Goal: Task Accomplishment & Management: Use online tool/utility

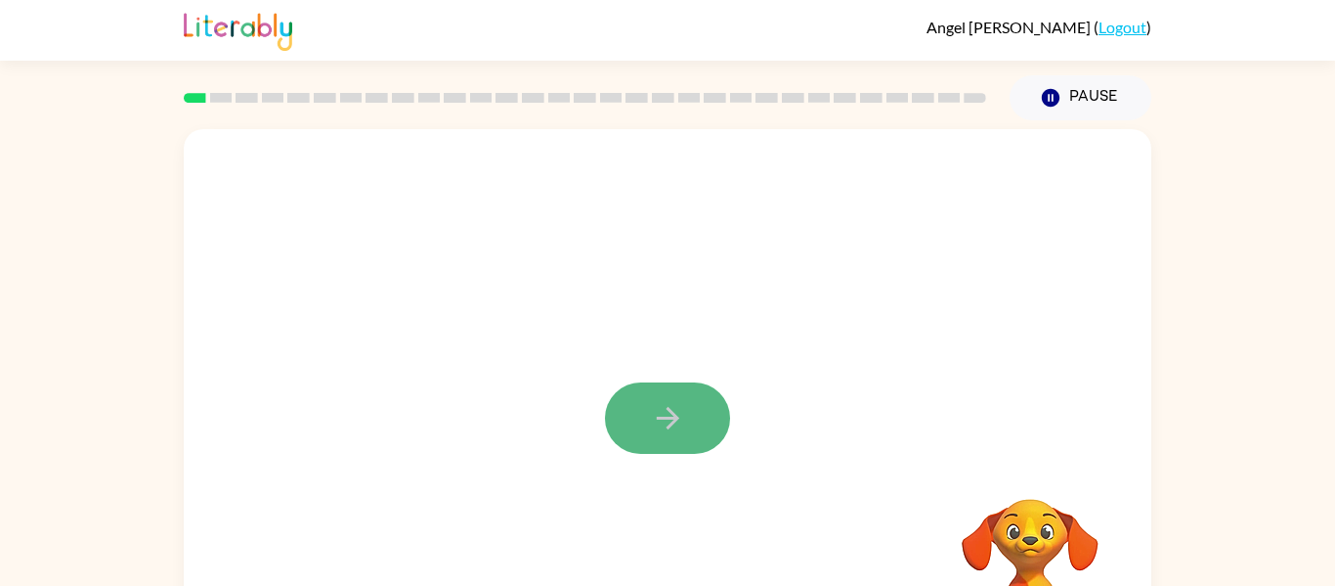
click at [635, 388] on button "button" at bounding box center [667, 417] width 125 height 71
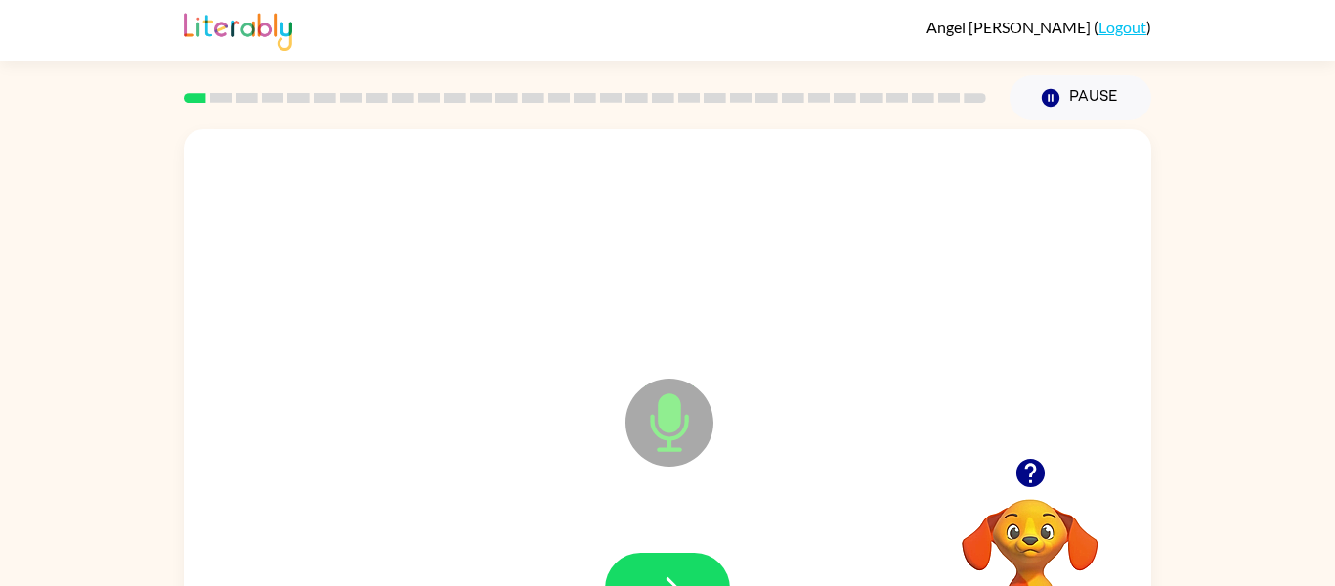
click at [679, 422] on icon "Microphone The Microphone is here when it is your turn to talk" at bounding box center [767, 446] width 293 height 147
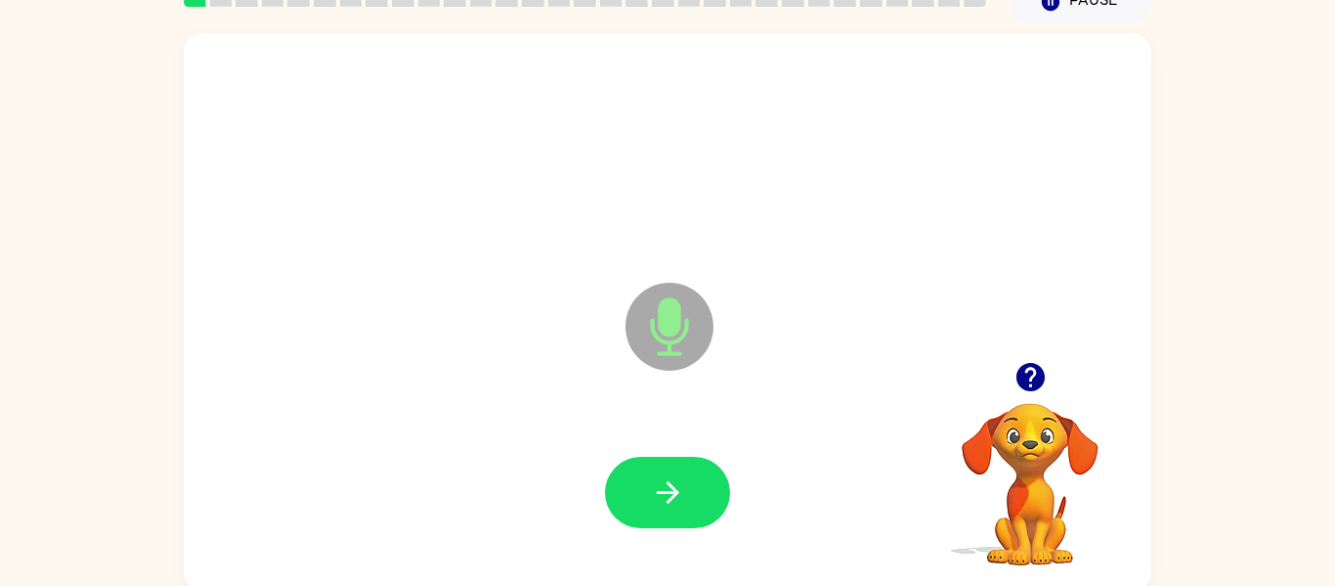
scroll to position [102, 0]
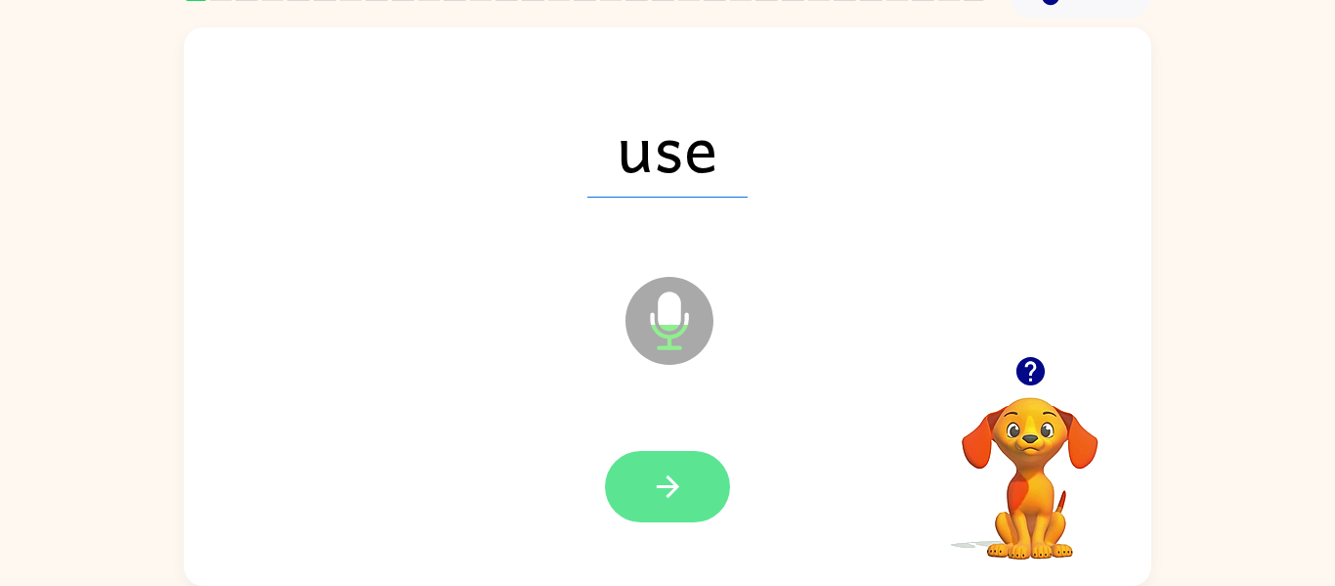
click at [687, 467] on button "button" at bounding box center [667, 486] width 125 height 71
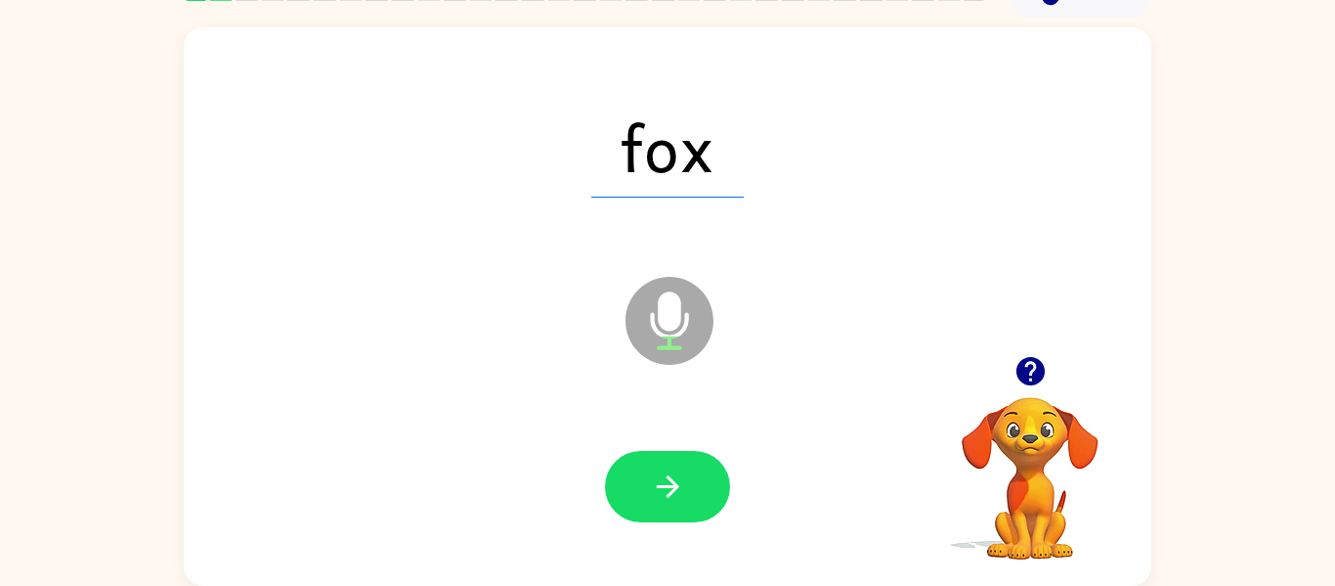
click at [687, 467] on button "button" at bounding box center [667, 486] width 125 height 71
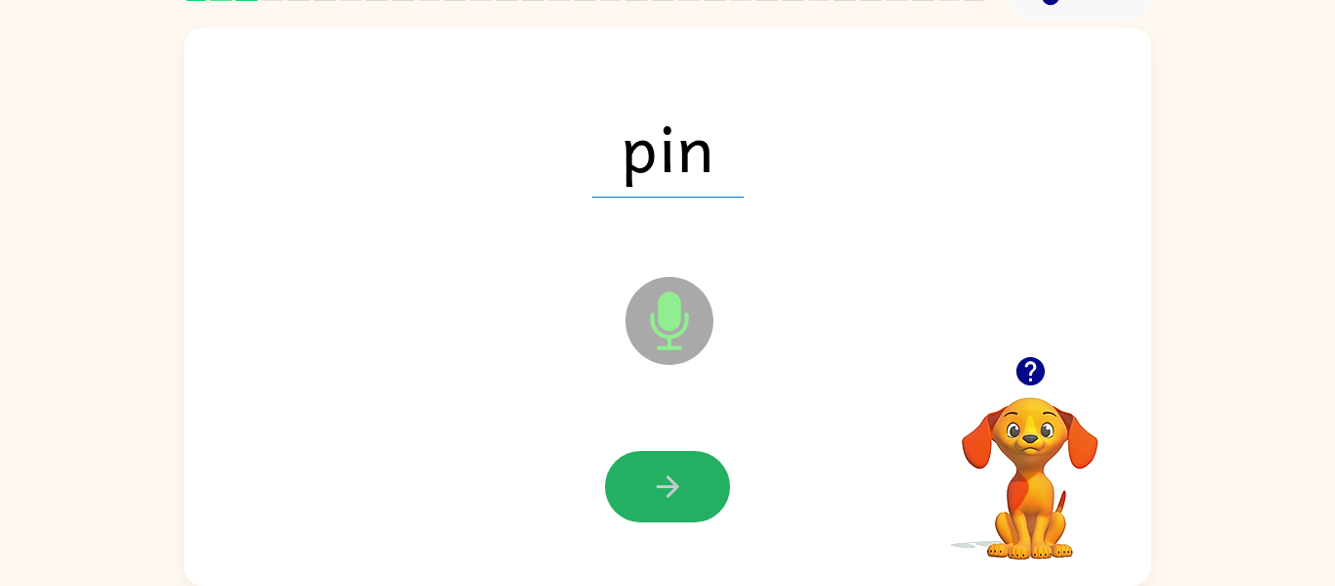
click at [687, 467] on button "button" at bounding box center [667, 486] width 125 height 71
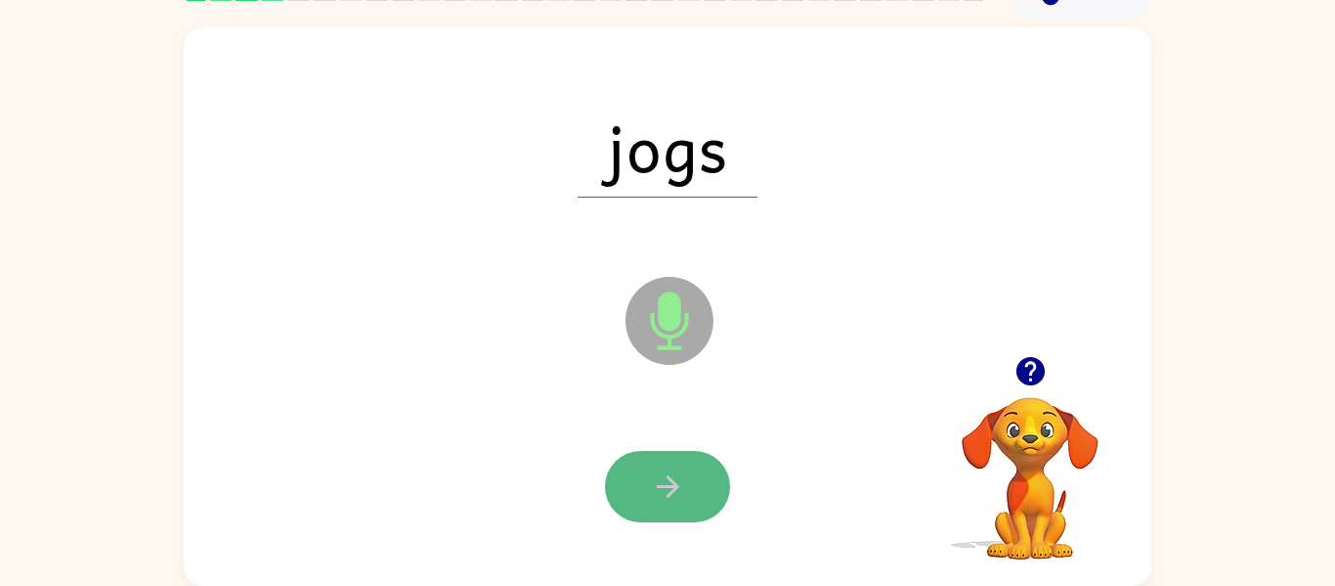
drag, startPoint x: 687, startPoint y: 467, endPoint x: 679, endPoint y: 481, distance: 15.8
drag, startPoint x: 679, startPoint y: 482, endPoint x: 665, endPoint y: 478, distance: 15.2
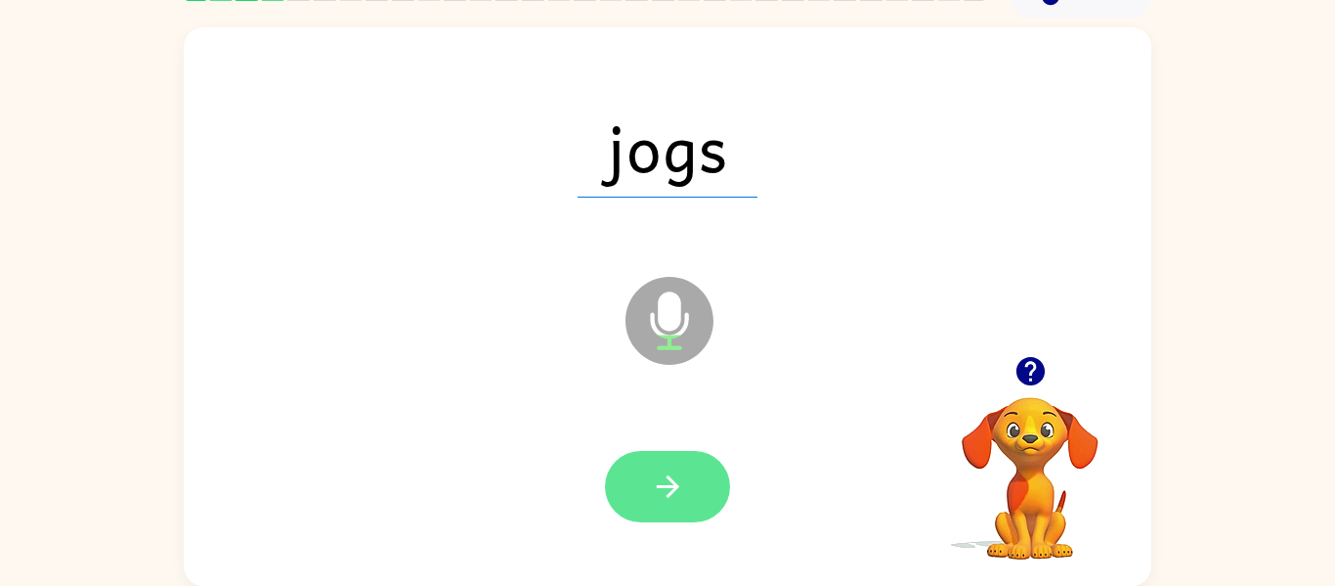
click at [665, 478] on icon "button" at bounding box center [668, 486] width 34 height 34
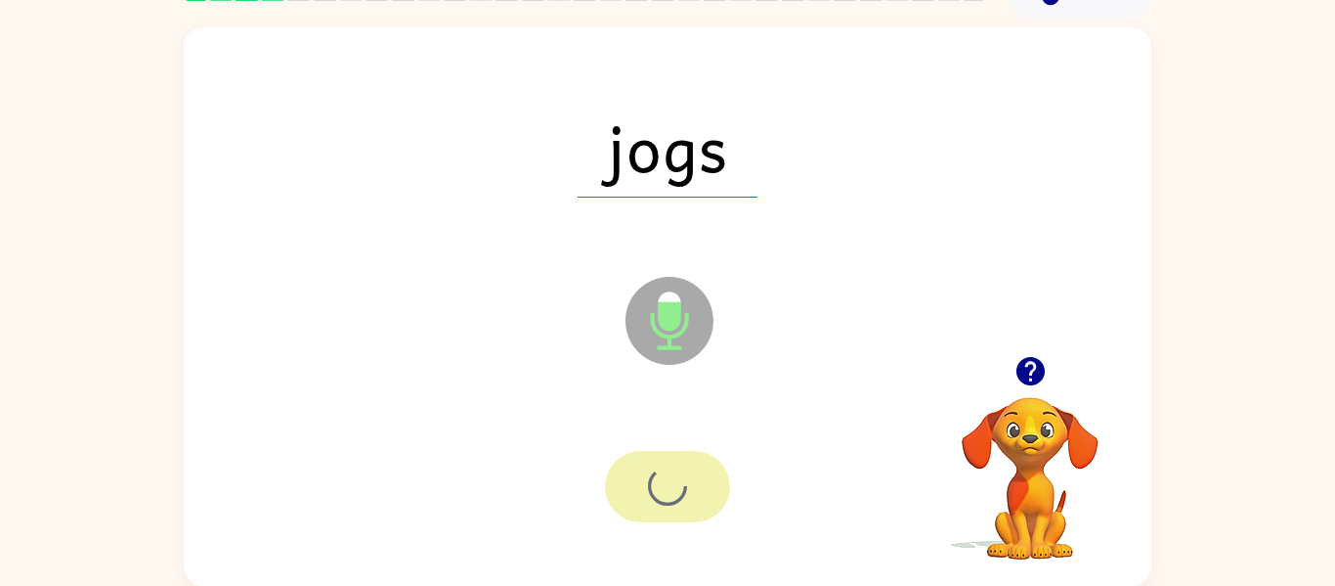
click at [665, 478] on div at bounding box center [667, 486] width 125 height 71
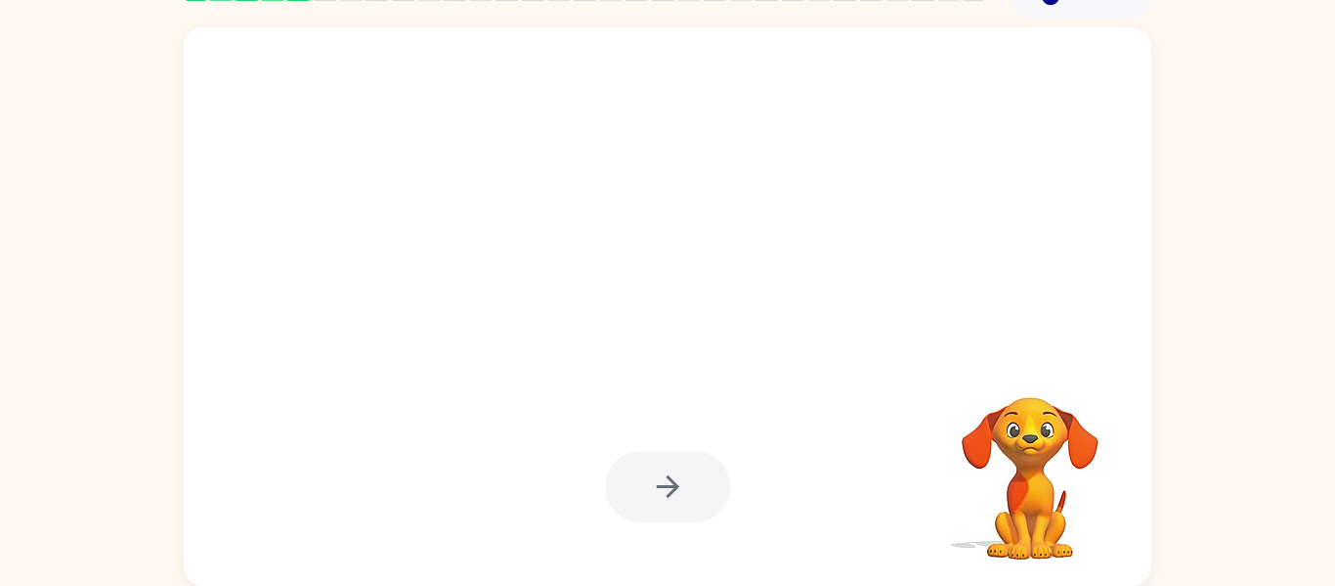
click at [665, 478] on div at bounding box center [667, 486] width 125 height 71
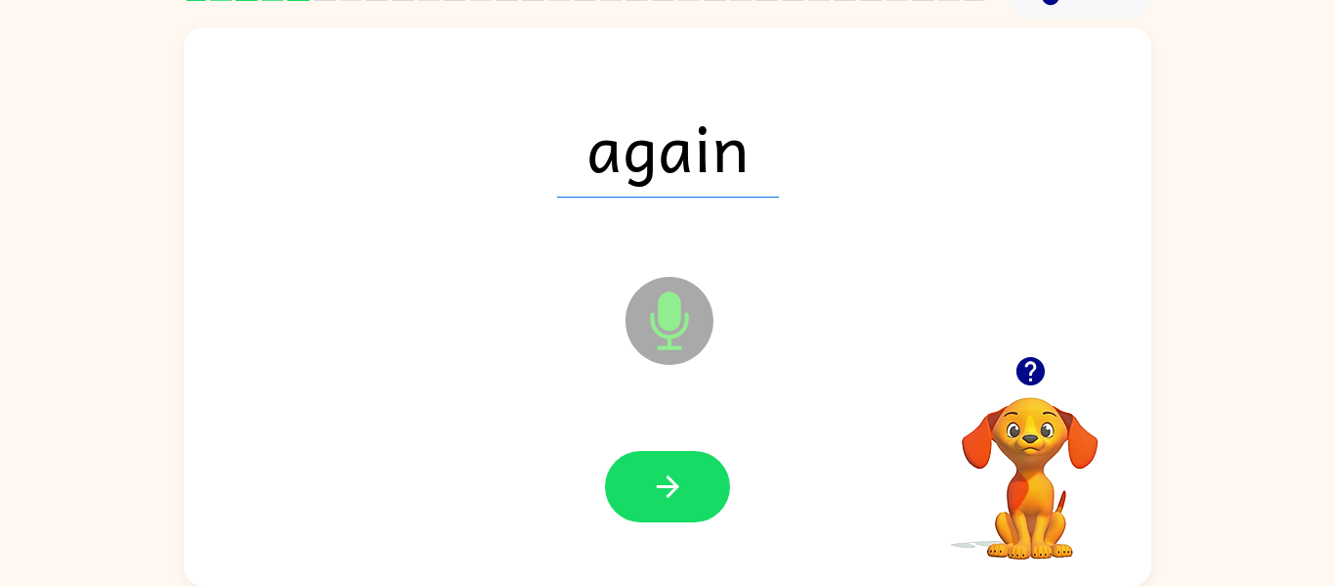
click at [665, 478] on icon "button" at bounding box center [668, 486] width 34 height 34
click at [665, 478] on div at bounding box center [667, 486] width 125 height 71
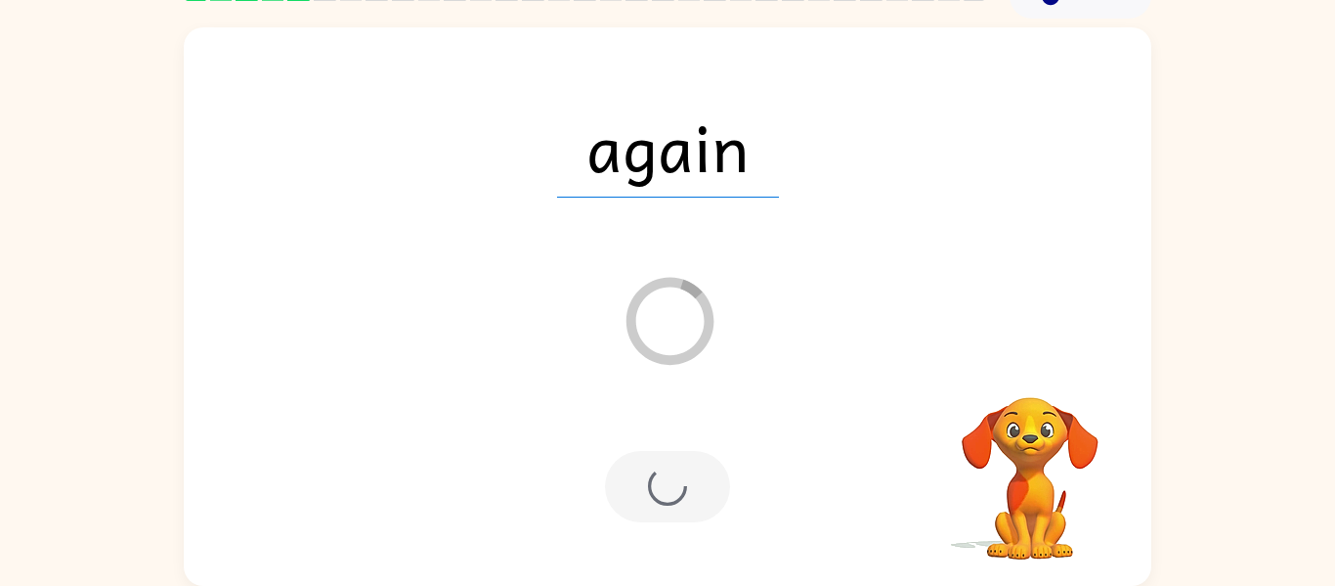
click at [665, 478] on div at bounding box center [667, 486] width 125 height 71
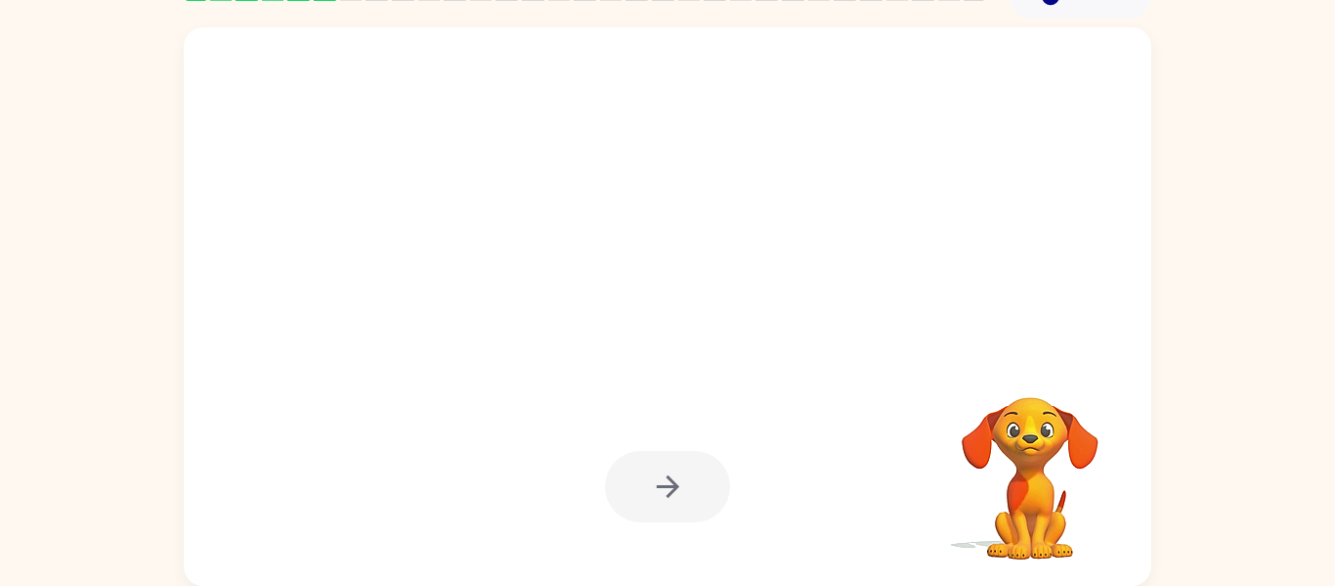
click at [665, 478] on div at bounding box center [667, 486] width 125 height 71
click at [665, 483] on div at bounding box center [667, 486] width 125 height 71
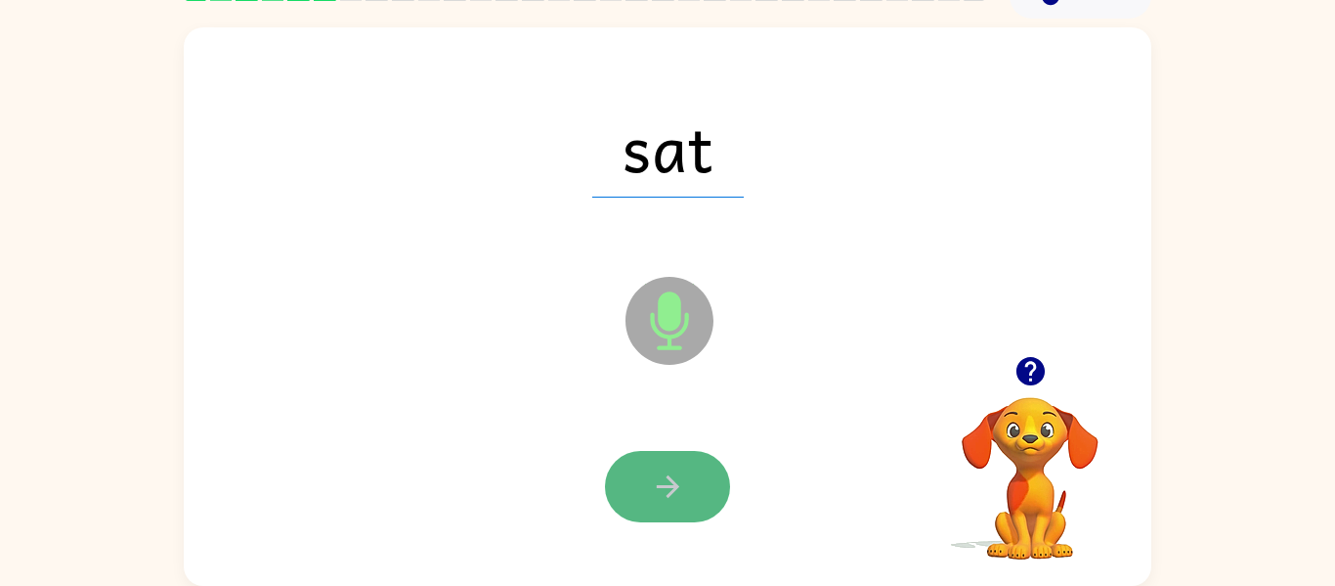
click at [669, 483] on icon "button" at bounding box center [668, 486] width 34 height 34
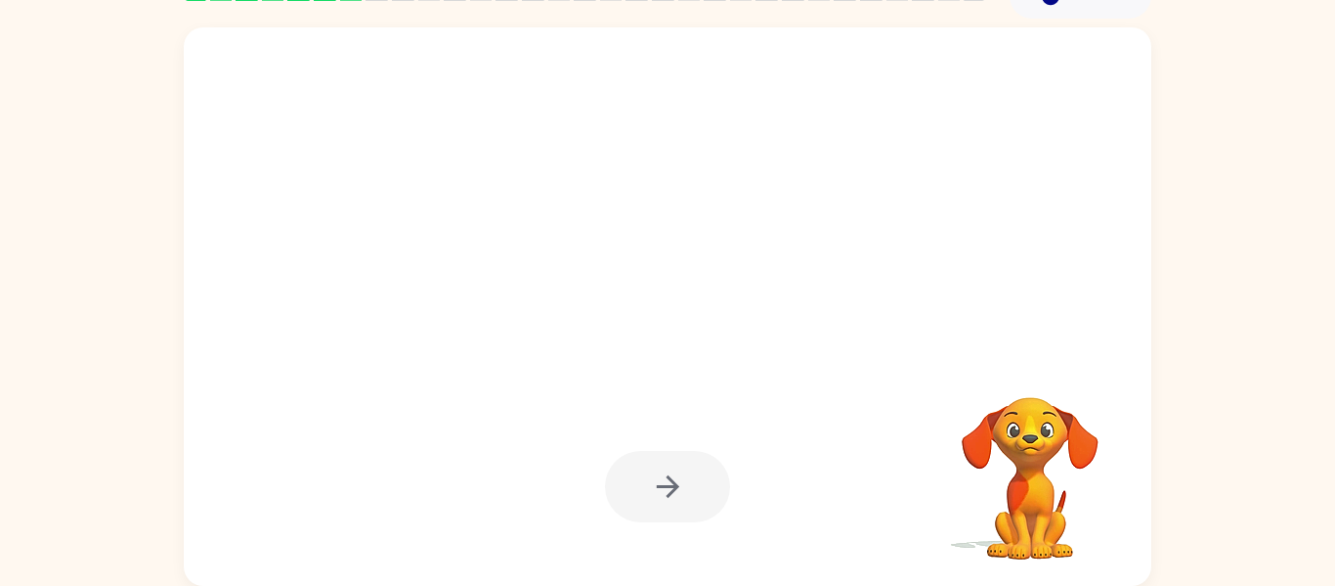
click at [667, 477] on div at bounding box center [667, 486] width 125 height 71
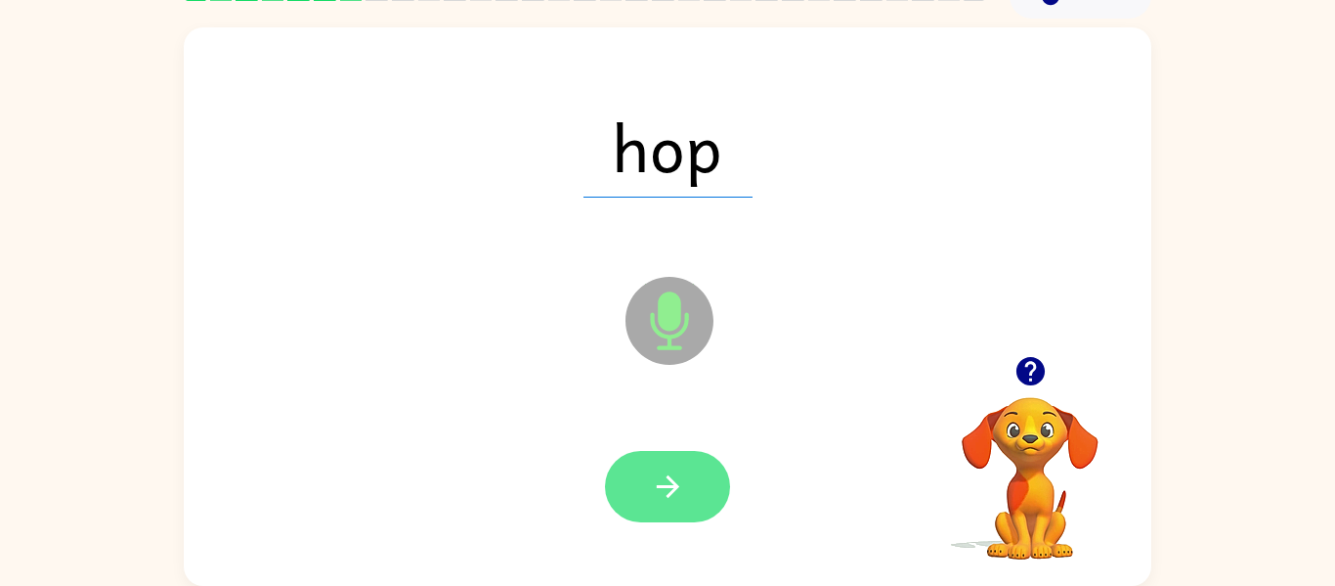
drag, startPoint x: 667, startPoint y: 477, endPoint x: 678, endPoint y: 482, distance: 12.7
click at [678, 482] on icon "button" at bounding box center [668, 486] width 34 height 34
click at [678, 482] on div at bounding box center [667, 486] width 125 height 71
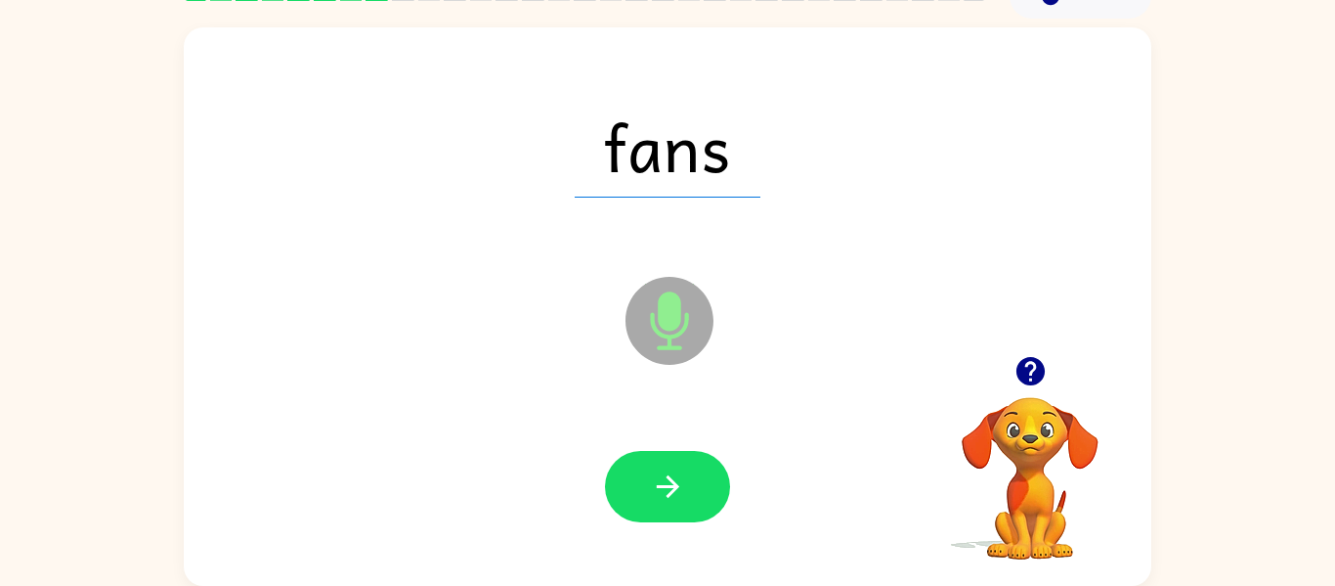
click at [629, 547] on div at bounding box center [667, 487] width 929 height 160
click at [662, 478] on icon "button" at bounding box center [668, 486] width 34 height 34
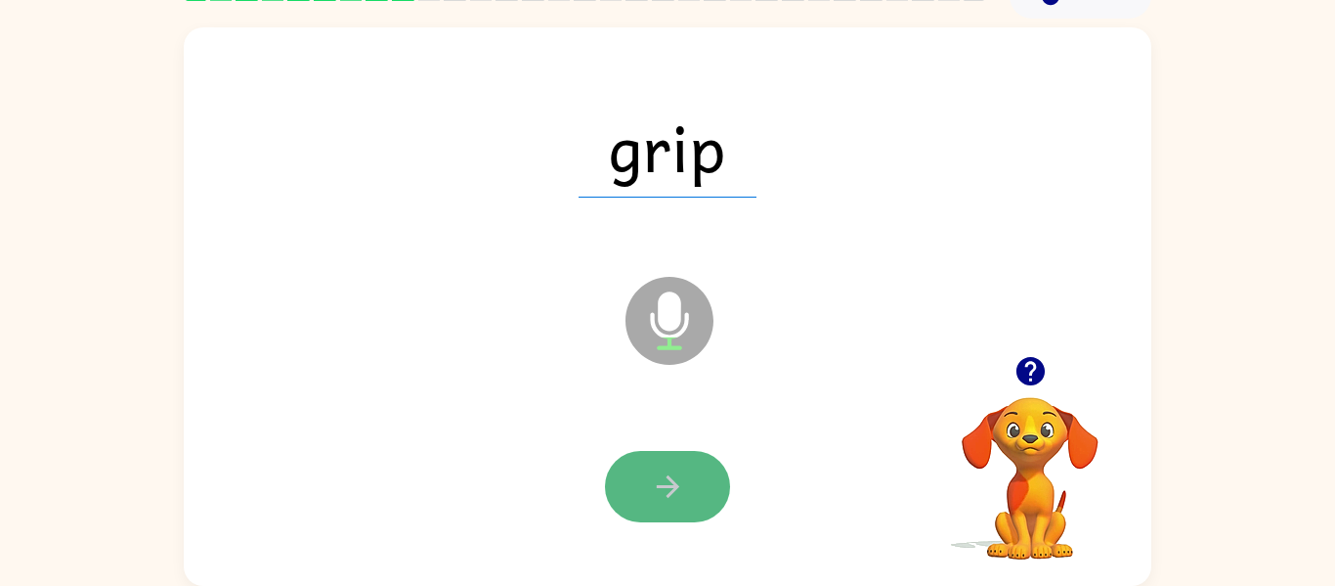
click at [691, 476] on button "button" at bounding box center [667, 486] width 125 height 71
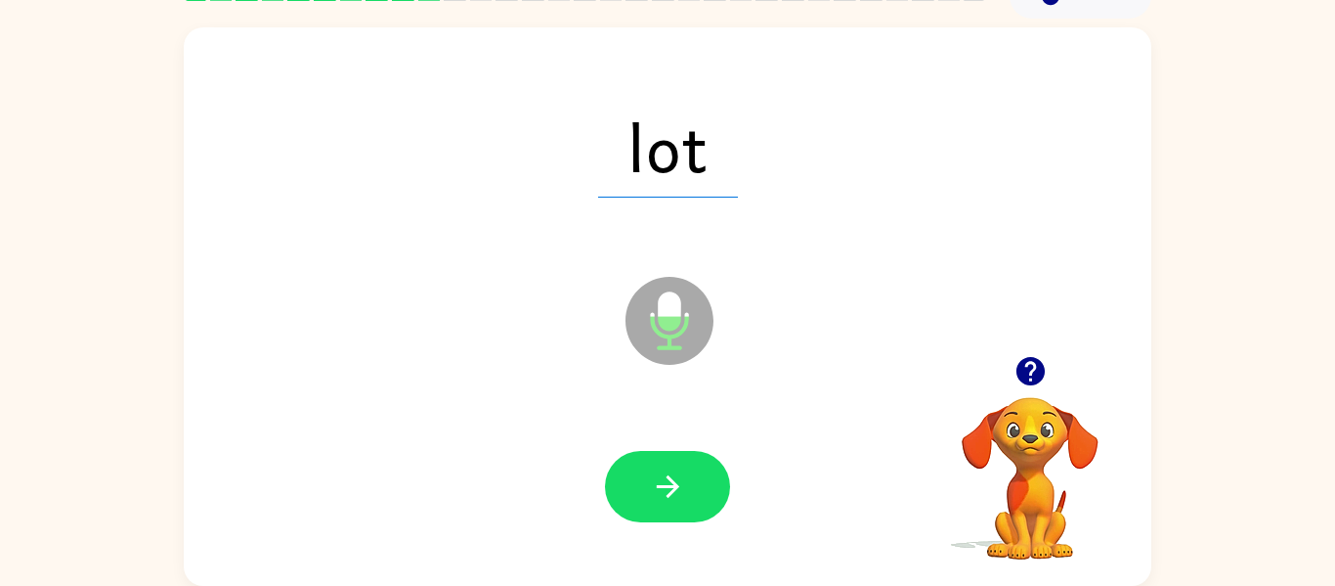
click at [691, 476] on button "button" at bounding box center [667, 486] width 125 height 71
click at [691, 476] on div at bounding box center [667, 486] width 125 height 71
click at [691, 476] on button "button" at bounding box center [667, 486] width 125 height 71
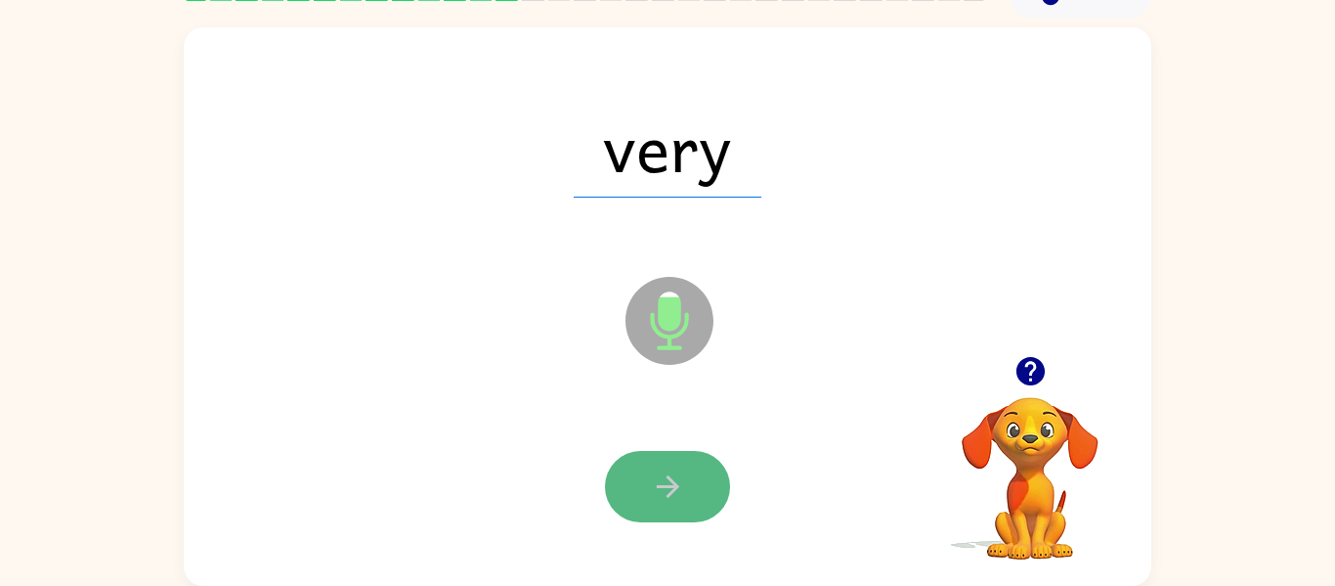
click at [640, 476] on button "button" at bounding box center [667, 486] width 125 height 71
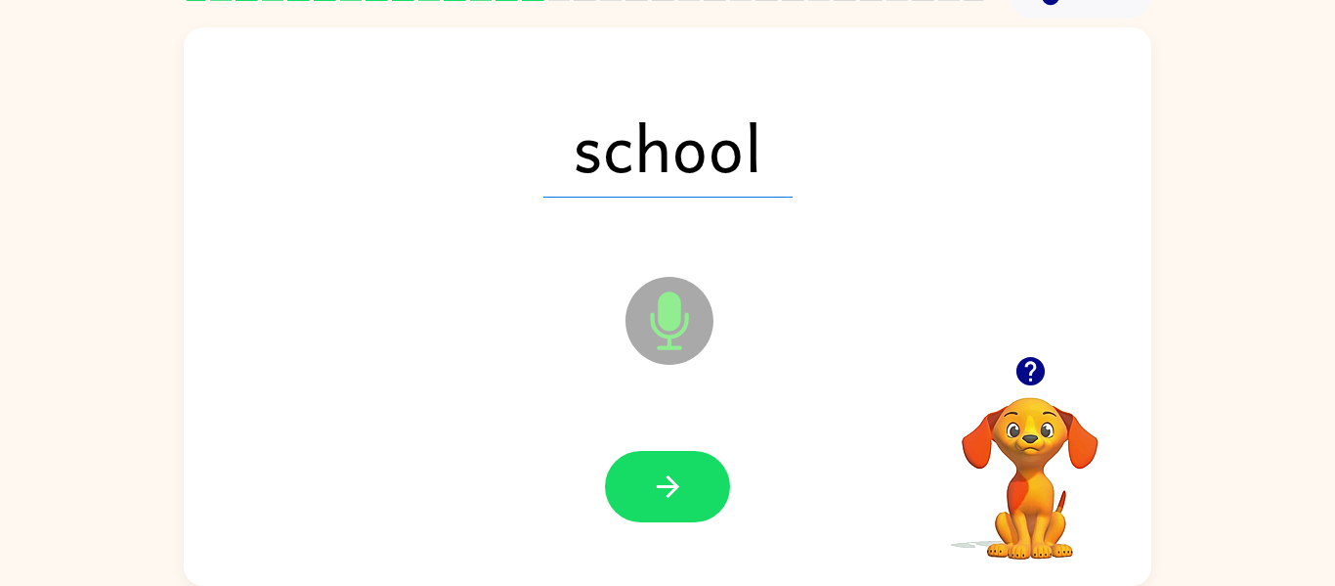
click at [640, 476] on button "button" at bounding box center [667, 486] width 125 height 71
click at [640, 476] on div at bounding box center [667, 486] width 125 height 71
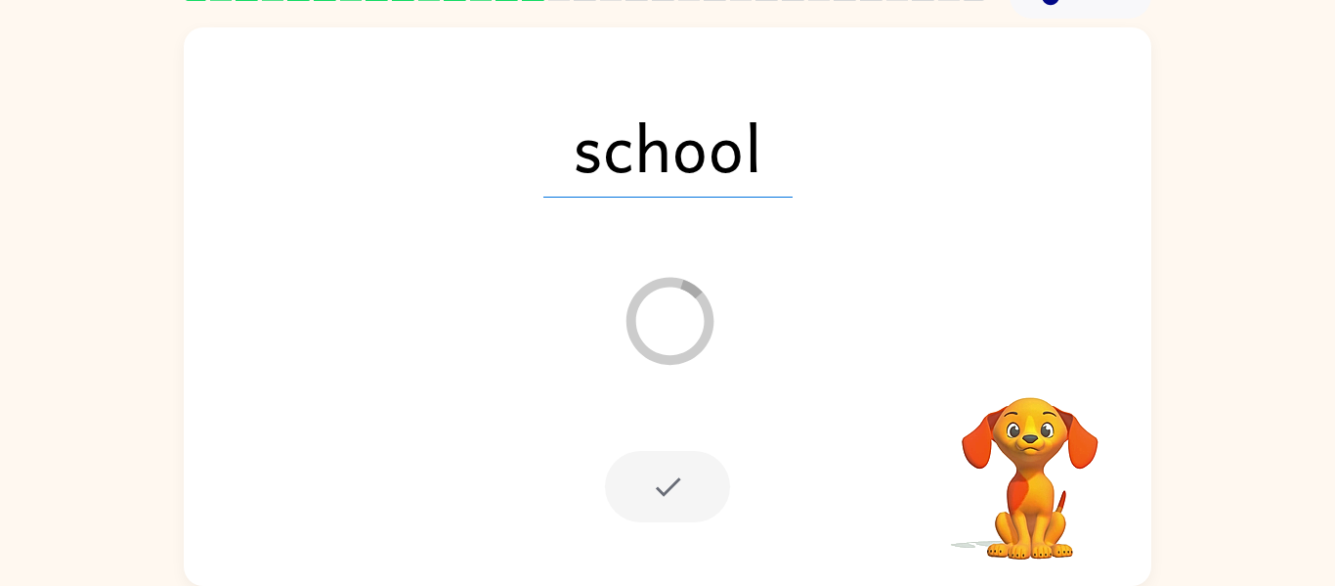
click at [640, 476] on div at bounding box center [667, 486] width 125 height 71
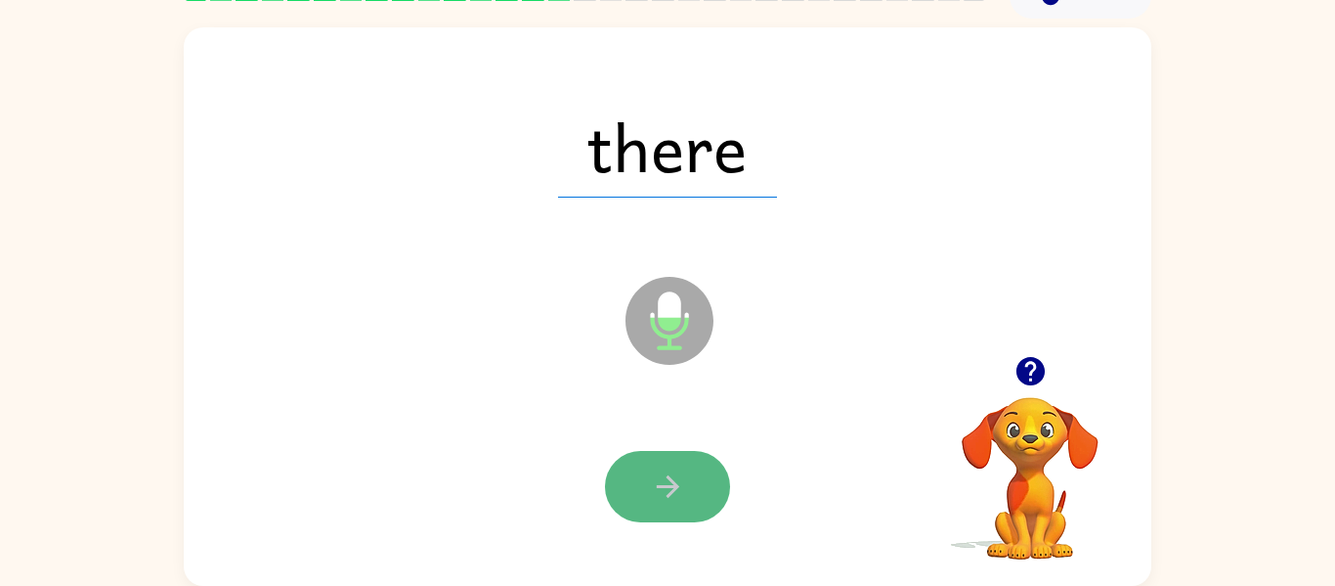
click at [679, 482] on icon "button" at bounding box center [668, 486] width 34 height 34
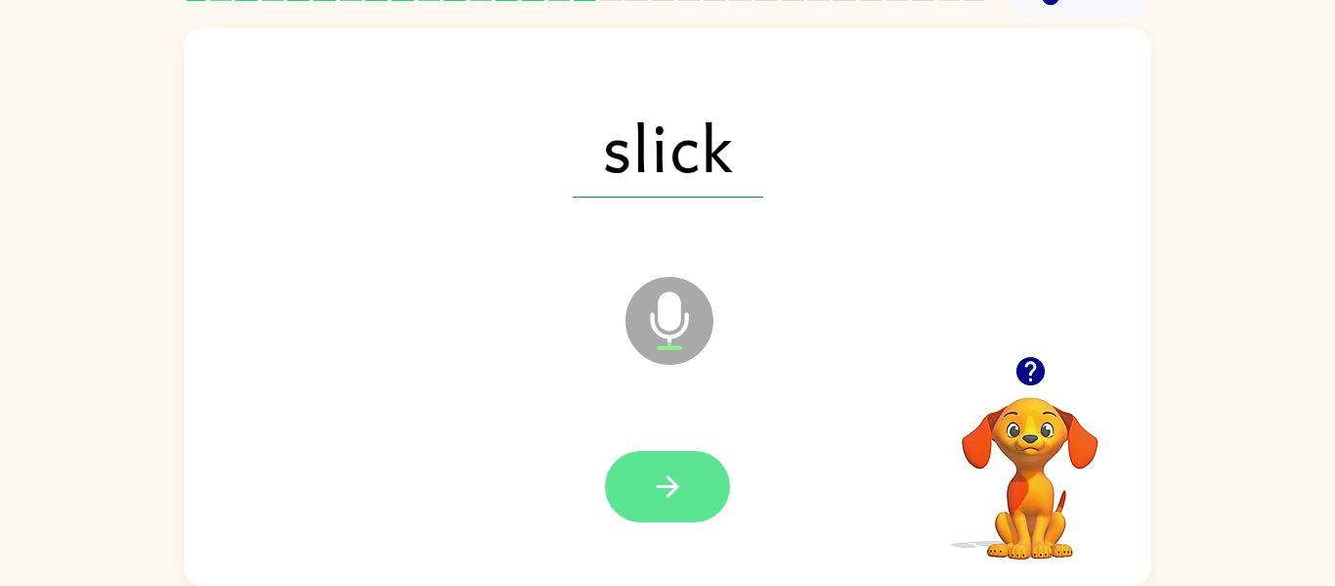
click at [677, 461] on button "button" at bounding box center [667, 486] width 125 height 71
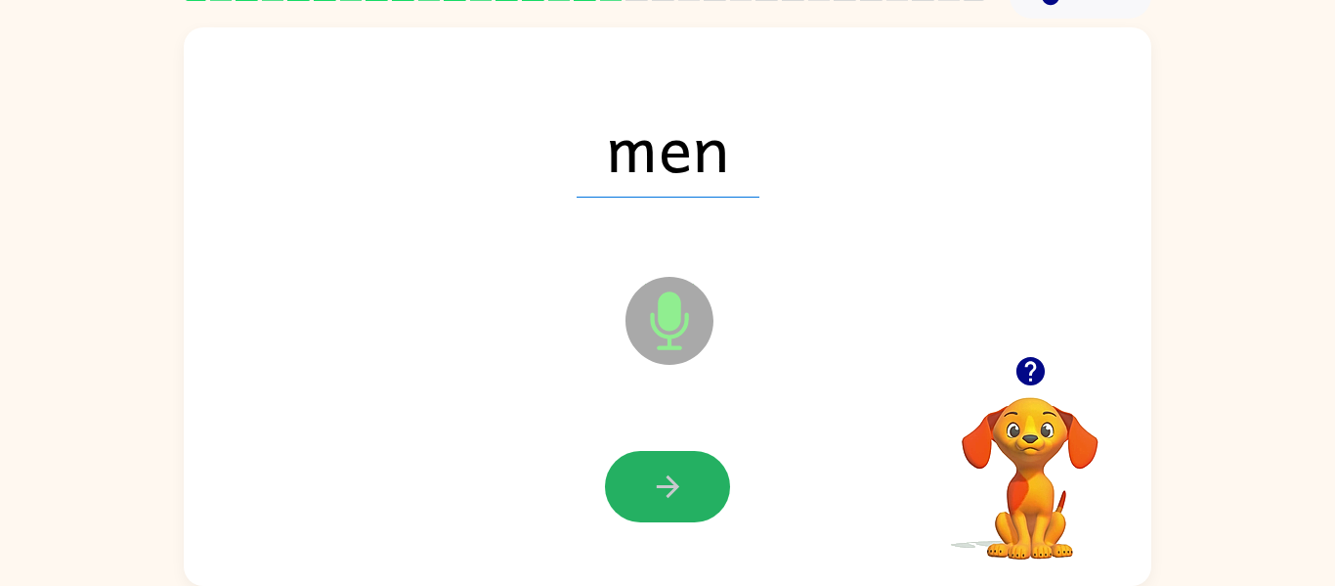
click at [677, 461] on button "button" at bounding box center [667, 486] width 125 height 71
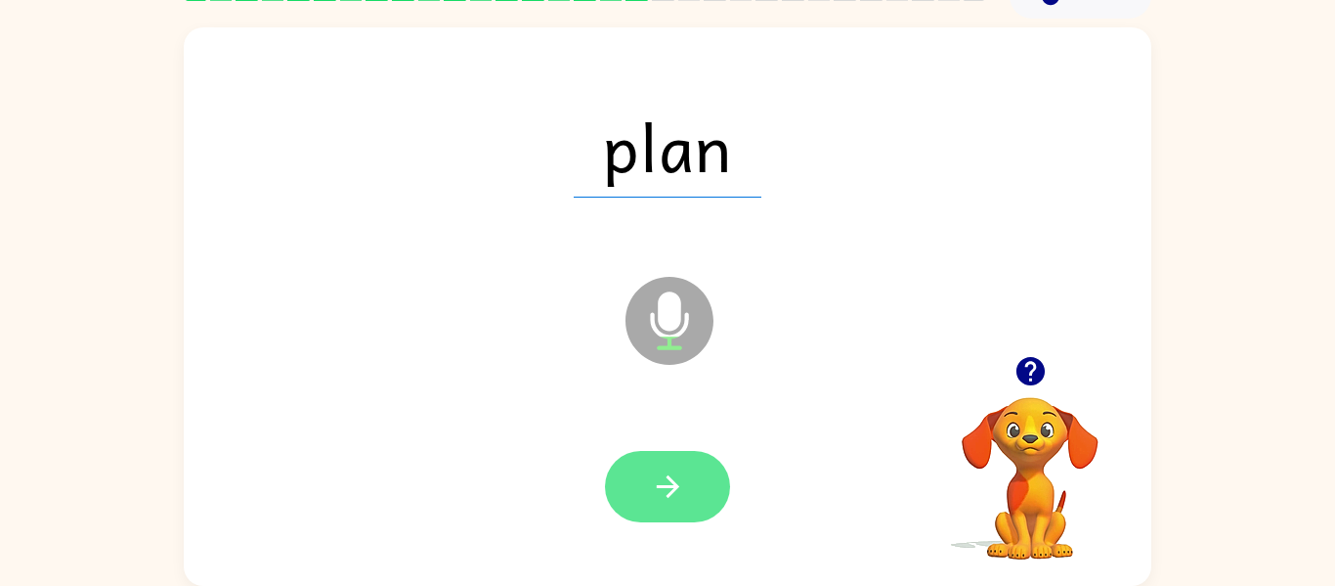
click at [700, 460] on button "button" at bounding box center [667, 486] width 125 height 71
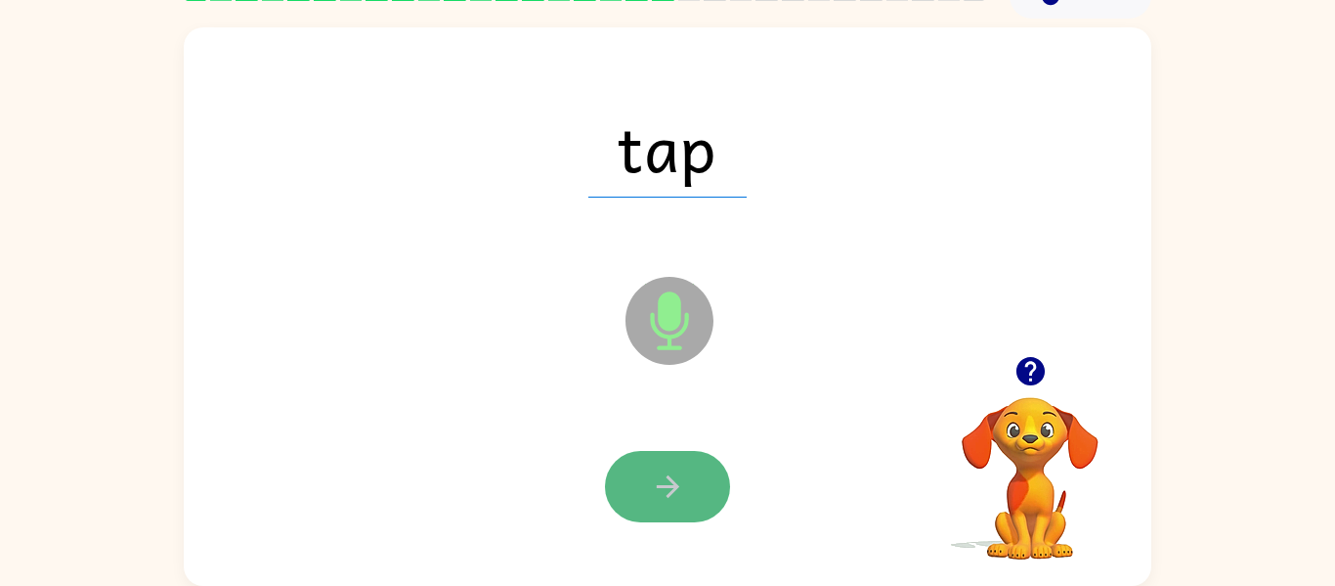
click at [679, 466] on button "button" at bounding box center [667, 486] width 125 height 71
click at [695, 457] on button "button" at bounding box center [667, 486] width 125 height 71
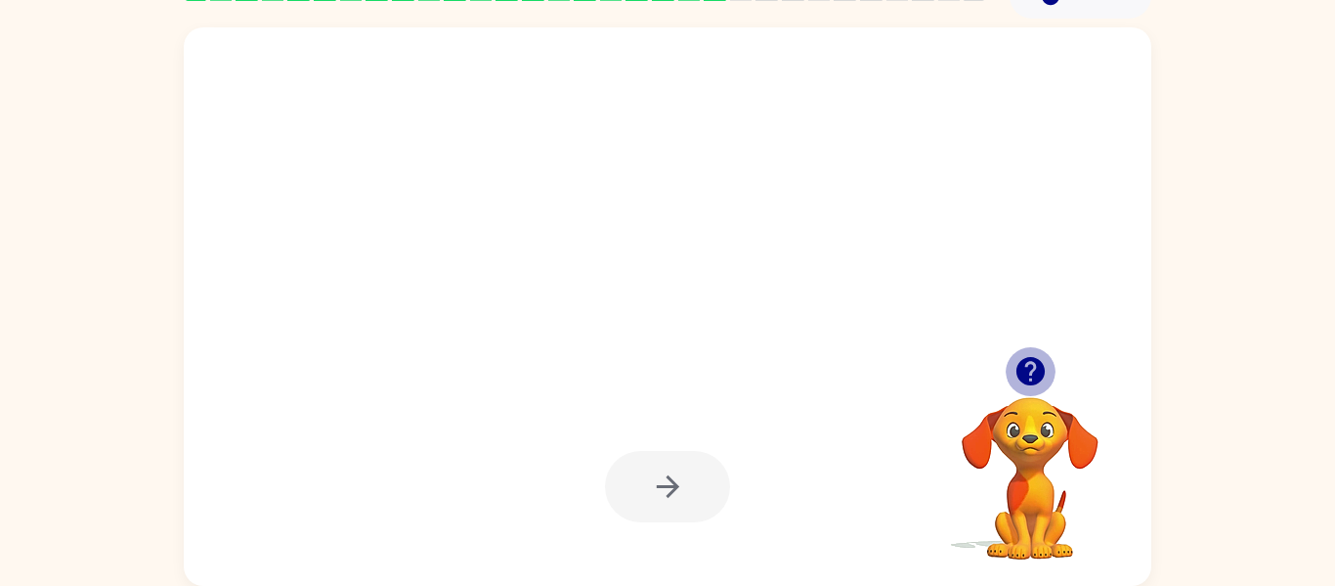
click at [1040, 363] on icon "button" at bounding box center [1030, 371] width 28 height 28
click at [1040, 363] on div at bounding box center [668, 306] width 968 height 558
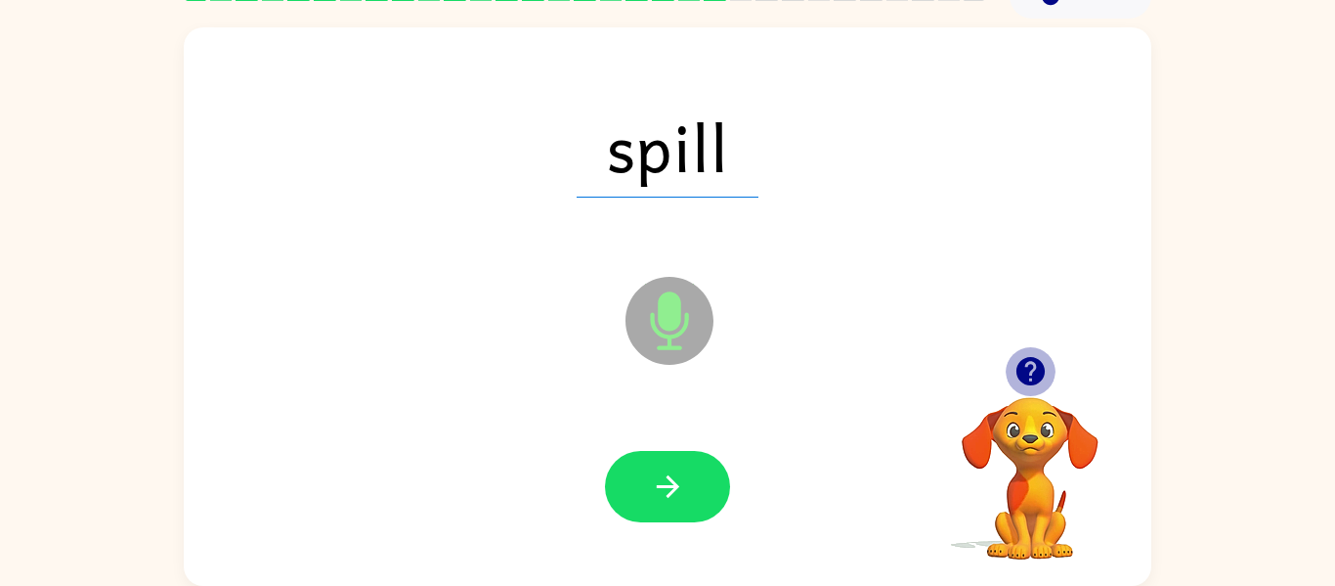
click at [1027, 376] on icon "button" at bounding box center [1030, 371] width 28 height 28
click at [1027, 376] on video "Your browser must support playing .mp4 files to use Literably. Please try using…" at bounding box center [1030, 464] width 195 height 195
click at [1027, 376] on icon "button" at bounding box center [1030, 371] width 28 height 28
click at [1027, 376] on video "Your browser must support playing .mp4 files to use Literably. Please try using…" at bounding box center [1030, 464] width 195 height 195
click at [1027, 376] on icon "button" at bounding box center [1030, 371] width 28 height 28
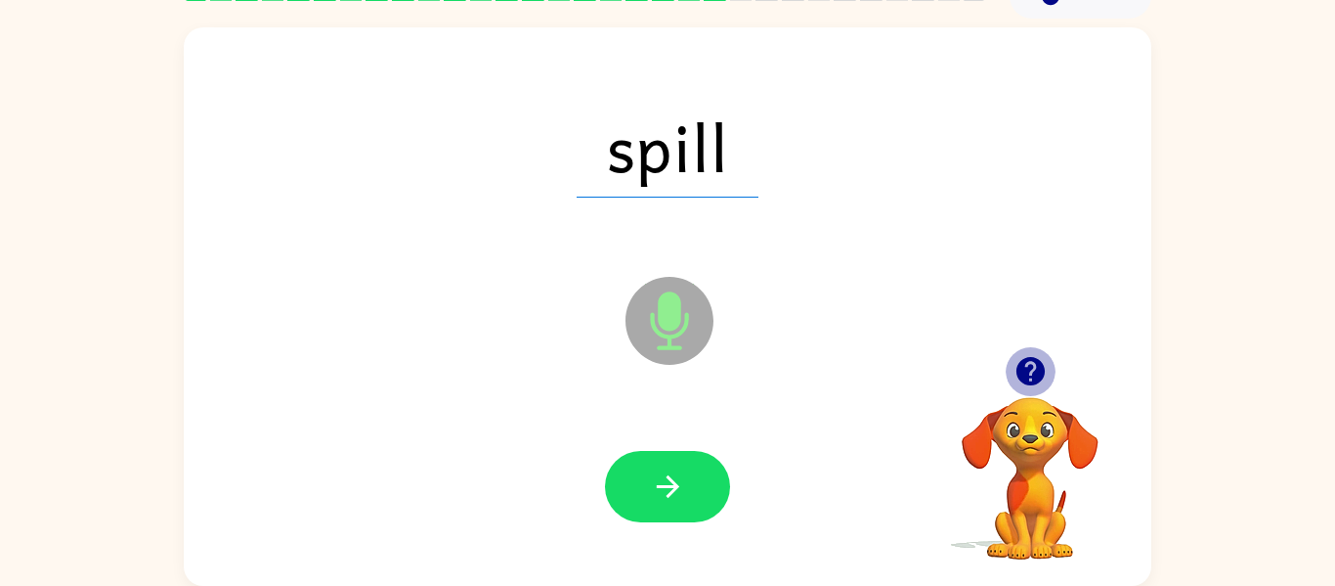
click at [1027, 368] on icon "button" at bounding box center [1030, 371] width 28 height 28
click at [703, 458] on div "spill Microphone The Microphone is here when it is your turn to talk Your brows…" at bounding box center [668, 306] width 968 height 558
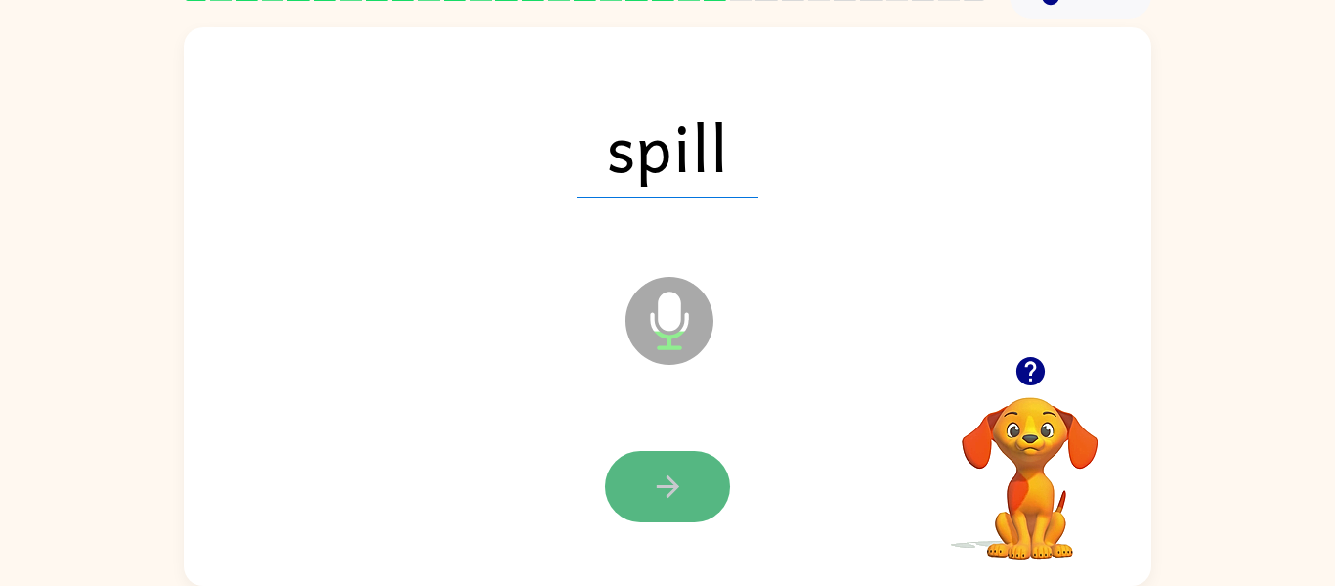
click at [683, 458] on button "button" at bounding box center [667, 486] width 125 height 71
click at [698, 473] on button "button" at bounding box center [667, 486] width 125 height 71
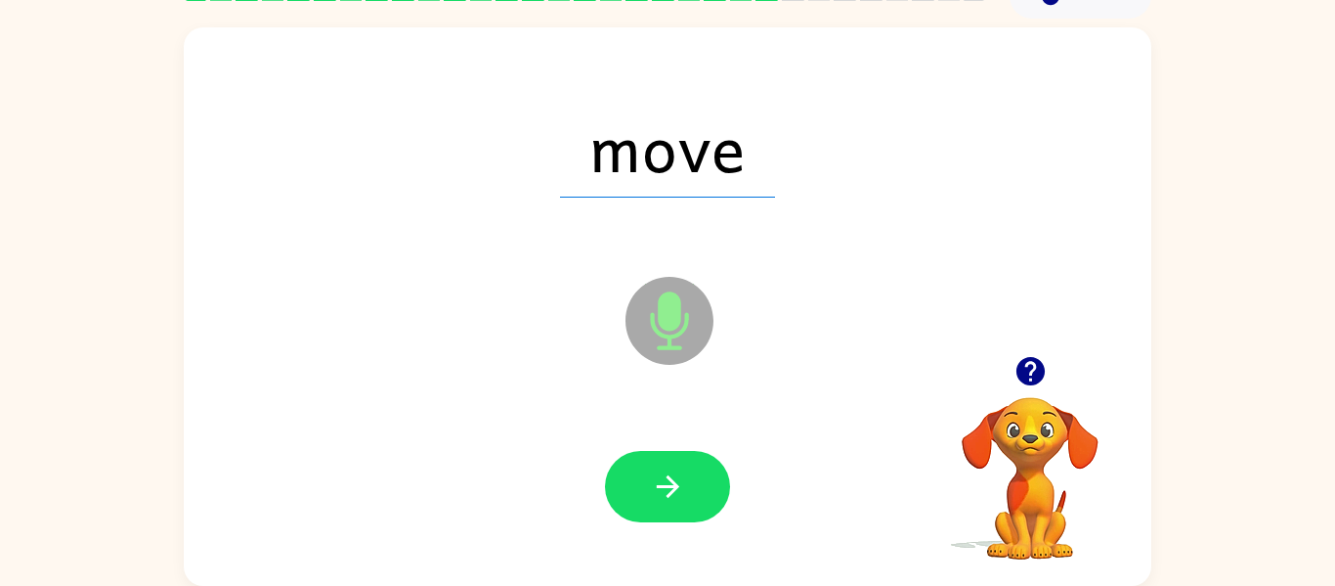
click at [724, 152] on span "move" at bounding box center [667, 147] width 215 height 102
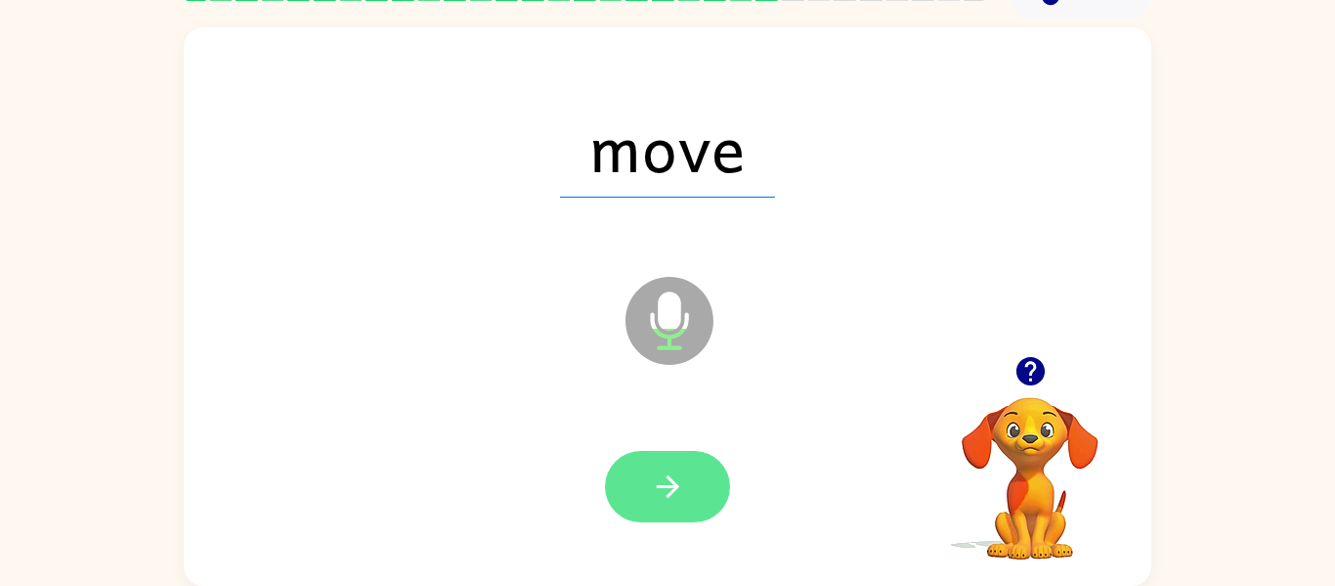
click at [670, 504] on button "button" at bounding box center [667, 486] width 125 height 71
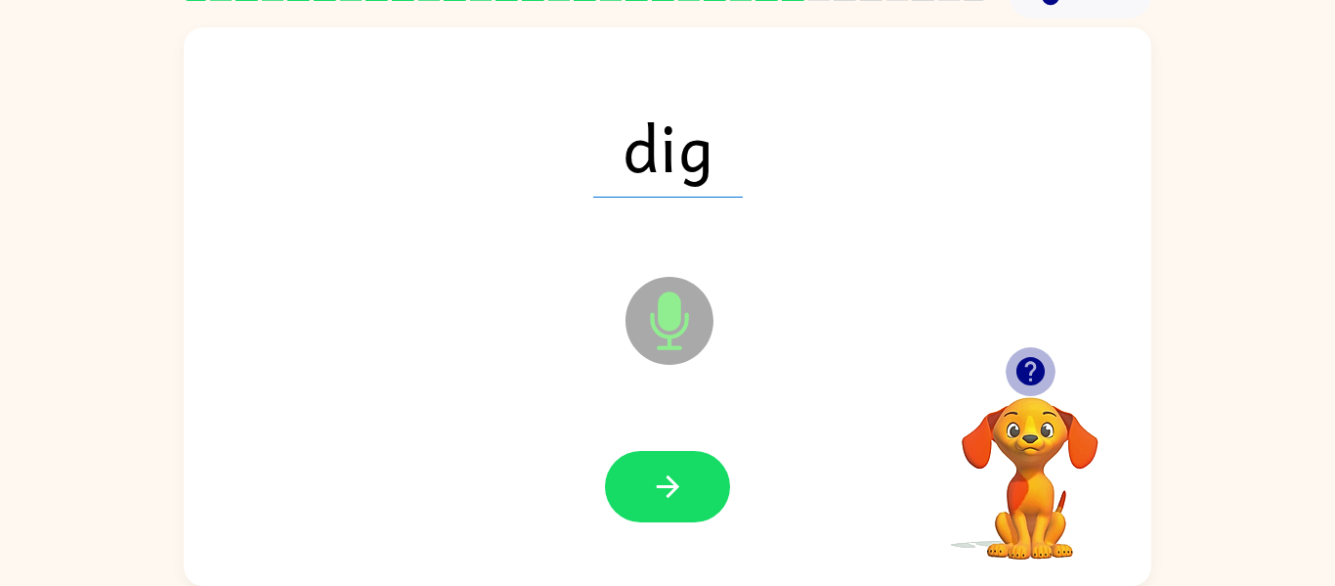
click at [1035, 366] on icon "button" at bounding box center [1030, 371] width 28 height 28
click at [1031, 365] on div "dig Microphone The Microphone is here when it is your turn to talk" at bounding box center [668, 306] width 968 height 558
click at [1030, 370] on icon "button" at bounding box center [1031, 371] width 34 height 34
click at [1030, 370] on video "Your browser must support playing .mp4 files to use Literably. Please try using…" at bounding box center [1030, 464] width 195 height 195
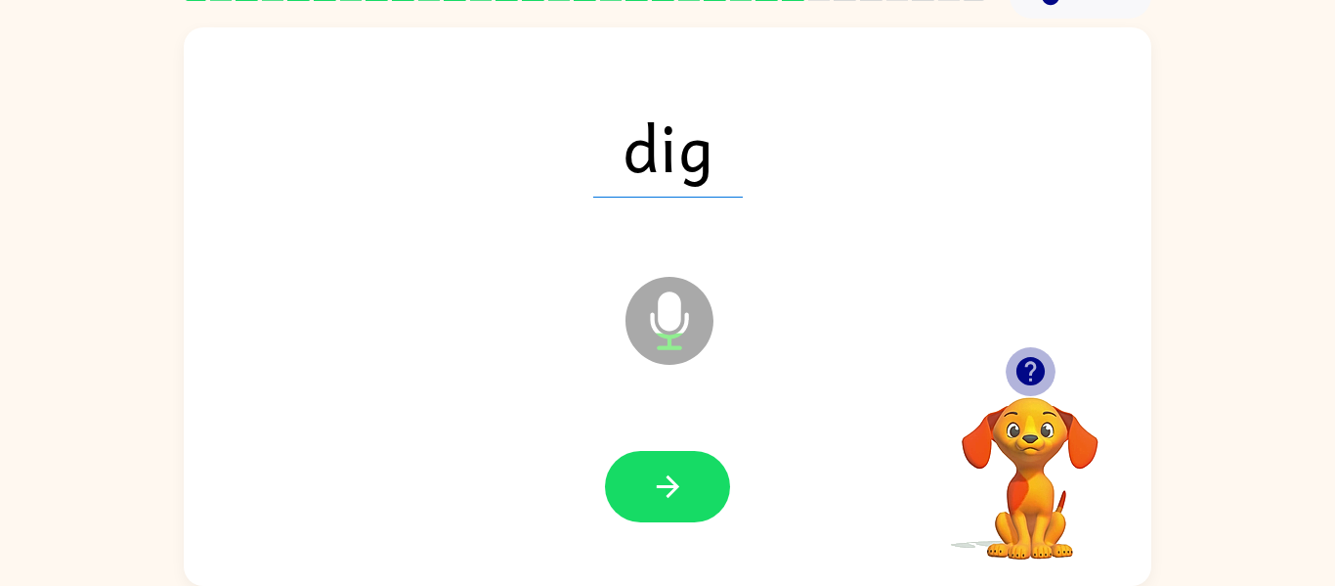
click at [1030, 370] on icon "button" at bounding box center [1031, 371] width 34 height 34
click at [1027, 369] on icon "button" at bounding box center [1030, 371] width 28 height 28
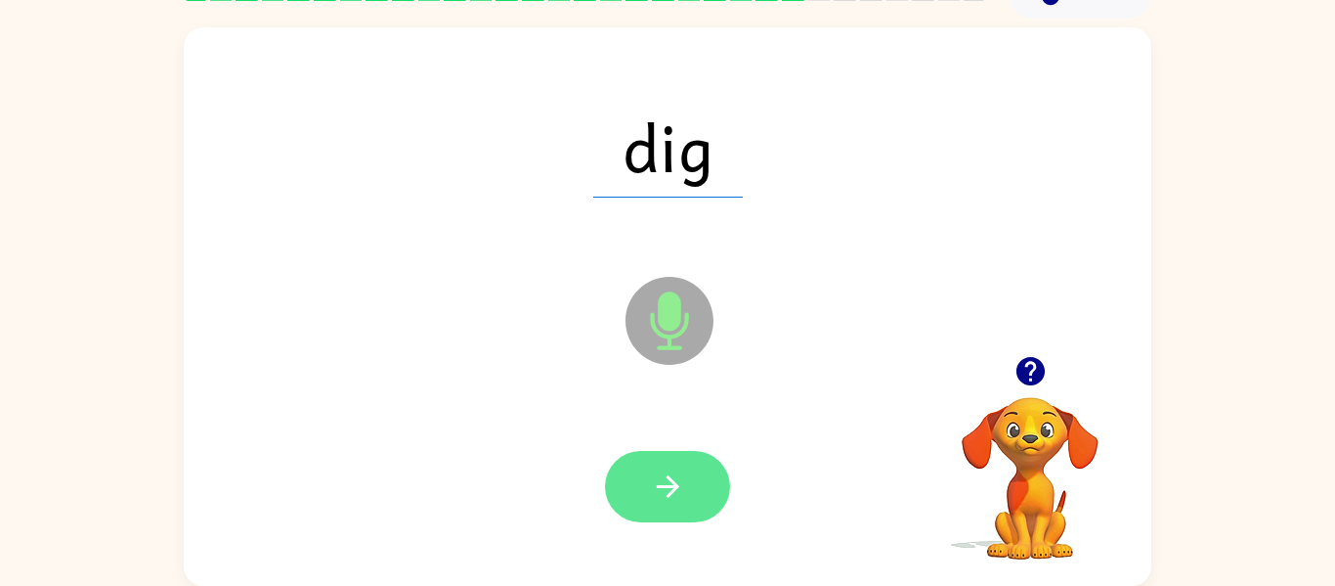
click at [668, 501] on icon "button" at bounding box center [668, 486] width 34 height 34
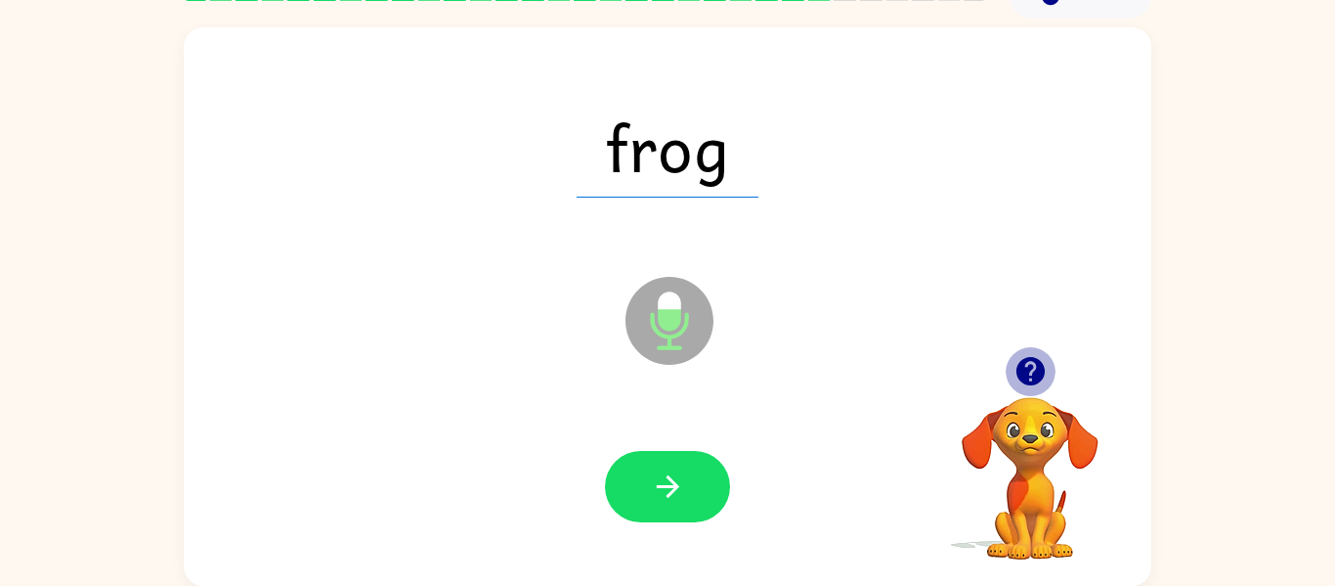
click at [1021, 377] on icon "button" at bounding box center [1030, 371] width 28 height 28
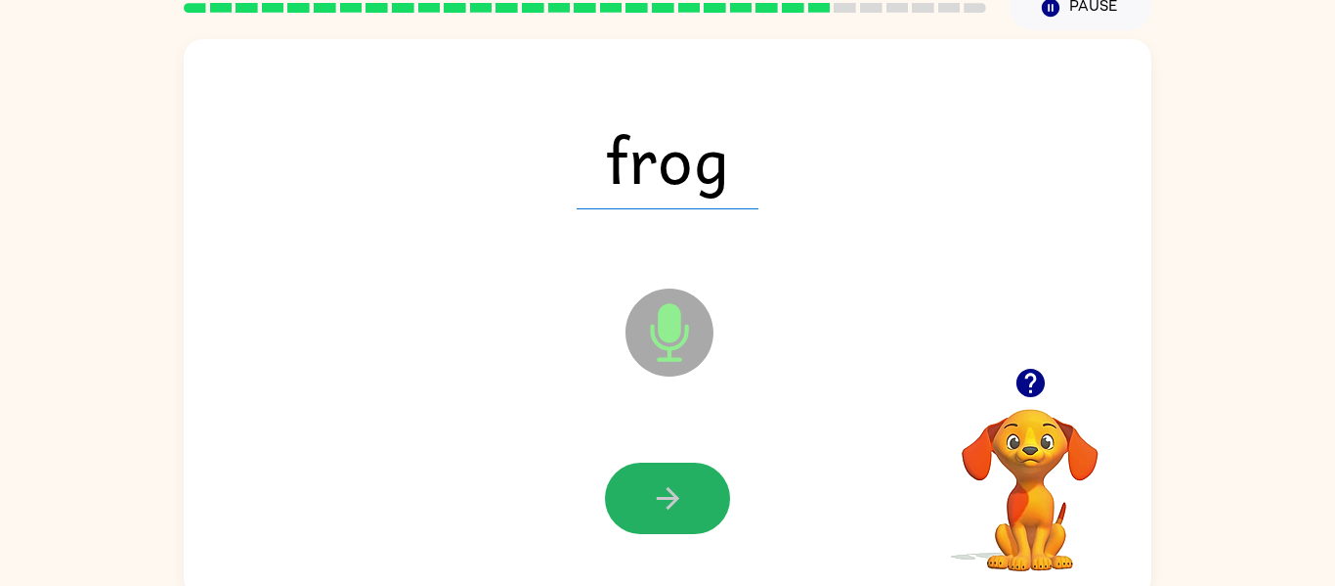
click at [671, 462] on div at bounding box center [667, 497] width 125 height 71
click at [662, 464] on button "button" at bounding box center [667, 497] width 125 height 71
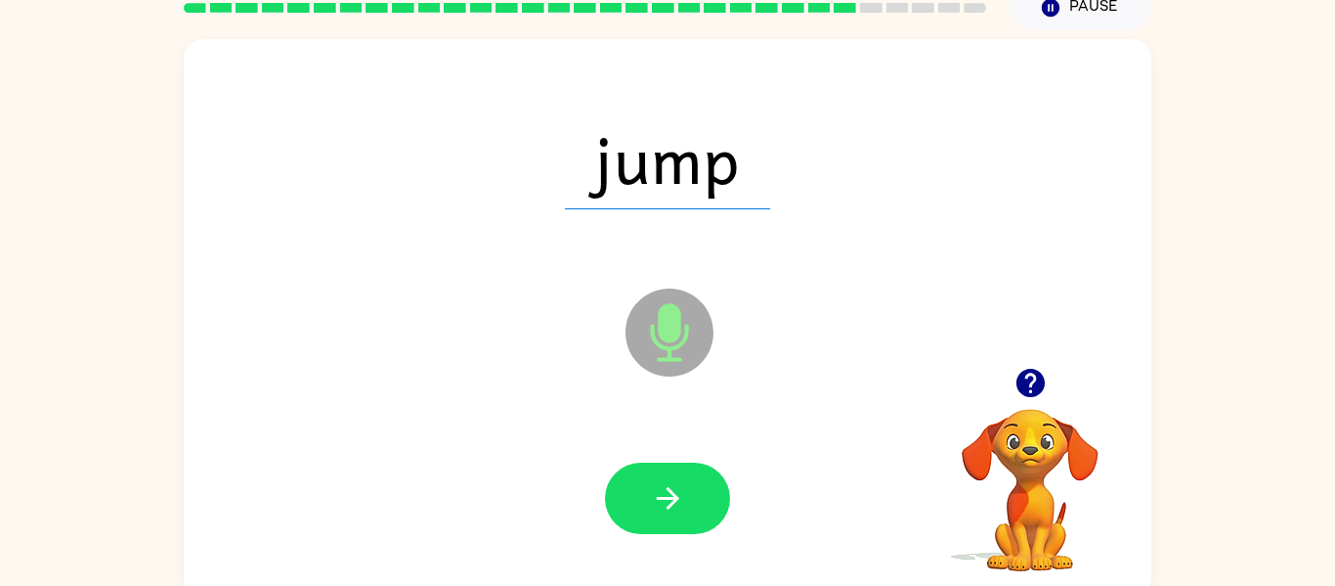
click at [662, 464] on button "button" at bounding box center [667, 497] width 125 height 71
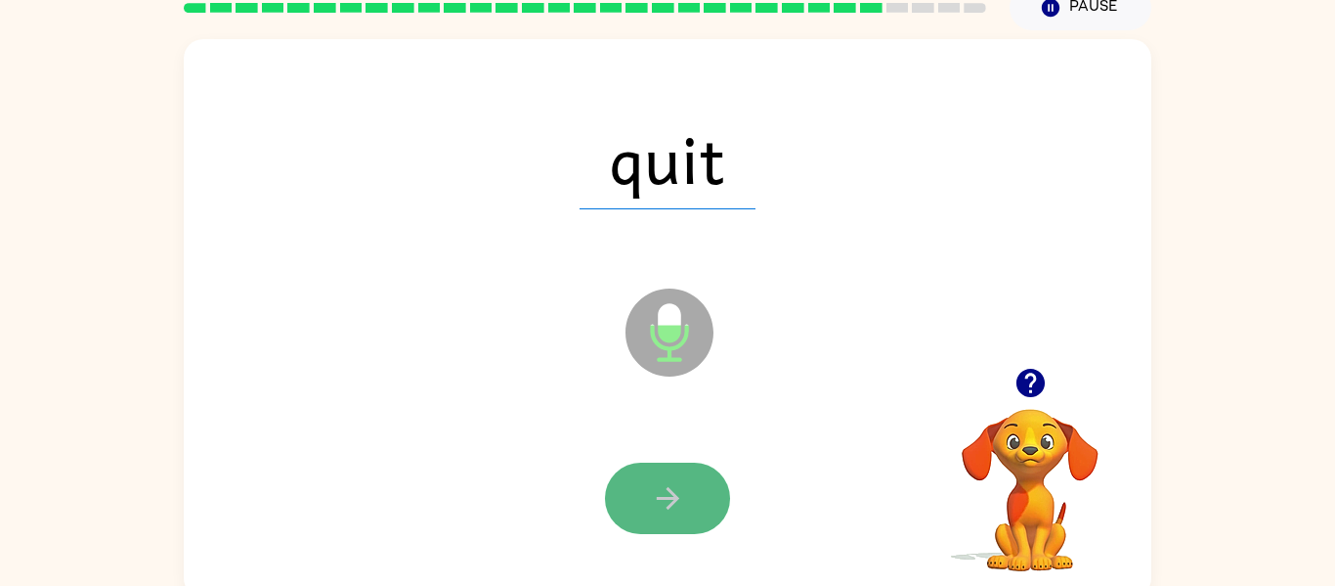
click at [648, 520] on button "button" at bounding box center [667, 497] width 125 height 71
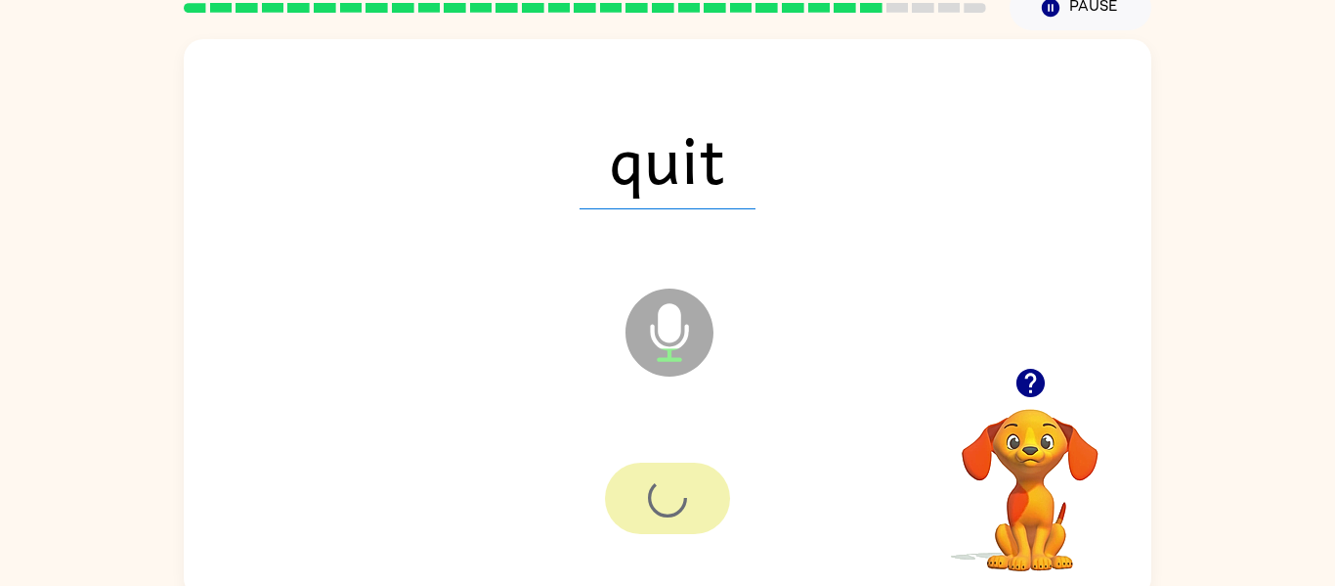
click at [648, 520] on div at bounding box center [667, 497] width 125 height 71
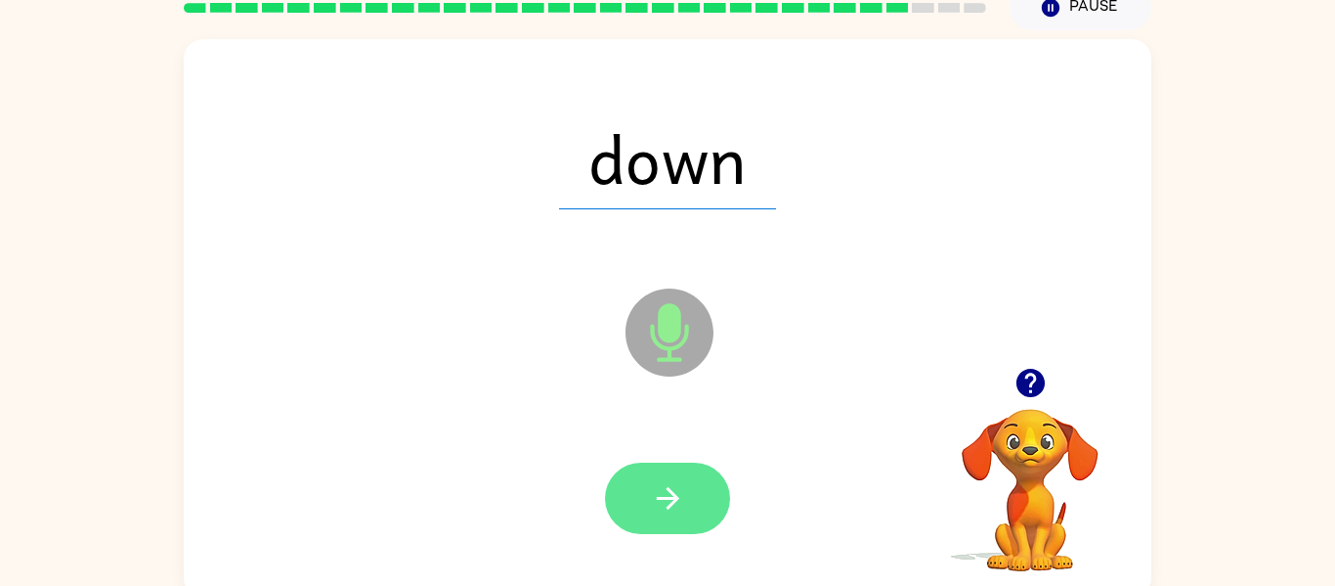
click at [672, 493] on icon "button" at bounding box center [667, 498] width 22 height 22
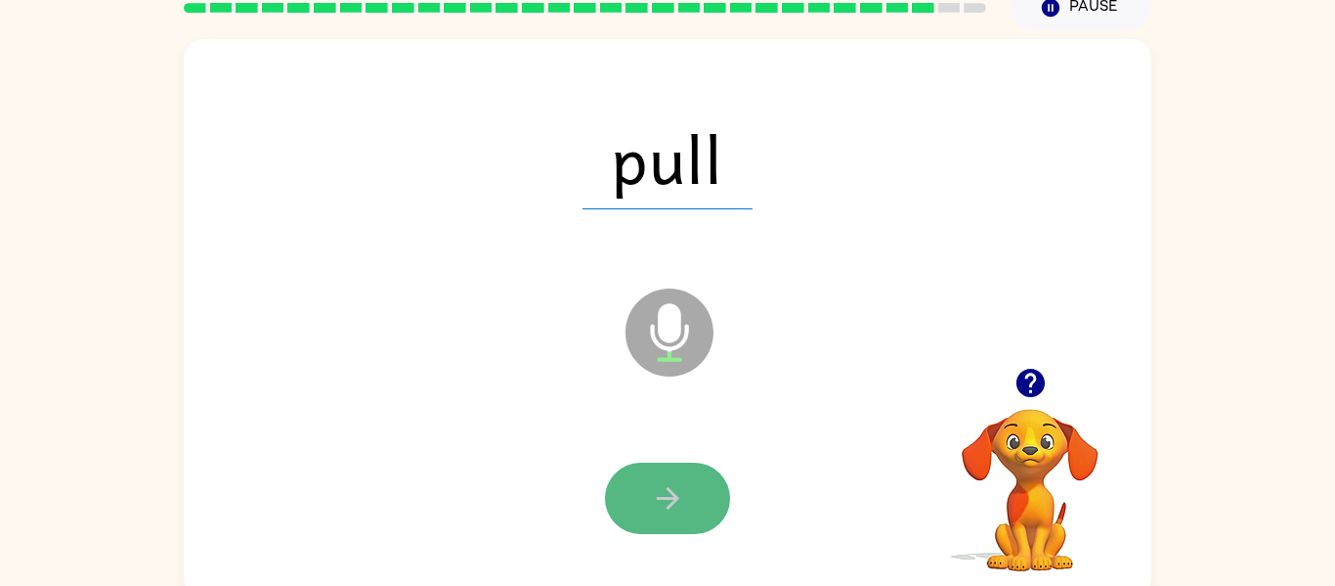
click at [709, 485] on button "button" at bounding box center [667, 497] width 125 height 71
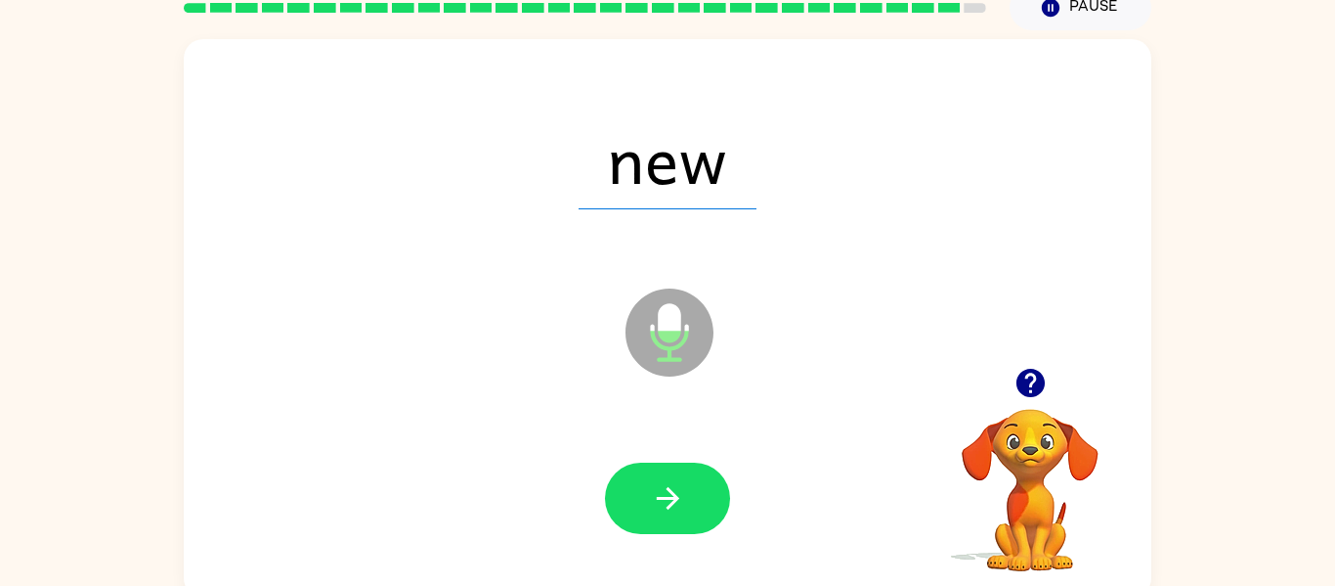
click at [629, 181] on span "new" at bounding box center [668, 159] width 178 height 102
click at [668, 500] on icon "button" at bounding box center [668, 498] width 34 height 34
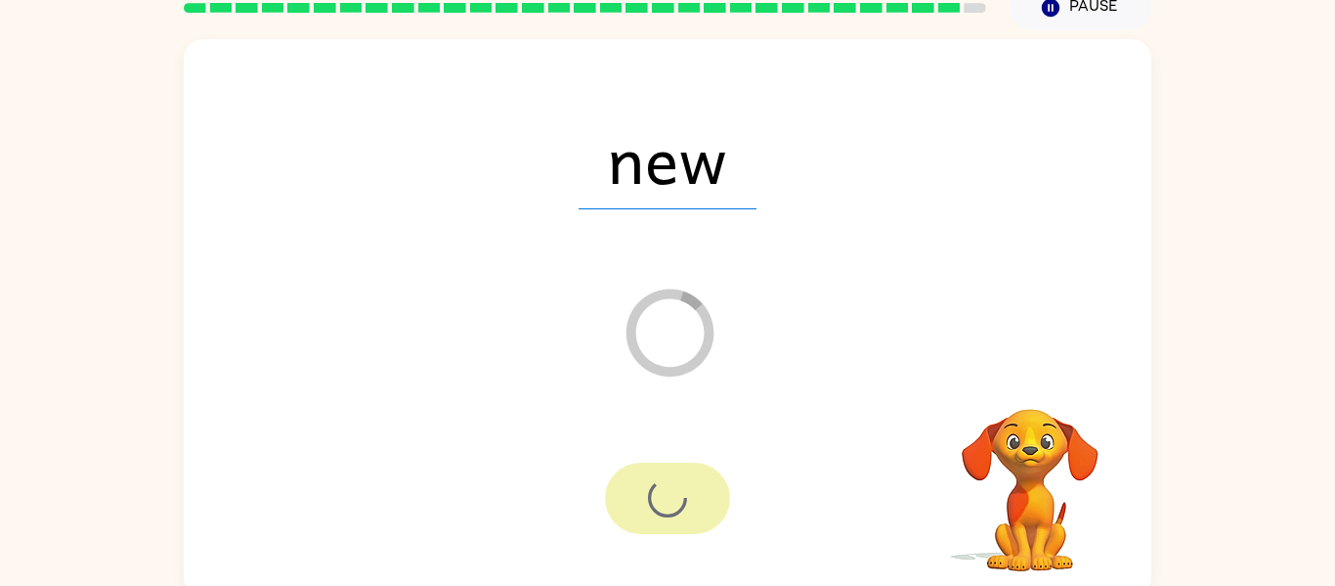
scroll to position [66, 0]
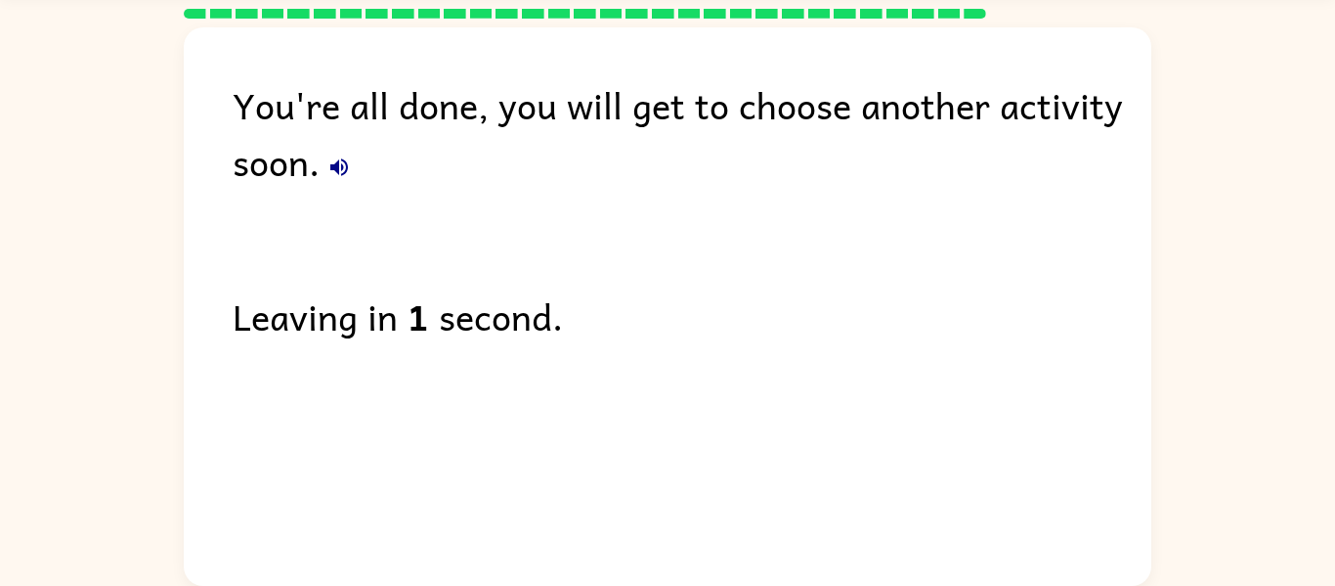
click at [352, 172] on button "button" at bounding box center [339, 167] width 39 height 39
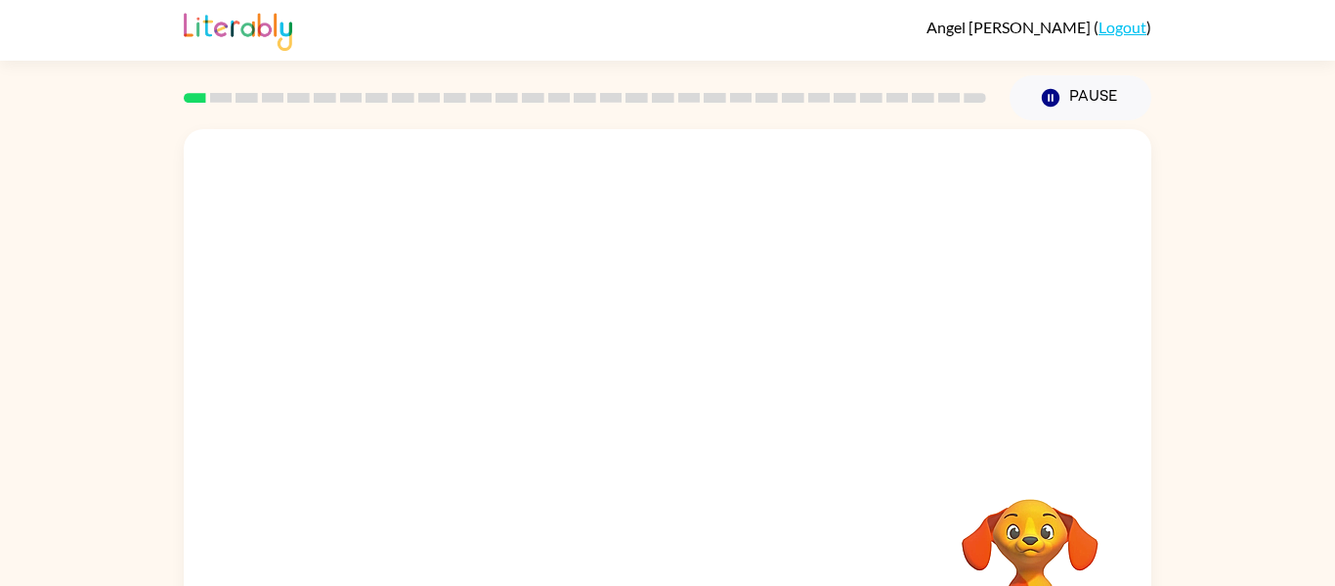
click at [861, 350] on video "Your browser must support playing .mp4 files to use Literably. Please try using…" at bounding box center [668, 293] width 968 height 328
click at [637, 397] on button "button" at bounding box center [667, 417] width 125 height 71
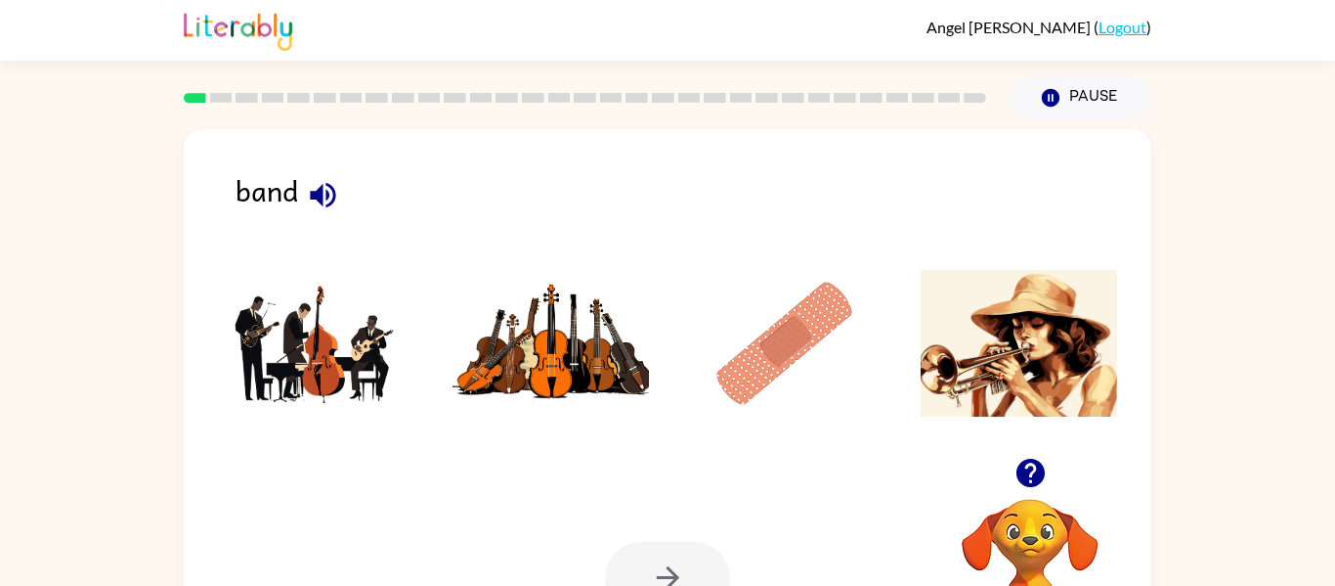
click at [808, 313] on img at bounding box center [784, 343] width 197 height 147
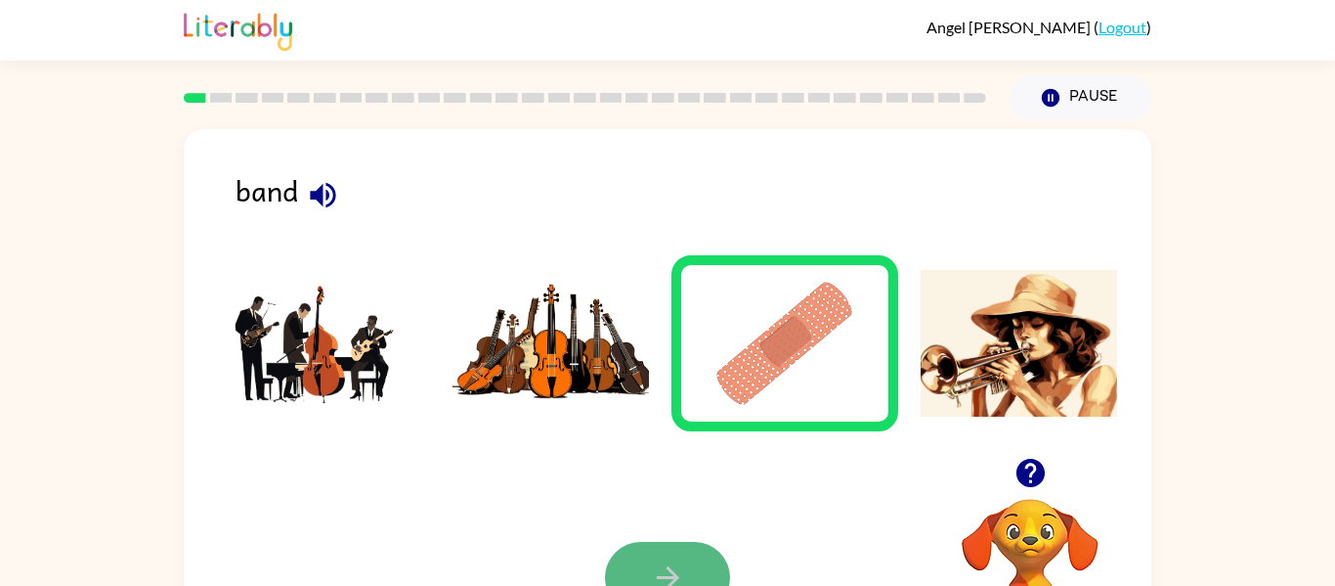
click at [698, 555] on button "button" at bounding box center [667, 577] width 125 height 71
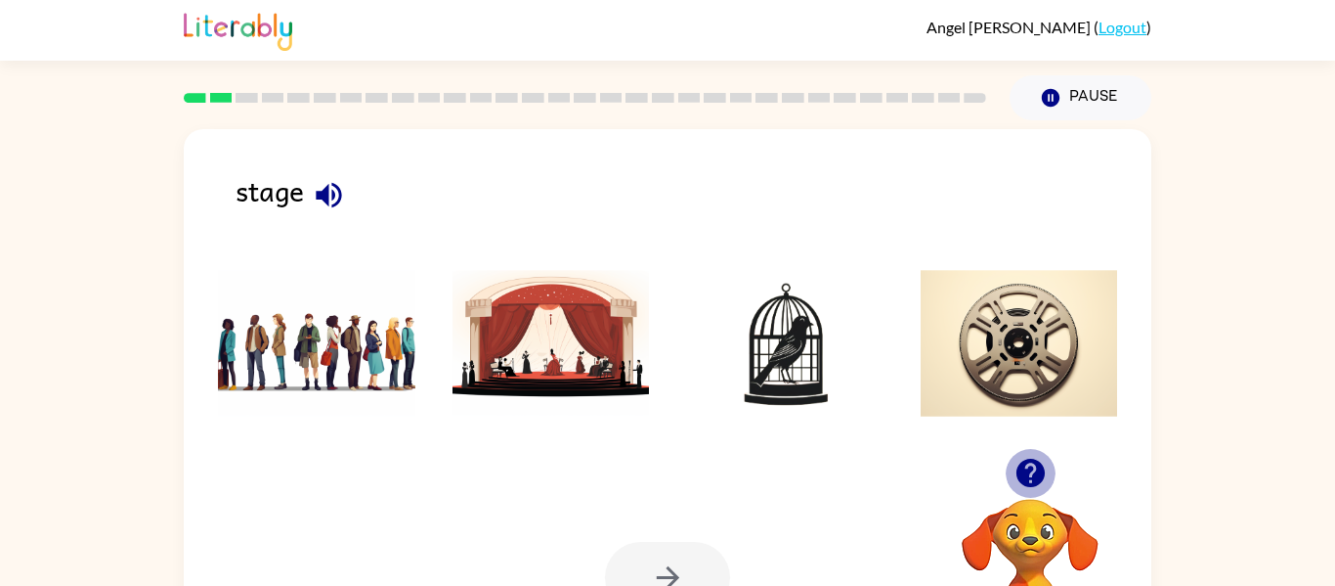
click at [1024, 451] on button "button" at bounding box center [1031, 473] width 50 height 50
click at [1032, 349] on img at bounding box center [1019, 343] width 197 height 147
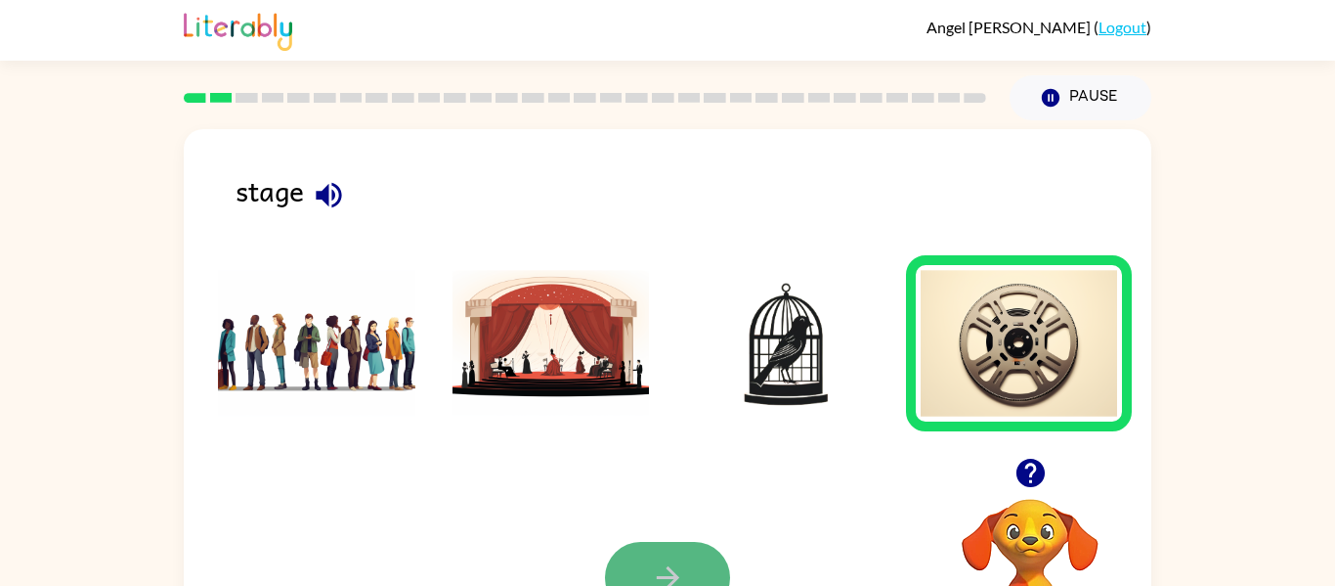
click at [670, 562] on icon "button" at bounding box center [668, 577] width 34 height 34
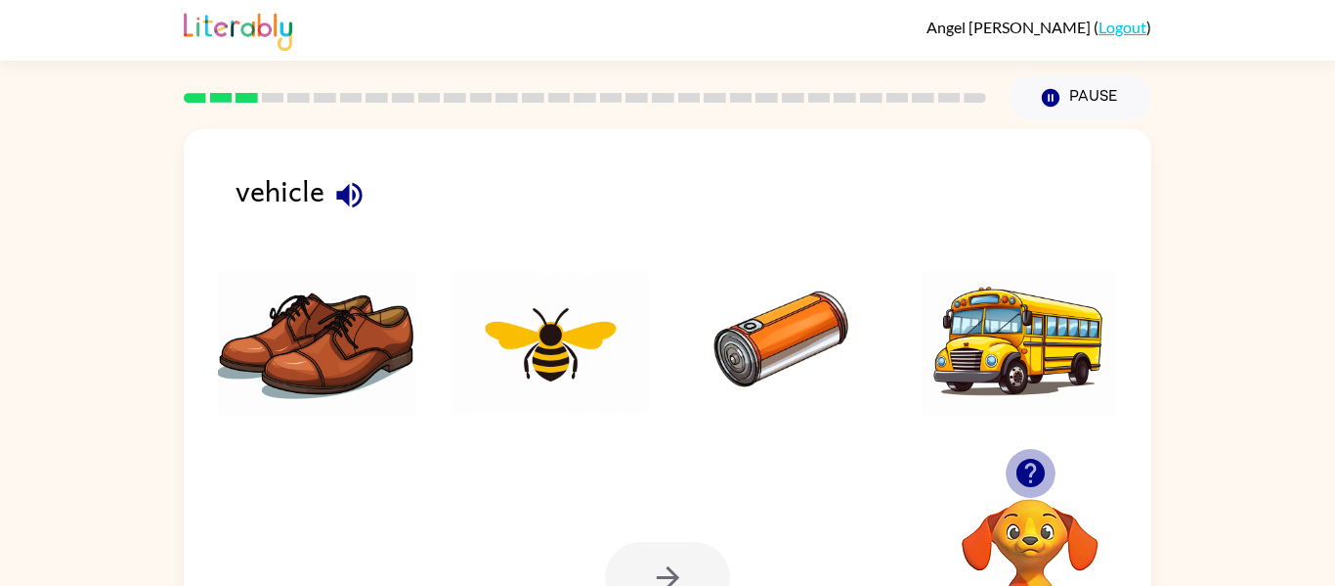
click at [1035, 463] on icon "button" at bounding box center [1030, 472] width 28 height 28
click at [1018, 462] on icon "button" at bounding box center [1031, 473] width 34 height 34
click at [1018, 462] on div "vehicle Your browser must support playing .mp4 files to use Literably. Please t…" at bounding box center [668, 408] width 968 height 558
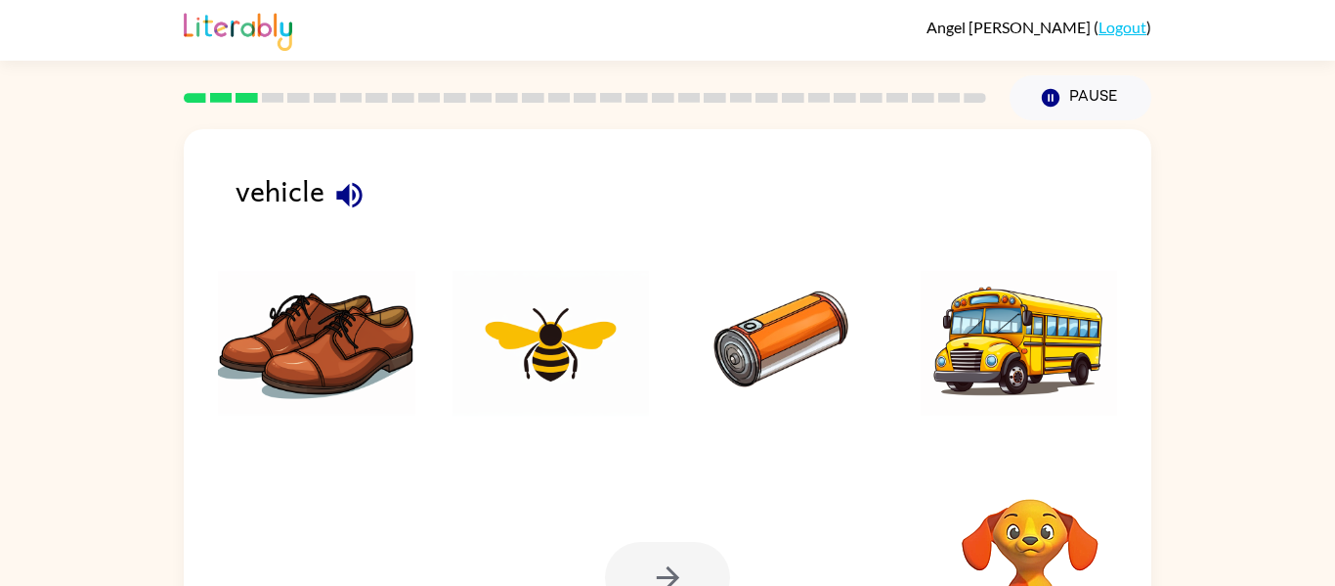
click at [1018, 462] on div "vehicle Your browser must support playing .mp4 files to use Literably. Please t…" at bounding box center [668, 408] width 968 height 558
click at [764, 324] on img at bounding box center [784, 343] width 197 height 147
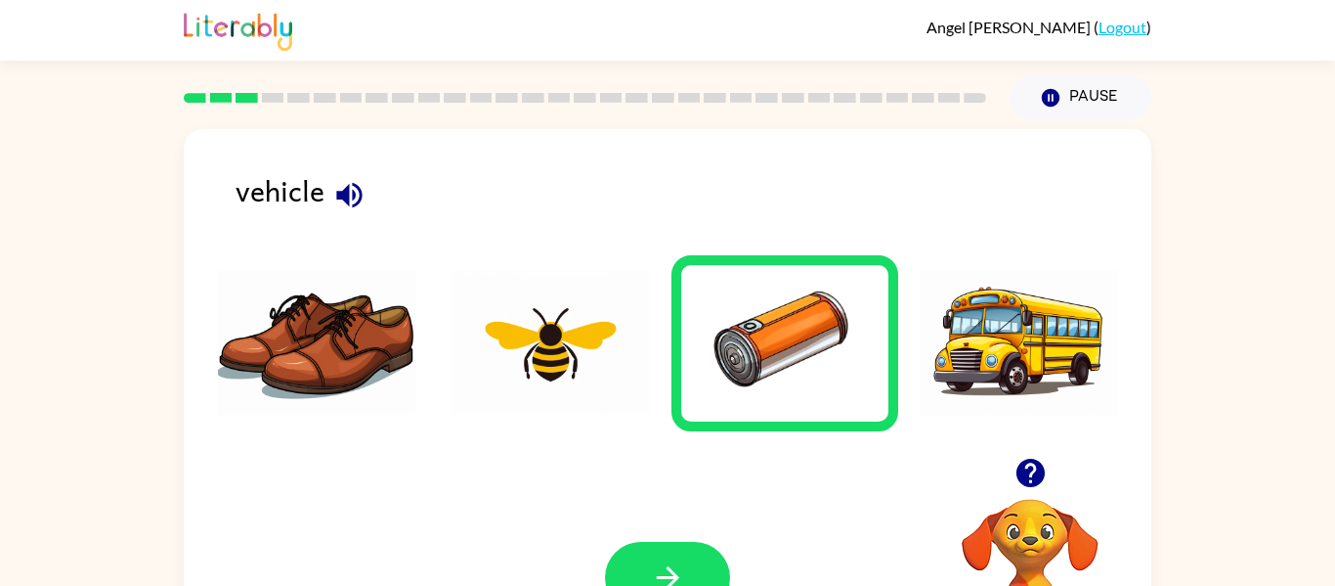
click at [1027, 477] on icon "button" at bounding box center [1030, 472] width 28 height 28
click at [1032, 475] on icon "button" at bounding box center [1030, 472] width 28 height 28
click at [1022, 469] on icon "button" at bounding box center [1030, 472] width 28 height 28
click at [705, 542] on div at bounding box center [667, 577] width 125 height 71
click at [1026, 453] on button "button" at bounding box center [1031, 473] width 50 height 50
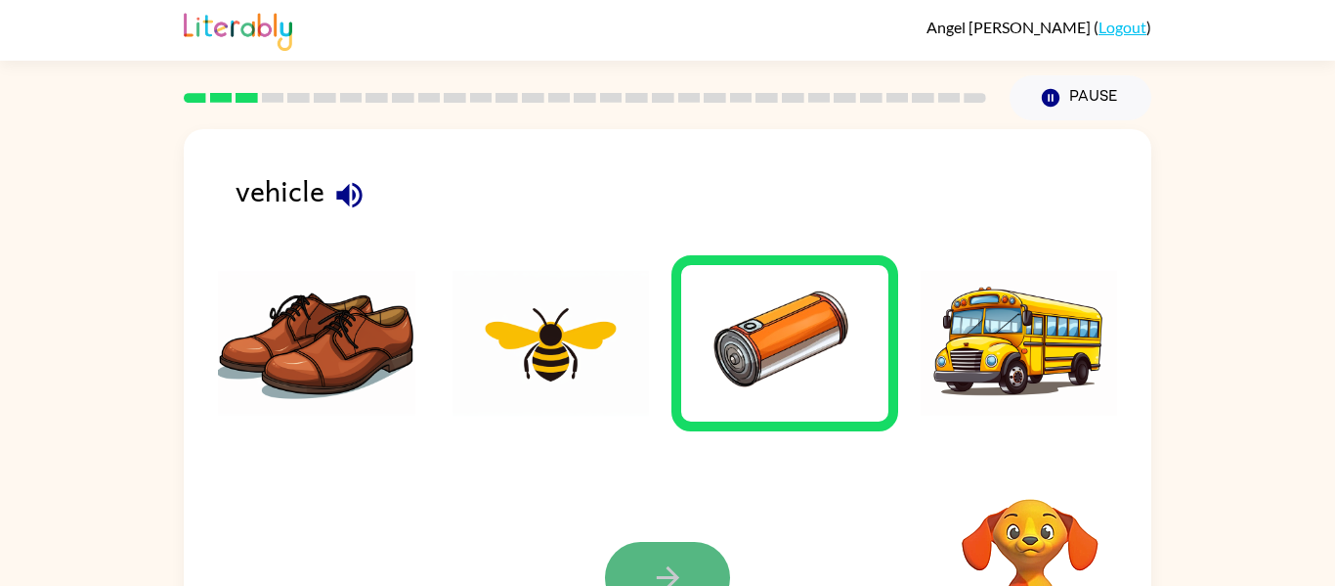
click at [662, 576] on icon "button" at bounding box center [667, 577] width 22 height 22
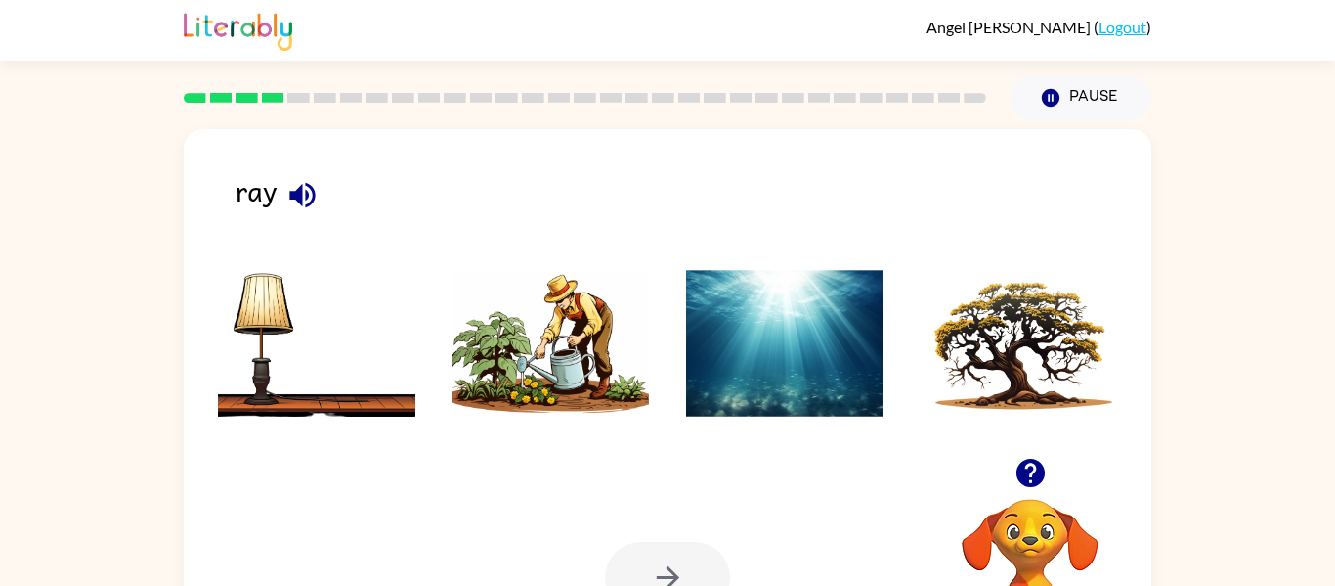
click at [1017, 333] on img at bounding box center [1019, 343] width 197 height 147
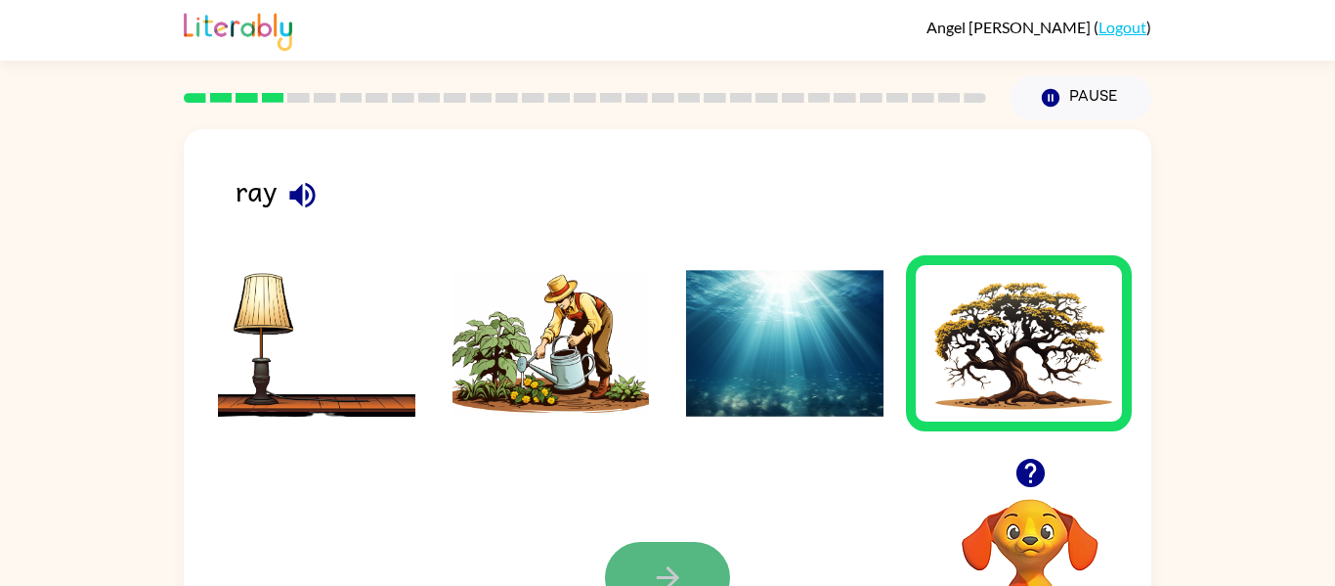
click at [662, 542] on button "button" at bounding box center [667, 577] width 125 height 71
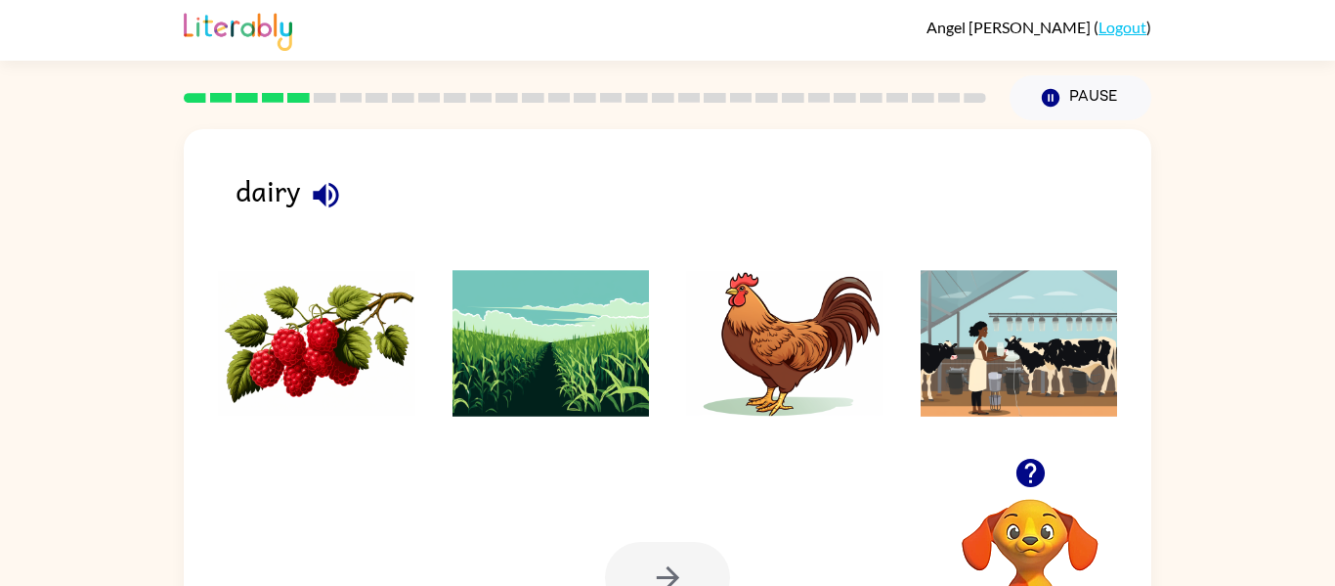
click at [845, 317] on img at bounding box center [784, 343] width 197 height 147
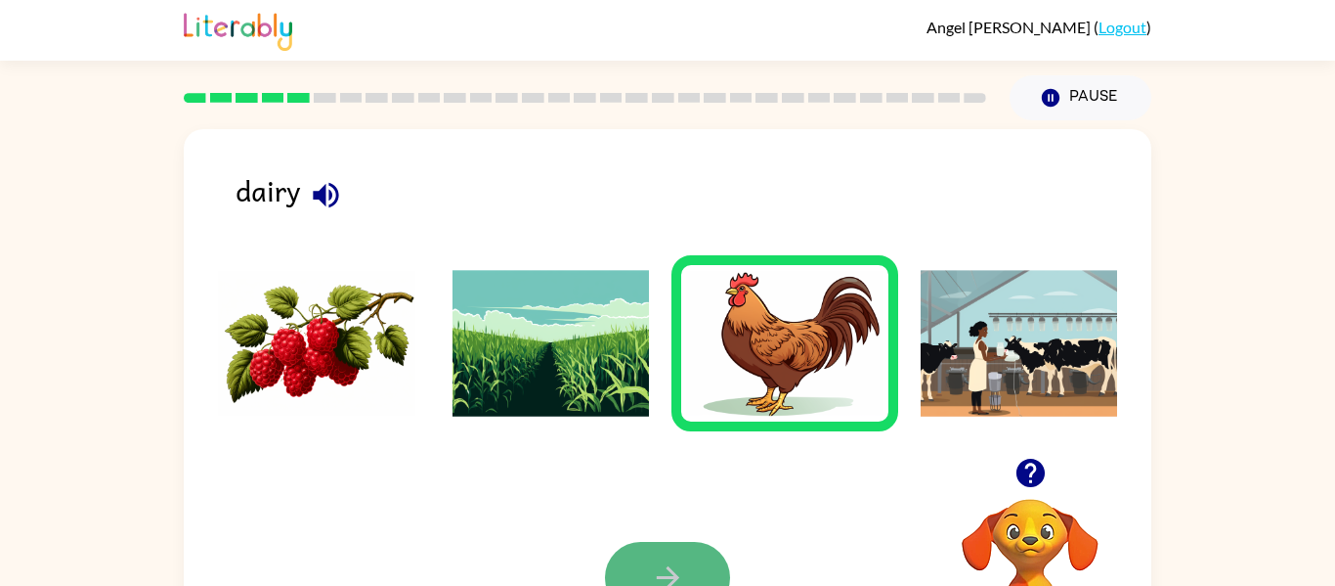
click at [678, 570] on icon "button" at bounding box center [668, 577] width 34 height 34
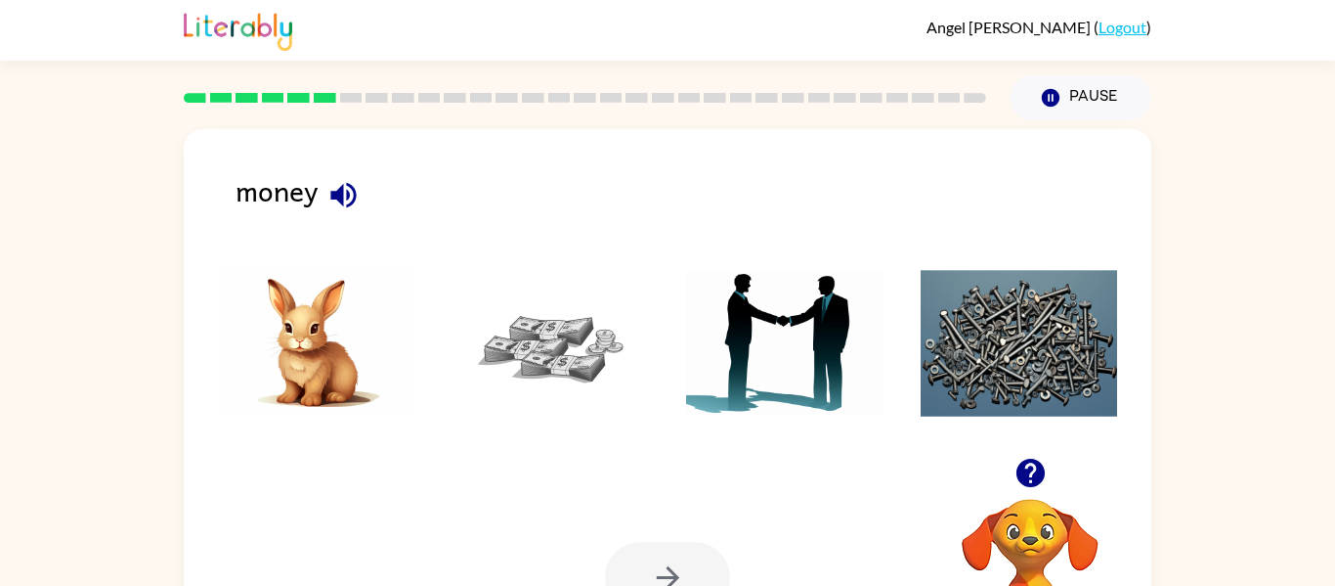
click at [1060, 403] on img at bounding box center [1019, 343] width 197 height 147
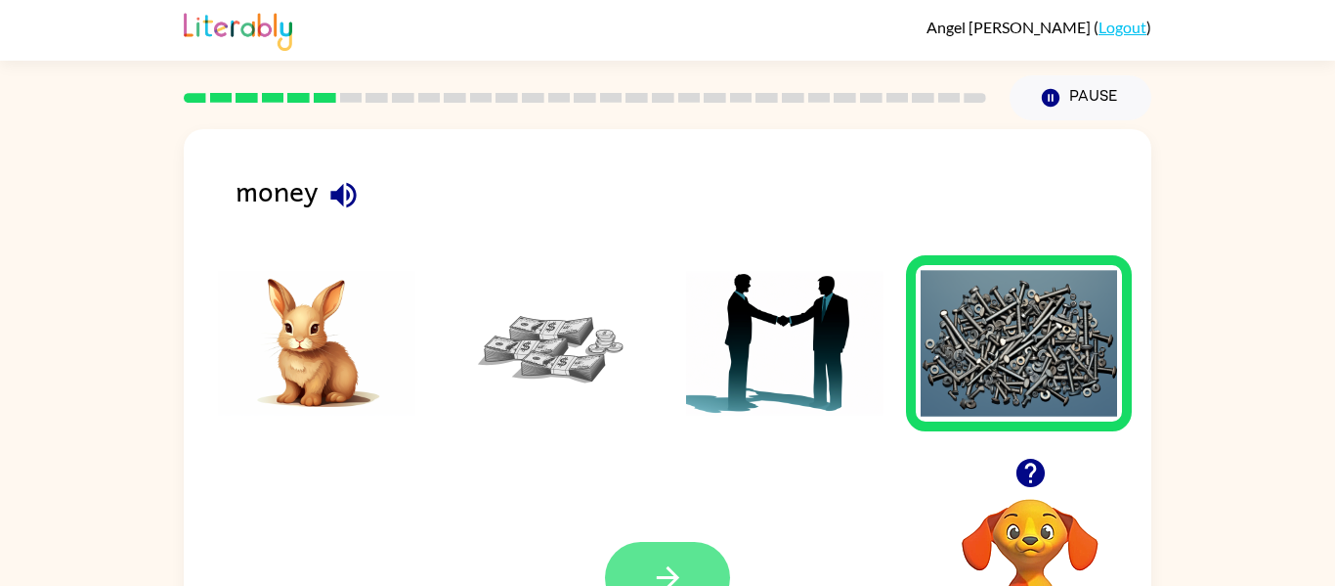
click at [645, 578] on button "button" at bounding box center [667, 577] width 125 height 71
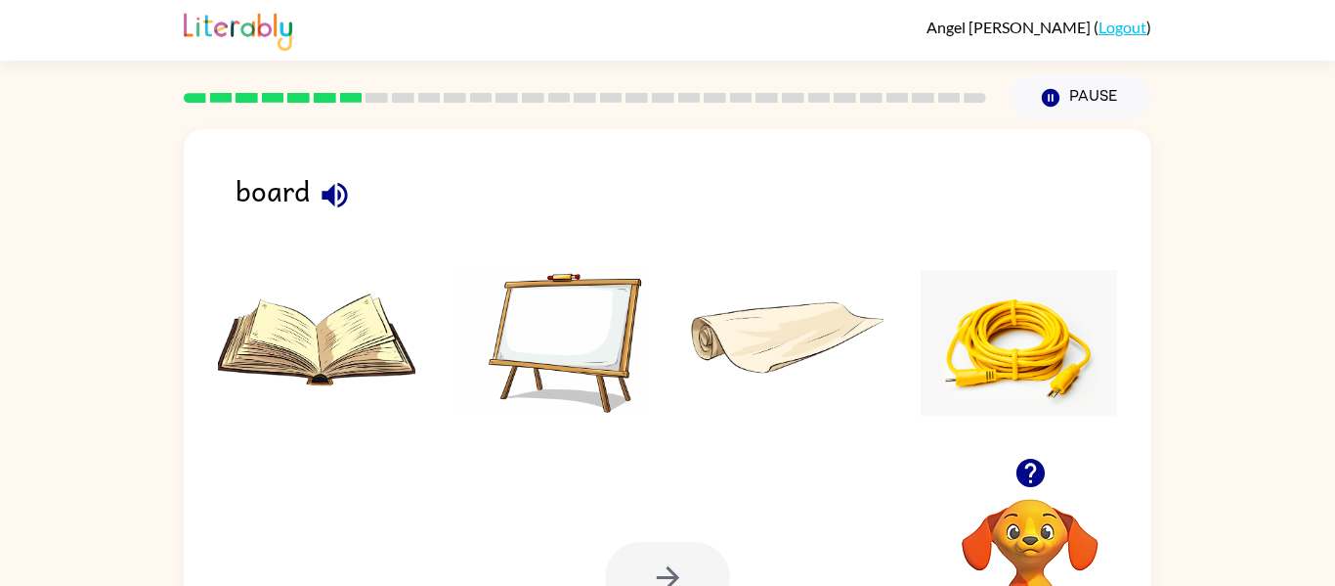
click at [1027, 325] on img at bounding box center [1019, 343] width 197 height 147
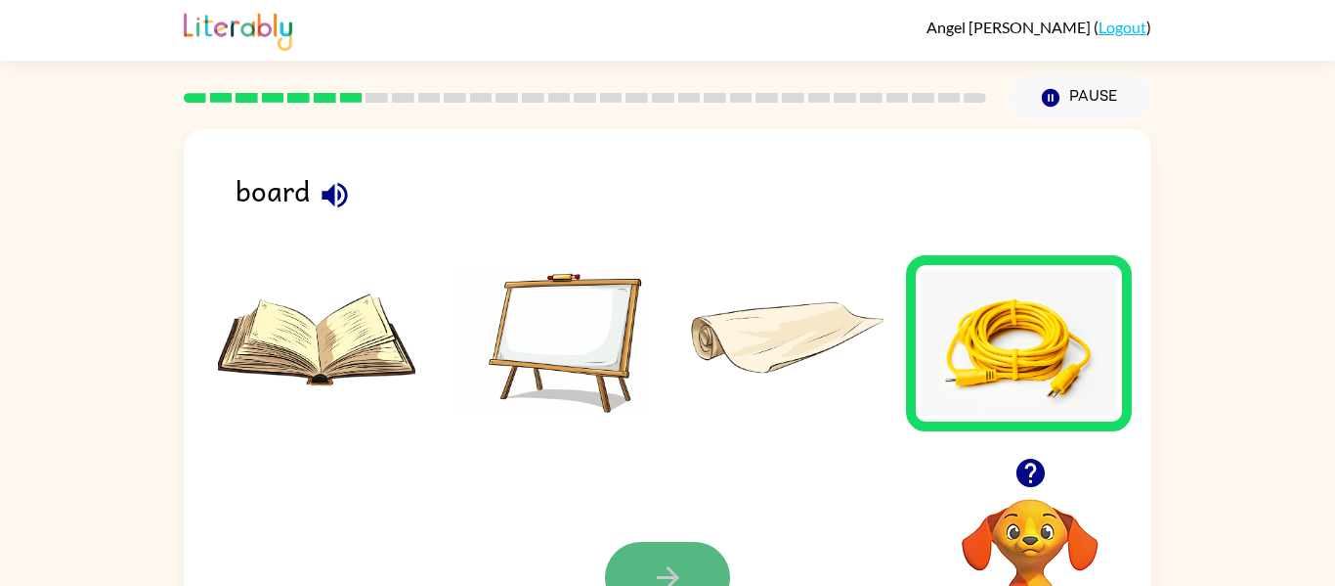
click at [675, 560] on icon "button" at bounding box center [668, 577] width 34 height 34
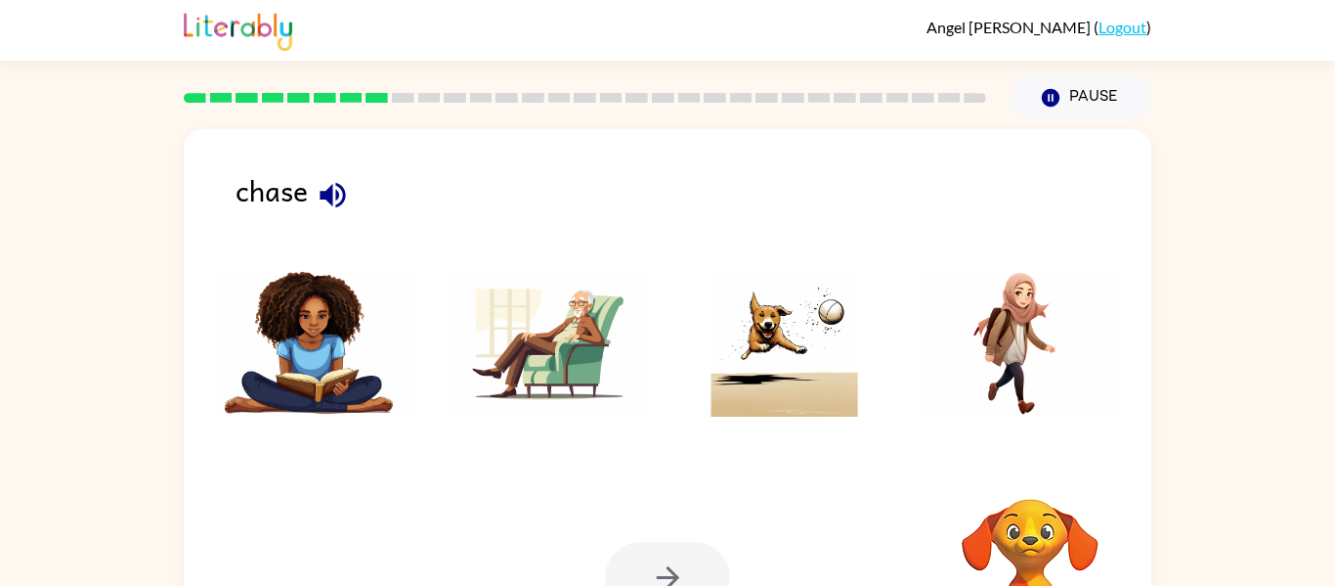
click at [675, 560] on div at bounding box center [667, 577] width 125 height 71
click at [755, 295] on img at bounding box center [784, 343] width 197 height 147
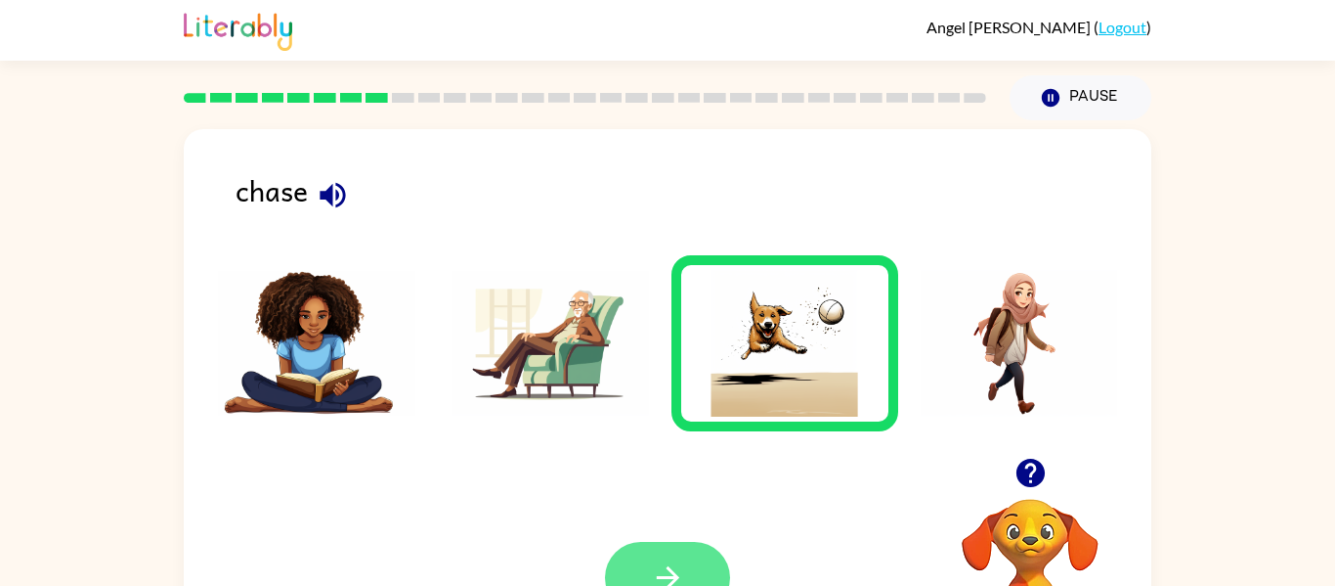
click at [673, 556] on button "button" at bounding box center [667, 577] width 125 height 71
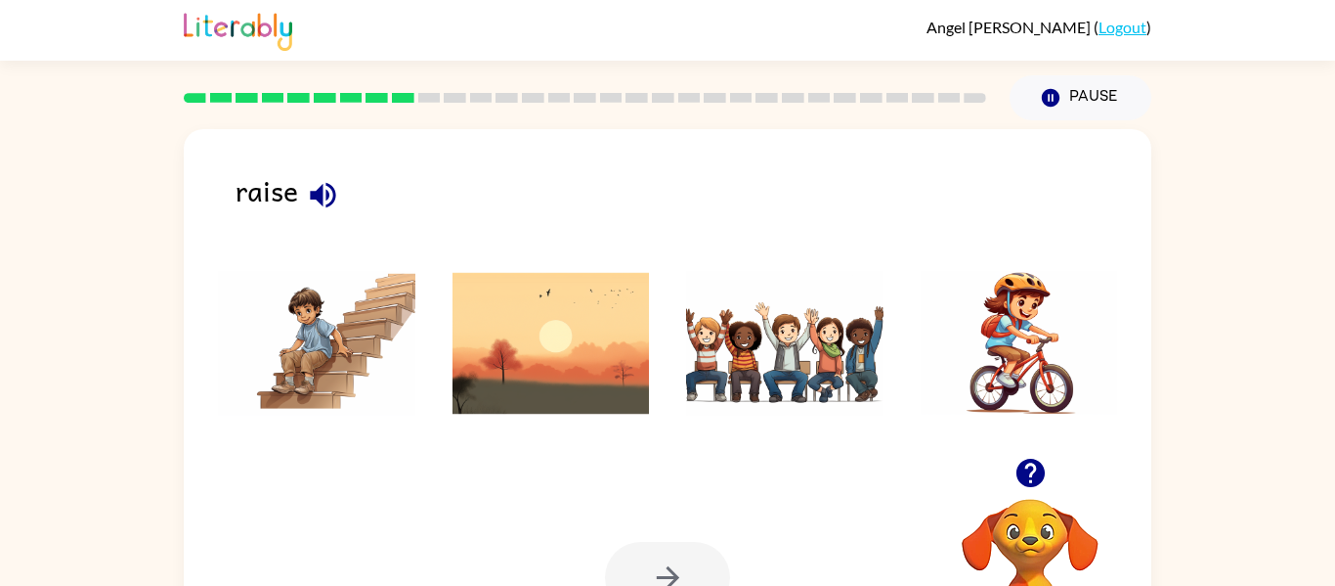
click at [600, 372] on img at bounding box center [551, 343] width 197 height 147
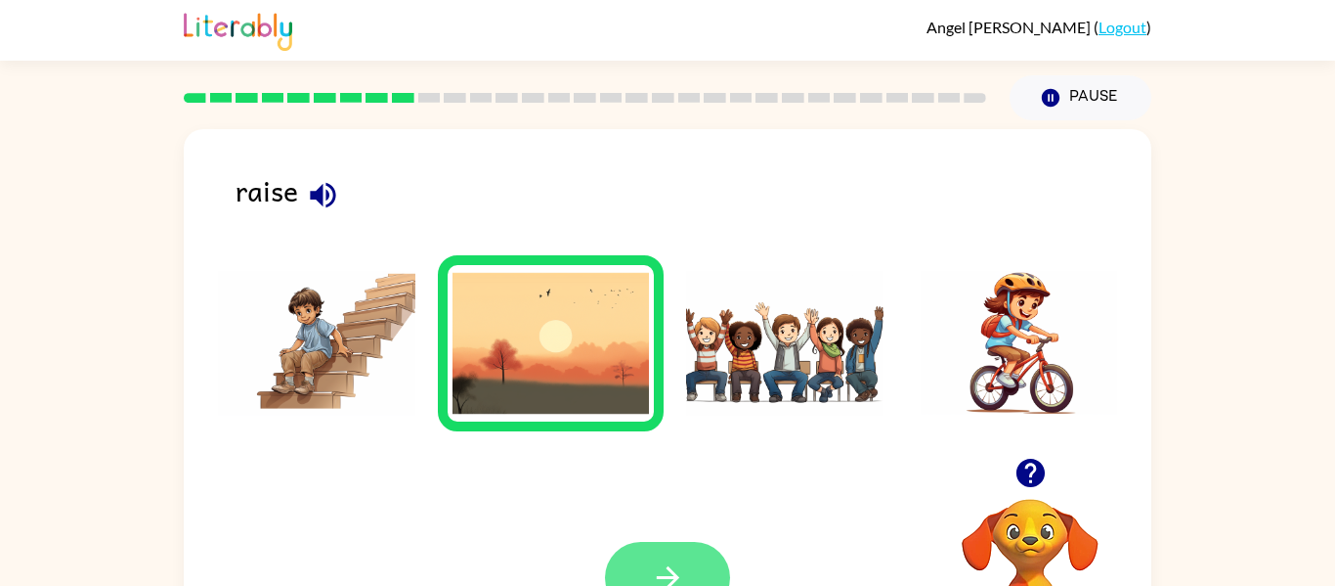
click at [673, 548] on button "button" at bounding box center [667, 577] width 125 height 71
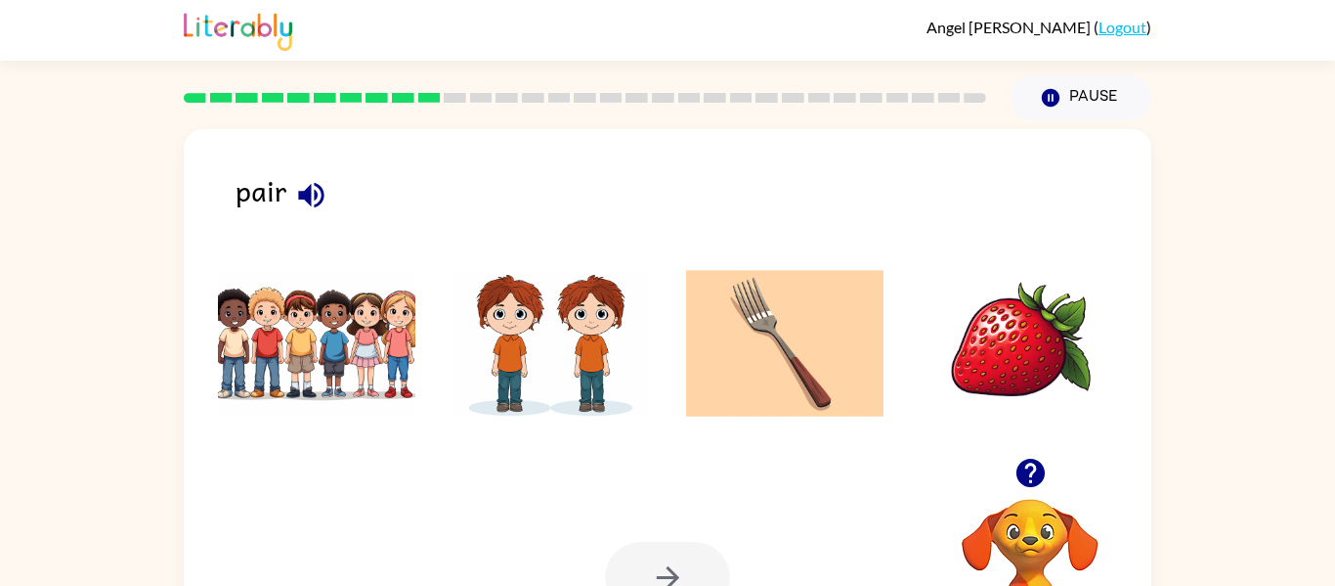
click at [759, 316] on img at bounding box center [784, 343] width 197 height 147
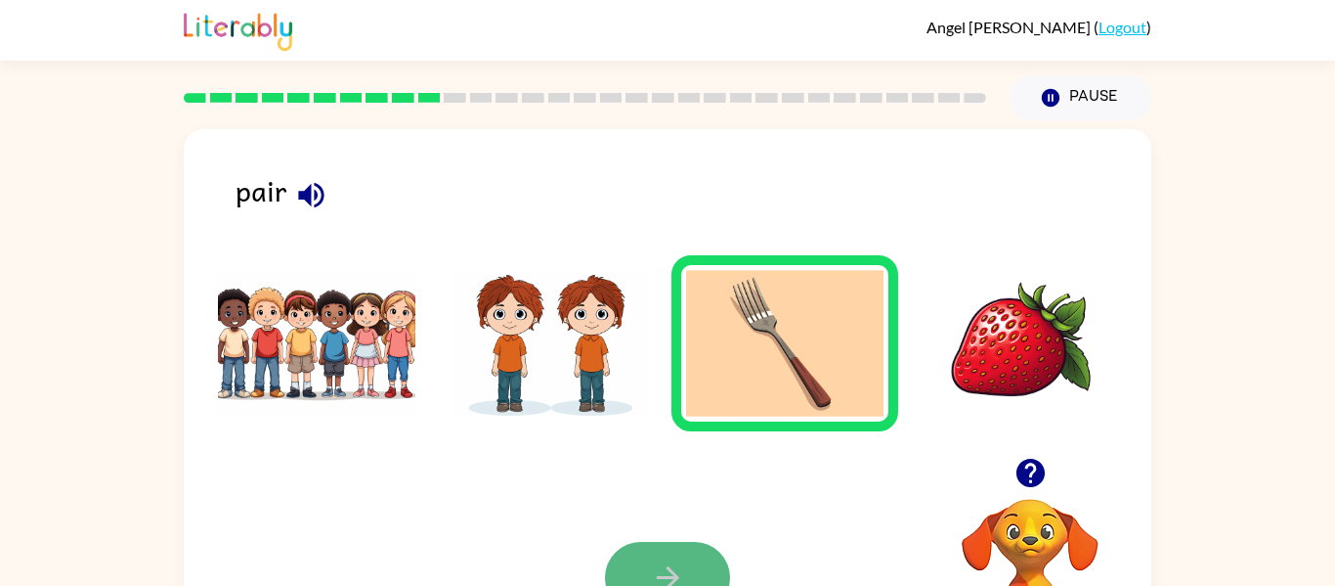
click at [686, 559] on button "button" at bounding box center [667, 577] width 125 height 71
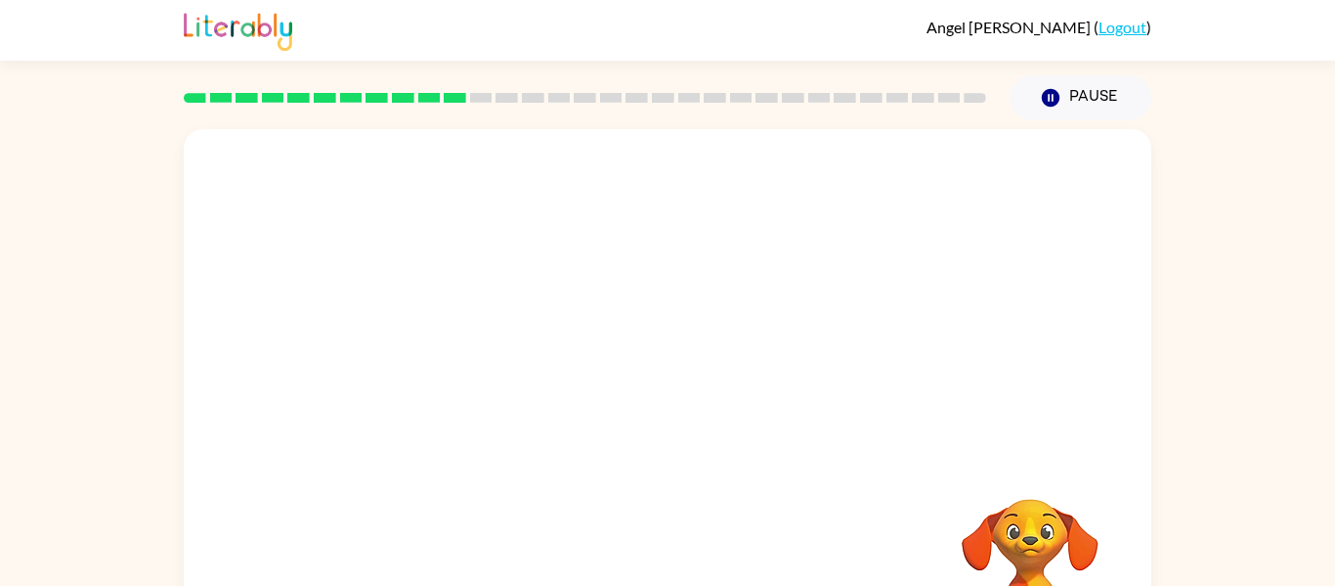
click at [1010, 519] on video "Your browser must support playing .mp4 files to use Literably. Please try using…" at bounding box center [1030, 565] width 195 height 195
click at [713, 369] on video "Your browser must support playing .mp4 files to use Literably. Please try using…" at bounding box center [668, 293] width 968 height 328
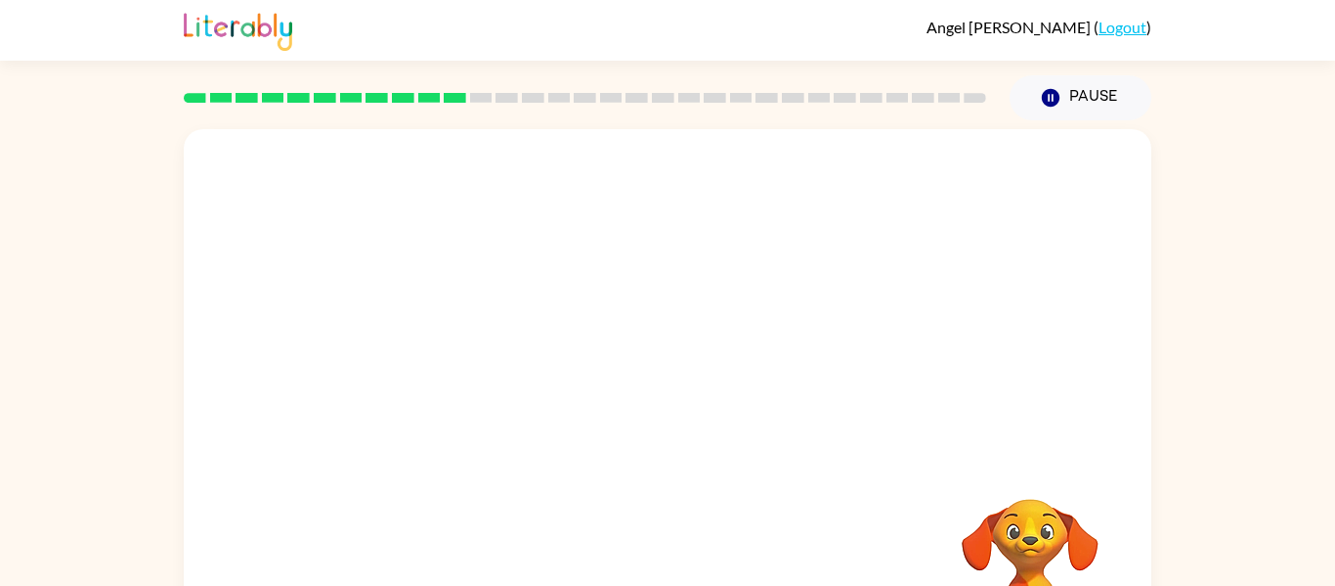
drag, startPoint x: 713, startPoint y: 369, endPoint x: 763, endPoint y: 403, distance: 61.3
click at [763, 403] on video "Your browser must support playing .mp4 files to use Literably. Please try using…" at bounding box center [668, 293] width 968 height 328
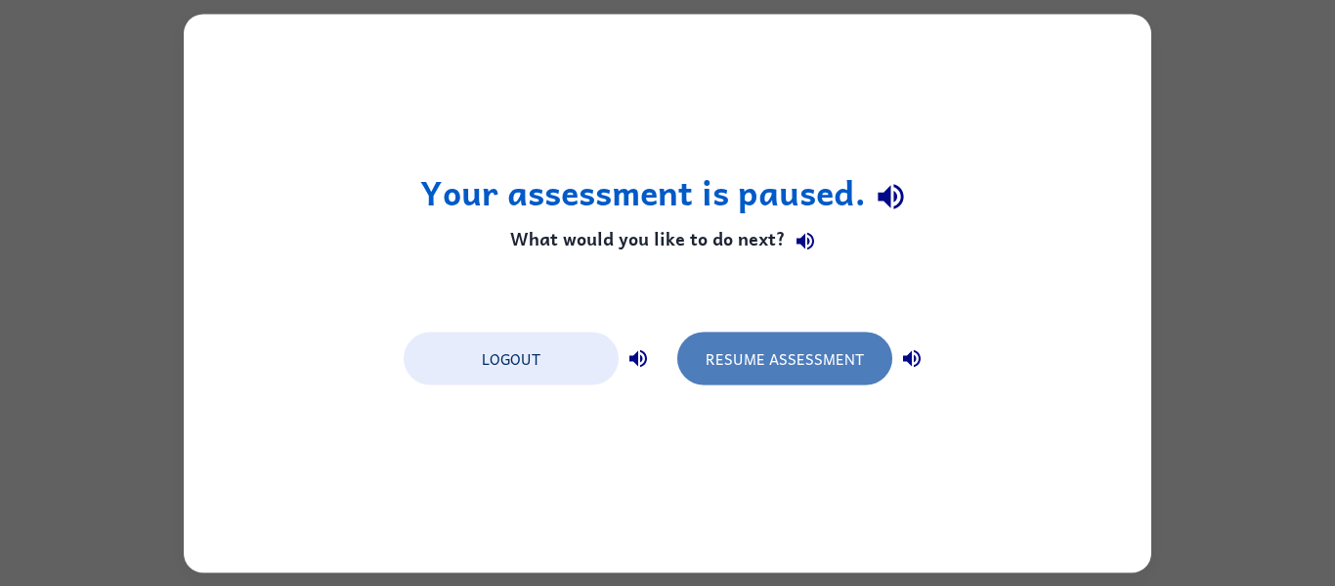
click at [792, 374] on button "Resume Assessment" at bounding box center [784, 357] width 215 height 53
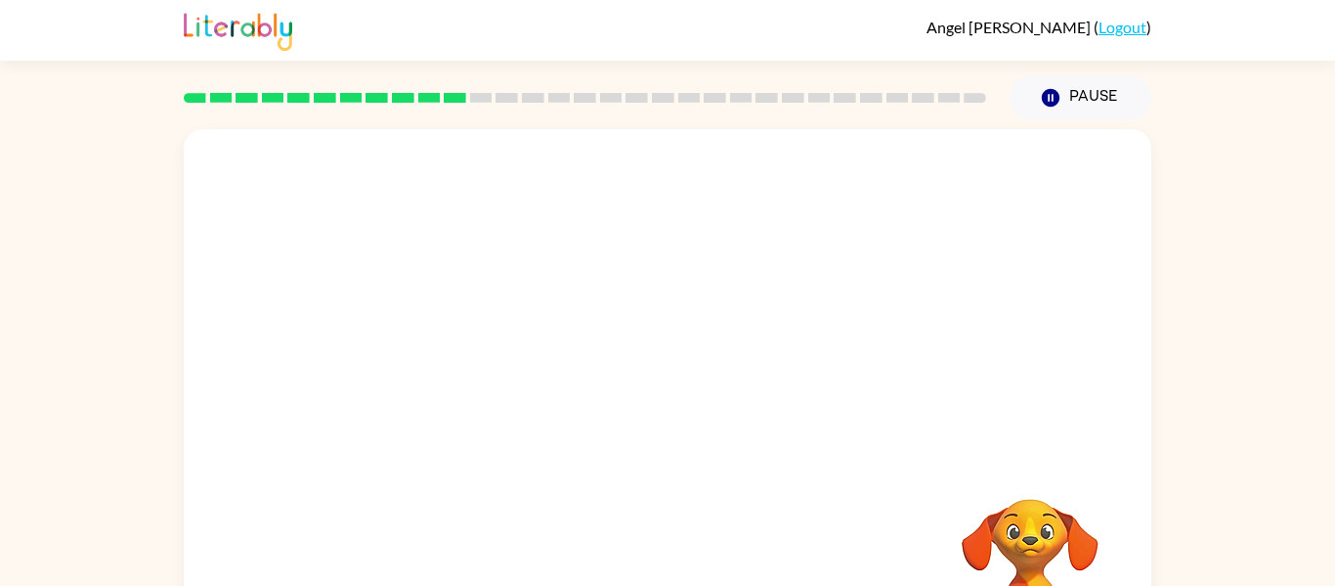
click at [793, 379] on div at bounding box center [668, 293] width 968 height 328
click at [753, 364] on video "Your browser must support playing .mp4 files to use Literably. Please try using…" at bounding box center [668, 293] width 968 height 328
click at [757, 358] on video "Your browser must support playing .mp4 files to use Literably. Please try using…" at bounding box center [668, 293] width 968 height 328
click at [428, 372] on video "Your browser must support playing .mp4 files to use Literably. Please try using…" at bounding box center [668, 293] width 968 height 328
click at [430, 371] on div at bounding box center [668, 408] width 968 height 558
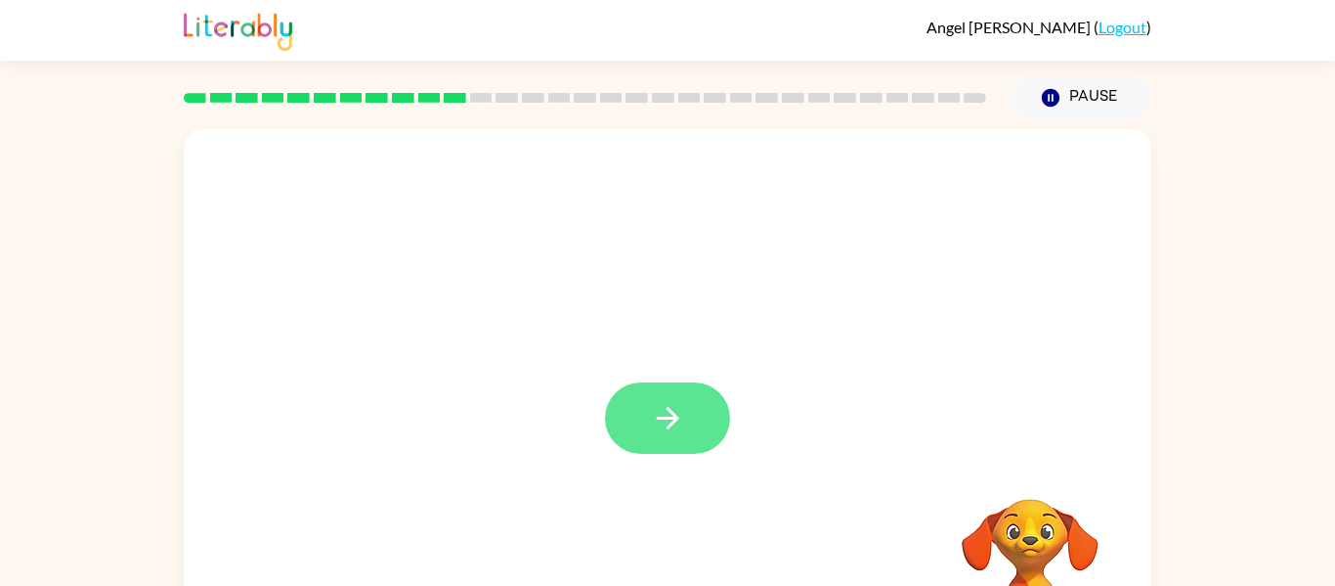
click at [649, 397] on button "button" at bounding box center [667, 417] width 125 height 71
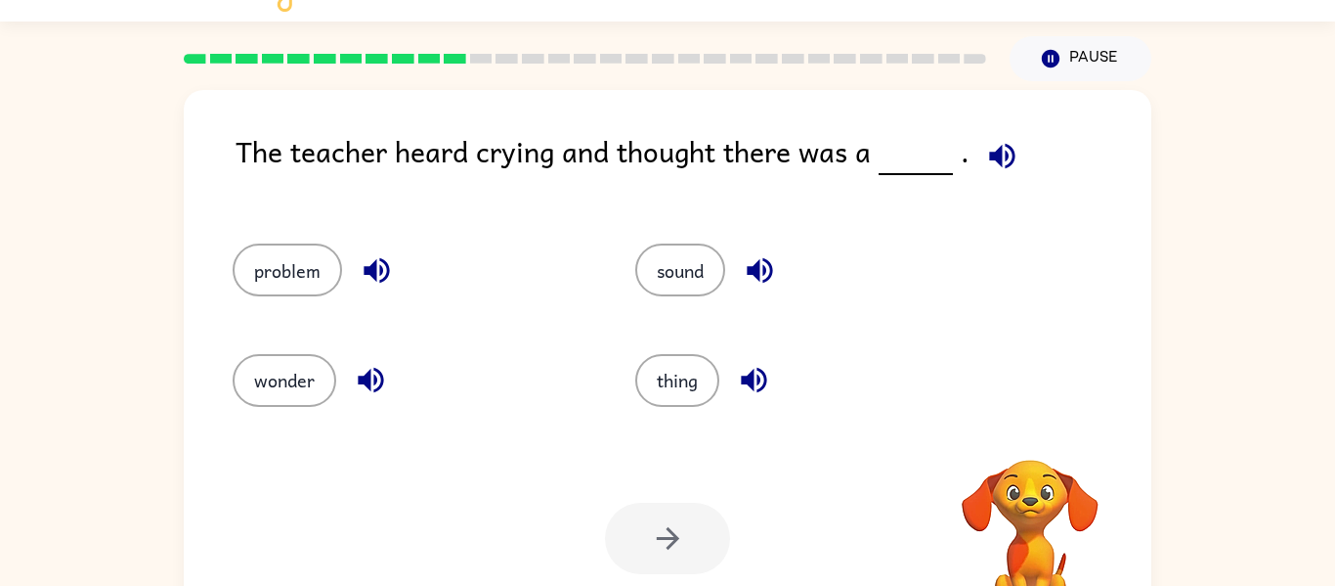
scroll to position [78, 0]
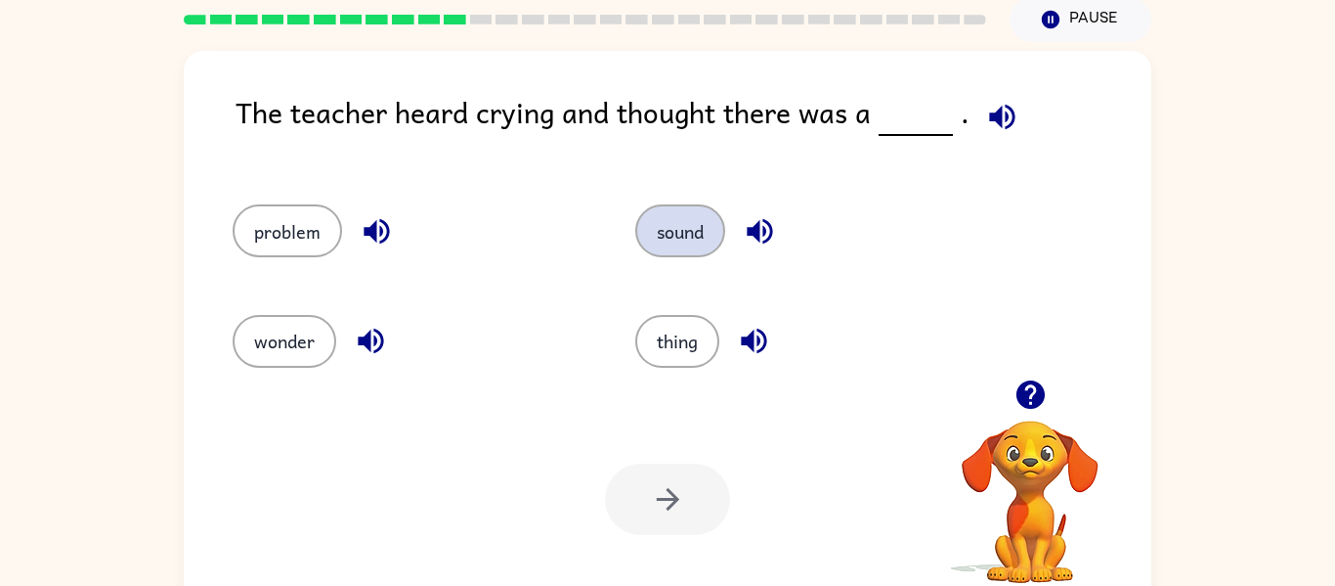
click at [653, 254] on div "sound" at bounding box center [814, 230] width 358 height 53
click at [654, 250] on button "sound" at bounding box center [680, 230] width 90 height 53
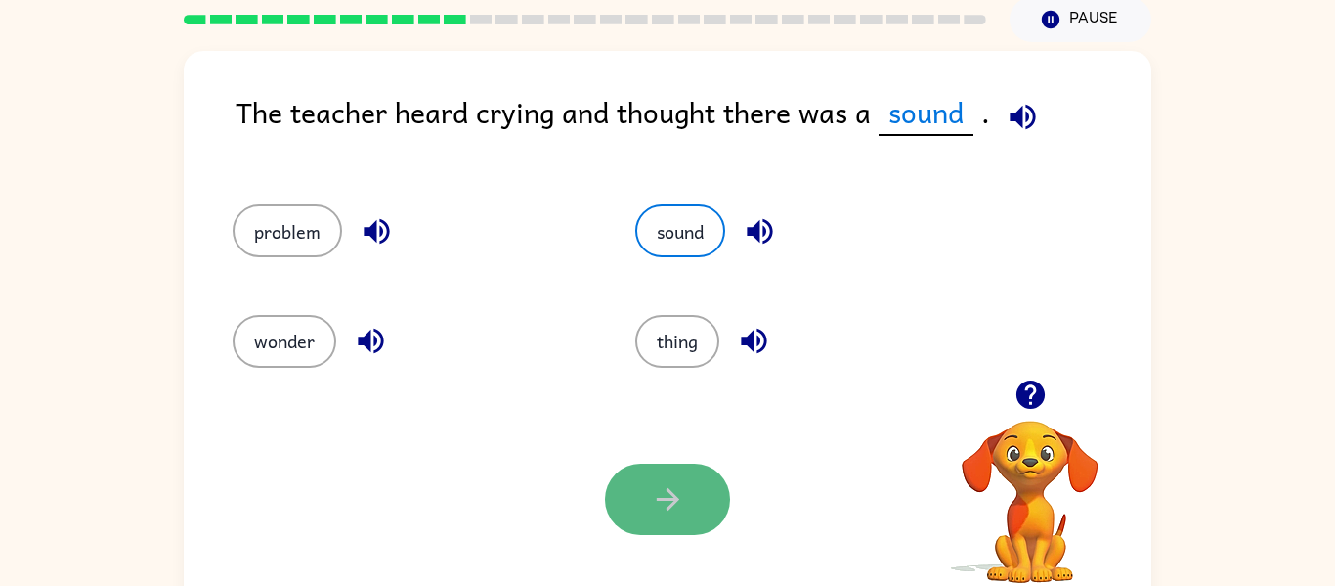
click at [676, 467] on button "button" at bounding box center [667, 498] width 125 height 71
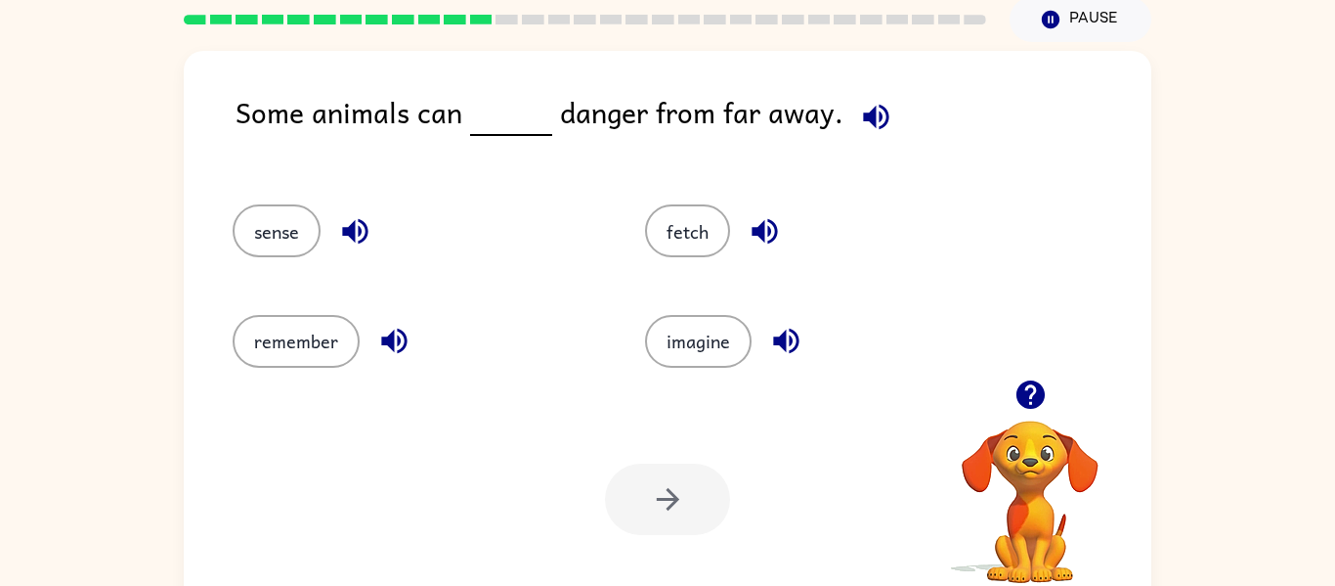
click at [789, 333] on icon "button" at bounding box center [786, 341] width 34 height 34
click at [719, 337] on button "imagine" at bounding box center [698, 341] width 107 height 53
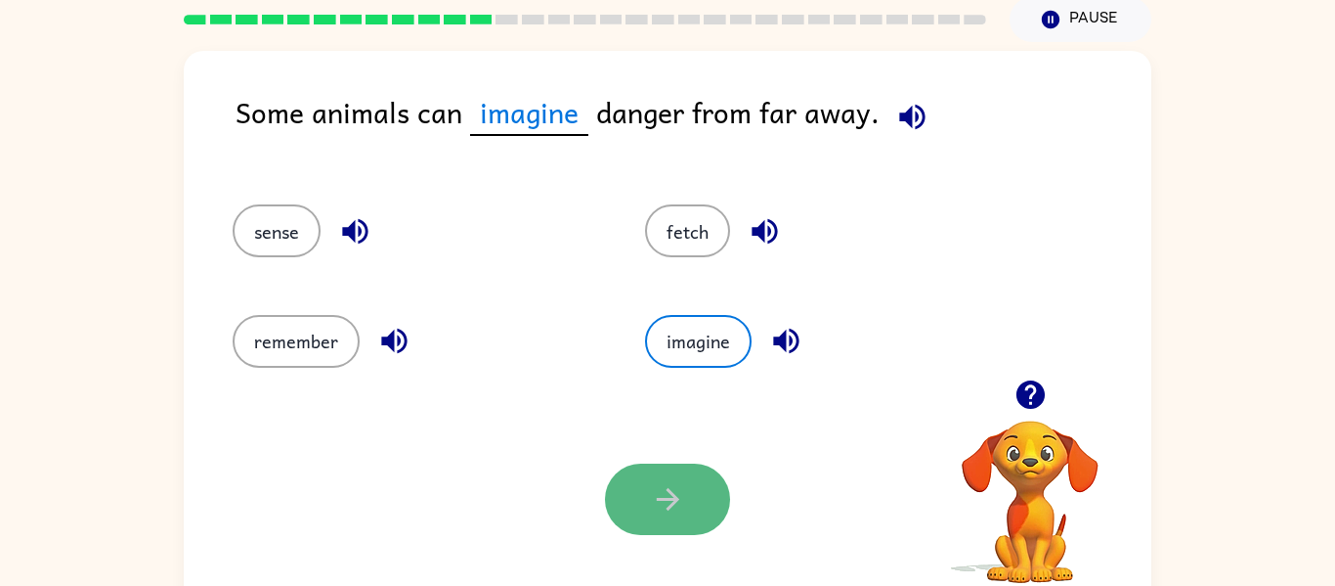
click at [640, 499] on button "button" at bounding box center [667, 498] width 125 height 71
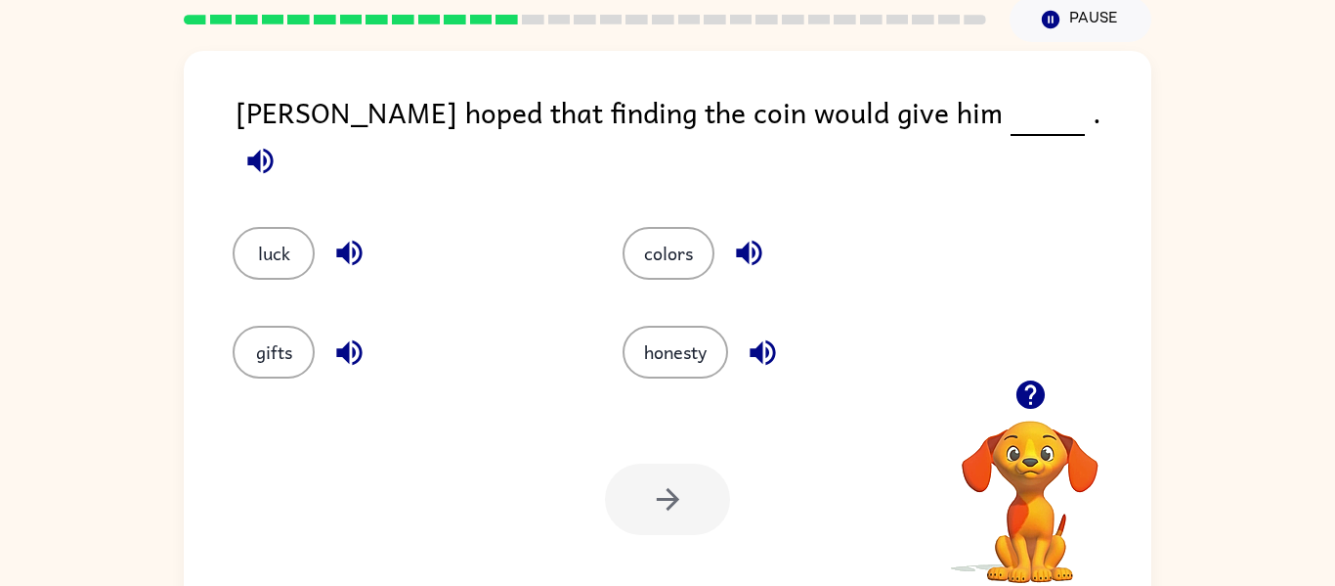
click at [769, 336] on icon "button" at bounding box center [763, 352] width 34 height 34
click at [754, 240] on icon "button" at bounding box center [748, 252] width 25 height 25
click at [688, 227] on button "colors" at bounding box center [669, 253] width 92 height 53
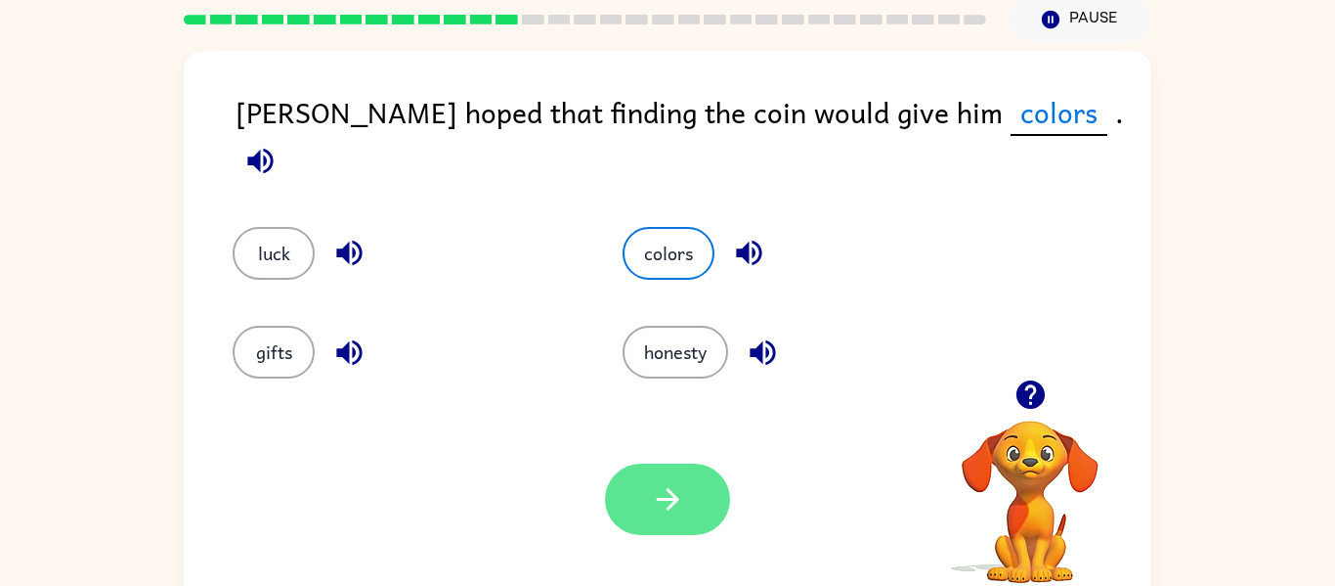
click at [687, 491] on button "button" at bounding box center [667, 498] width 125 height 71
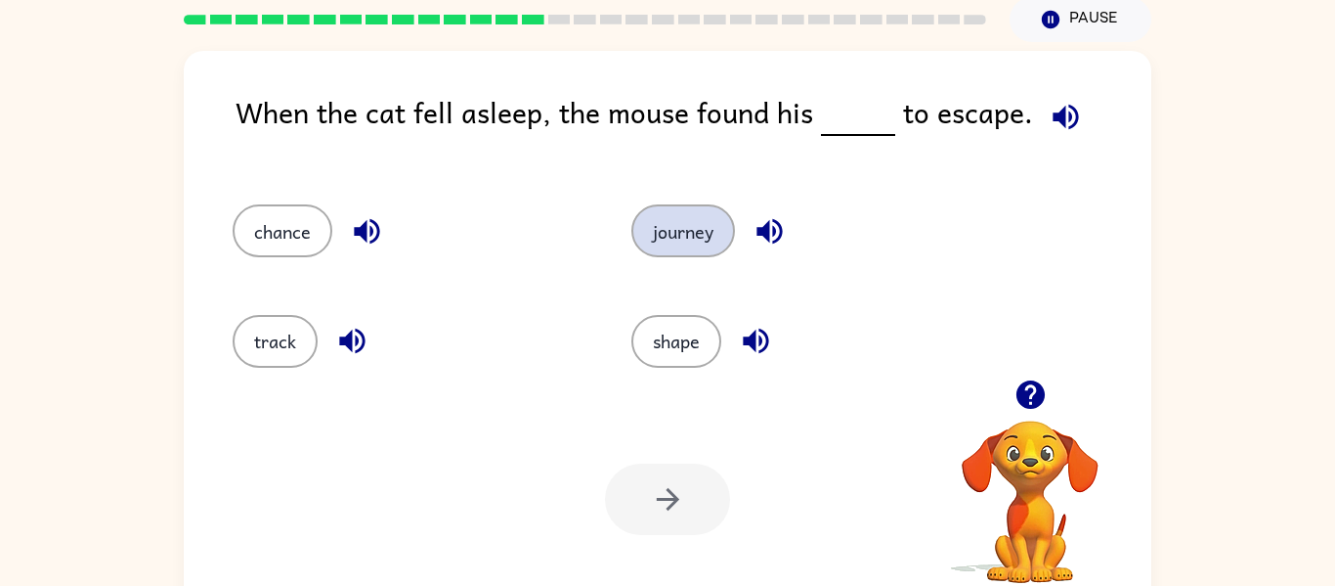
click at [687, 221] on button "journey" at bounding box center [683, 230] width 104 height 53
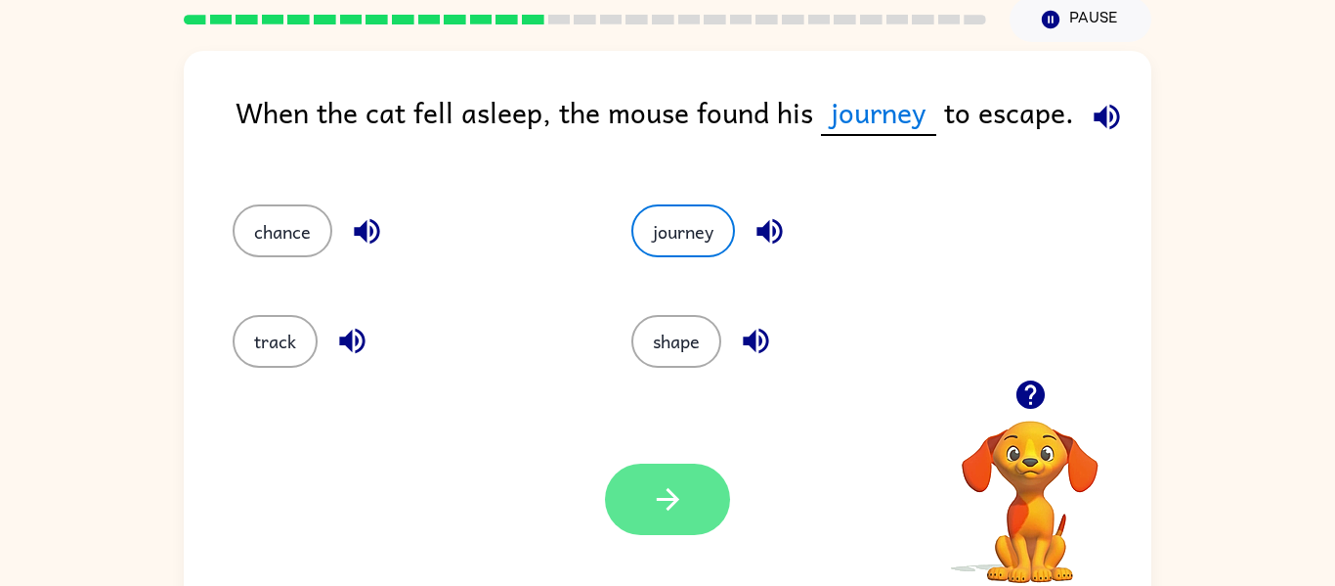
click at [643, 508] on button "button" at bounding box center [667, 498] width 125 height 71
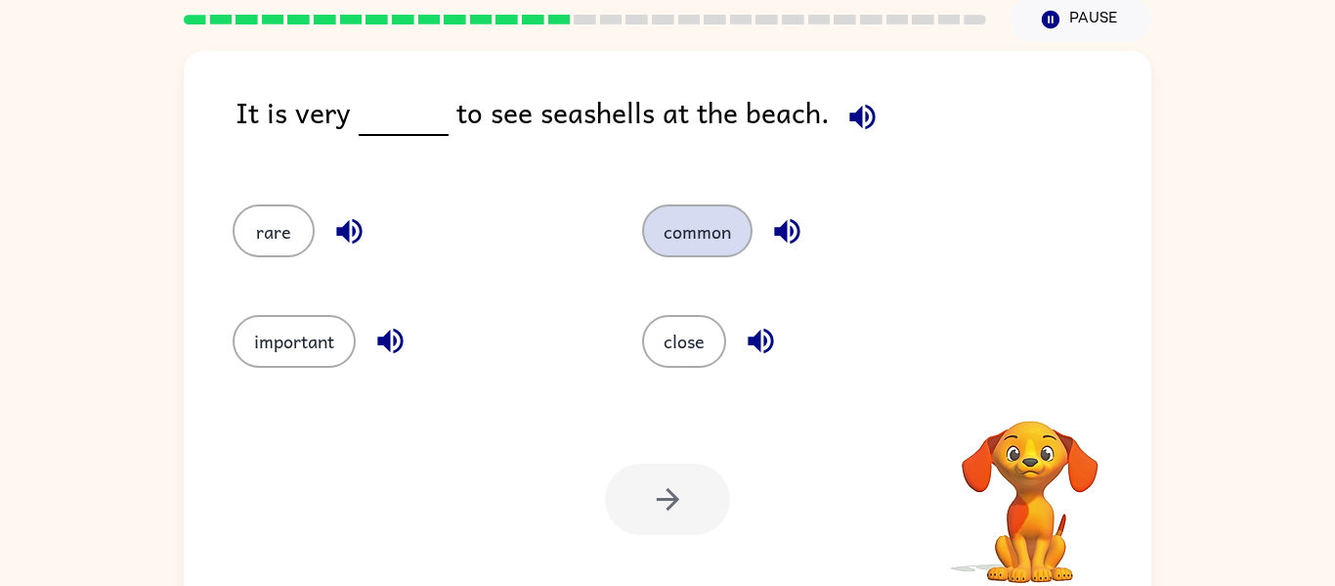
click at [694, 222] on button "common" at bounding box center [697, 230] width 110 height 53
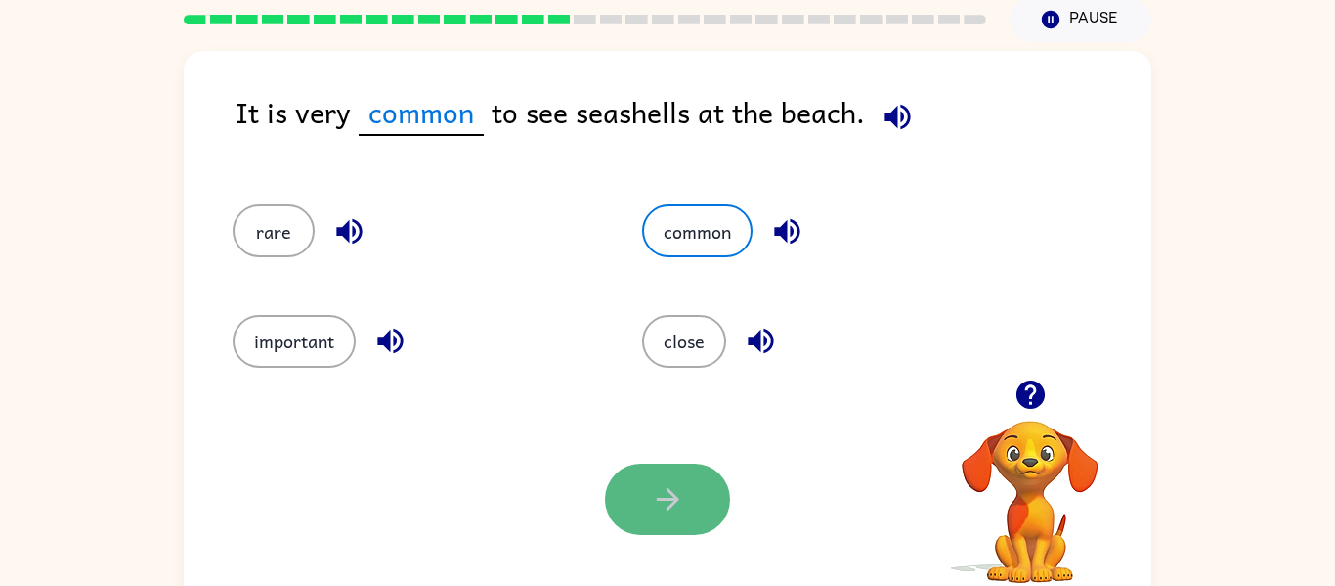
click at [674, 498] on icon "button" at bounding box center [667, 499] width 22 height 22
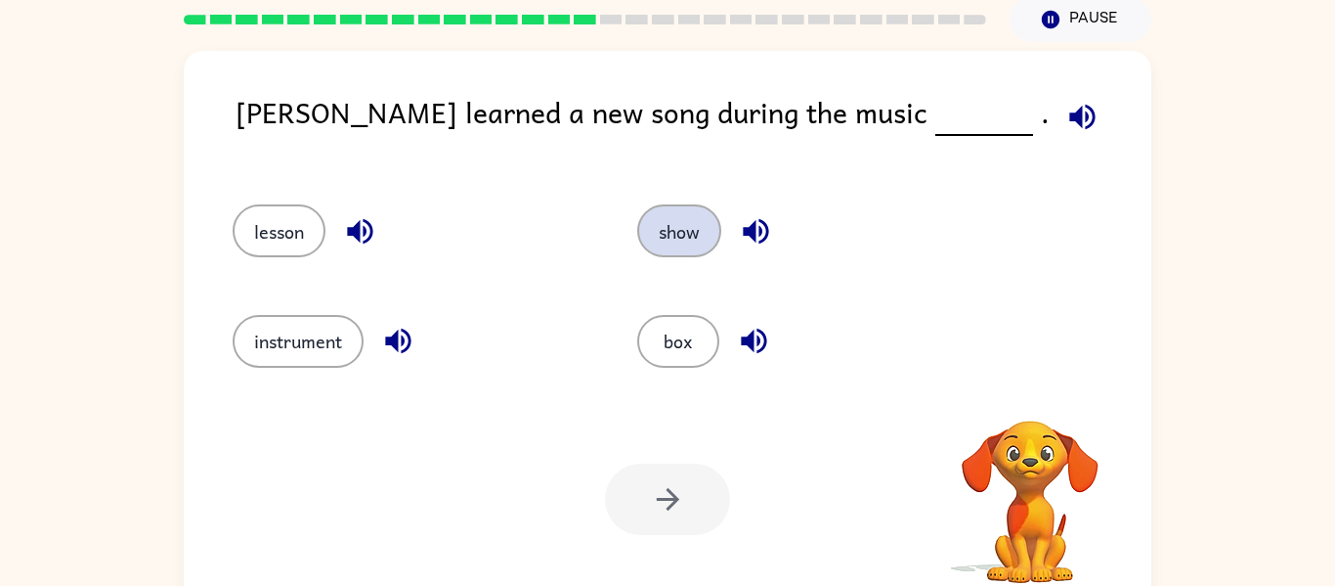
click at [699, 213] on button "show" at bounding box center [679, 230] width 84 height 53
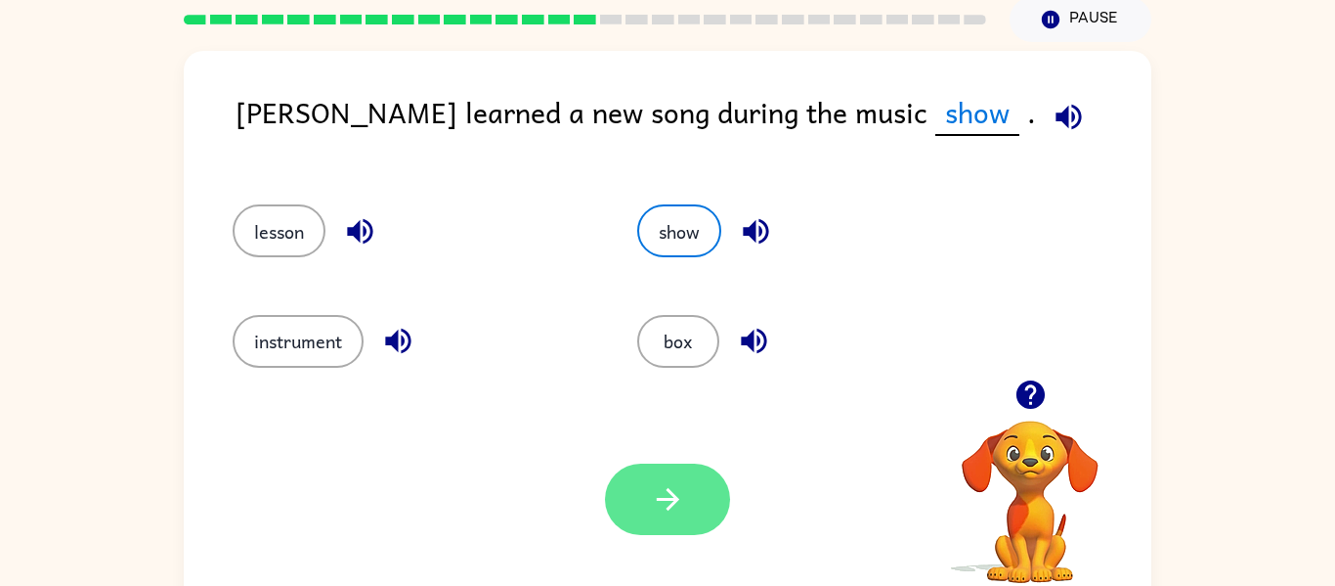
click at [665, 515] on icon "button" at bounding box center [668, 499] width 34 height 34
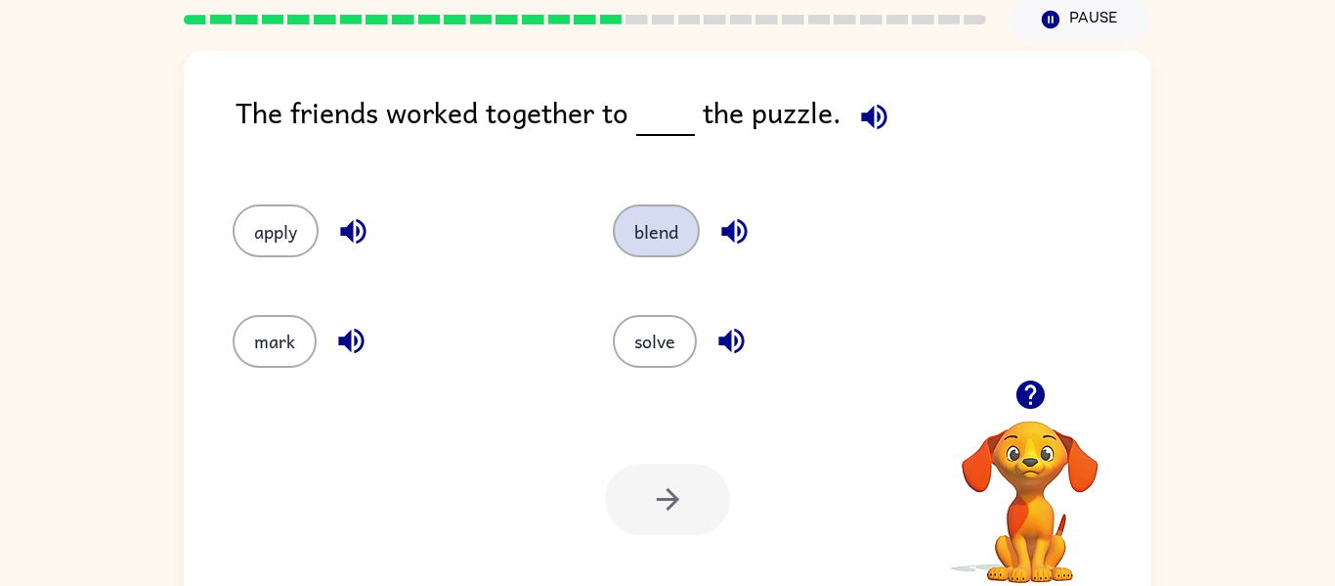
click at [665, 215] on button "blend" at bounding box center [656, 230] width 87 height 53
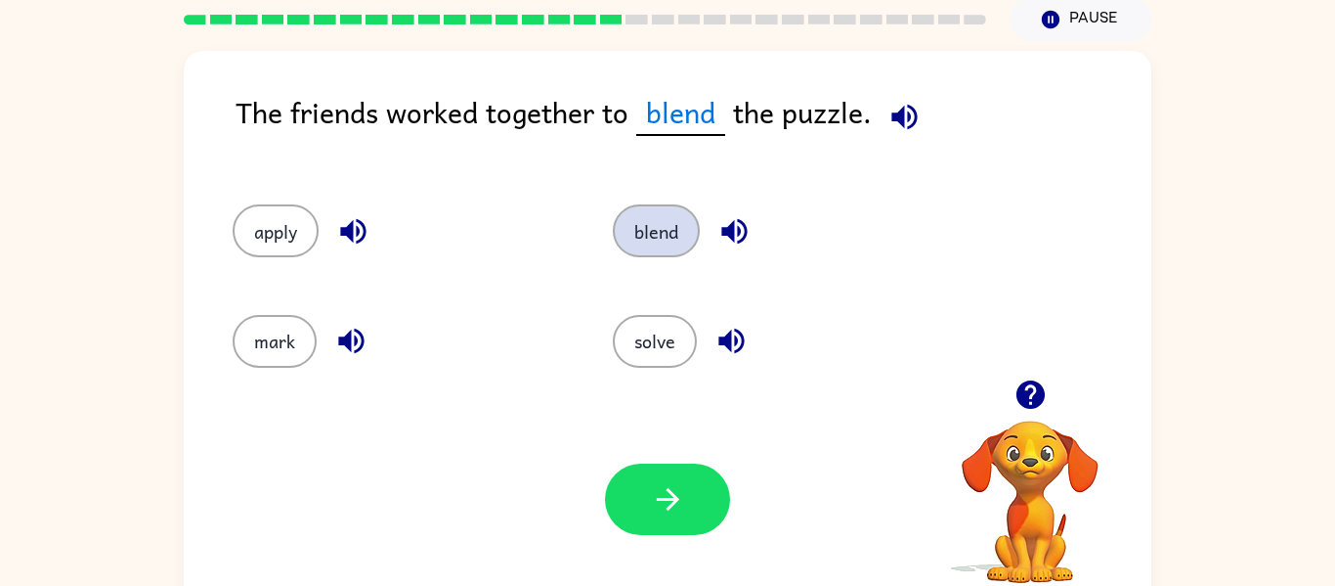
click at [665, 215] on button "blend" at bounding box center [656, 230] width 87 height 53
click at [735, 244] on icon "button" at bounding box center [734, 231] width 34 height 34
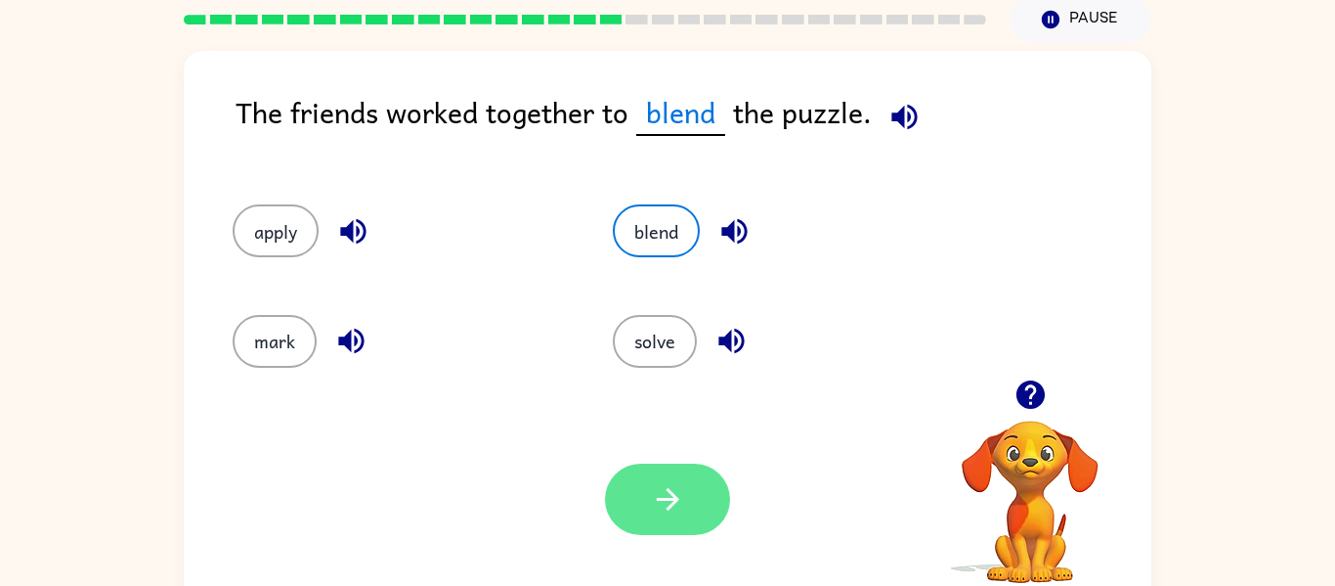
click at [662, 531] on button "button" at bounding box center [667, 498] width 125 height 71
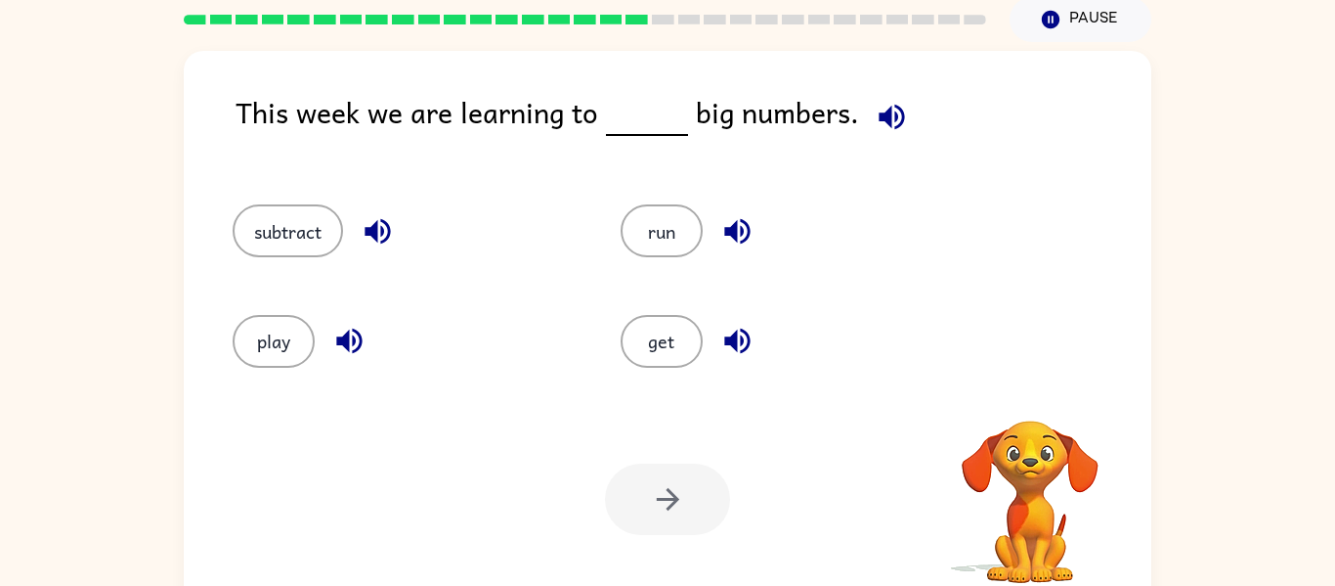
click at [731, 336] on icon "button" at bounding box center [736, 340] width 25 height 25
click at [733, 223] on icon "button" at bounding box center [737, 231] width 34 height 34
click at [366, 224] on icon "button" at bounding box center [378, 231] width 34 height 34
click at [346, 320] on button "button" at bounding box center [350, 341] width 50 height 50
click at [286, 332] on button "play" at bounding box center [274, 341] width 82 height 53
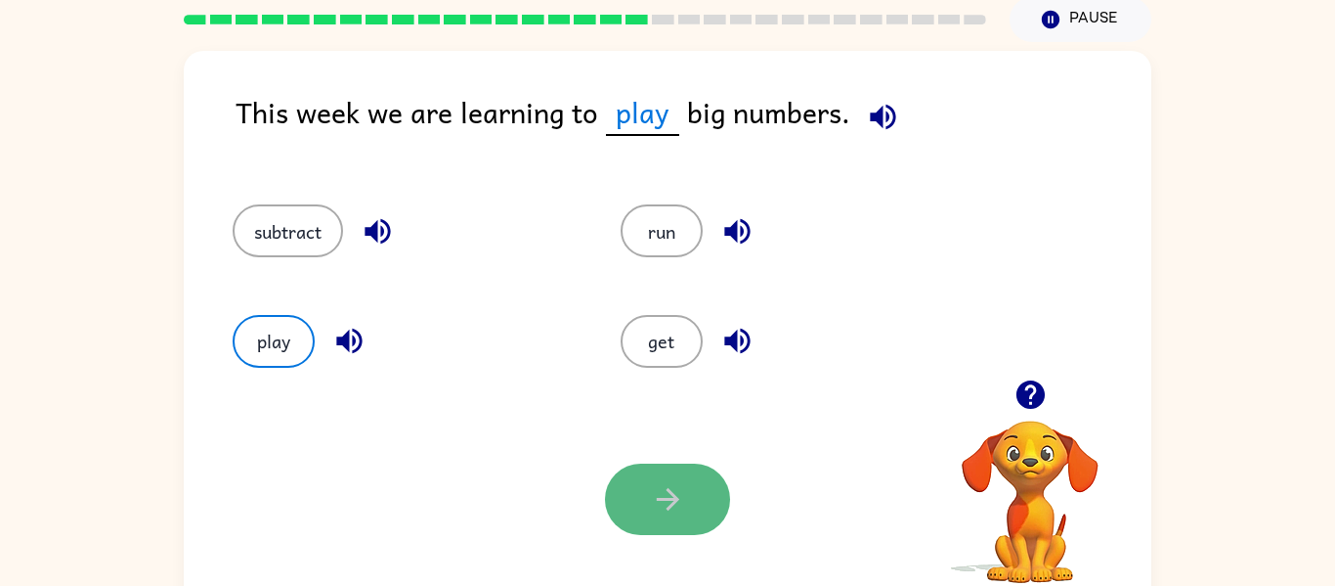
click at [632, 480] on button "button" at bounding box center [667, 498] width 125 height 71
click at [632, 480] on div at bounding box center [667, 498] width 125 height 71
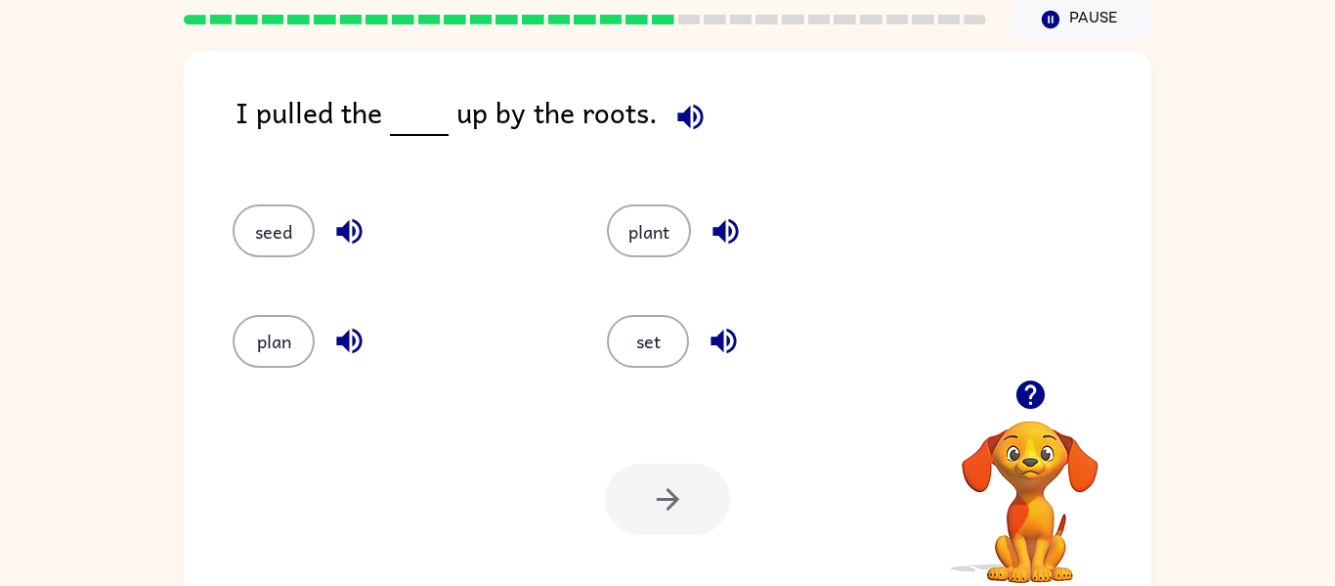
click at [355, 325] on icon "button" at bounding box center [349, 341] width 34 height 34
click at [349, 239] on icon "button" at bounding box center [348, 231] width 25 height 25
click at [716, 228] on icon "button" at bounding box center [725, 231] width 25 height 25
click at [730, 345] on icon "button" at bounding box center [724, 341] width 34 height 34
click at [637, 327] on button "set" at bounding box center [648, 341] width 82 height 53
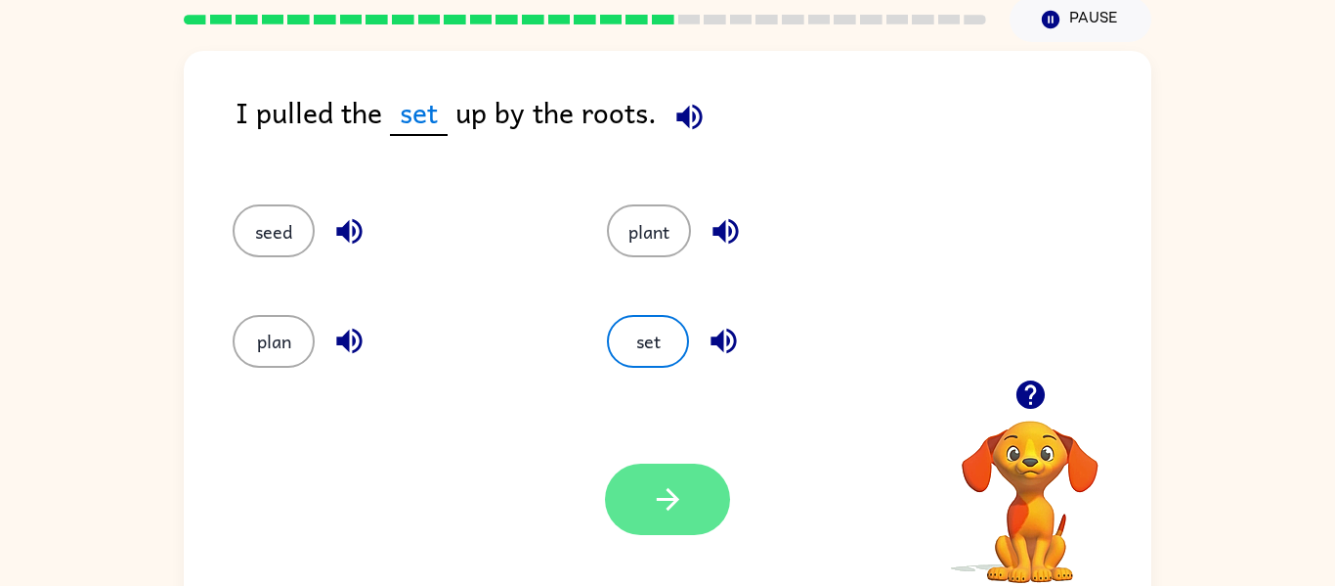
click at [702, 500] on button "button" at bounding box center [667, 498] width 125 height 71
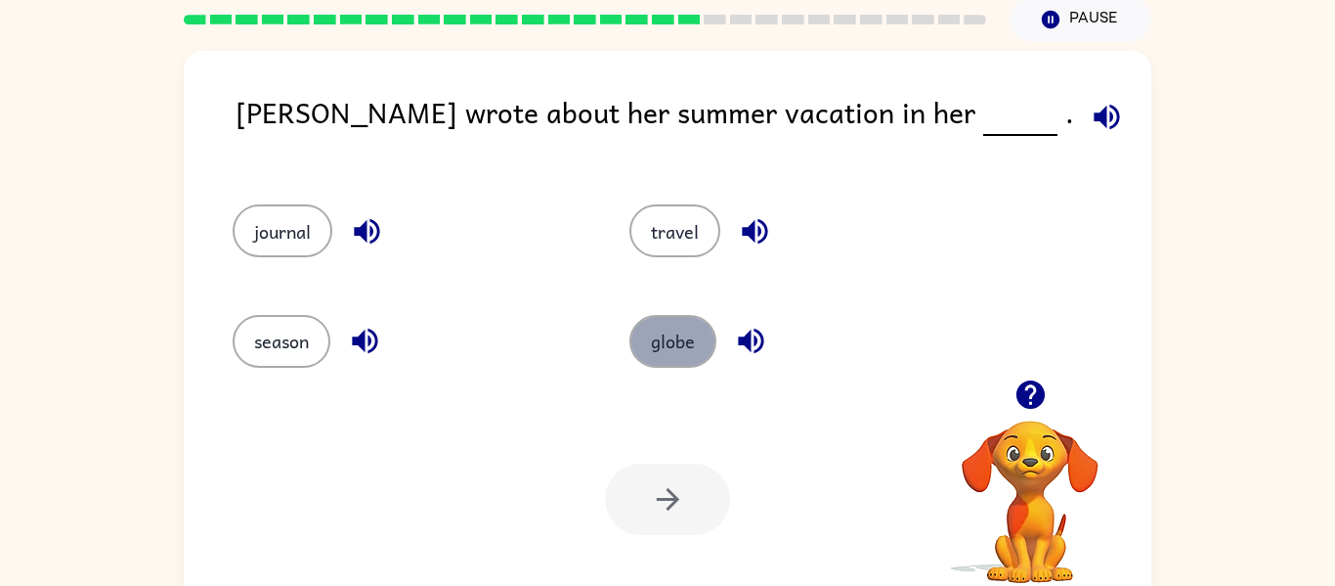
click at [670, 322] on button "globe" at bounding box center [672, 341] width 87 height 53
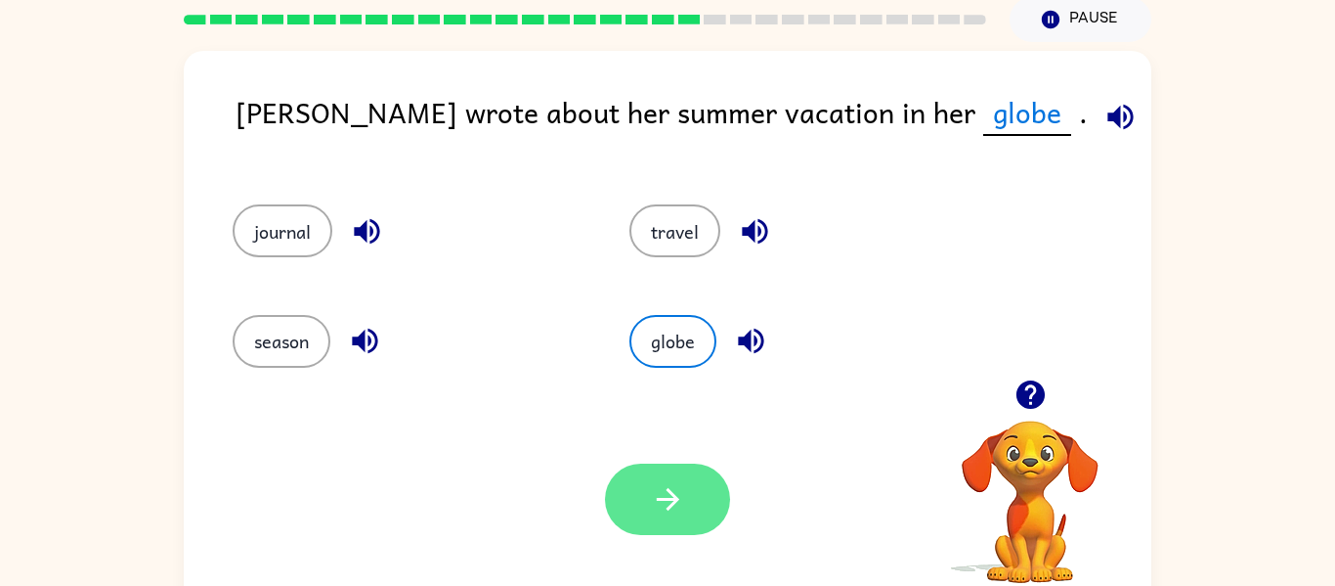
click at [677, 521] on button "button" at bounding box center [667, 498] width 125 height 71
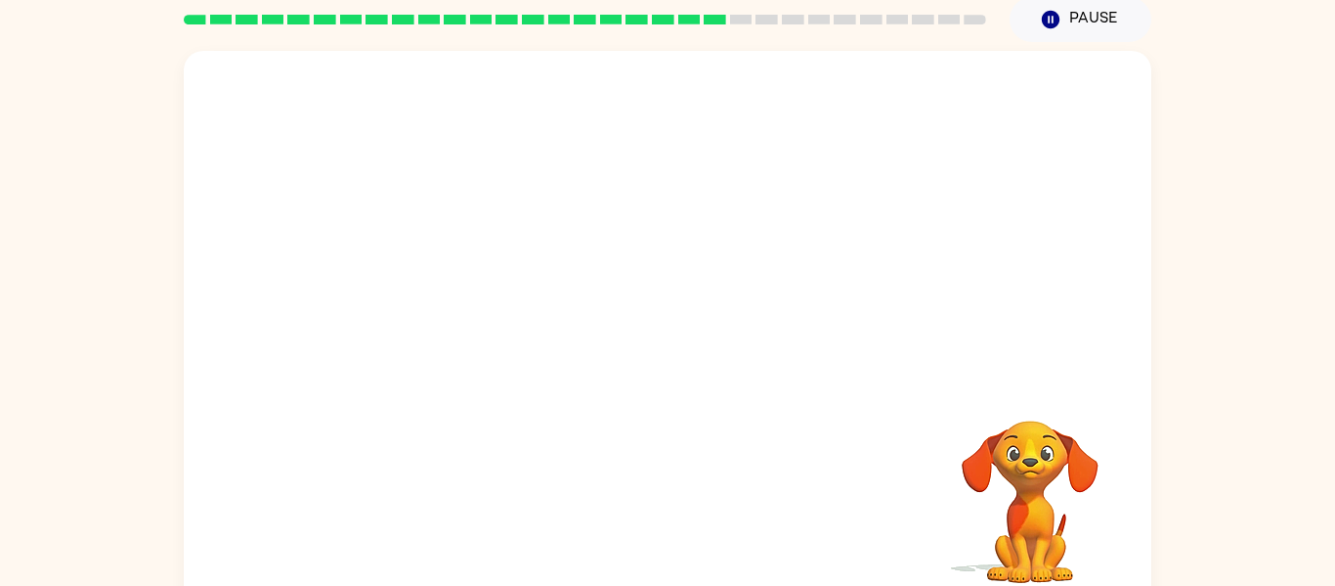
click at [844, 314] on video "Your browser must support playing .mp4 files to use Literably. Please try using…" at bounding box center [668, 215] width 968 height 328
click at [845, 319] on video "Your browser must support playing .mp4 files to use Literably. Please try using…" at bounding box center [668, 215] width 968 height 328
drag, startPoint x: 846, startPoint y: 320, endPoint x: 852, endPoint y: 331, distance: 13.6
click at [852, 331] on video "Your browser must support playing .mp4 files to use Literably. Please try using…" at bounding box center [668, 215] width 968 height 328
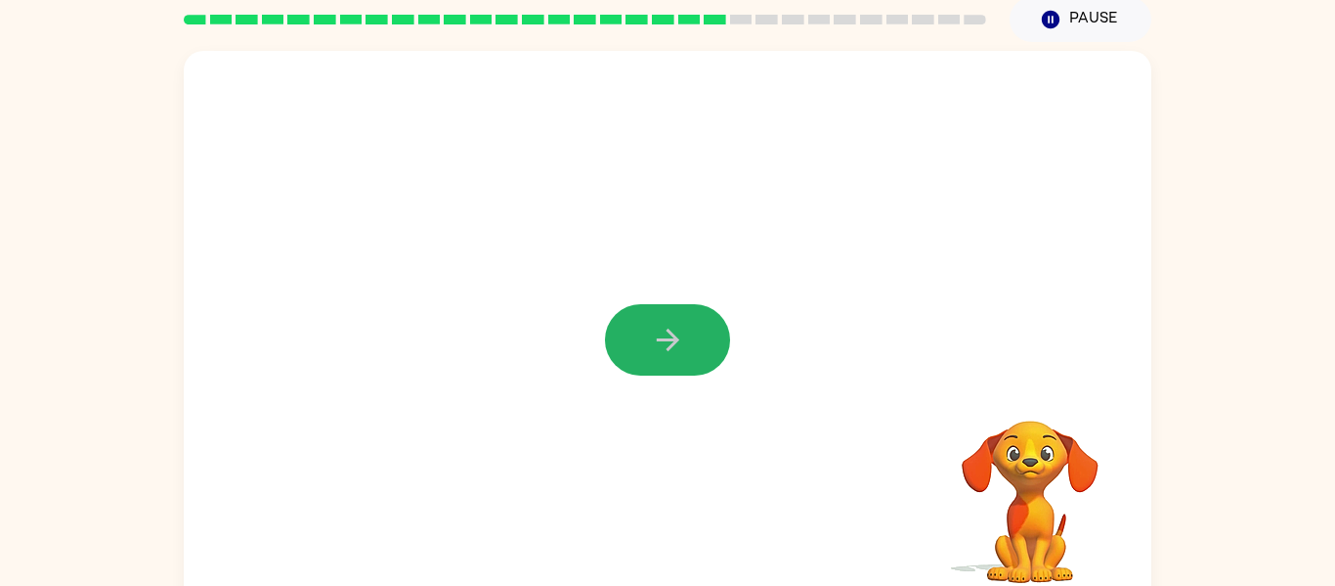
click at [679, 336] on icon "button" at bounding box center [668, 340] width 34 height 34
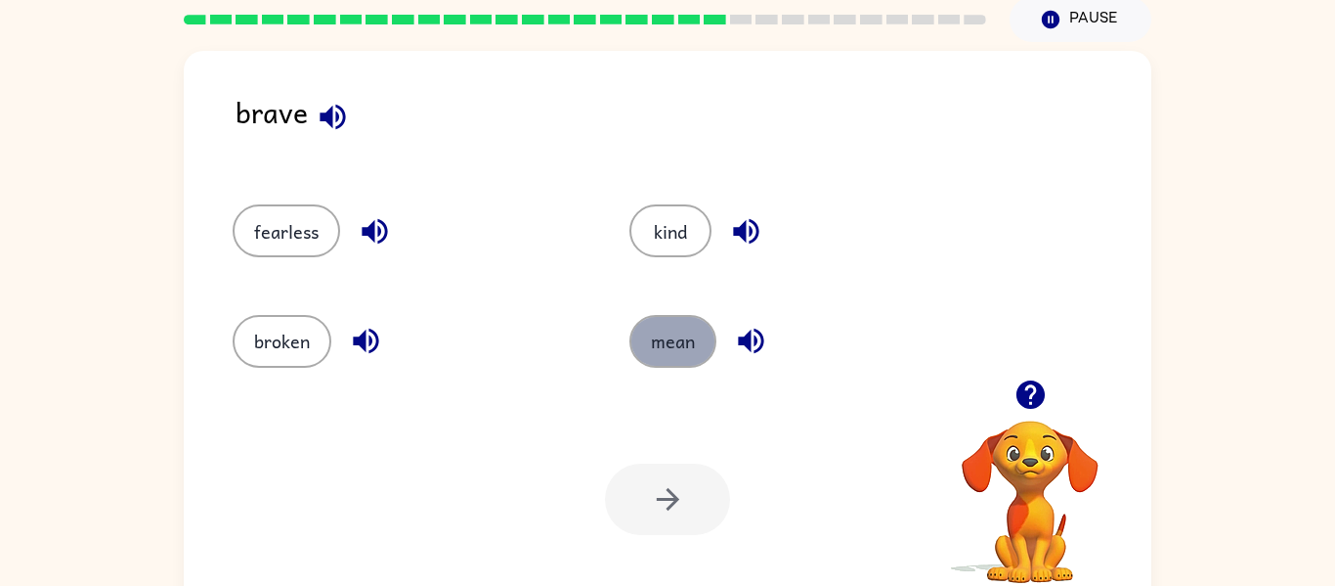
click at [682, 344] on button "mean" at bounding box center [672, 341] width 87 height 53
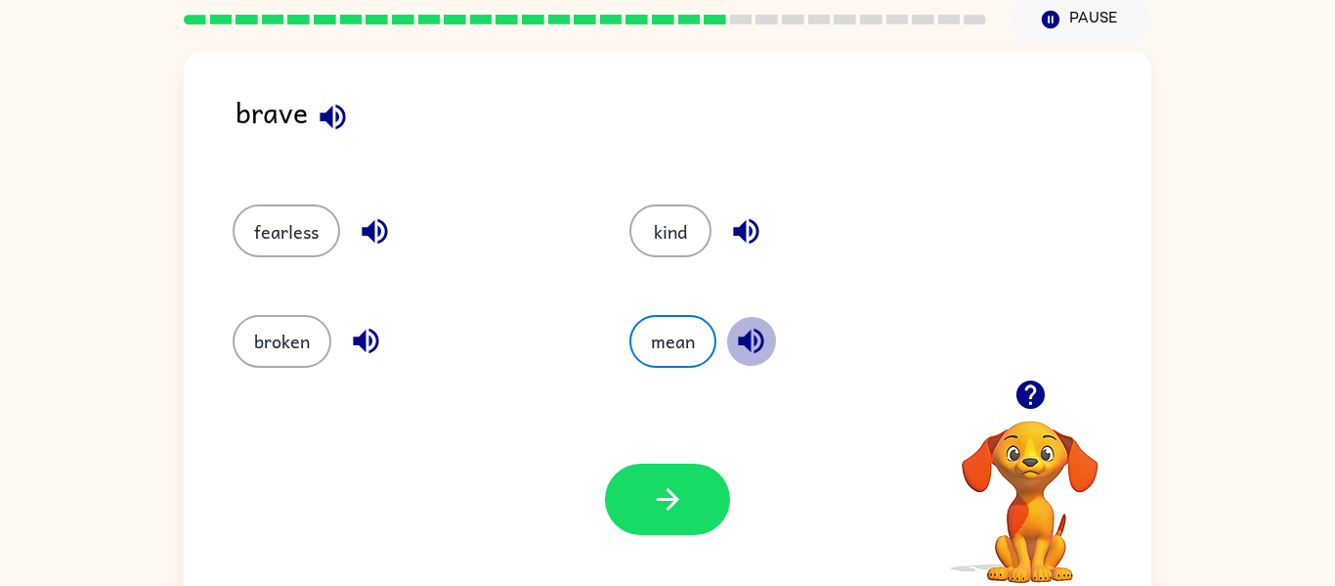
click at [748, 346] on icon "button" at bounding box center [750, 340] width 25 height 25
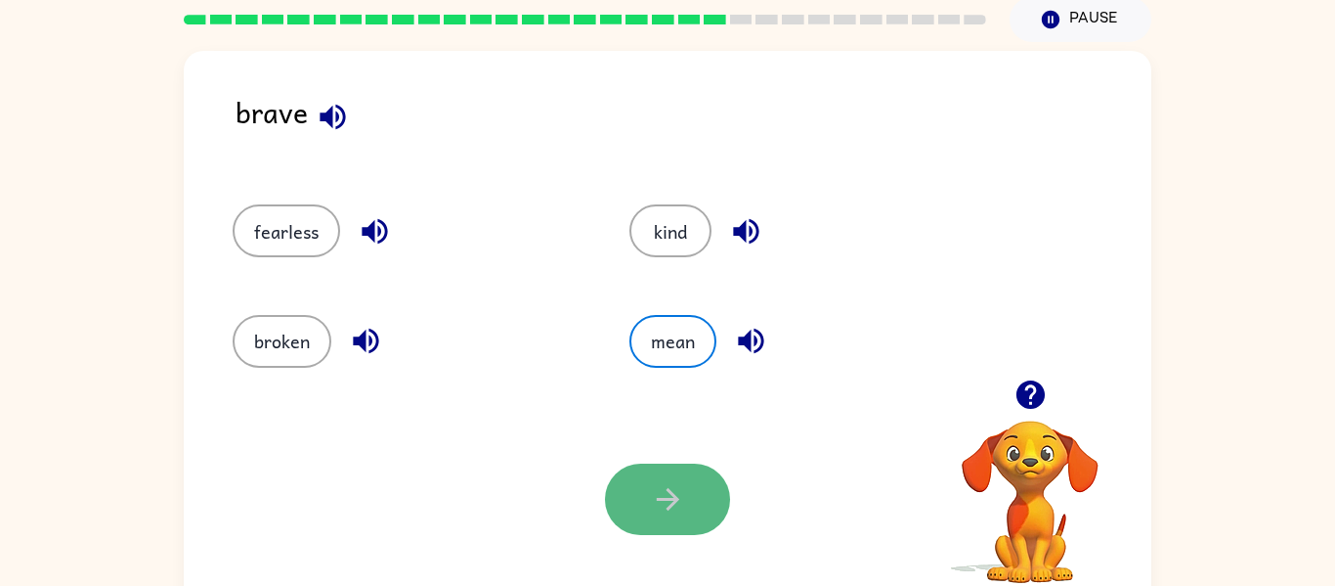
click at [663, 530] on button "button" at bounding box center [667, 498] width 125 height 71
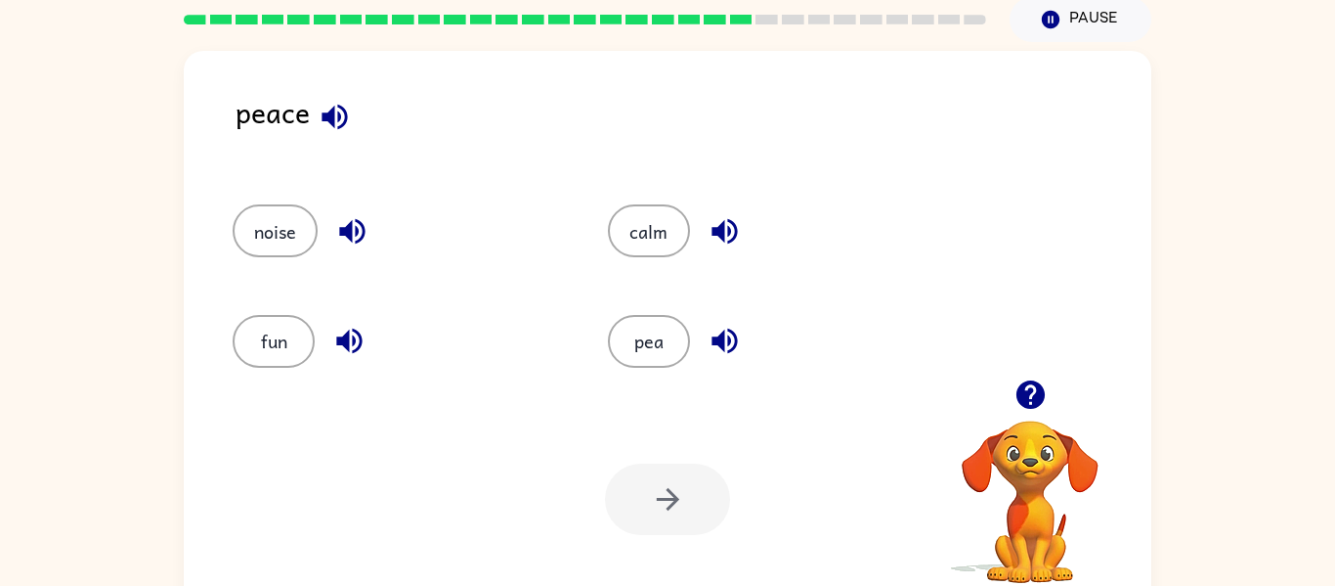
click at [725, 350] on icon "button" at bounding box center [725, 341] width 34 height 34
click at [623, 334] on button "pea" at bounding box center [649, 341] width 82 height 53
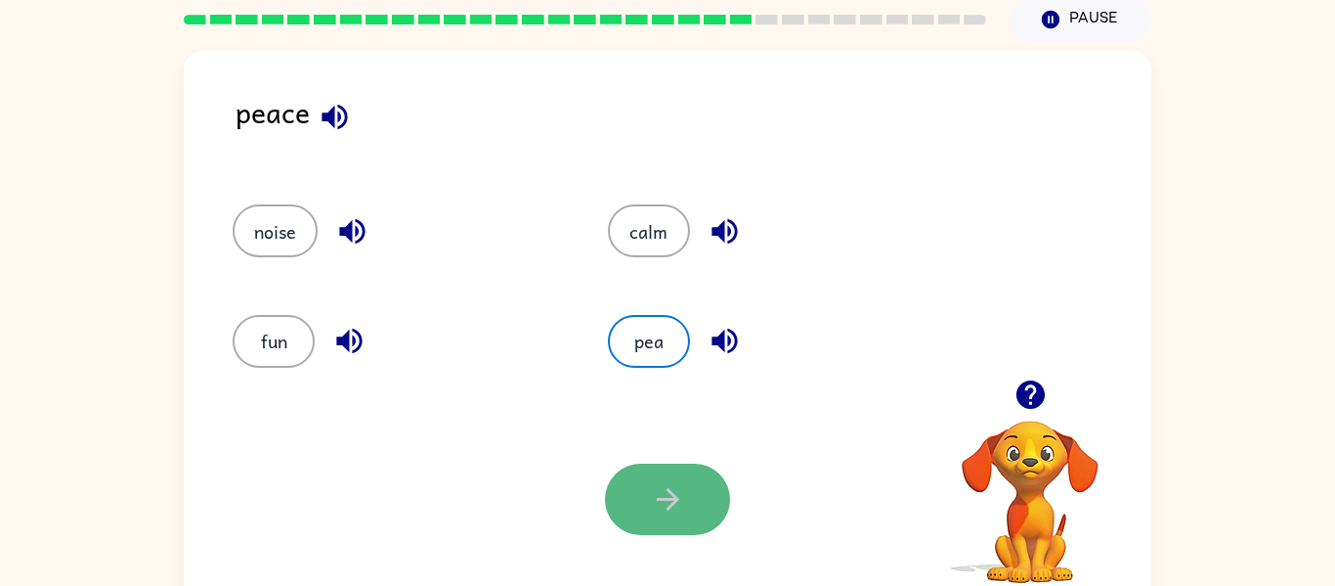
click at [681, 473] on button "button" at bounding box center [667, 498] width 125 height 71
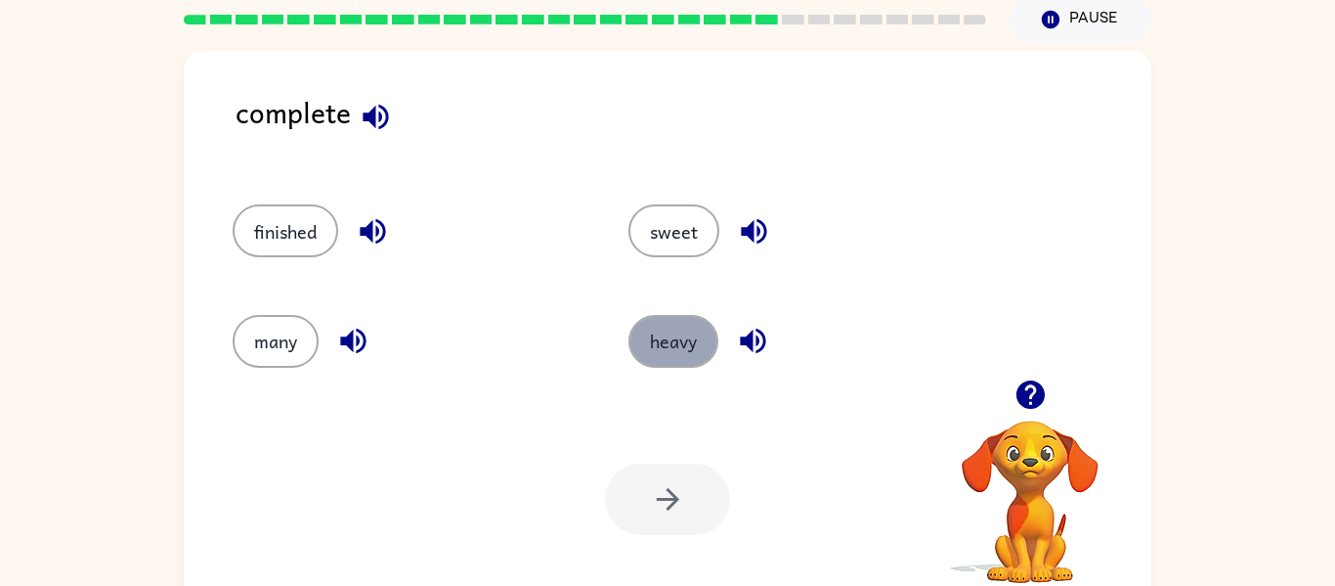
click at [696, 327] on button "heavy" at bounding box center [674, 341] width 90 height 53
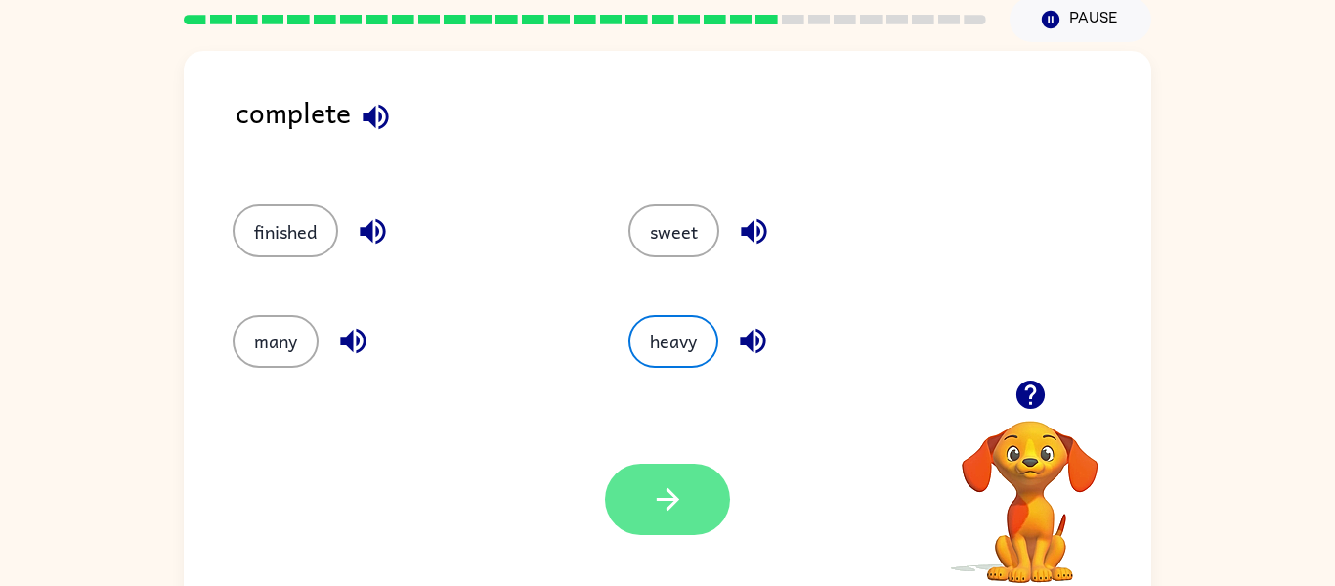
click at [709, 475] on button "button" at bounding box center [667, 498] width 125 height 71
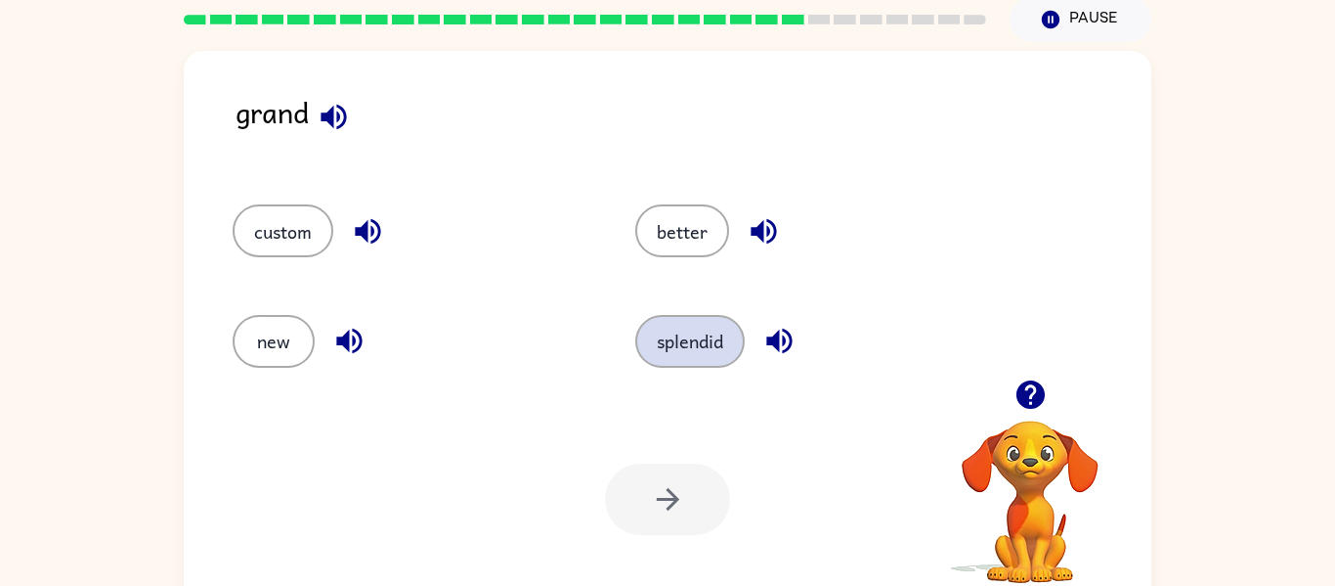
click at [678, 327] on button "splendid" at bounding box center [689, 341] width 109 height 53
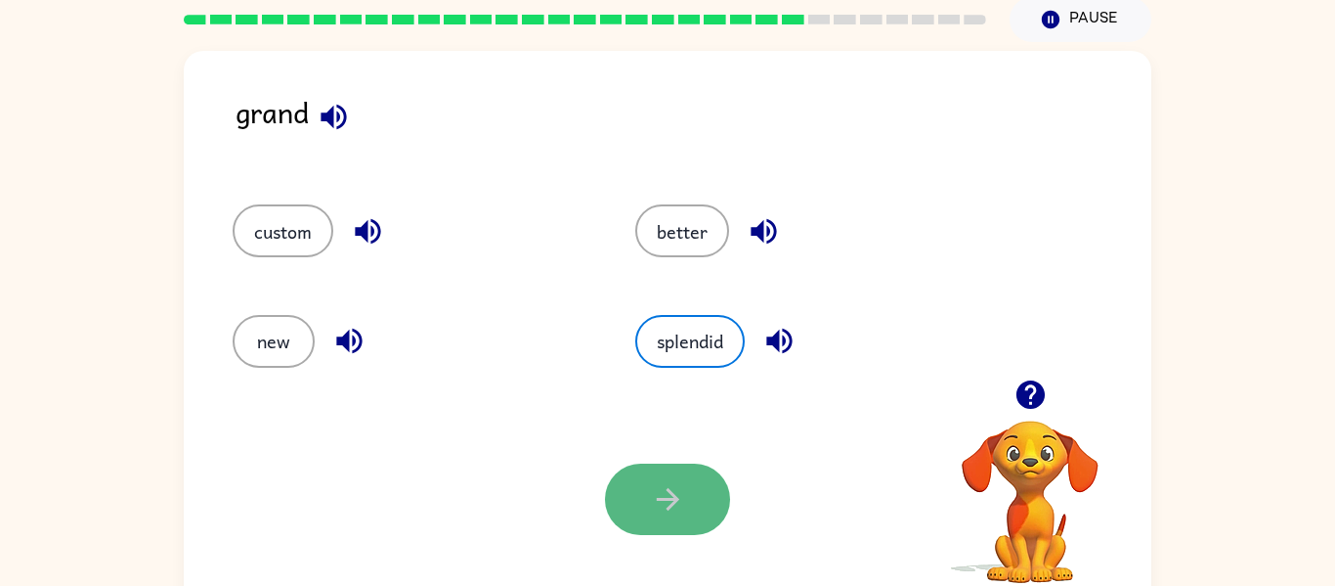
click at [692, 502] on button "button" at bounding box center [667, 498] width 125 height 71
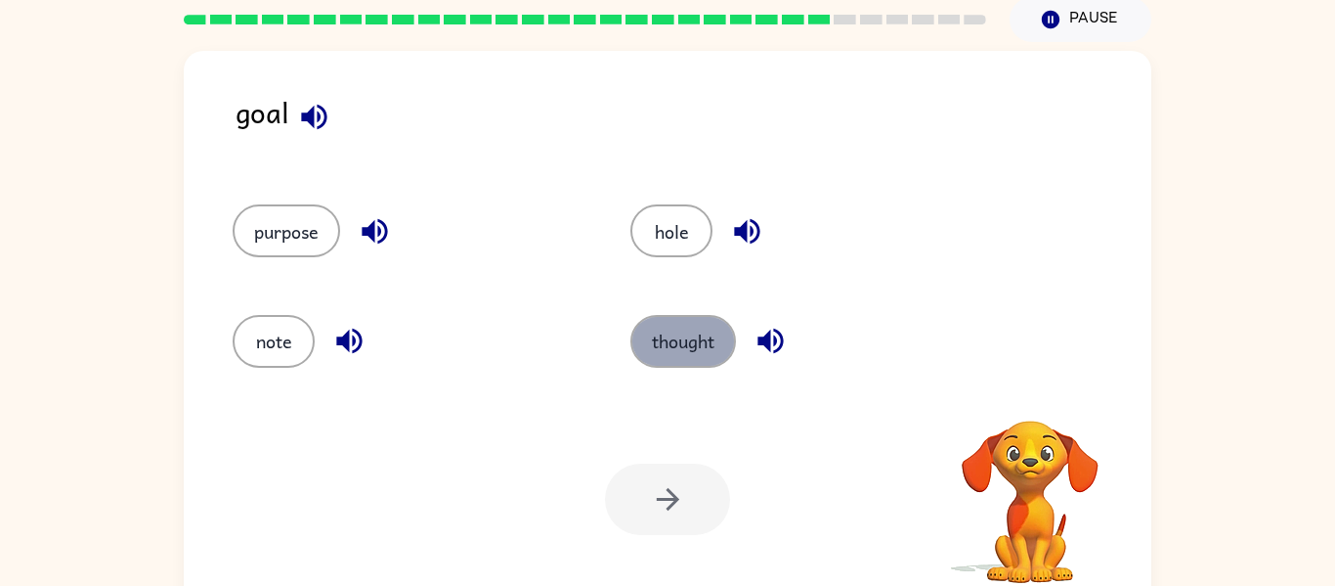
click at [681, 341] on button "thought" at bounding box center [683, 341] width 106 height 53
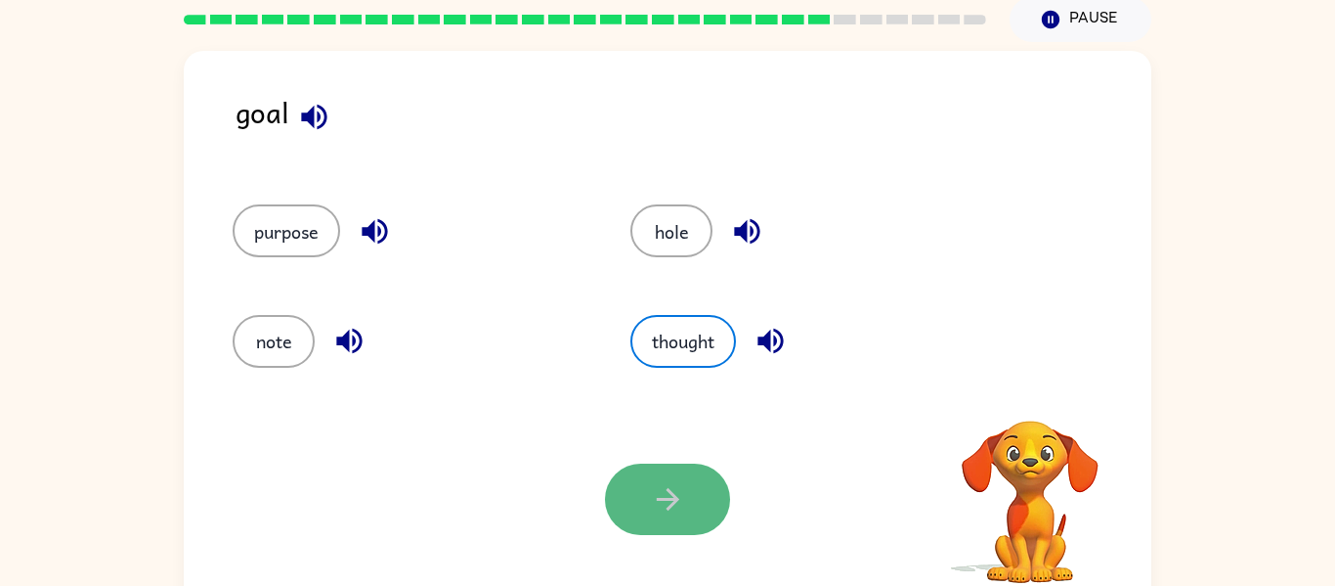
click at [693, 476] on button "button" at bounding box center [667, 498] width 125 height 71
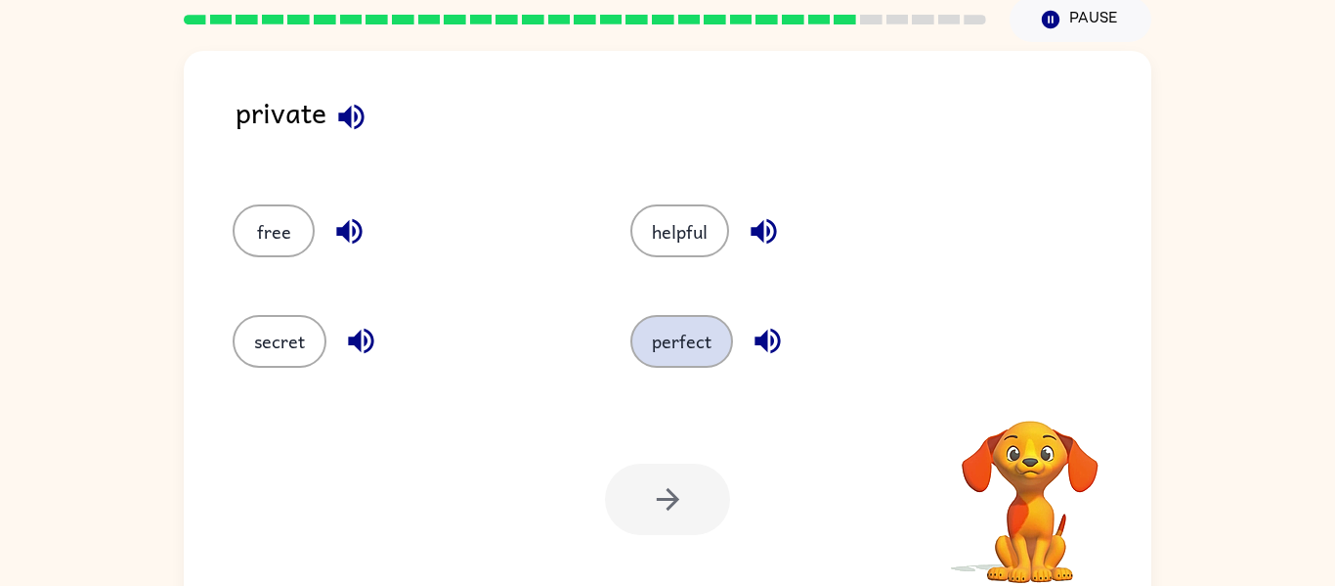
click at [701, 334] on button "perfect" at bounding box center [681, 341] width 103 height 53
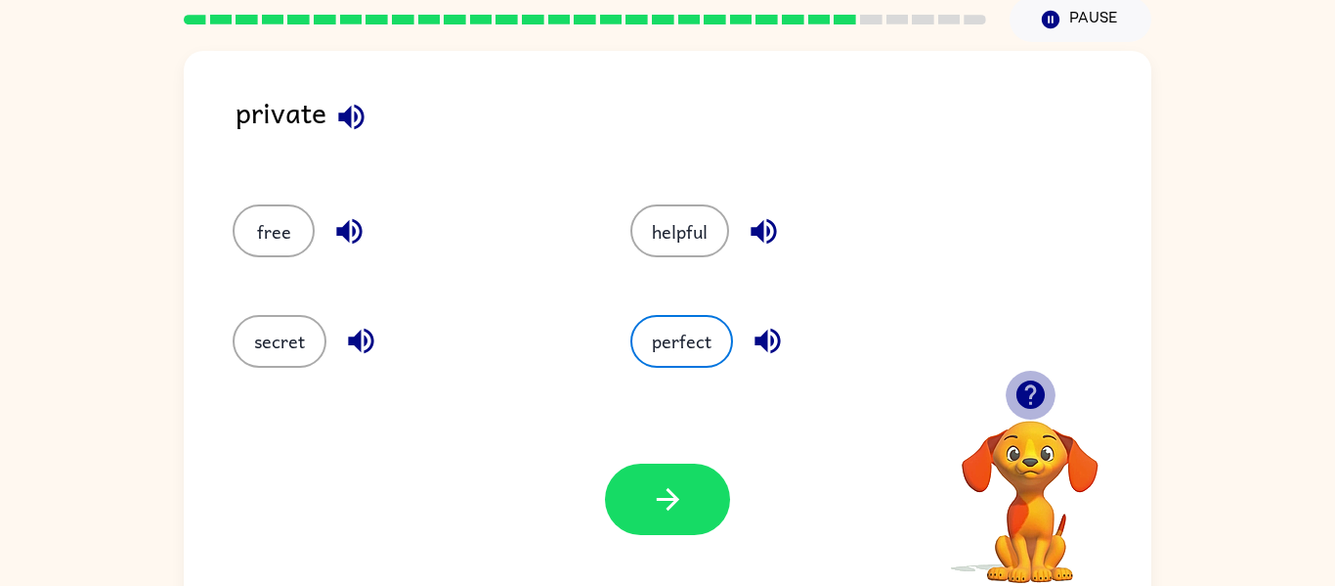
click at [1021, 384] on icon "button" at bounding box center [1030, 394] width 28 height 28
click at [756, 464] on div "Your browser must support playing .mp4 files to use Literably. Please try using…" at bounding box center [668, 499] width 968 height 220
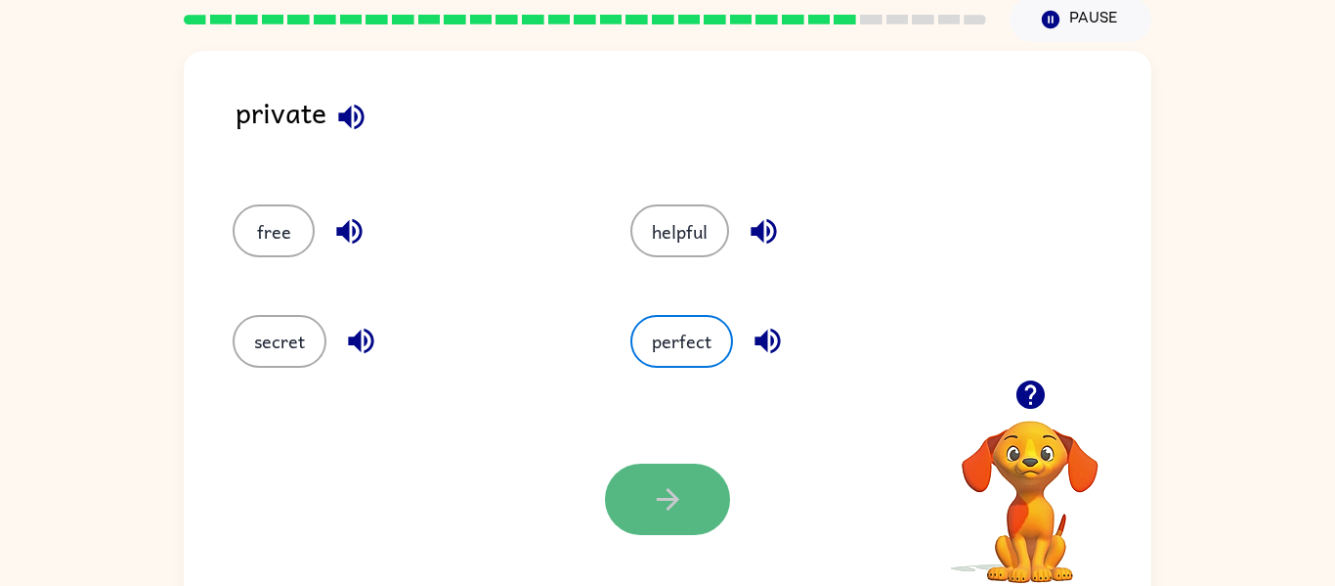
click at [700, 474] on button "button" at bounding box center [667, 498] width 125 height 71
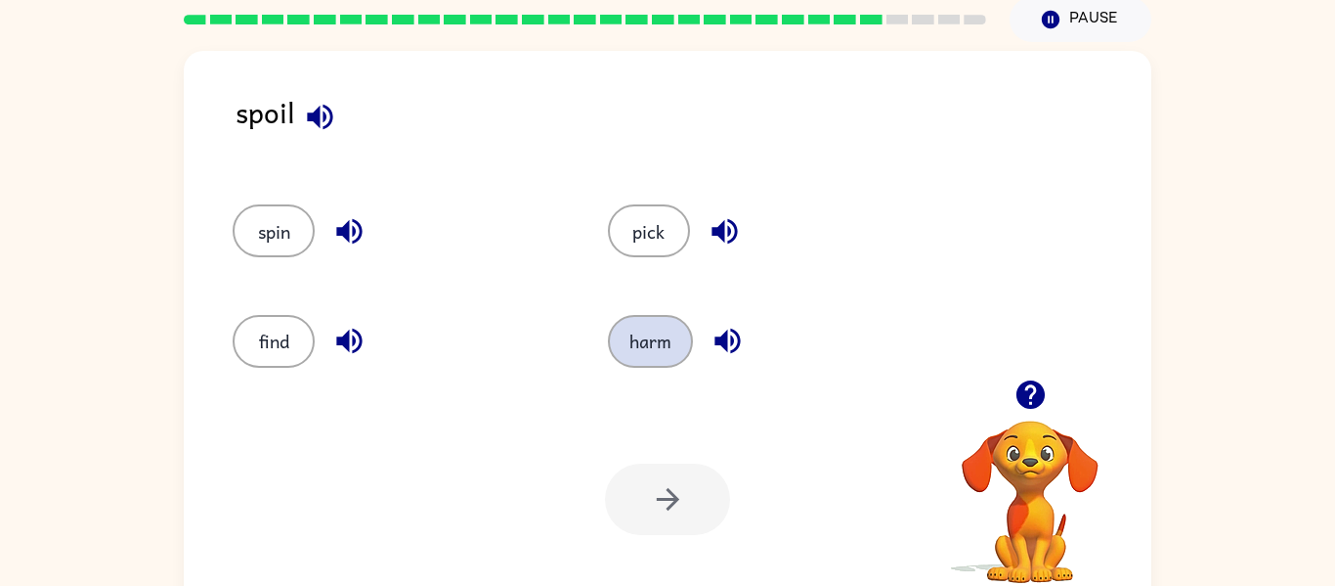
click at [661, 340] on button "harm" at bounding box center [650, 341] width 85 height 53
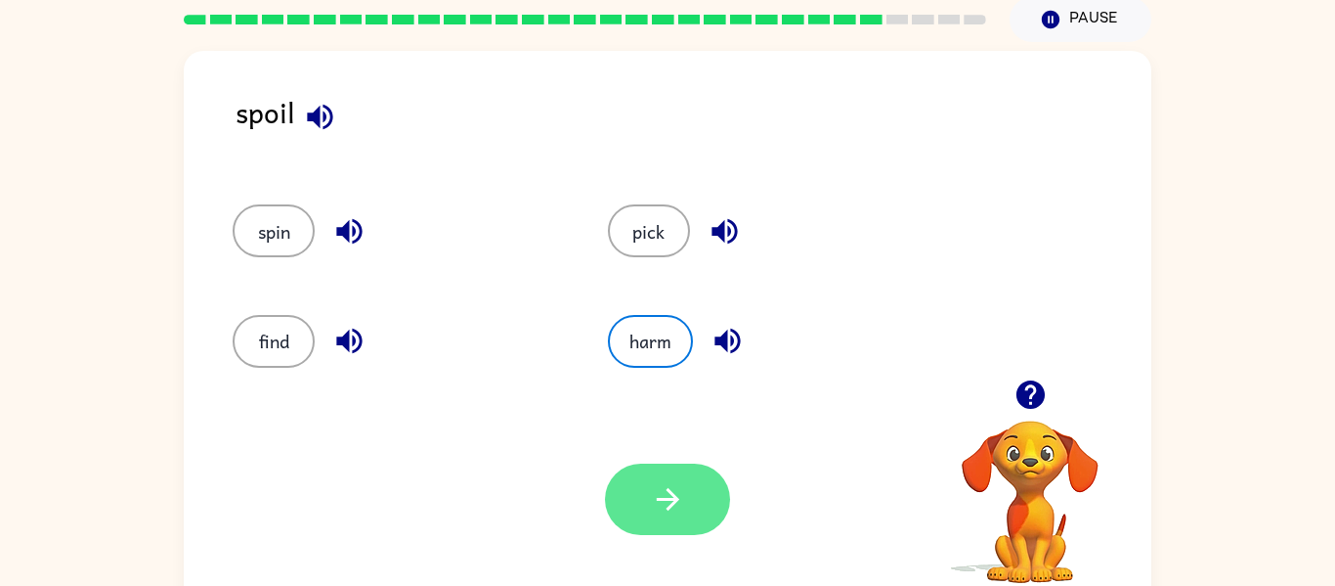
click at [660, 489] on icon "button" at bounding box center [668, 499] width 34 height 34
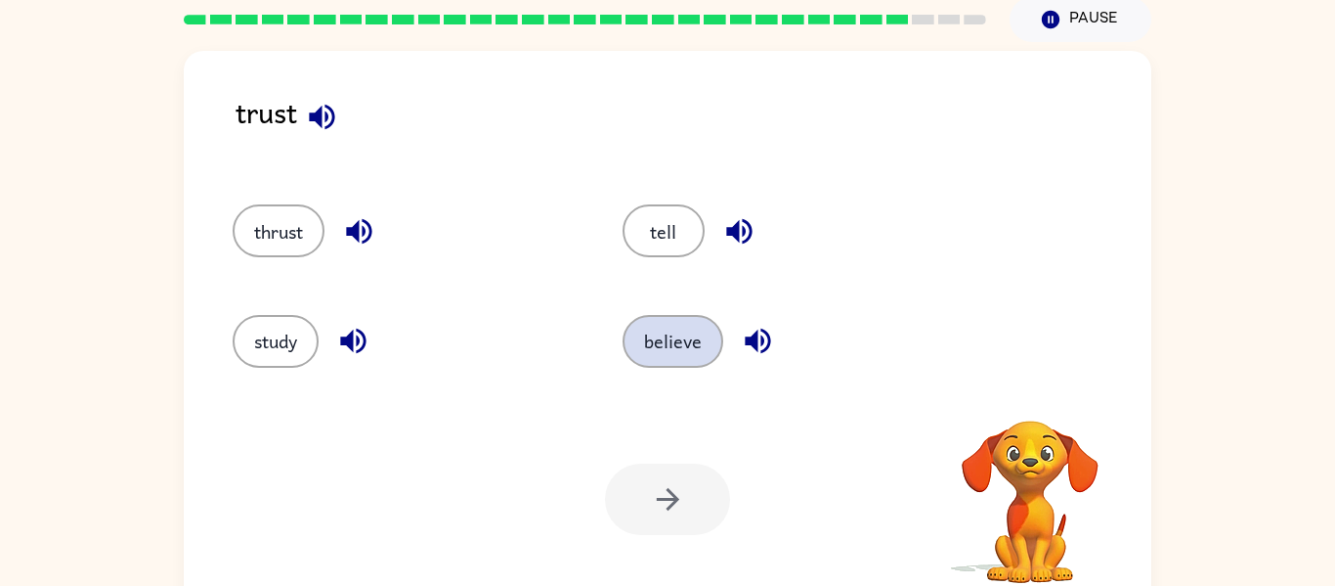
click at [684, 337] on button "believe" at bounding box center [673, 341] width 101 height 53
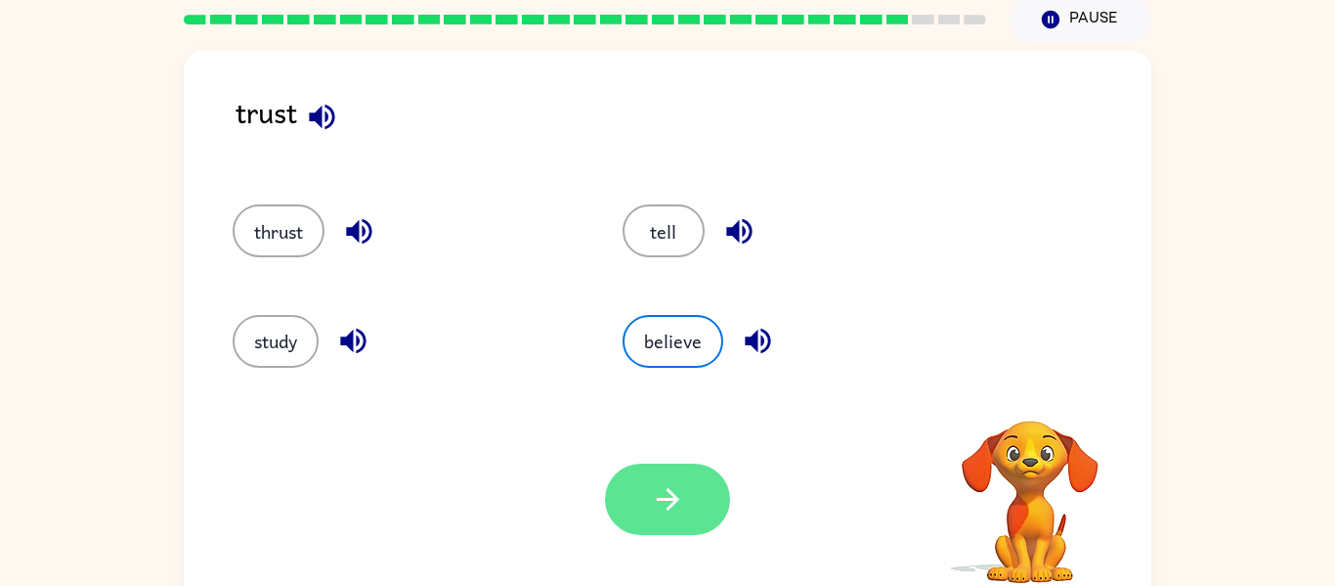
click at [655, 472] on button "button" at bounding box center [667, 498] width 125 height 71
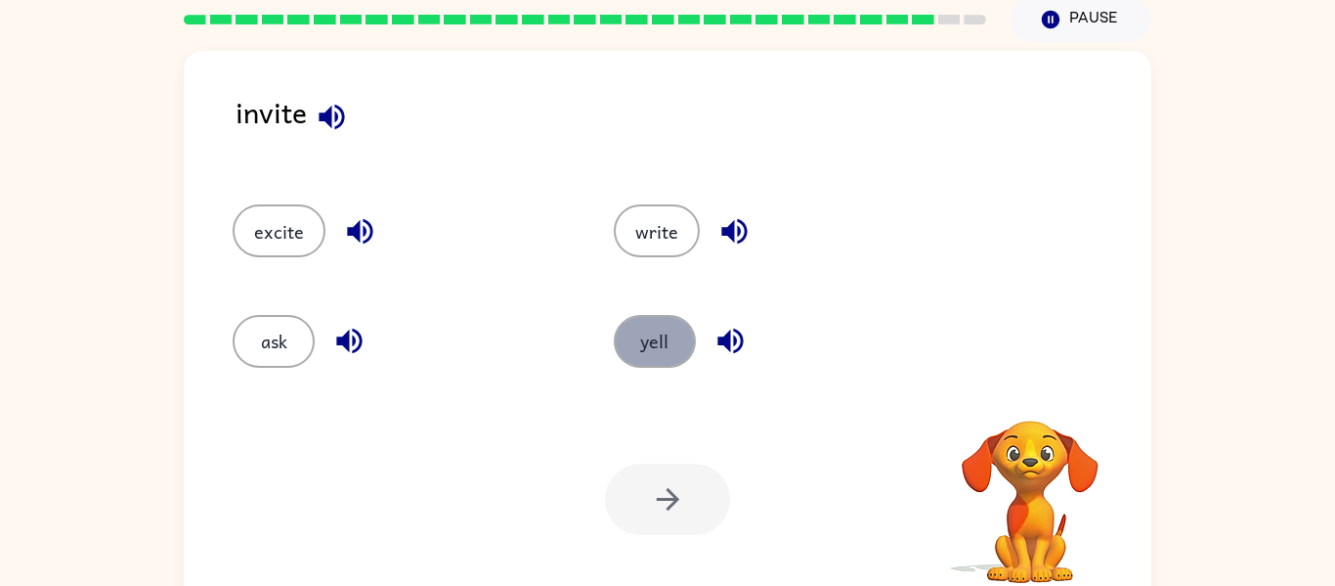
click at [664, 360] on button "yell" at bounding box center [655, 341] width 82 height 53
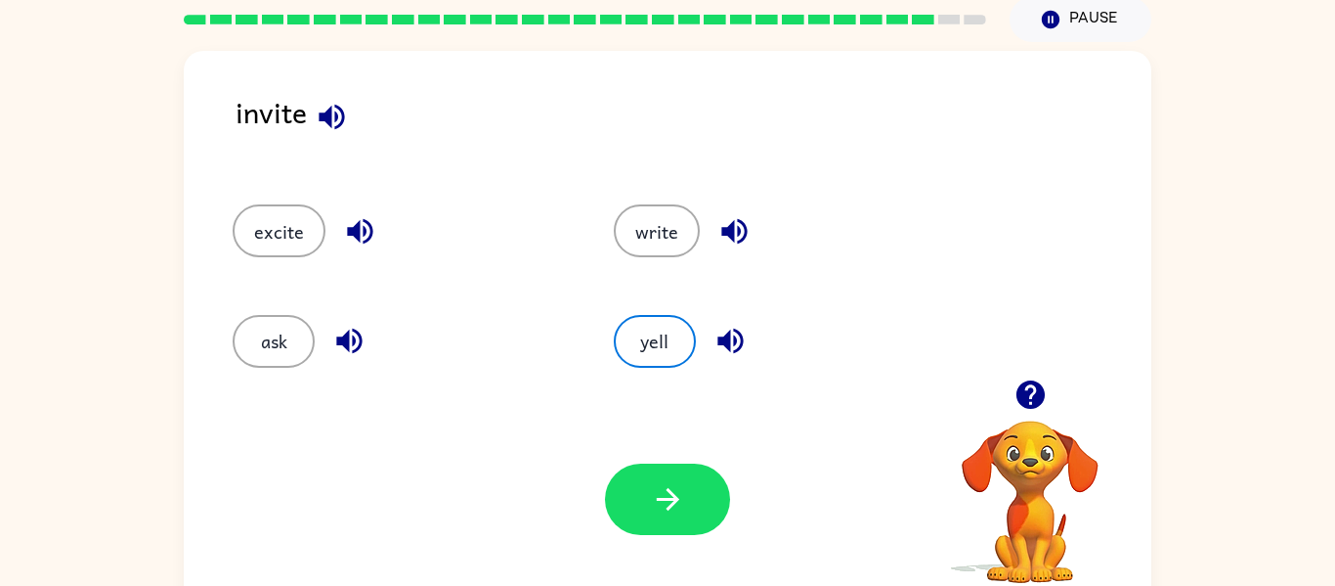
click at [1020, 383] on icon "button" at bounding box center [1030, 394] width 28 height 28
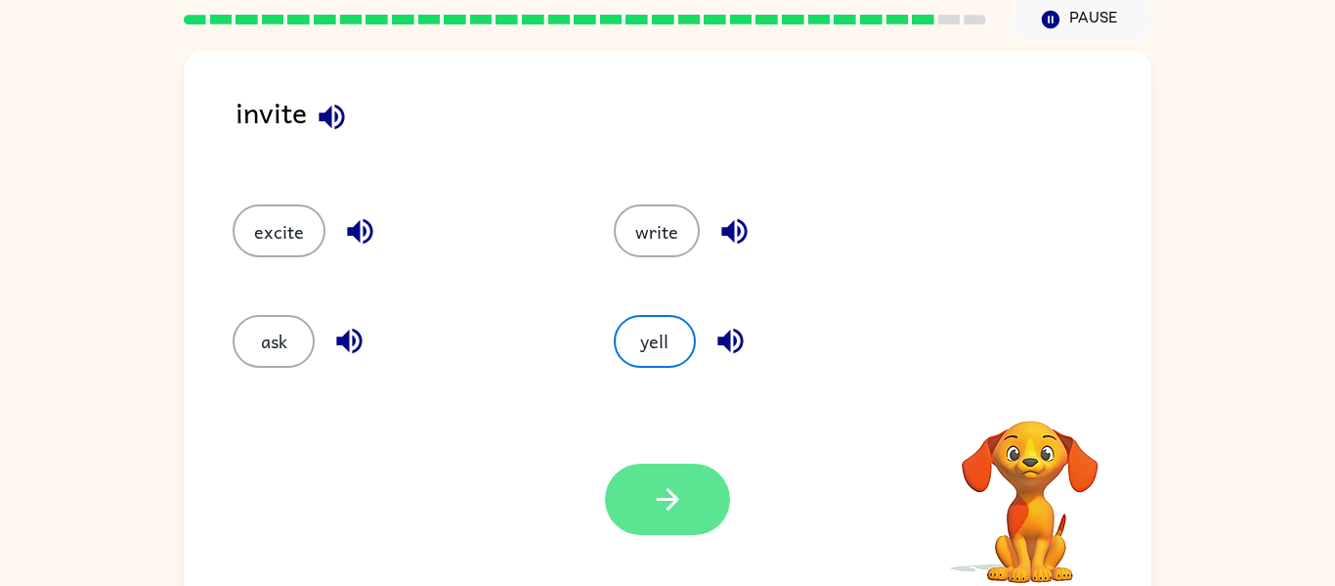
drag, startPoint x: 605, startPoint y: 475, endPoint x: 687, endPoint y: 527, distance: 97.1
click at [687, 527] on div at bounding box center [667, 498] width 125 height 71
click at [683, 524] on button "button" at bounding box center [667, 498] width 125 height 71
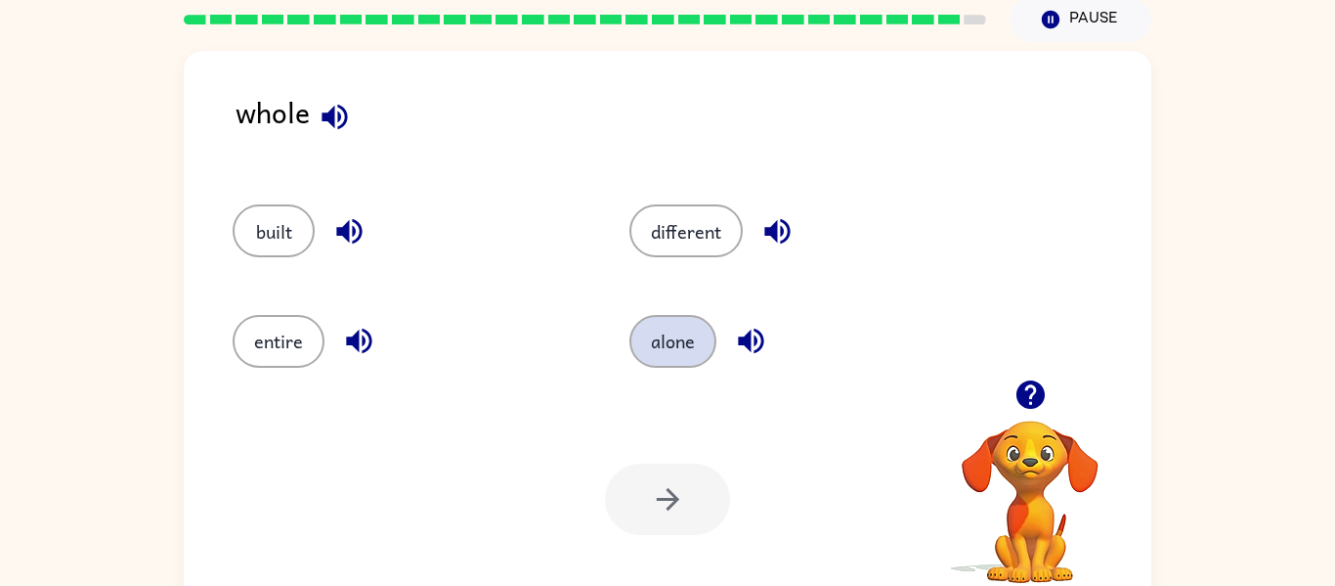
click at [685, 362] on button "alone" at bounding box center [672, 341] width 87 height 53
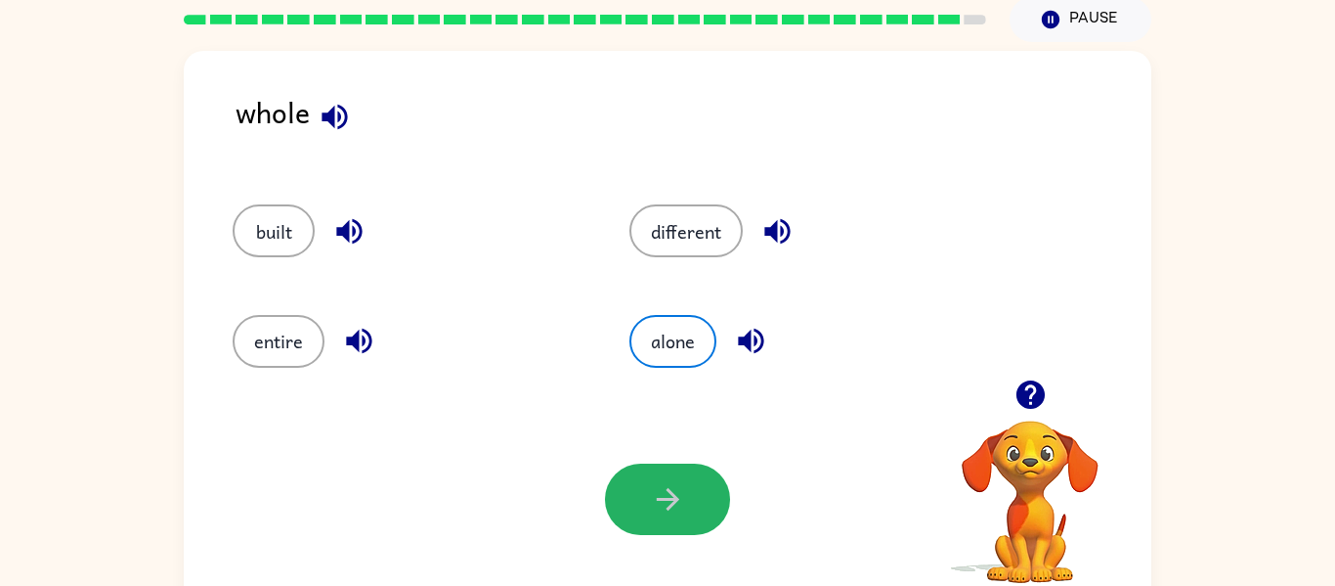
click at [680, 457] on div "Your browser must support playing .mp4 files to use Literably. Please try using…" at bounding box center [668, 499] width 968 height 220
click at [683, 515] on icon "button" at bounding box center [668, 499] width 34 height 34
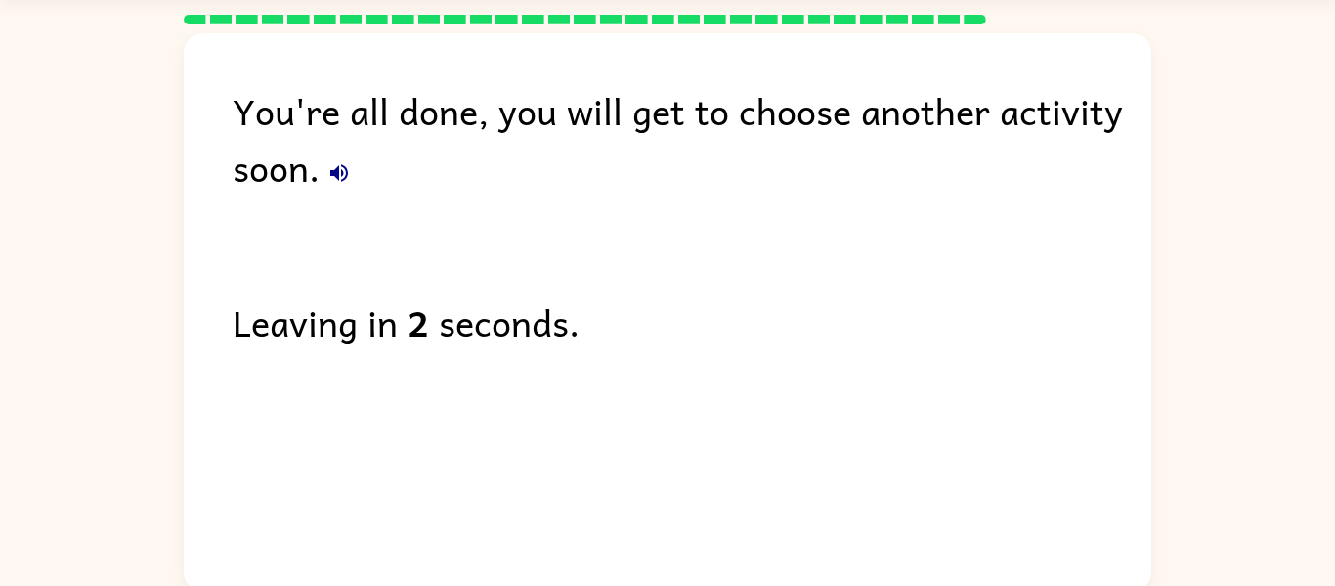
click at [344, 178] on icon "button" at bounding box center [339, 173] width 18 height 18
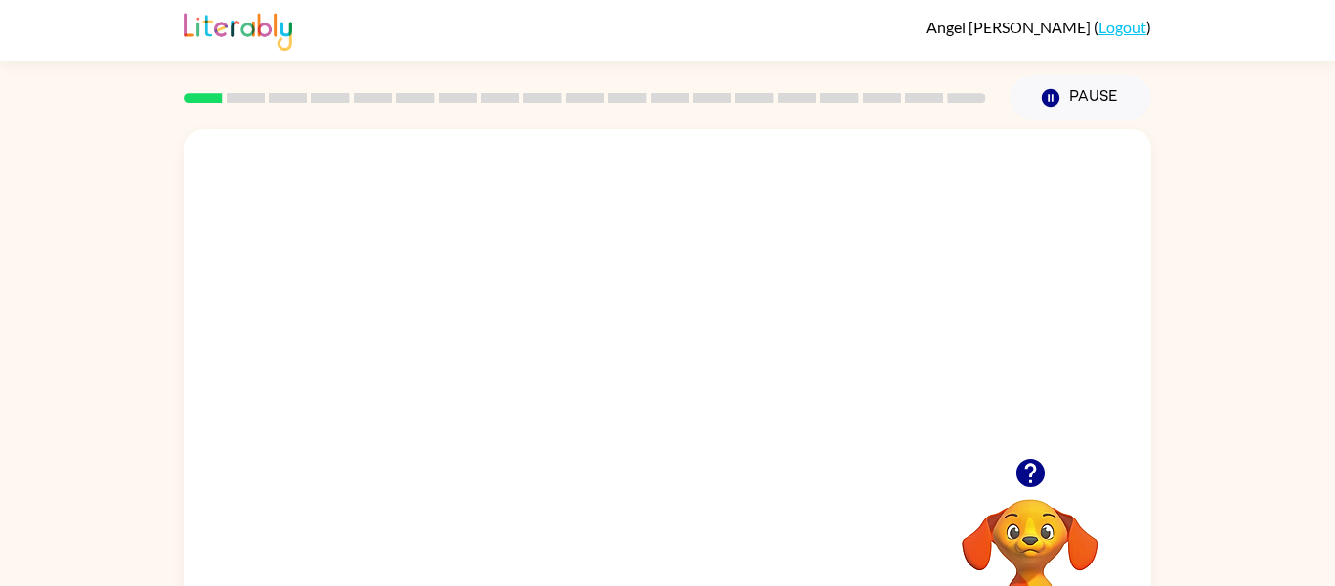
click at [818, 297] on video "Your browser must support playing .mp4 files to use Literably. Please try using…" at bounding box center [668, 293] width 968 height 328
click at [771, 425] on video "Your browser must support playing .mp4 files to use Literably. Please try using…" at bounding box center [668, 293] width 968 height 328
click at [527, 362] on video "Your browser must support playing .mp4 files to use Literably. Please try using…" at bounding box center [668, 293] width 968 height 328
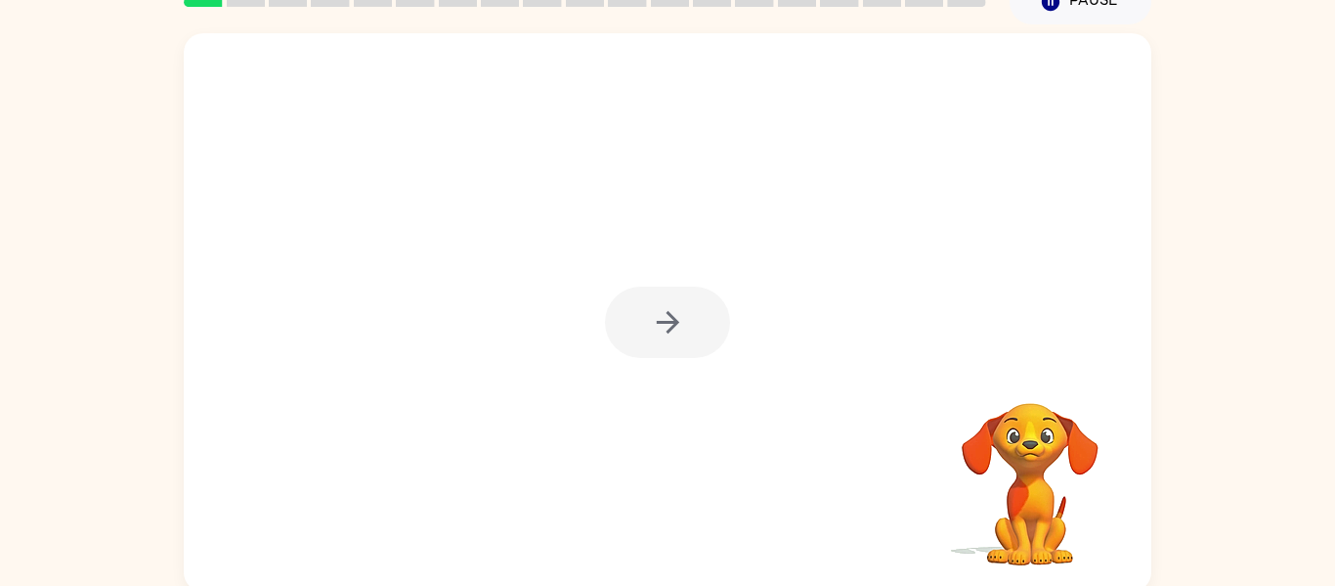
scroll to position [102, 0]
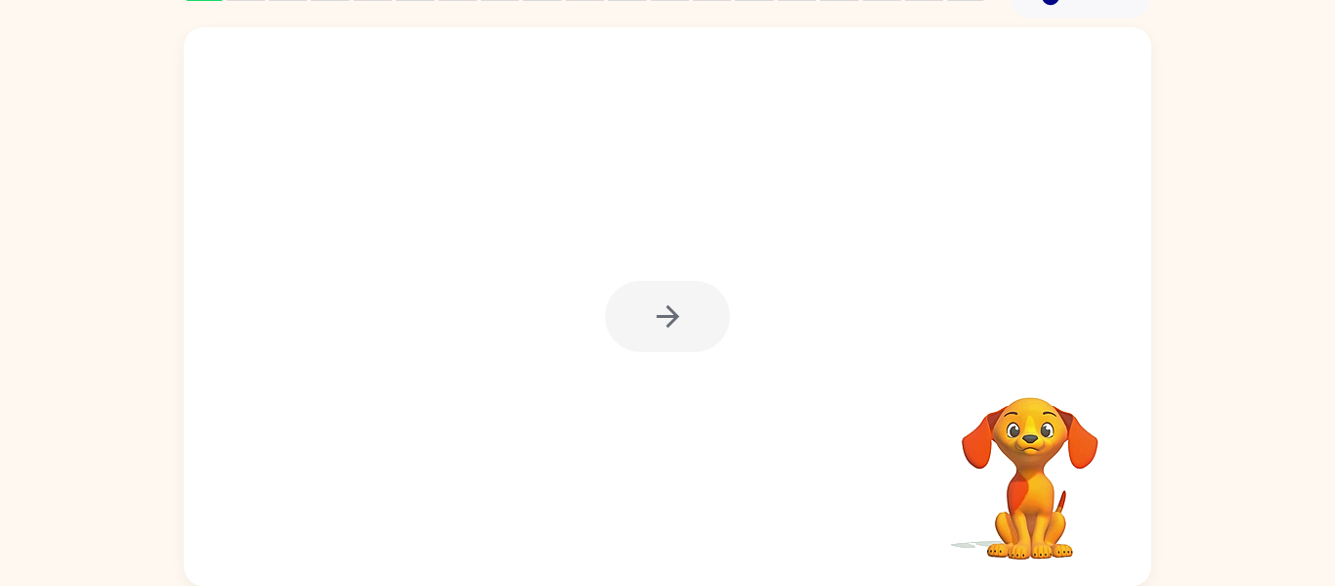
click at [527, 362] on div at bounding box center [668, 306] width 968 height 558
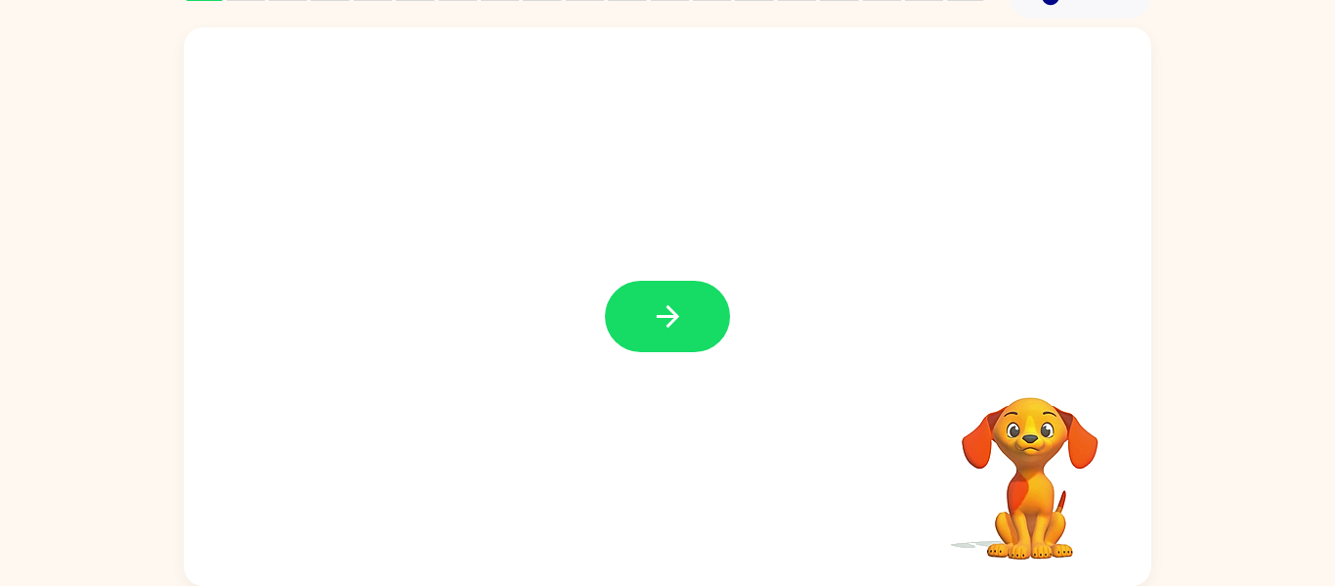
drag, startPoint x: 527, startPoint y: 362, endPoint x: 507, endPoint y: 365, distance: 19.8
click at [507, 365] on div at bounding box center [668, 306] width 968 height 558
click at [605, 281] on button "button" at bounding box center [667, 316] width 125 height 71
click at [640, 317] on div at bounding box center [667, 316] width 125 height 71
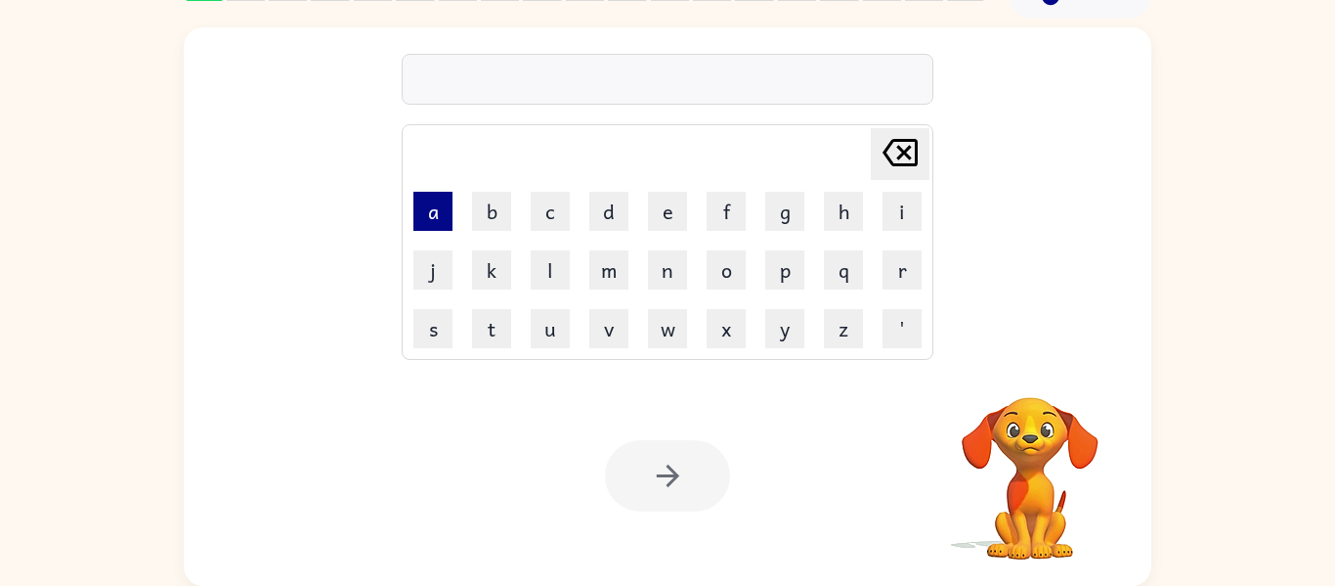
click at [421, 225] on button "a" at bounding box center [432, 211] width 39 height 39
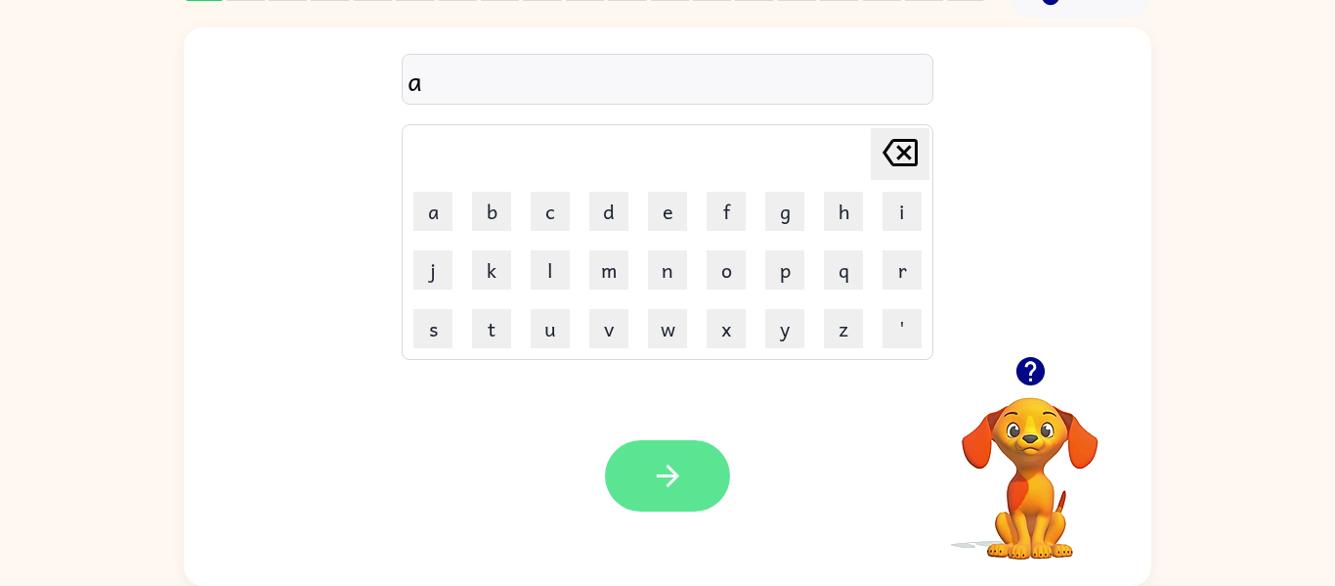
type button "a"
click at [668, 503] on button "button" at bounding box center [667, 475] width 125 height 71
click at [668, 503] on div at bounding box center [667, 475] width 125 height 71
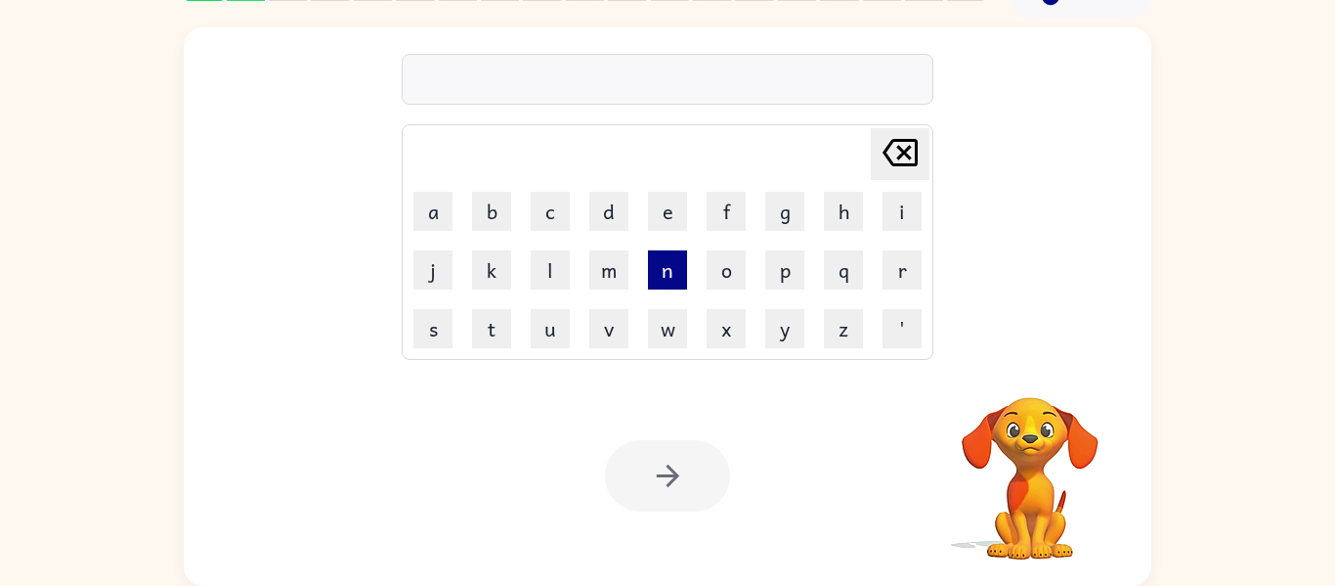
click at [676, 285] on button "n" at bounding box center [667, 269] width 39 height 39
click at [782, 268] on button "p" at bounding box center [784, 269] width 39 height 39
click at [690, 322] on td "w" at bounding box center [667, 328] width 57 height 57
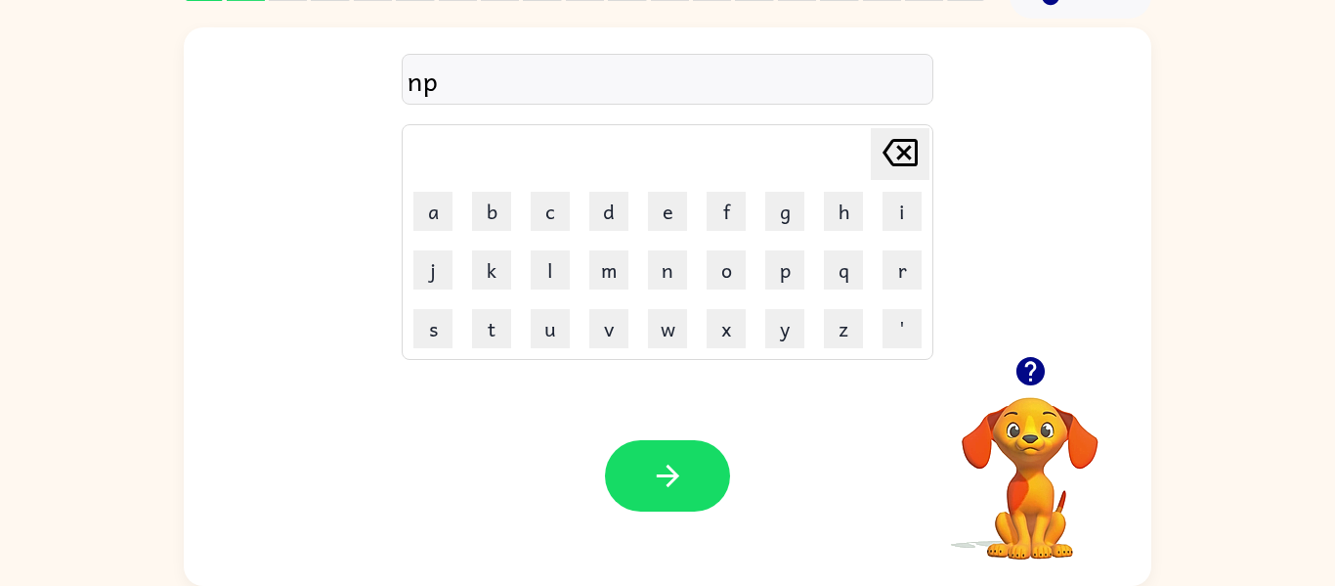
click at [758, 344] on td "y" at bounding box center [785, 328] width 57 height 57
click at [782, 336] on button "y" at bounding box center [784, 328] width 39 height 39
click at [834, 338] on button "z" at bounding box center [843, 328] width 39 height 39
click at [789, 334] on button "y" at bounding box center [784, 328] width 39 height 39
click at [631, 276] on td "m" at bounding box center [609, 269] width 57 height 57
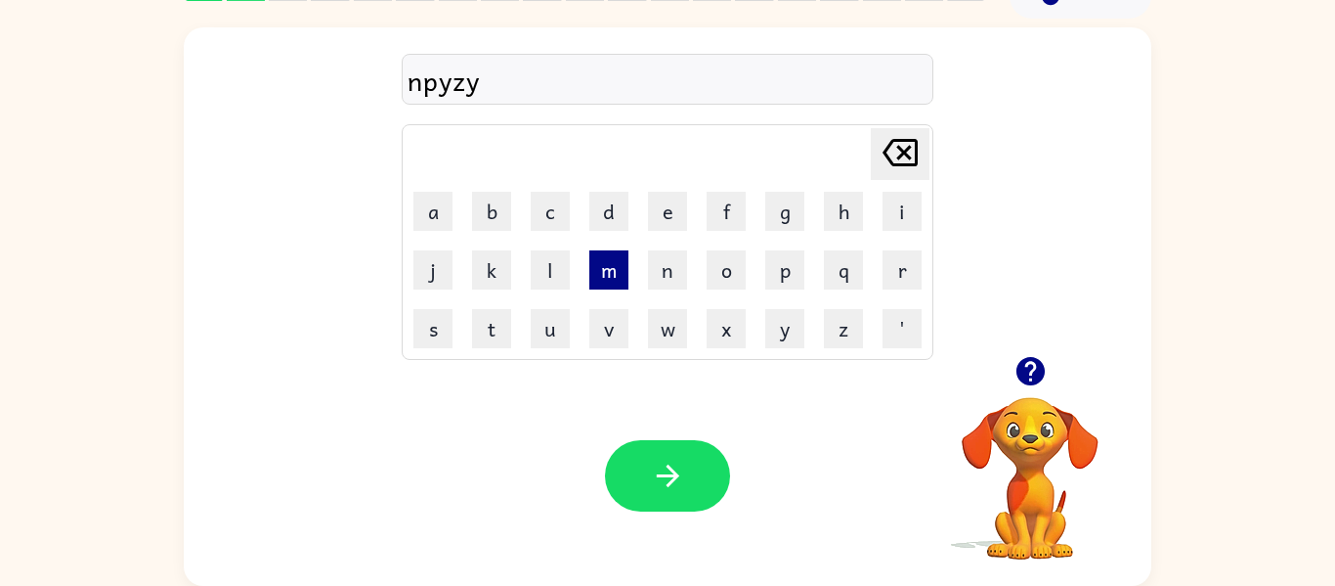
click at [594, 284] on button "m" at bounding box center [608, 269] width 39 height 39
click at [555, 259] on button "l" at bounding box center [550, 269] width 39 height 39
click at [470, 254] on td "k" at bounding box center [491, 269] width 57 height 57
click at [477, 257] on button "k" at bounding box center [491, 269] width 39 height 39
click at [444, 262] on button "j" at bounding box center [432, 269] width 39 height 39
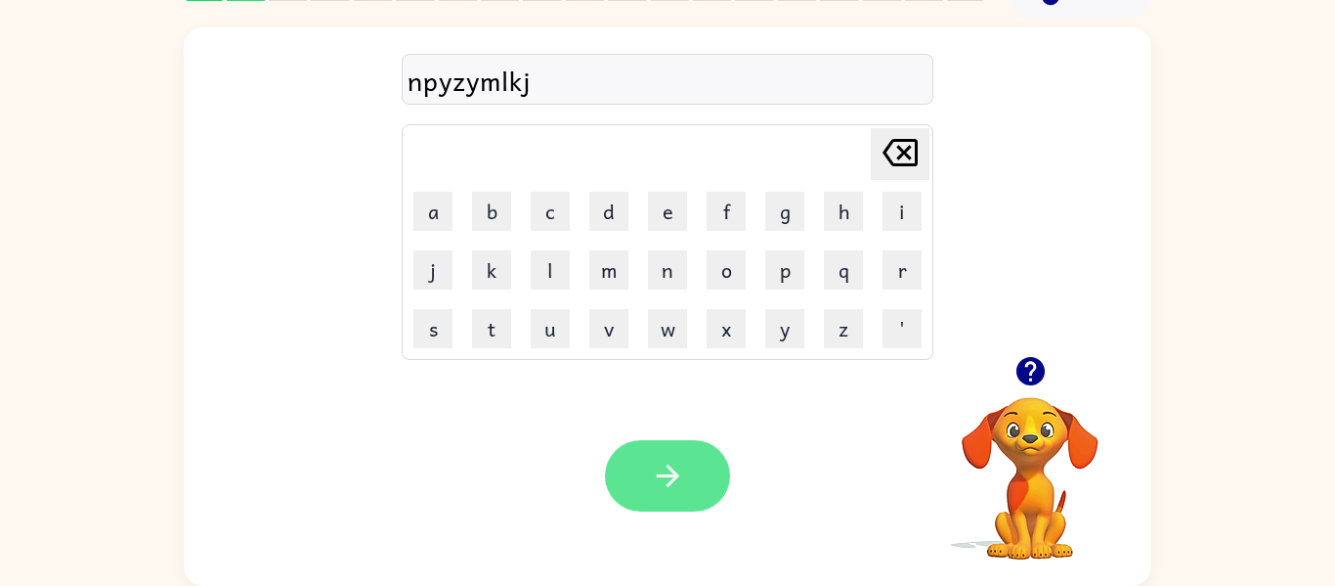
click at [639, 461] on button "button" at bounding box center [667, 475] width 125 height 71
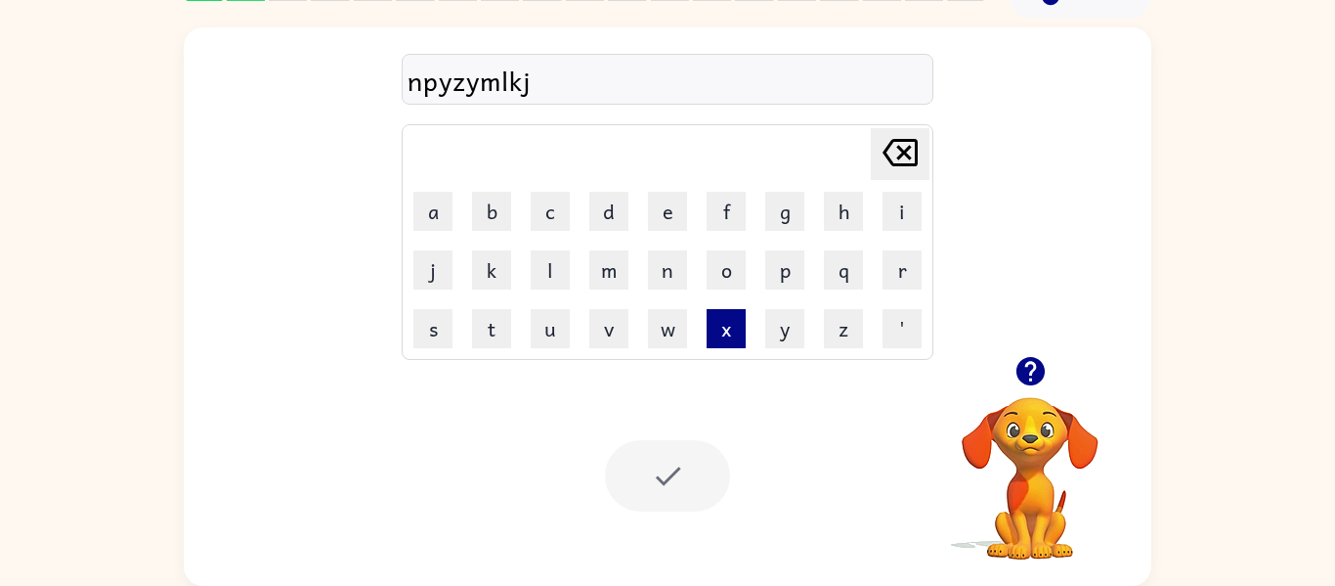
click at [717, 318] on button "x" at bounding box center [726, 328] width 39 height 39
click at [900, 140] on icon at bounding box center [900, 152] width 35 height 27
click at [898, 138] on icon "[PERSON_NAME] last character input" at bounding box center [900, 152] width 47 height 47
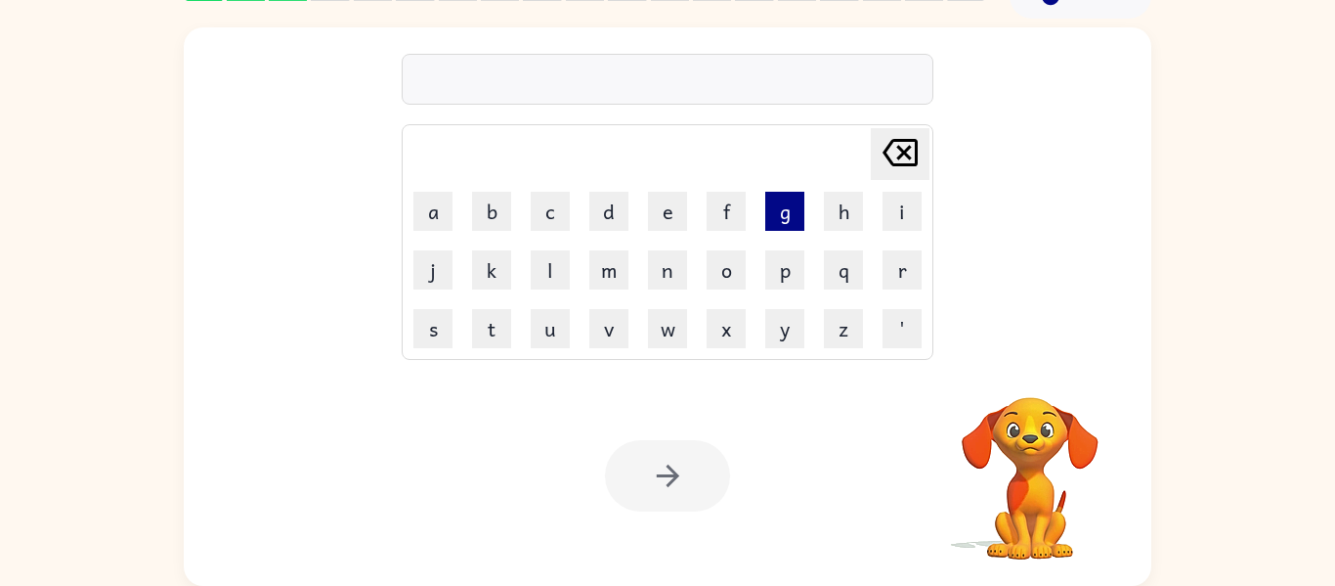
click at [787, 201] on button "g" at bounding box center [784, 211] width 39 height 39
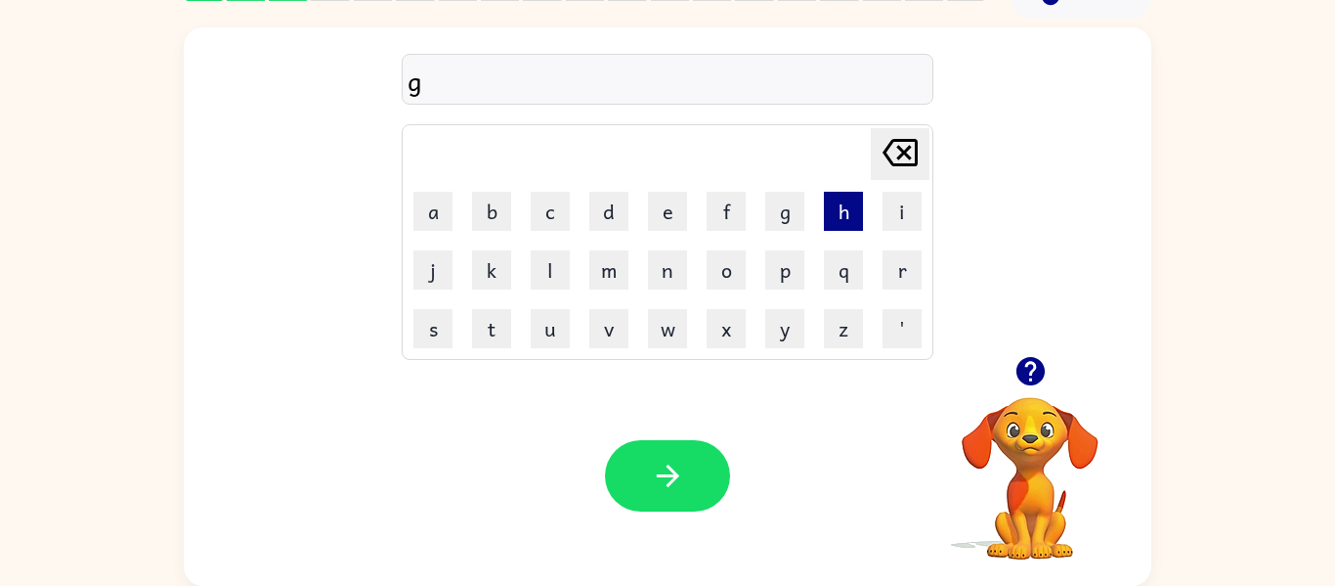
click at [838, 199] on button "h" at bounding box center [843, 211] width 39 height 39
click at [835, 201] on button "h" at bounding box center [843, 211] width 39 height 39
click at [707, 220] on button "f" at bounding box center [726, 211] width 39 height 39
click at [665, 215] on button "e" at bounding box center [667, 211] width 39 height 39
click at [738, 289] on td "o" at bounding box center [726, 269] width 57 height 57
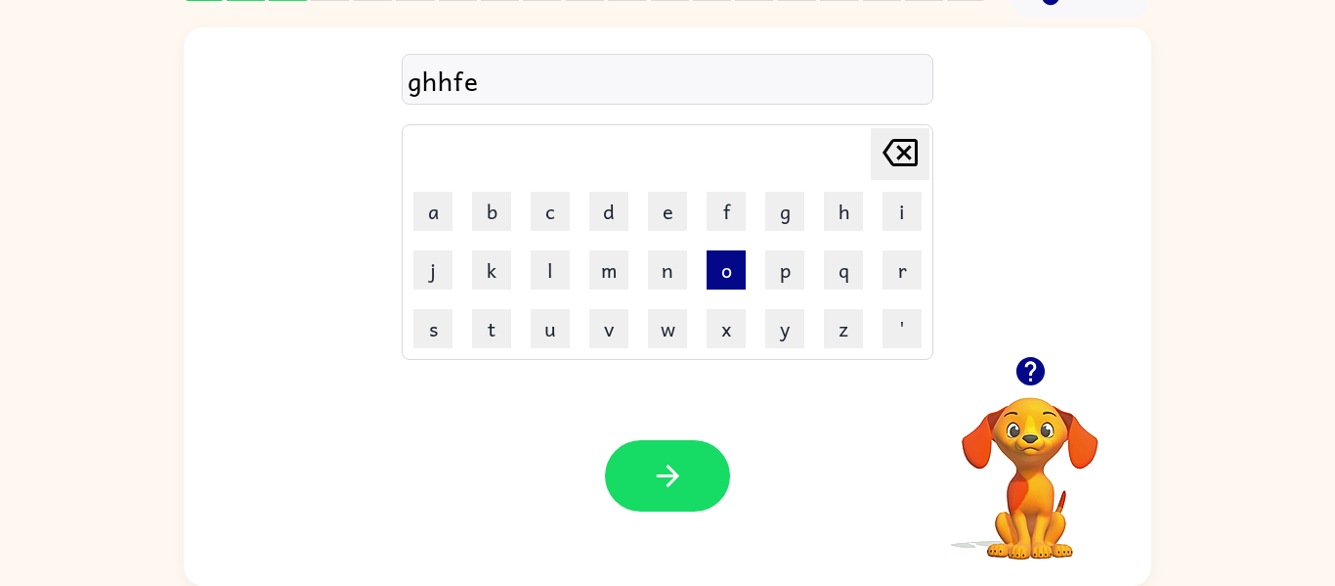
click at [728, 273] on button "o" at bounding box center [726, 269] width 39 height 39
click at [656, 327] on button "w" at bounding box center [667, 328] width 39 height 39
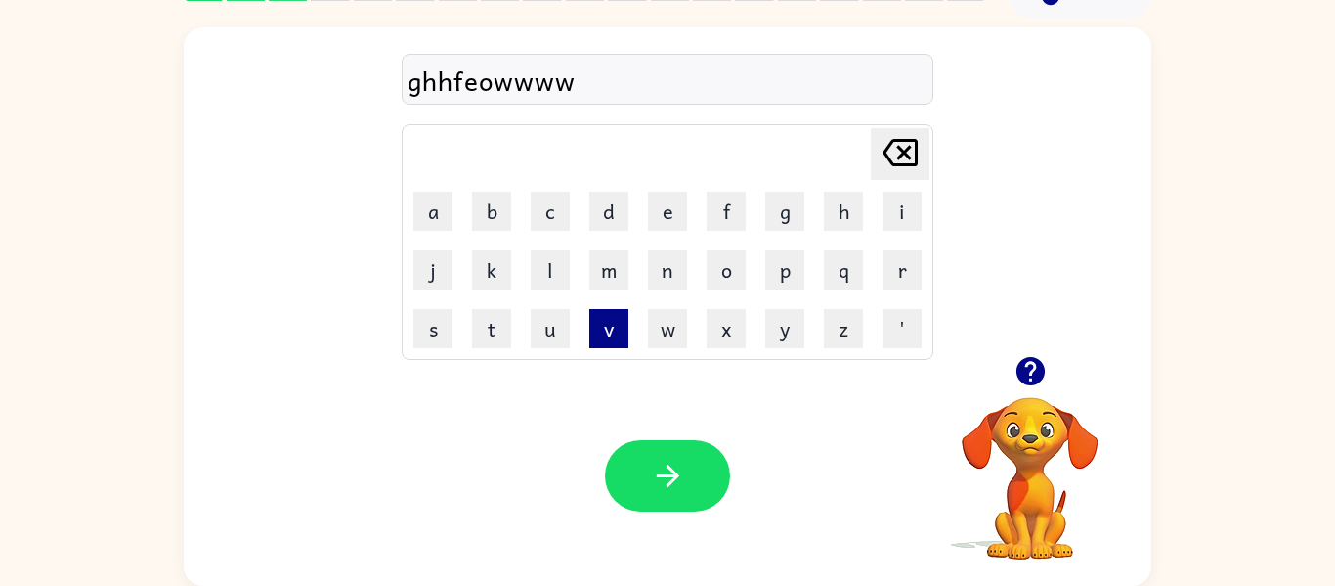
click at [599, 332] on button "v" at bounding box center [608, 328] width 39 height 39
click at [606, 331] on button "v" at bounding box center [608, 328] width 39 height 39
click at [607, 339] on button "v" at bounding box center [608, 328] width 39 height 39
click at [568, 315] on button "u" at bounding box center [550, 328] width 39 height 39
click at [503, 335] on button "t" at bounding box center [491, 328] width 39 height 39
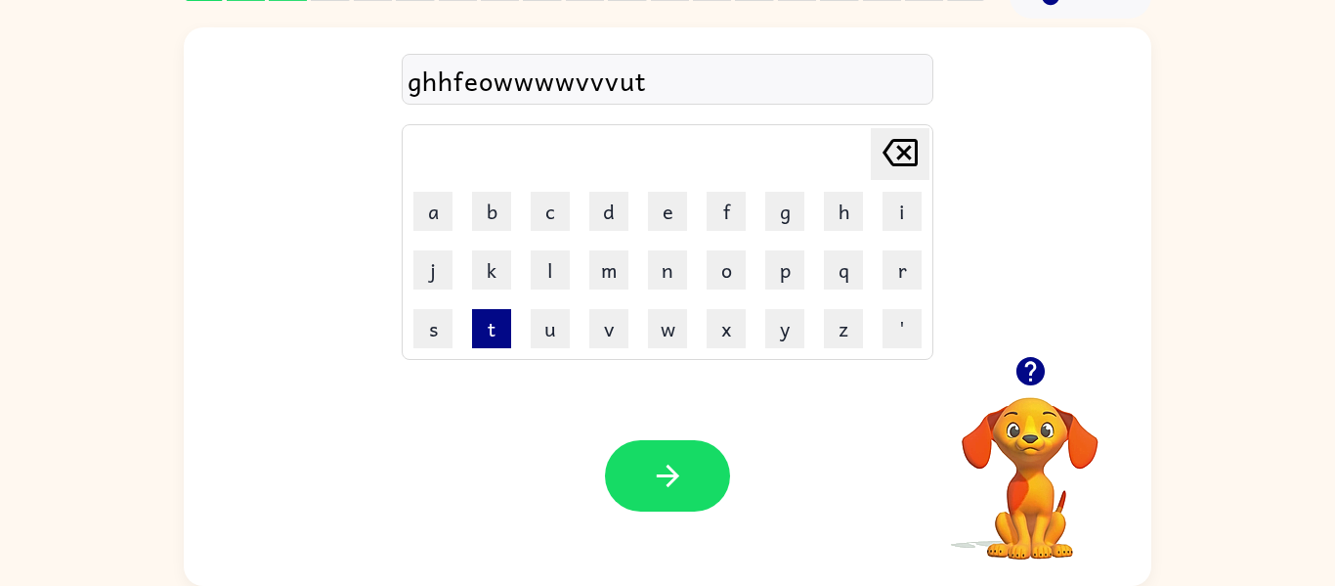
click at [503, 335] on button "t" at bounding box center [491, 328] width 39 height 39
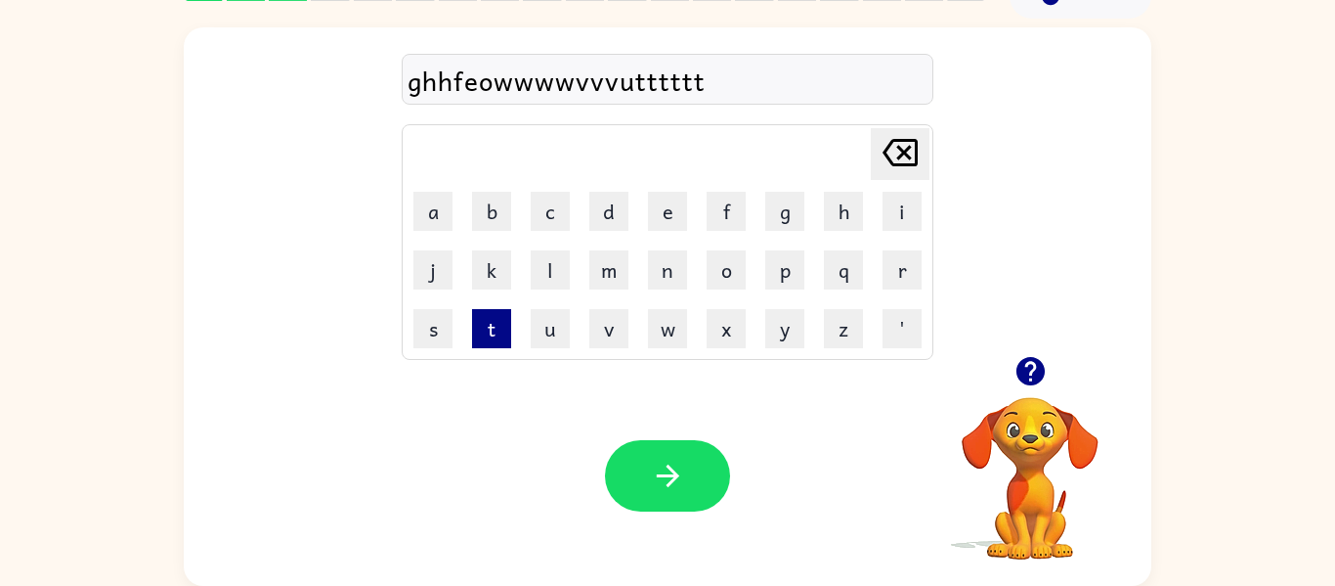
click at [503, 335] on button "t" at bounding box center [491, 328] width 39 height 39
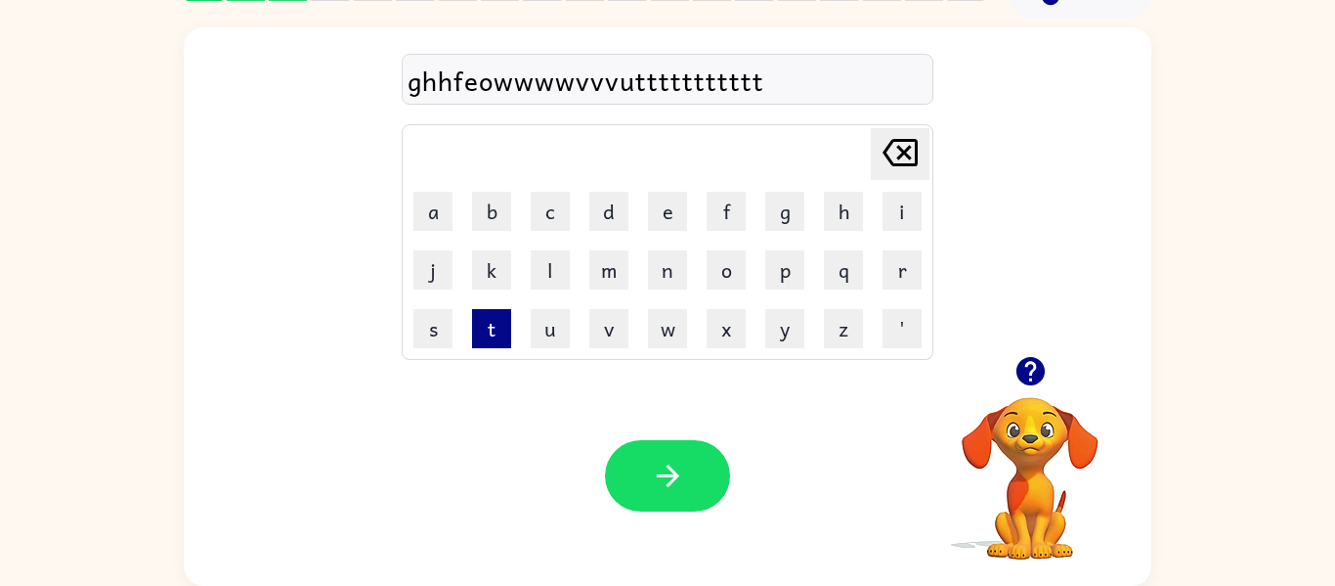
click at [503, 335] on button "t" at bounding box center [491, 328] width 39 height 39
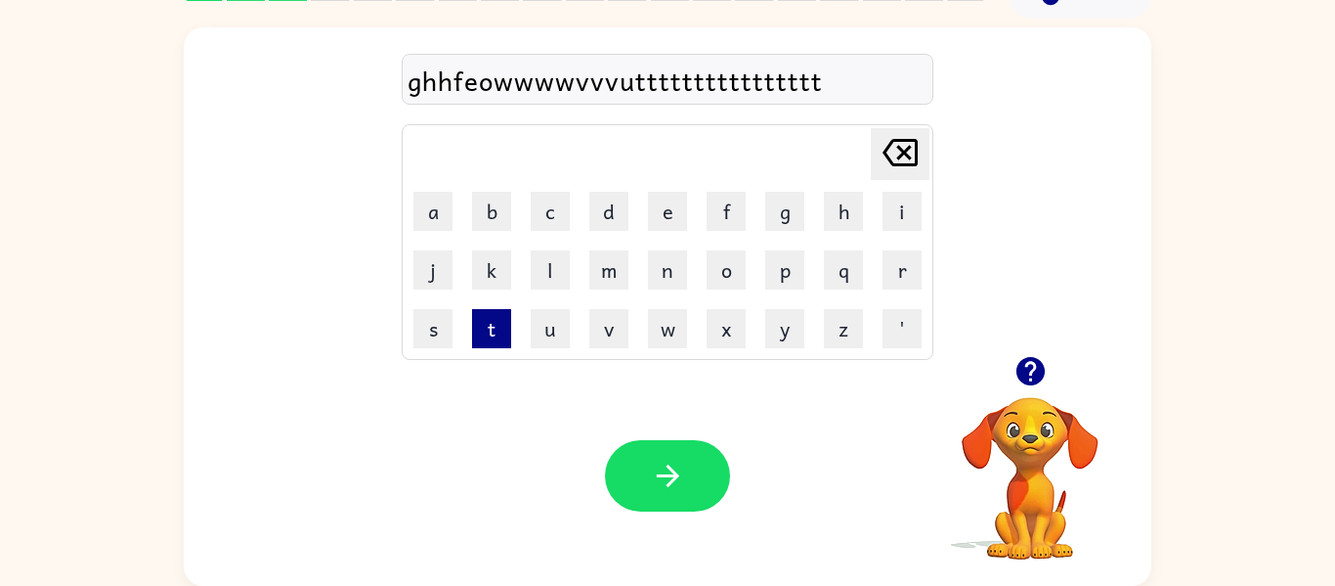
click at [503, 335] on button "t" at bounding box center [491, 328] width 39 height 39
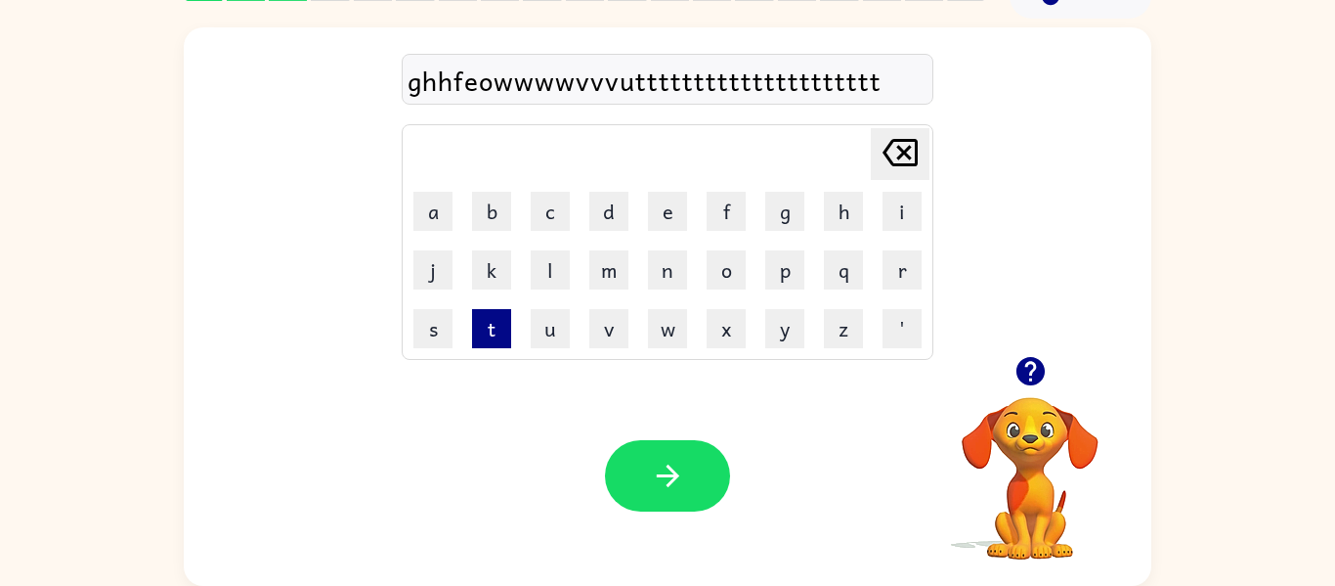
click at [503, 335] on button "t" at bounding box center [491, 328] width 39 height 39
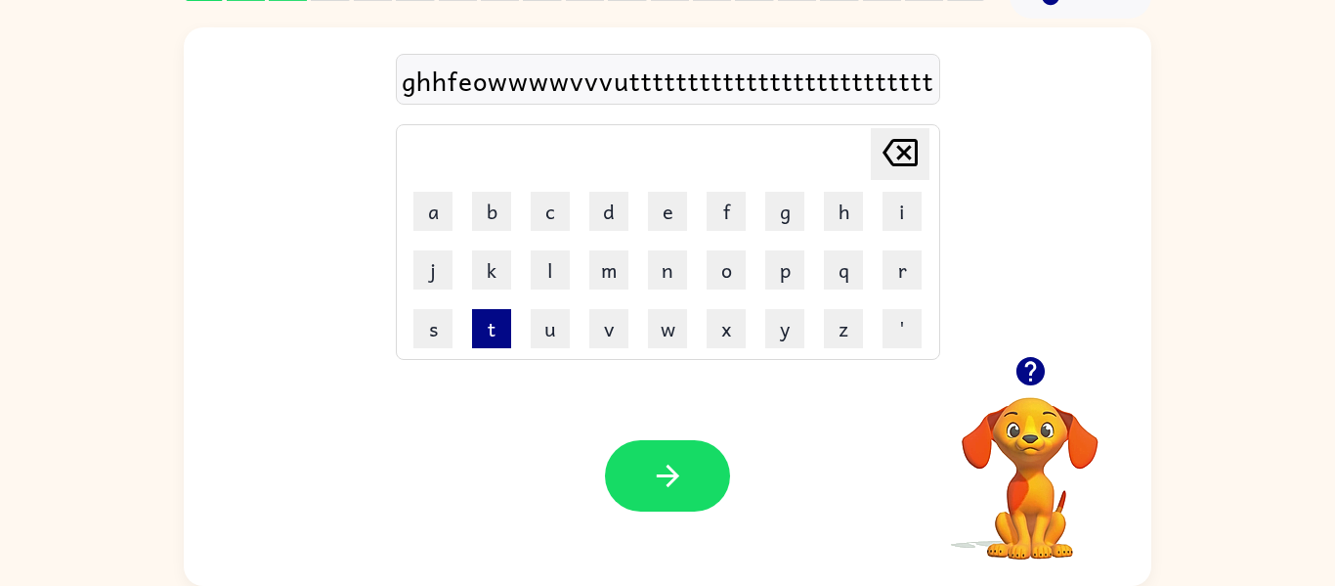
click at [503, 335] on button "t" at bounding box center [491, 328] width 39 height 39
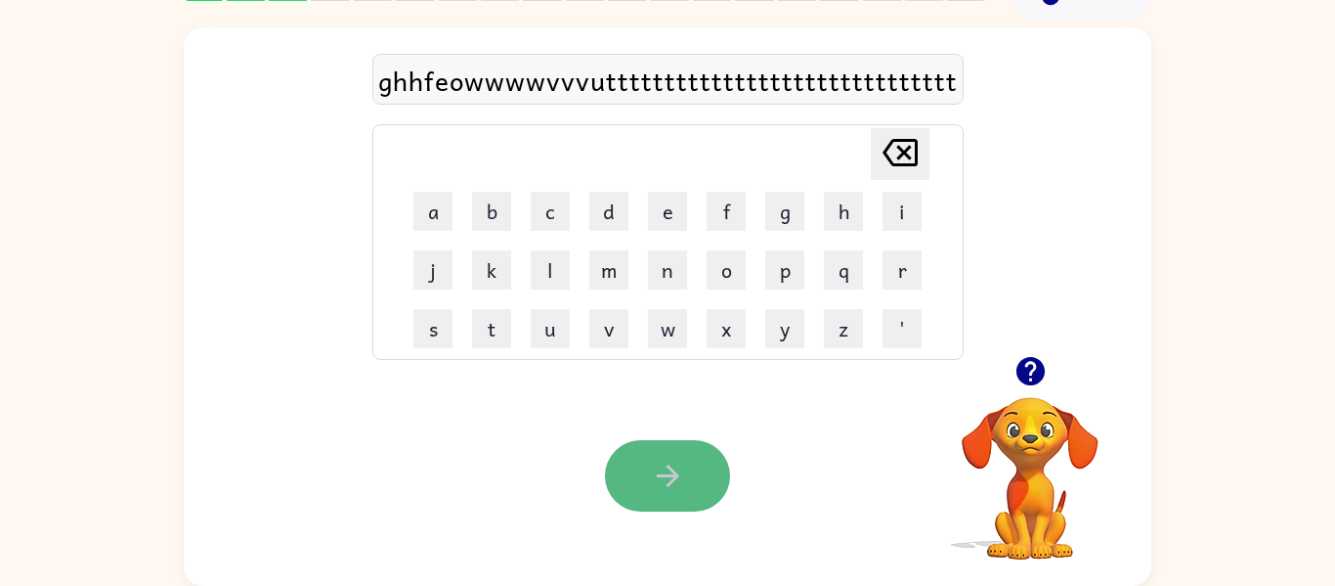
click at [667, 463] on icon "button" at bounding box center [668, 475] width 34 height 34
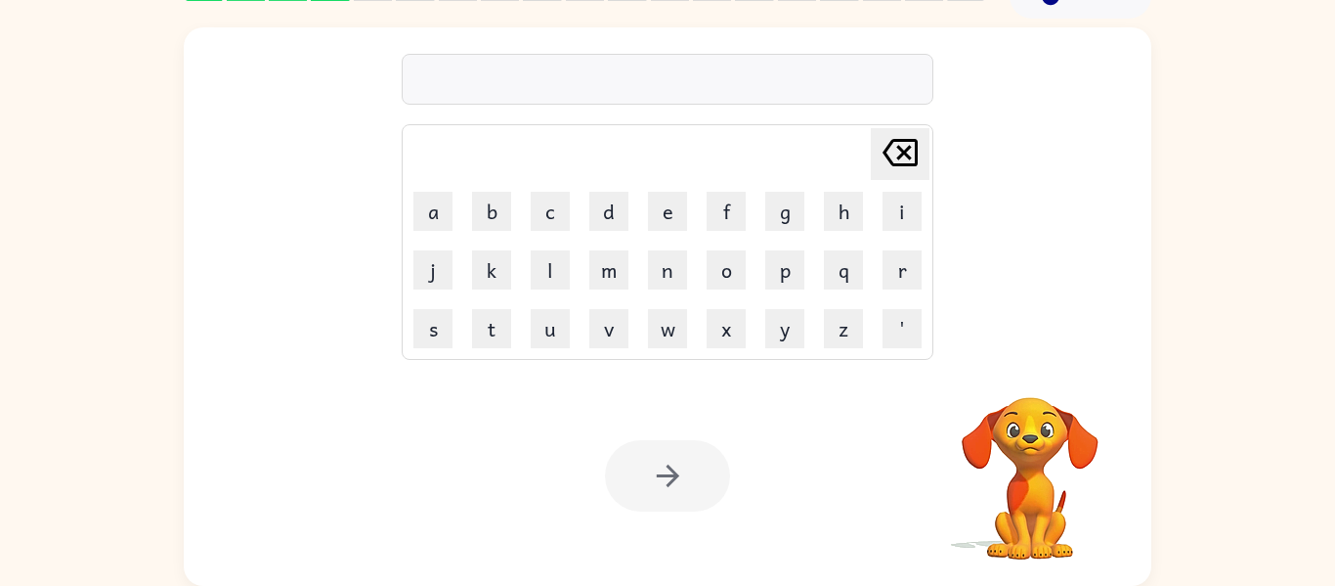
click at [759, 272] on td "p" at bounding box center [785, 269] width 57 height 57
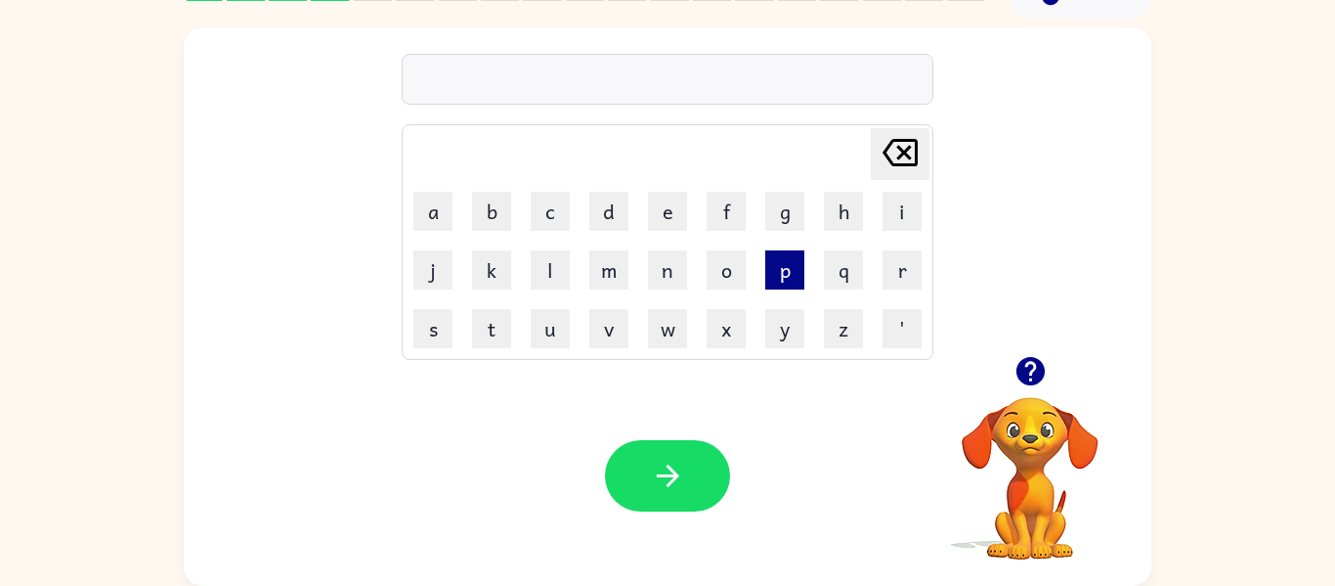
click at [789, 281] on button "p" at bounding box center [784, 269] width 39 height 39
click at [788, 282] on button "p" at bounding box center [784, 269] width 39 height 39
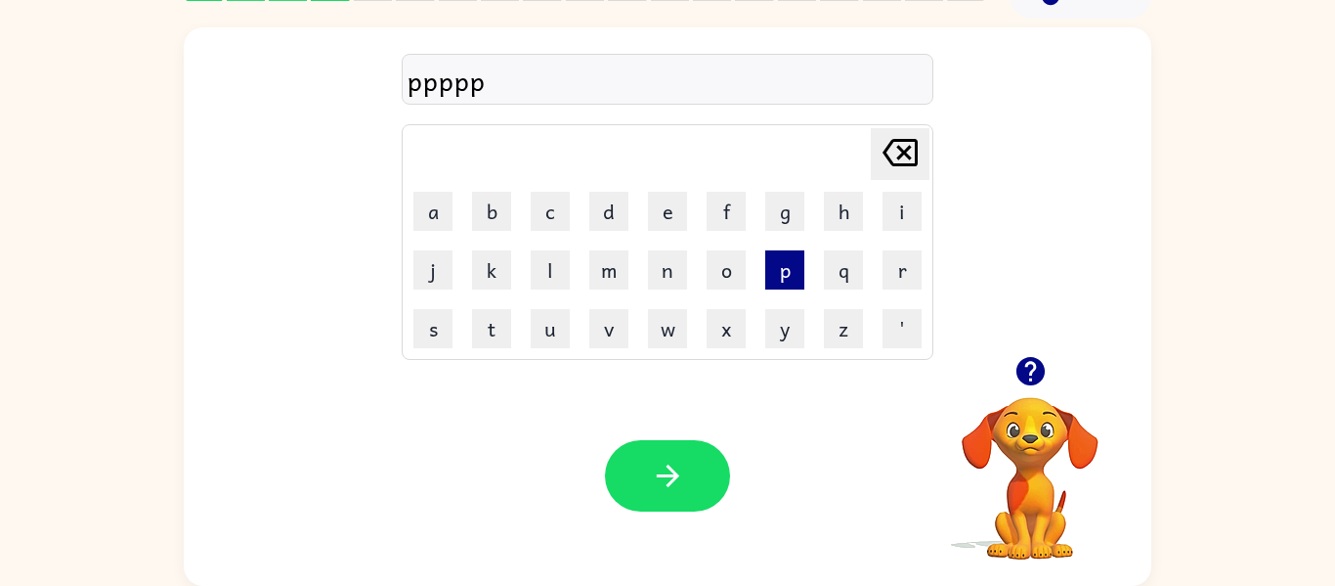
click at [788, 282] on button "p" at bounding box center [784, 269] width 39 height 39
click at [790, 286] on button "p" at bounding box center [784, 269] width 39 height 39
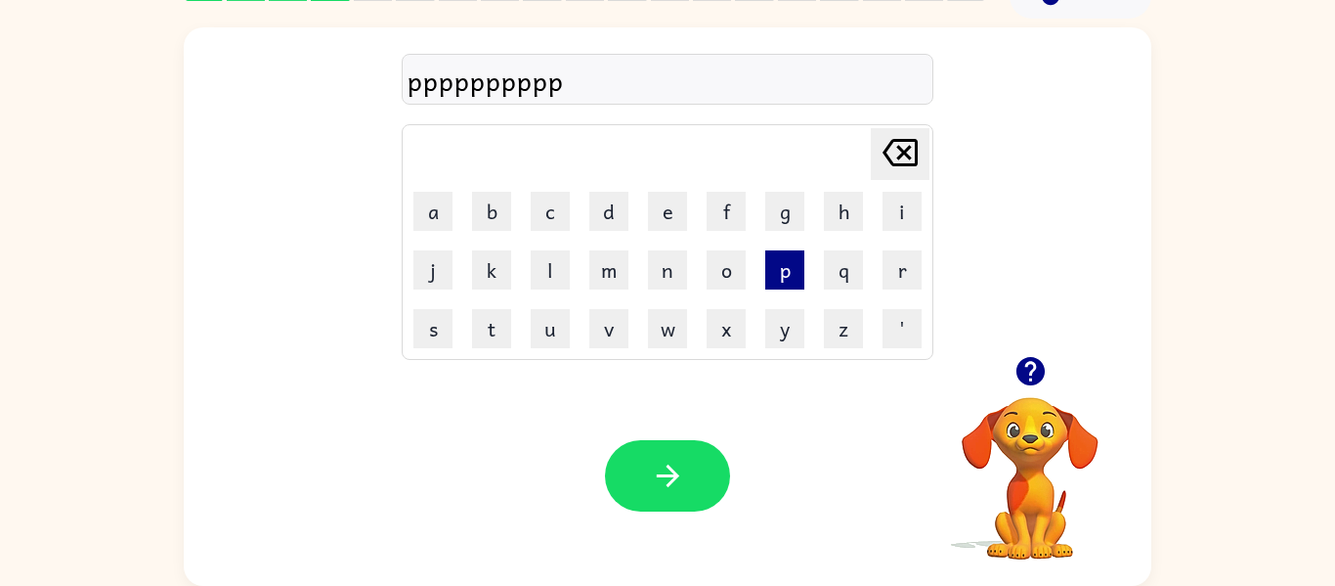
click at [790, 286] on button "p" at bounding box center [784, 269] width 39 height 39
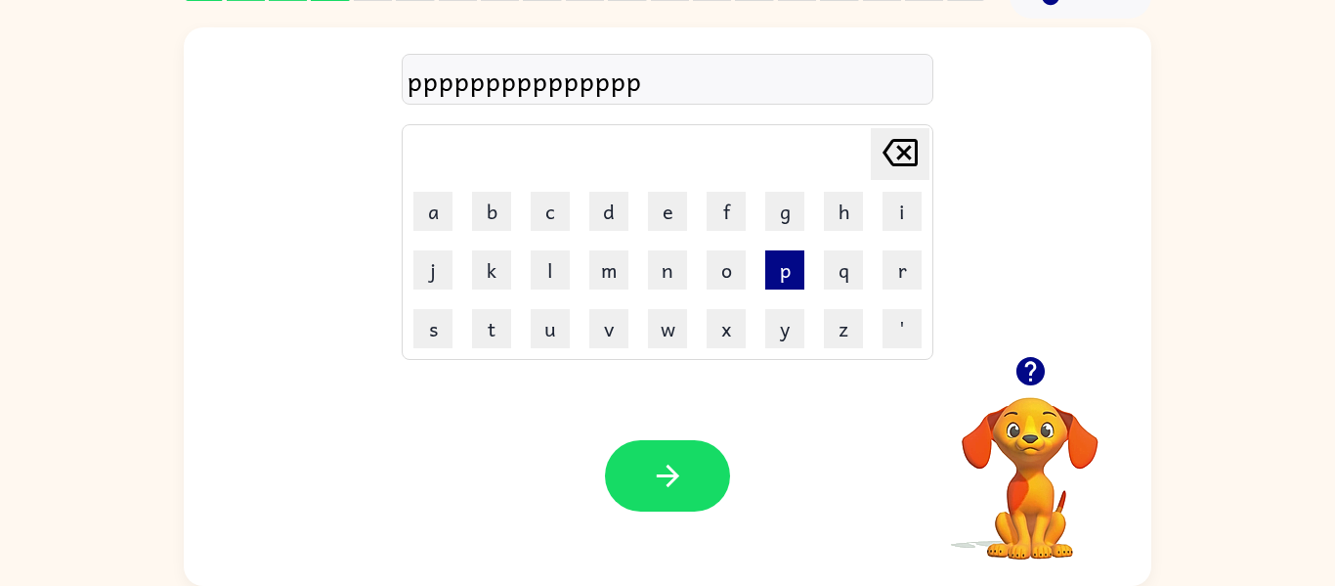
click at [790, 286] on button "p" at bounding box center [784, 269] width 39 height 39
click at [786, 285] on button "p" at bounding box center [784, 269] width 39 height 39
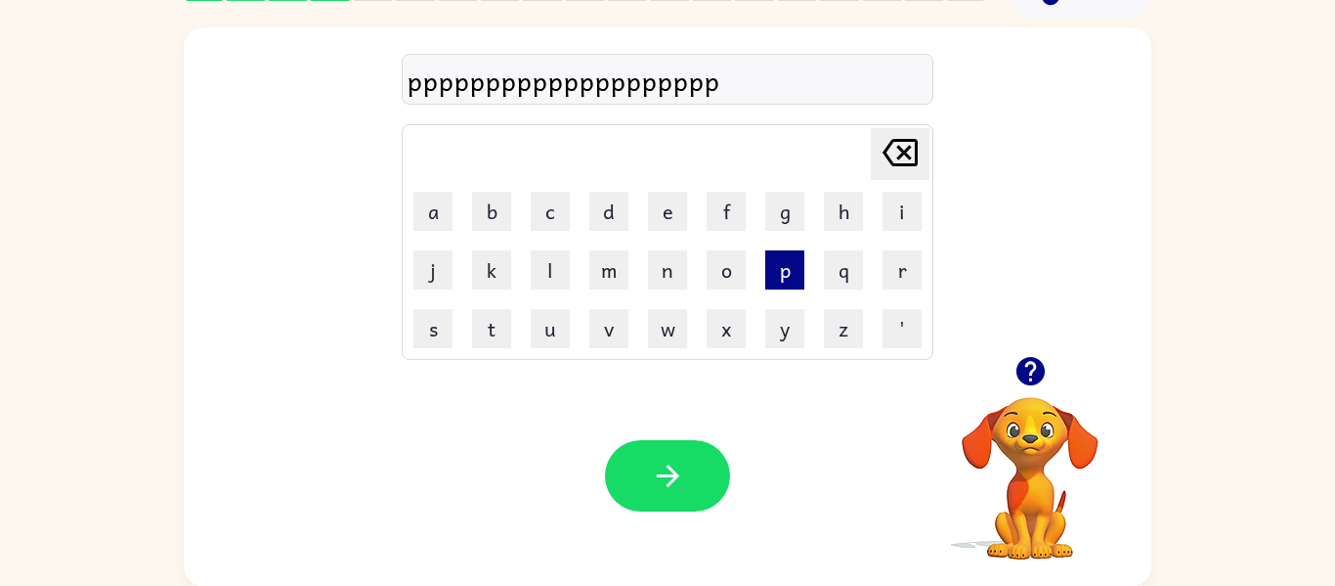
click at [786, 285] on button "p" at bounding box center [784, 269] width 39 height 39
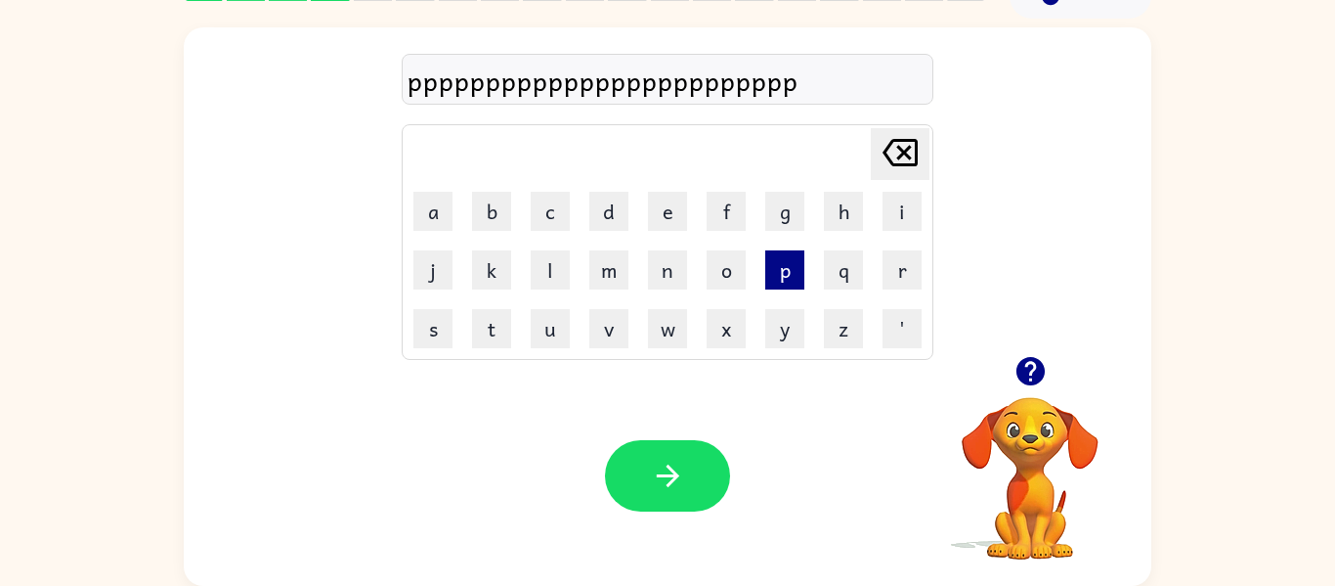
click at [786, 285] on button "p" at bounding box center [784, 269] width 39 height 39
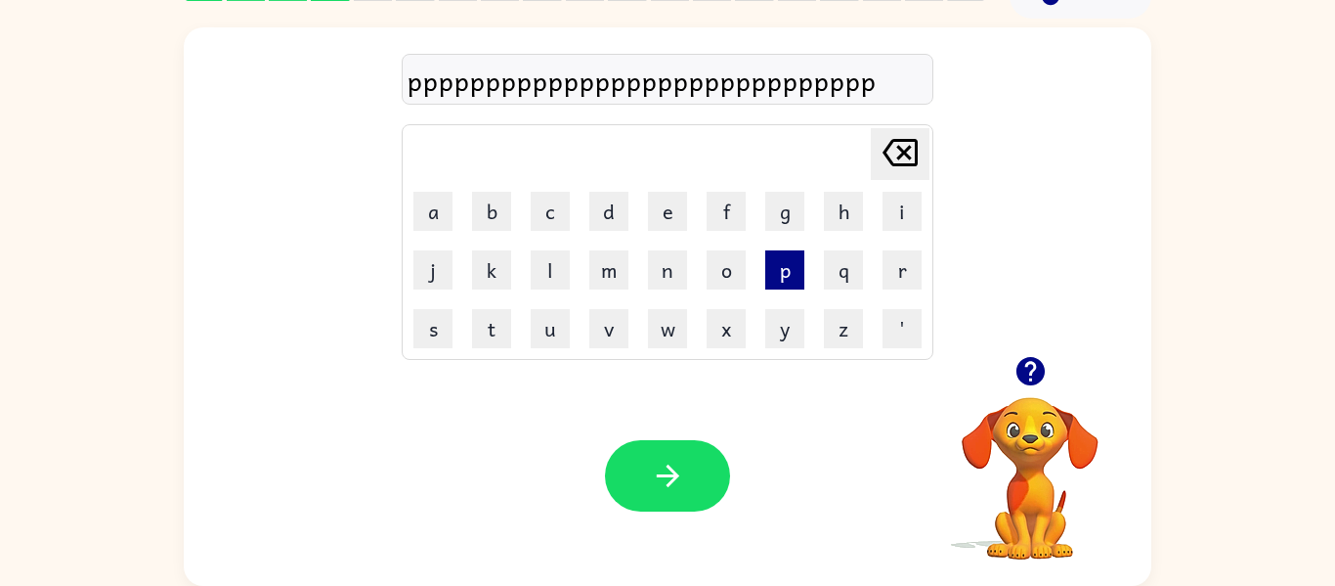
click at [786, 285] on button "p" at bounding box center [784, 269] width 39 height 39
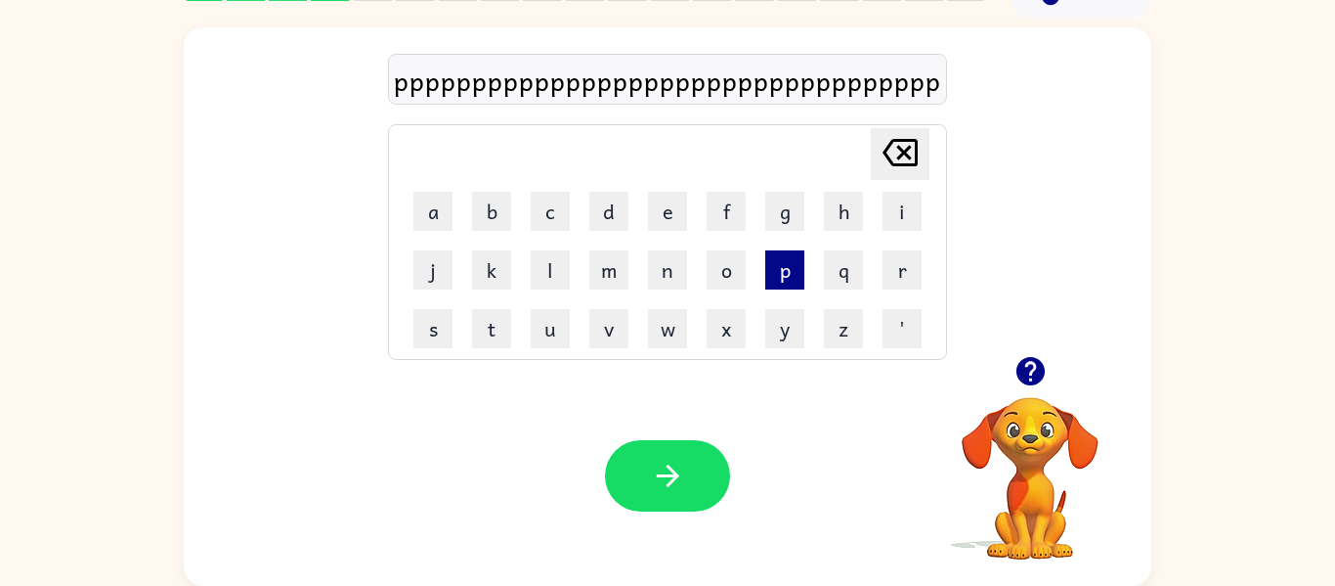
click at [786, 287] on button "p" at bounding box center [784, 269] width 39 height 39
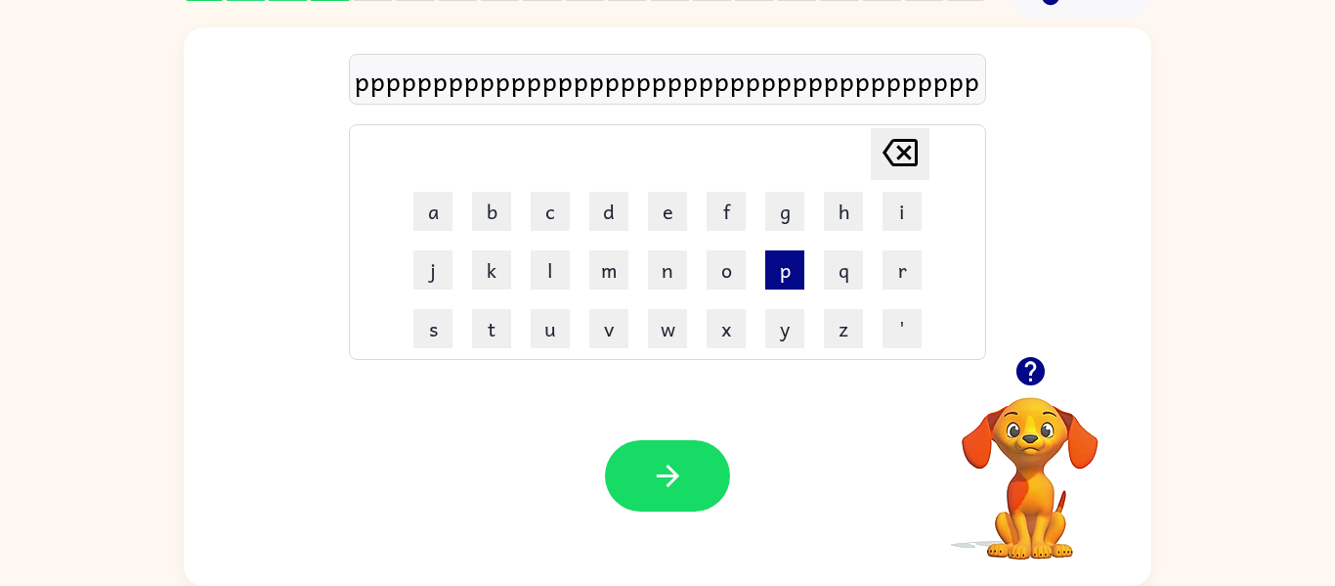
click at [786, 287] on button "p" at bounding box center [784, 269] width 39 height 39
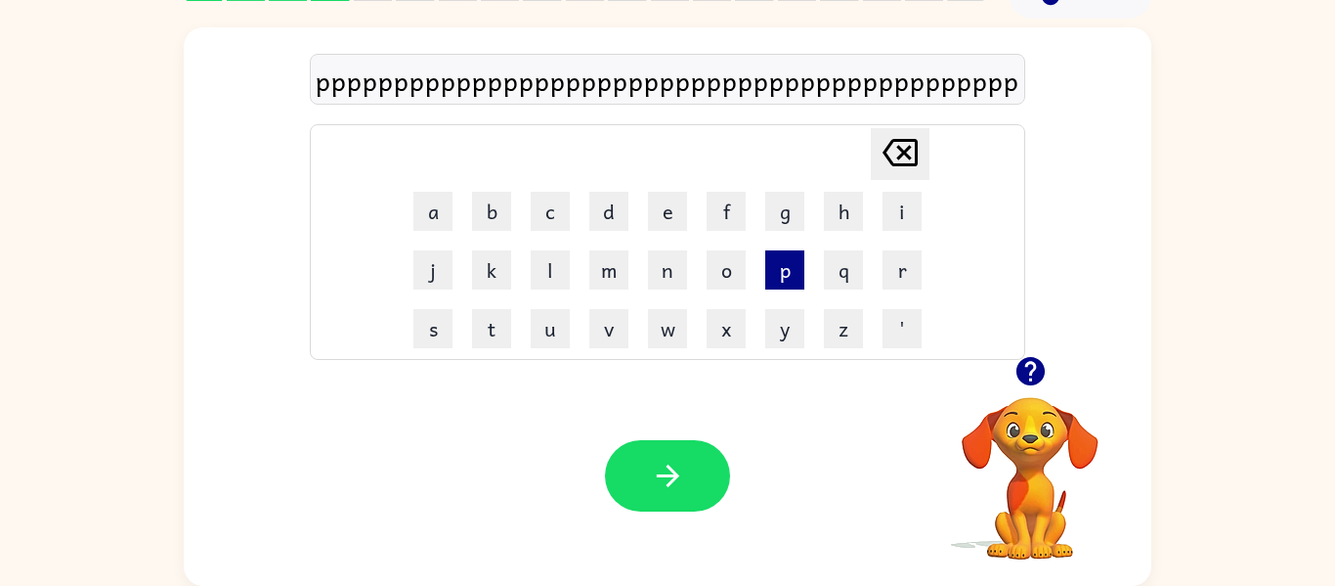
click at [786, 287] on button "p" at bounding box center [784, 269] width 39 height 39
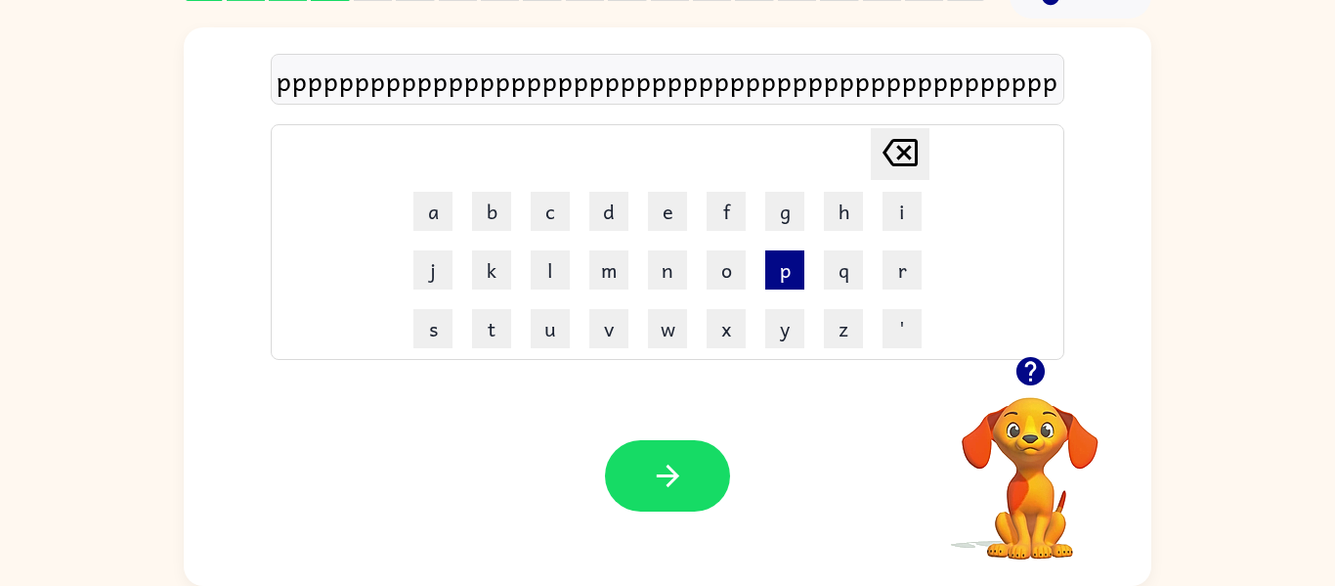
click at [786, 287] on button "p" at bounding box center [784, 269] width 39 height 39
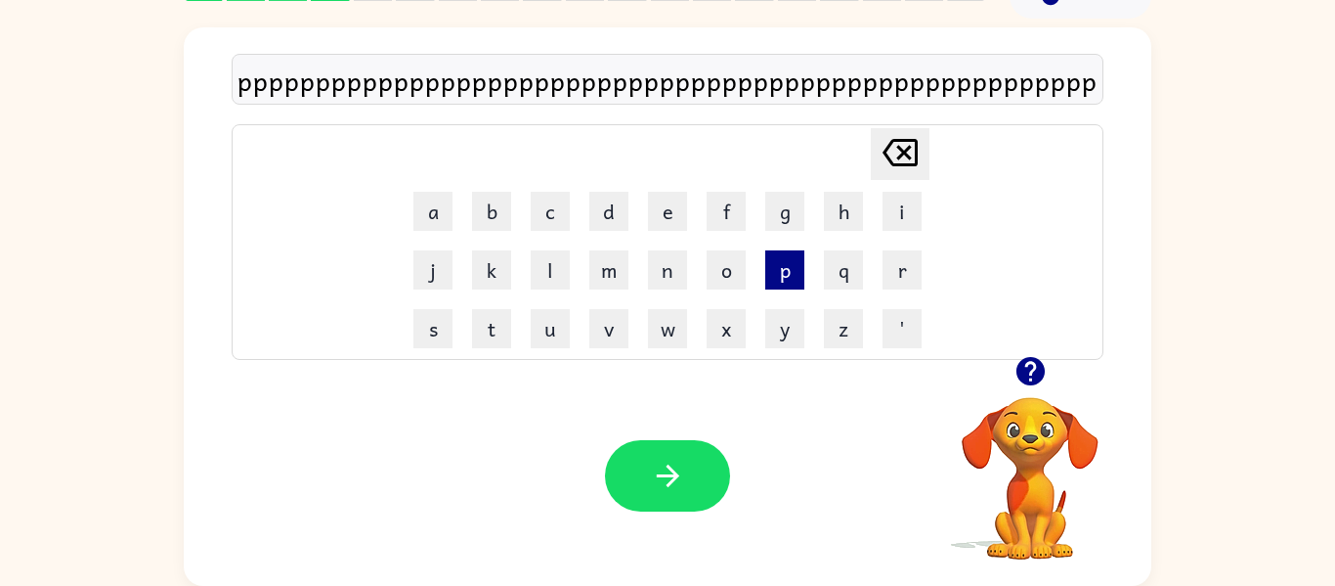
click at [786, 287] on button "p" at bounding box center [784, 269] width 39 height 39
drag, startPoint x: 786, startPoint y: 287, endPoint x: 797, endPoint y: 288, distance: 10.8
click at [797, 288] on button "p" at bounding box center [784, 269] width 39 height 39
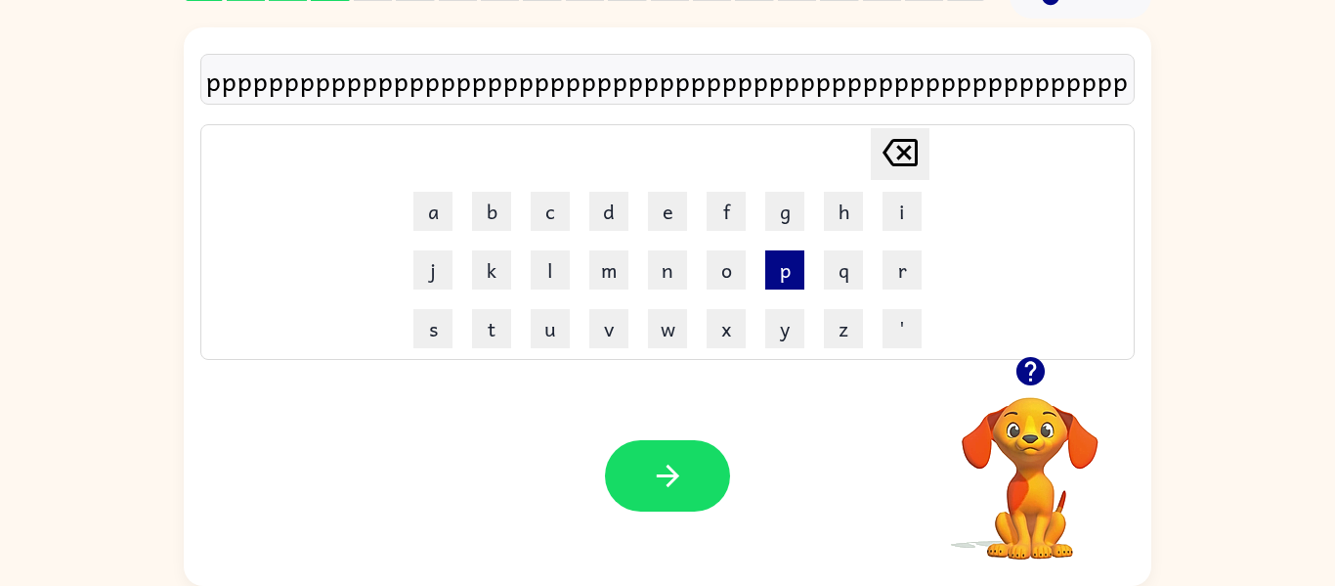
click at [797, 288] on button "p" at bounding box center [784, 269] width 39 height 39
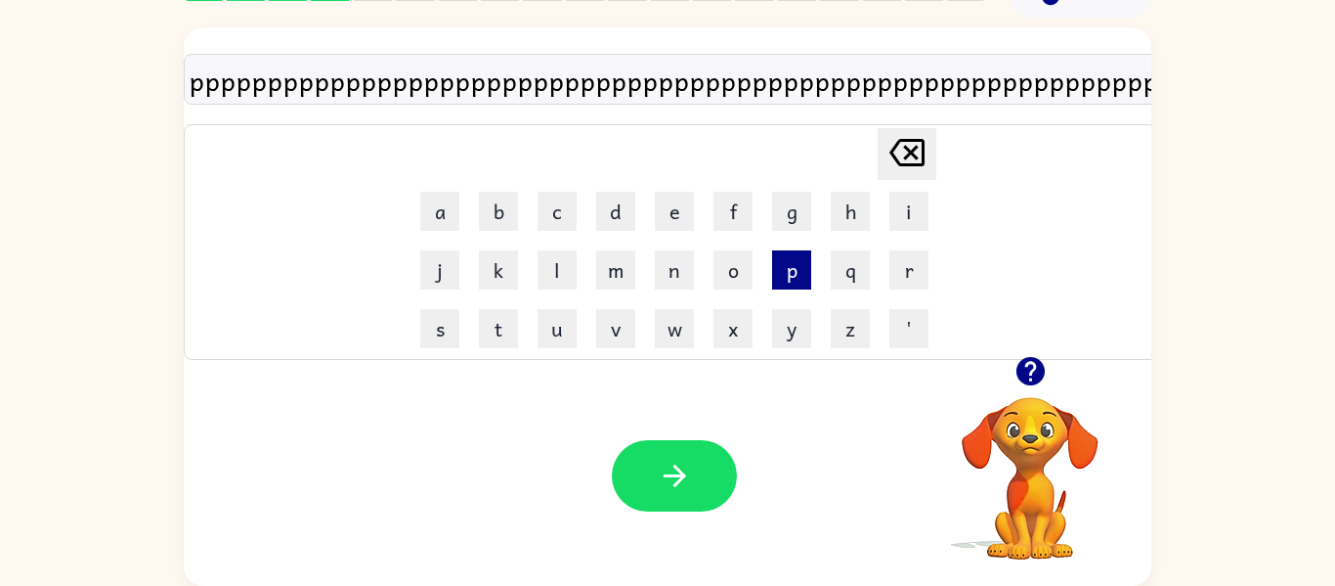
click at [797, 288] on button "p" at bounding box center [791, 269] width 39 height 39
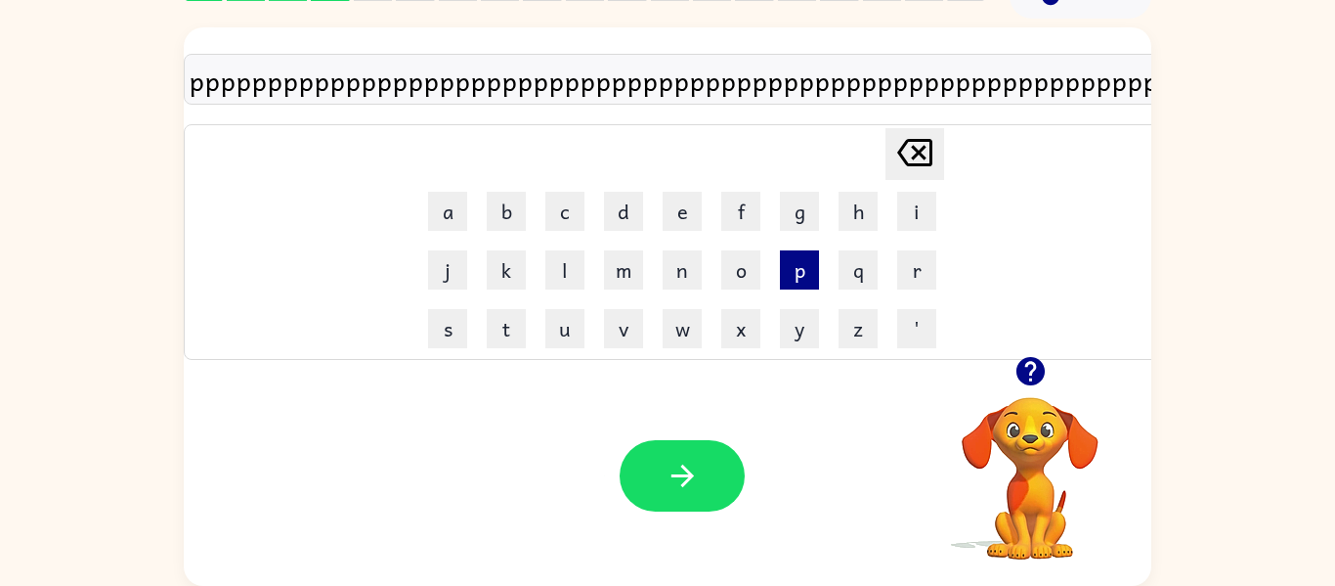
click at [797, 288] on button "p" at bounding box center [799, 269] width 39 height 39
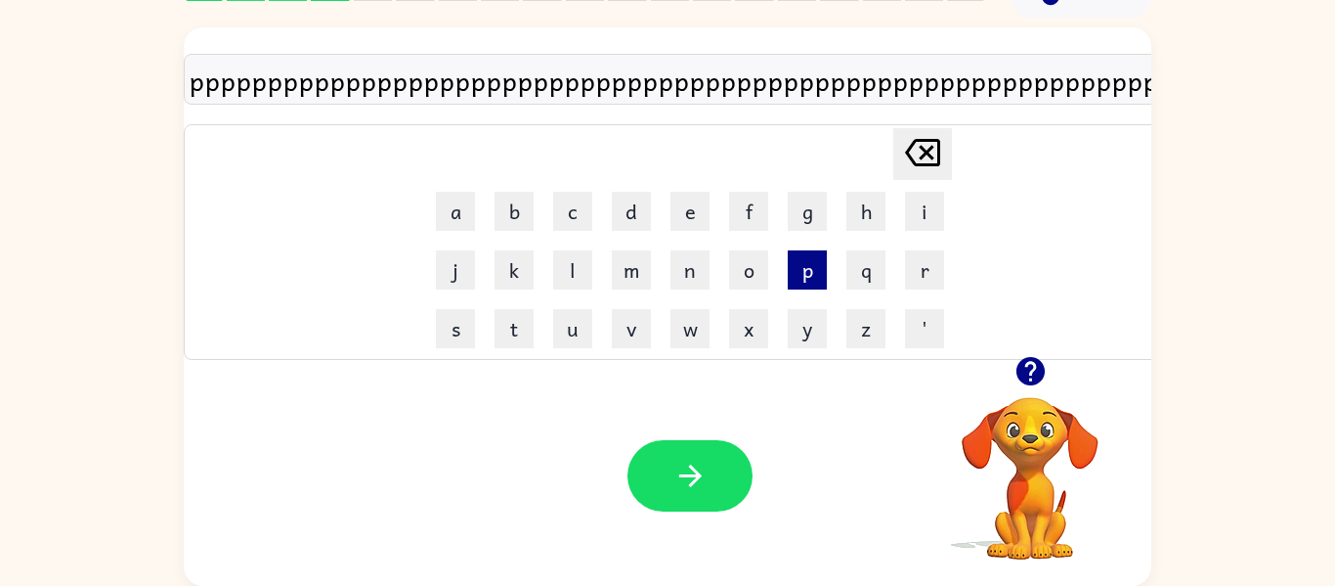
click at [797, 288] on button "p" at bounding box center [807, 269] width 39 height 39
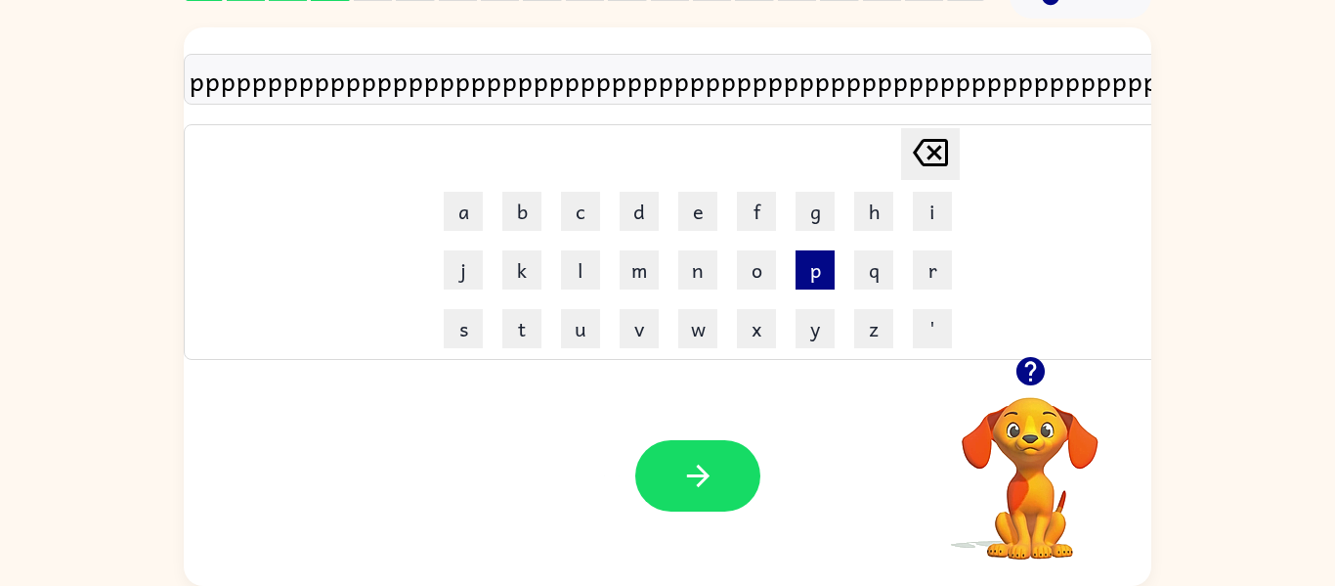
click at [797, 288] on button "p" at bounding box center [815, 269] width 39 height 39
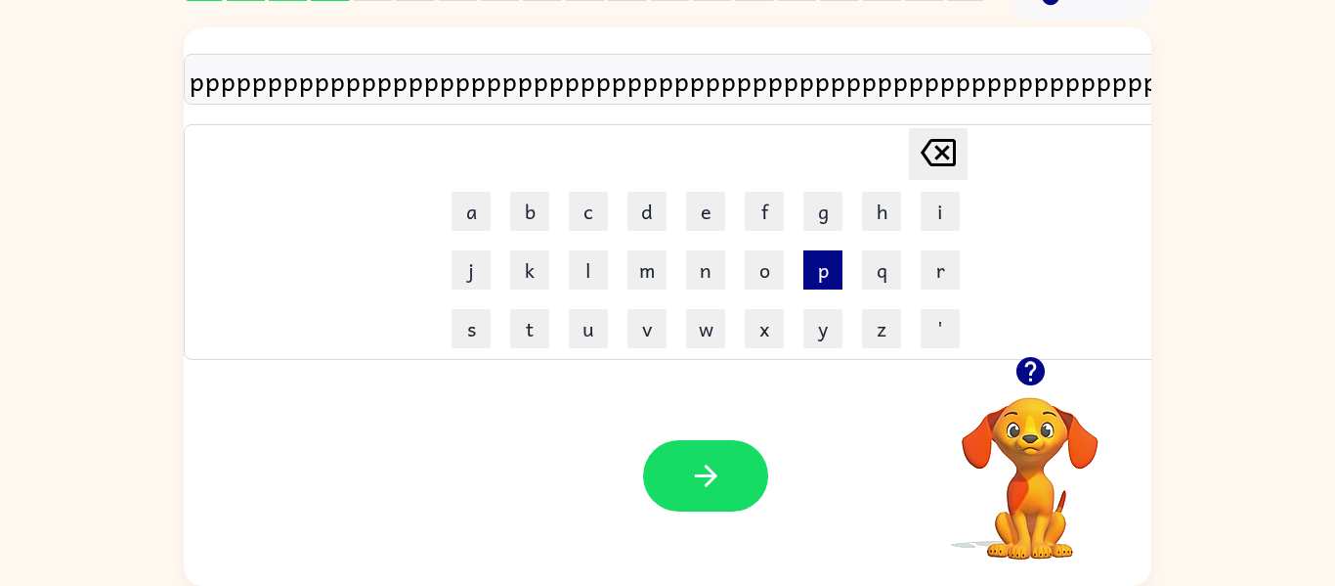
click at [797, 288] on td "p" at bounding box center [823, 269] width 57 height 57
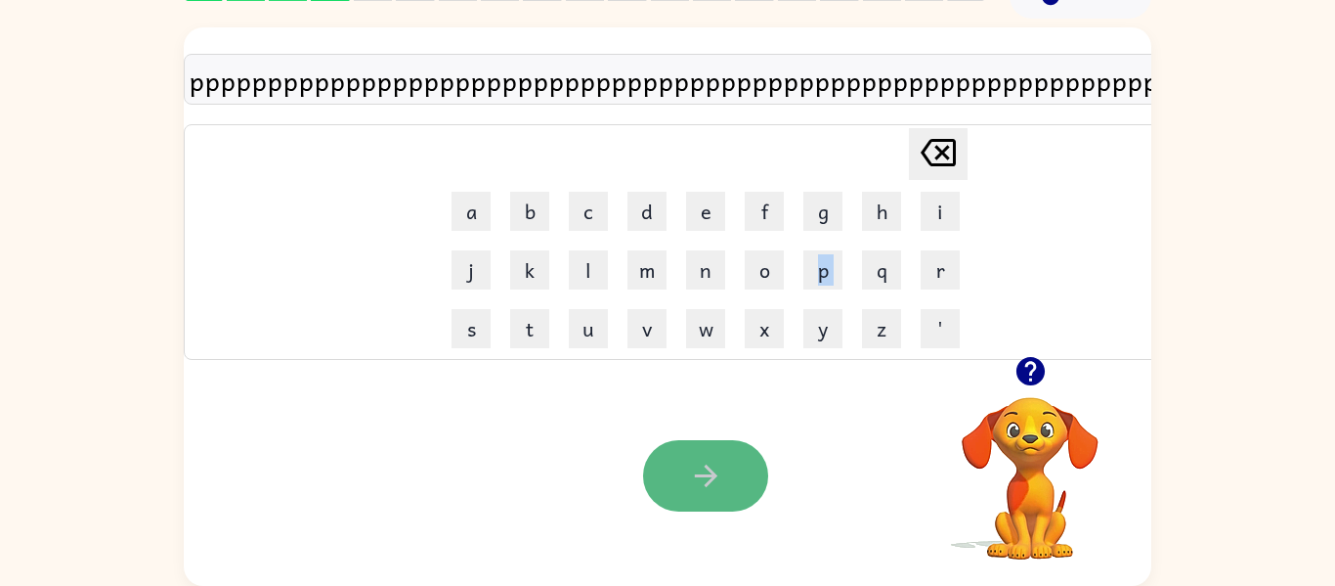
click at [674, 466] on button "button" at bounding box center [705, 475] width 125 height 71
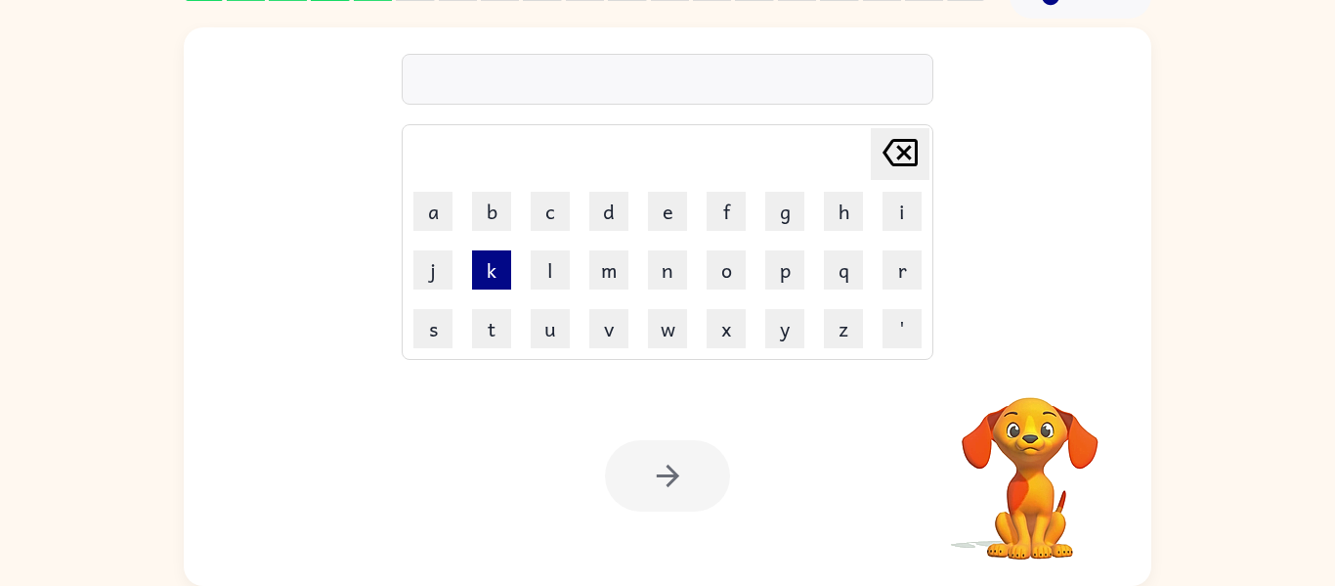
click at [488, 282] on button "k" at bounding box center [491, 269] width 39 height 39
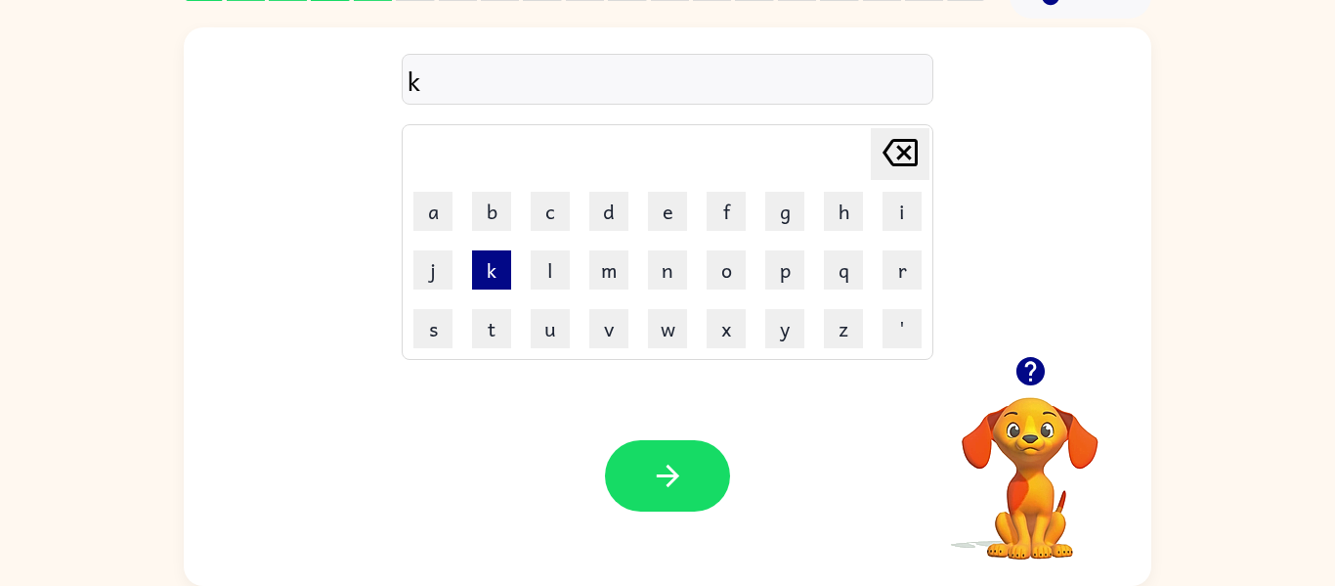
click at [487, 283] on button "k" at bounding box center [491, 269] width 39 height 39
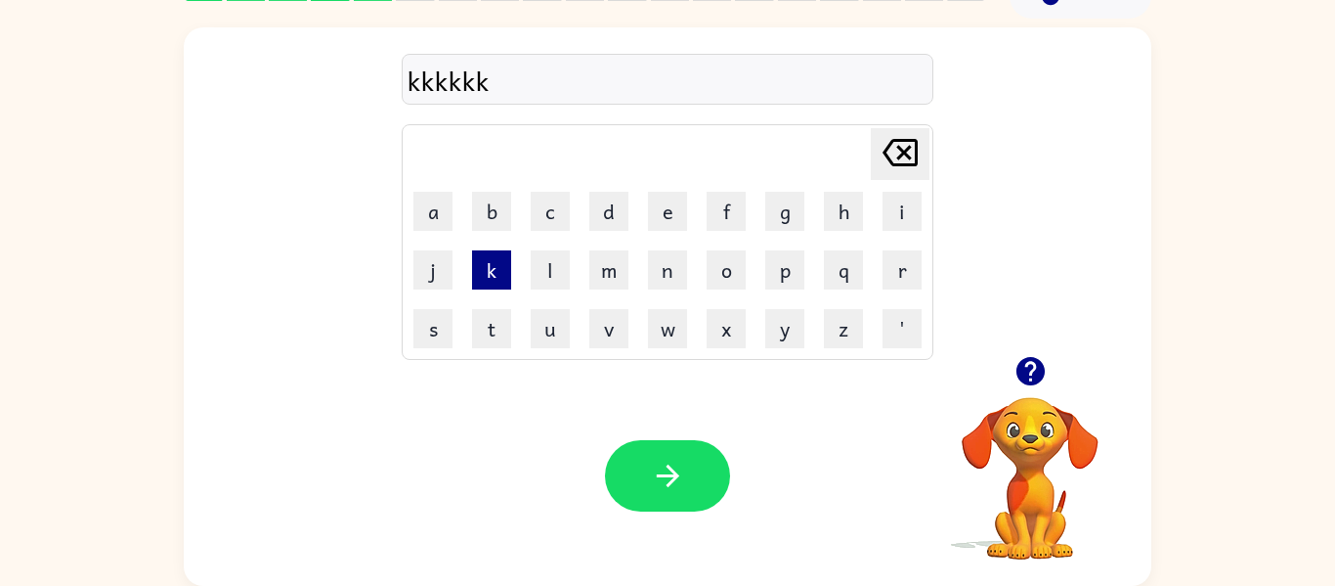
click at [482, 280] on button "k" at bounding box center [491, 269] width 39 height 39
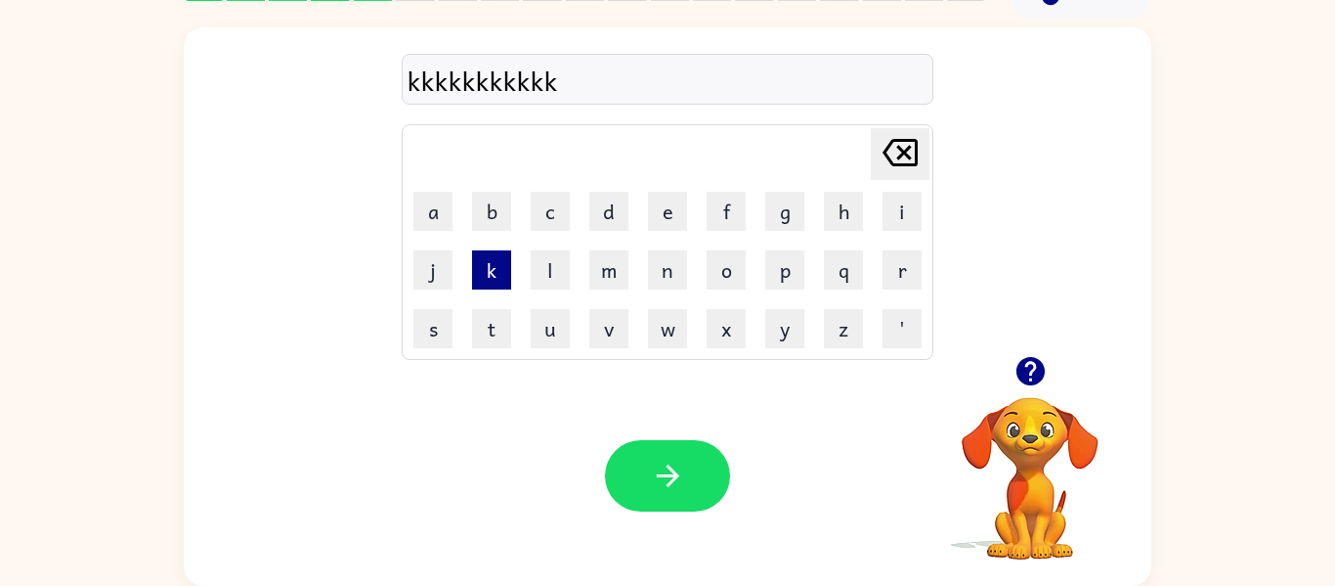
click at [482, 280] on button "k" at bounding box center [491, 269] width 39 height 39
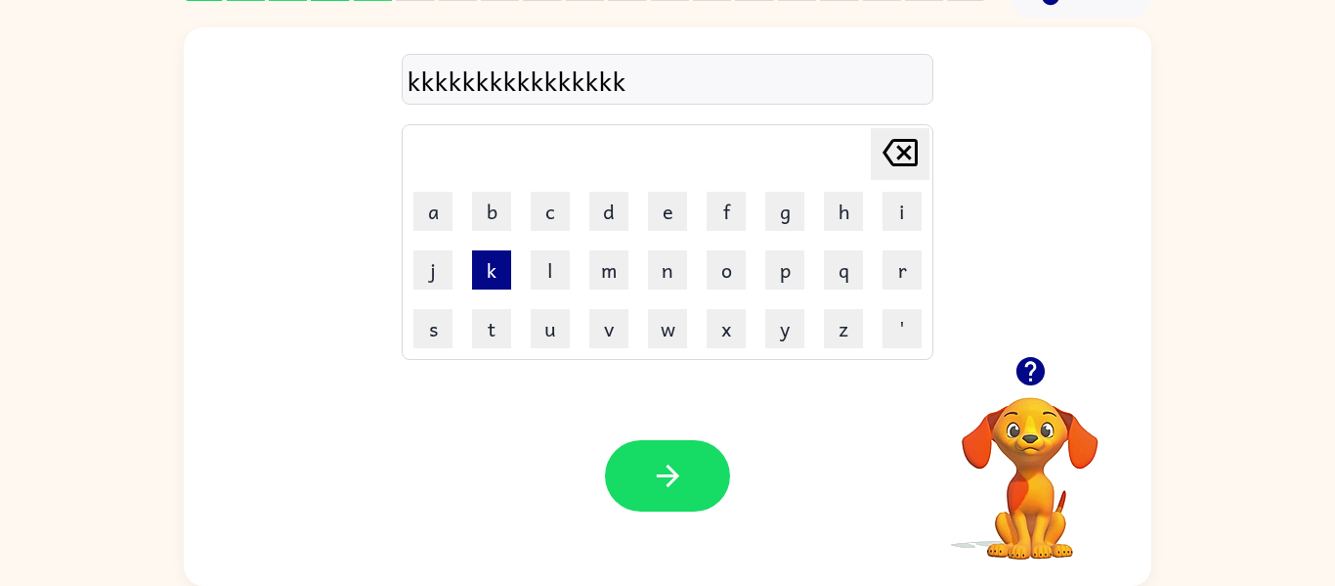
click at [484, 282] on button "k" at bounding box center [491, 269] width 39 height 39
click at [358, 562] on div "Your browser must support playing .mp4 files to use Literably. Please try using…" at bounding box center [668, 476] width 968 height 220
click at [722, 78] on div "kkkkkkkkkkkkkkkkkk" at bounding box center [668, 80] width 520 height 41
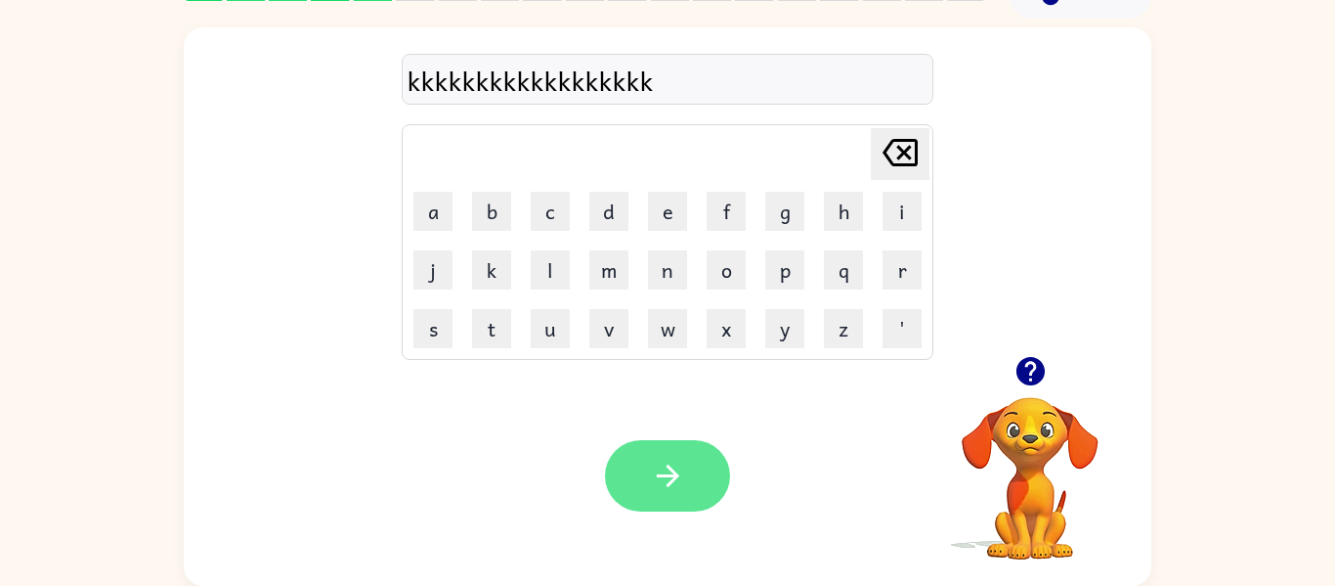
click at [688, 474] on button "button" at bounding box center [667, 475] width 125 height 71
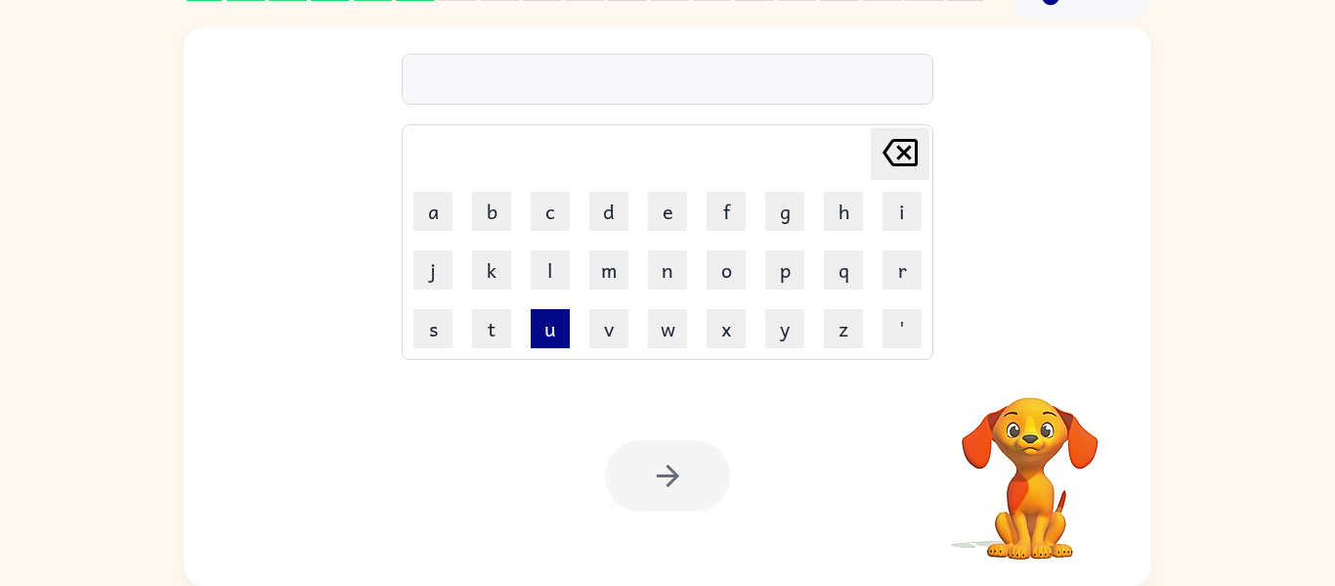
click at [559, 319] on button "u" at bounding box center [550, 328] width 39 height 39
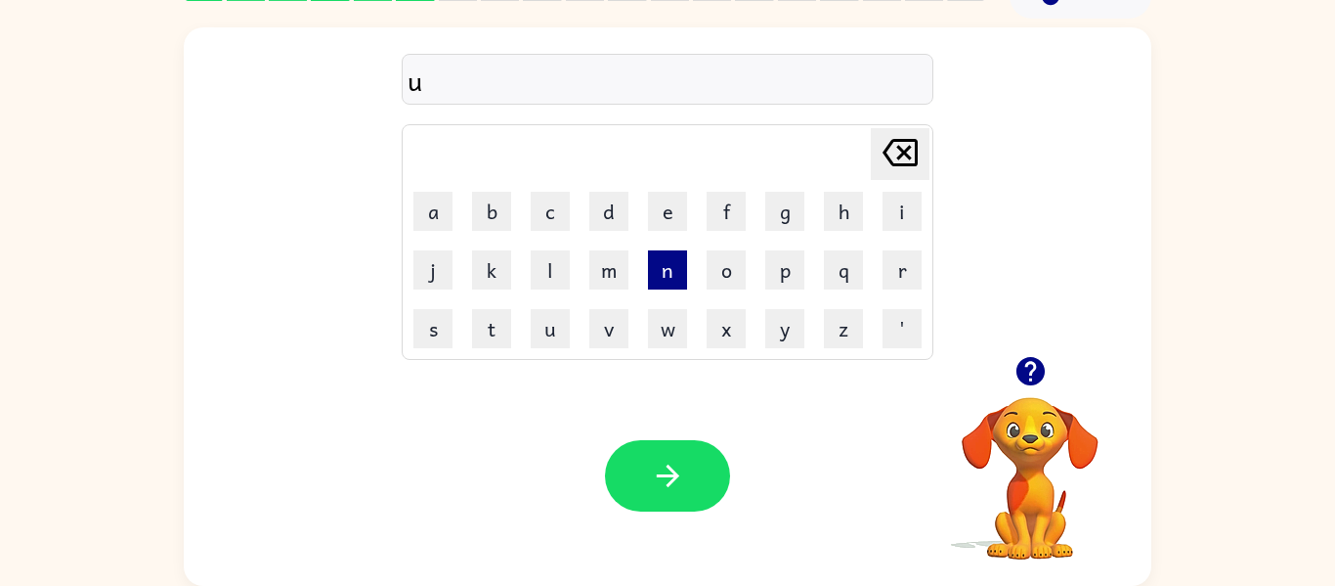
click at [663, 273] on button "n" at bounding box center [667, 269] width 39 height 39
click at [710, 314] on button "x" at bounding box center [726, 328] width 39 height 39
click at [608, 309] on button "v" at bounding box center [608, 328] width 39 height 39
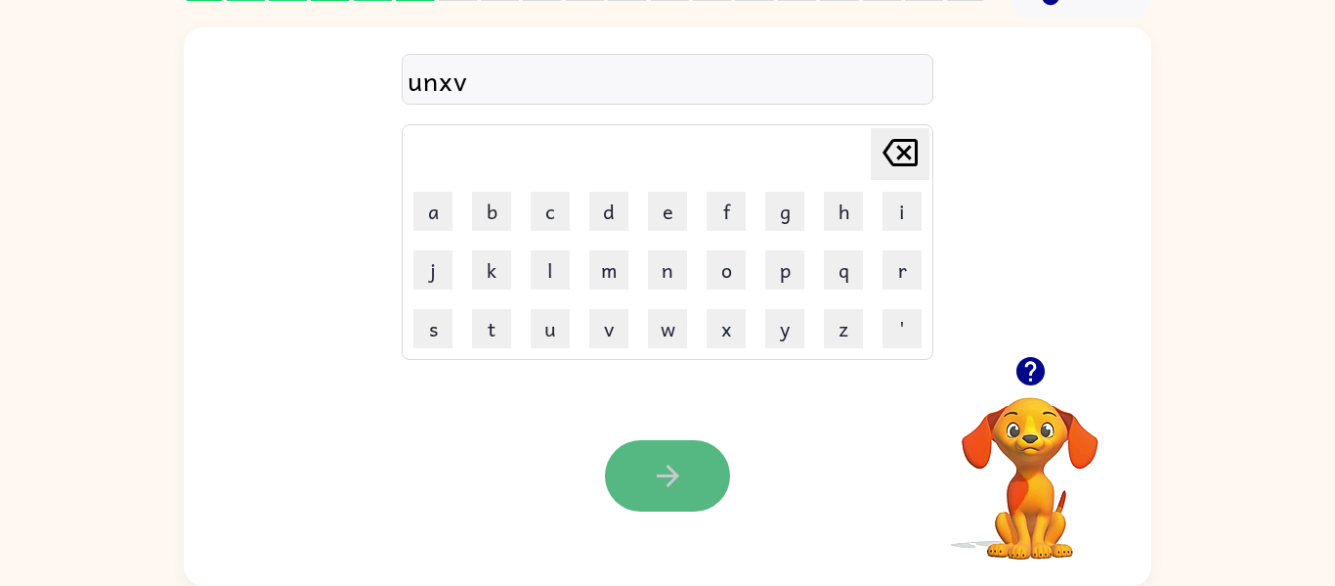
click at [707, 467] on button "button" at bounding box center [667, 475] width 125 height 71
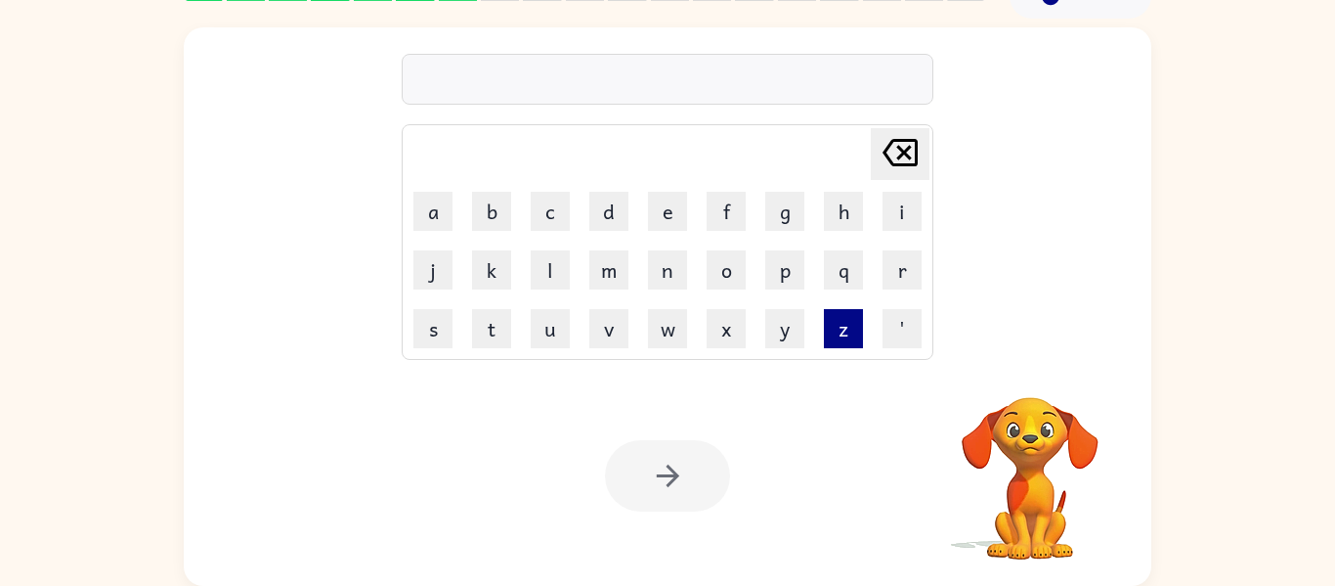
click at [851, 311] on button "z" at bounding box center [843, 328] width 39 height 39
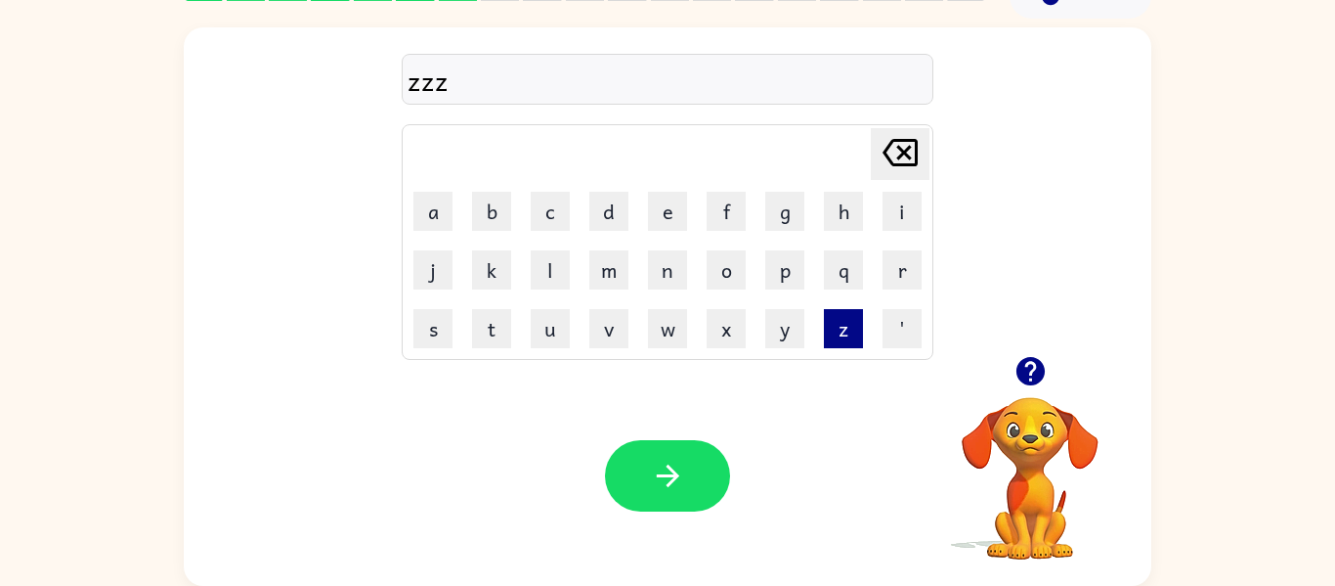
click at [851, 311] on button "z" at bounding box center [843, 328] width 39 height 39
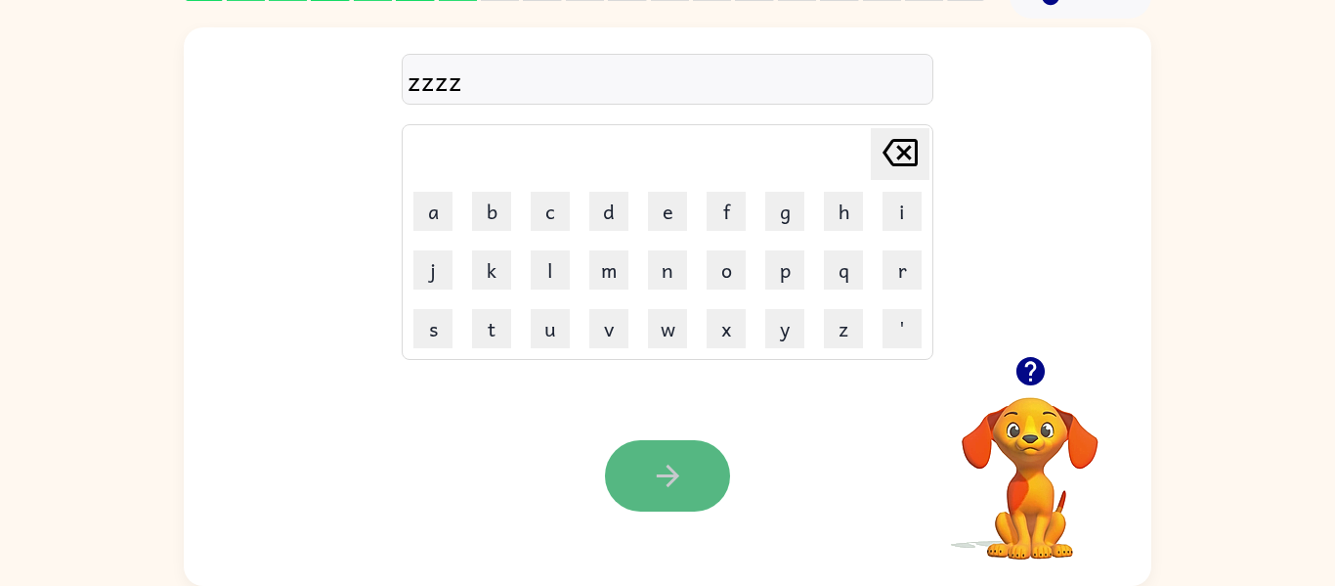
click at [693, 455] on button "button" at bounding box center [667, 475] width 125 height 71
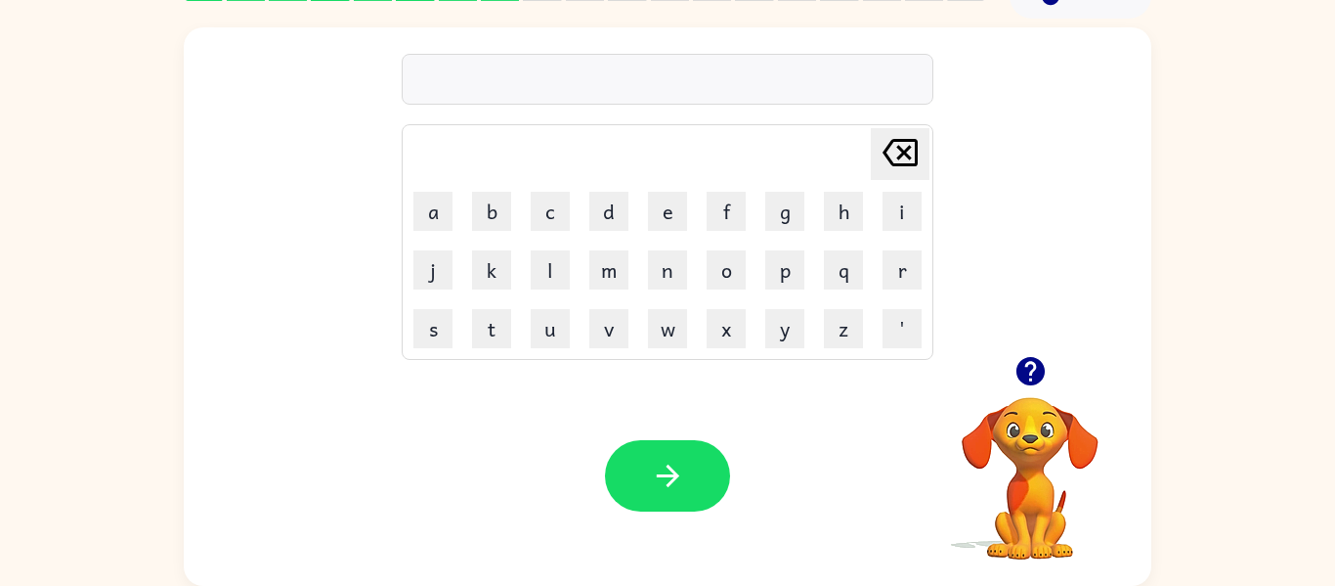
click at [403, 212] on table "[PERSON_NAME] last character input a b c d e f g h i j k l m n o p q r s t u v …" at bounding box center [668, 242] width 530 height 234
click at [422, 213] on button "a" at bounding box center [432, 211] width 39 height 39
click at [487, 206] on button "b" at bounding box center [491, 211] width 39 height 39
click at [537, 215] on button "c" at bounding box center [550, 211] width 39 height 39
click at [615, 213] on button "d" at bounding box center [608, 211] width 39 height 39
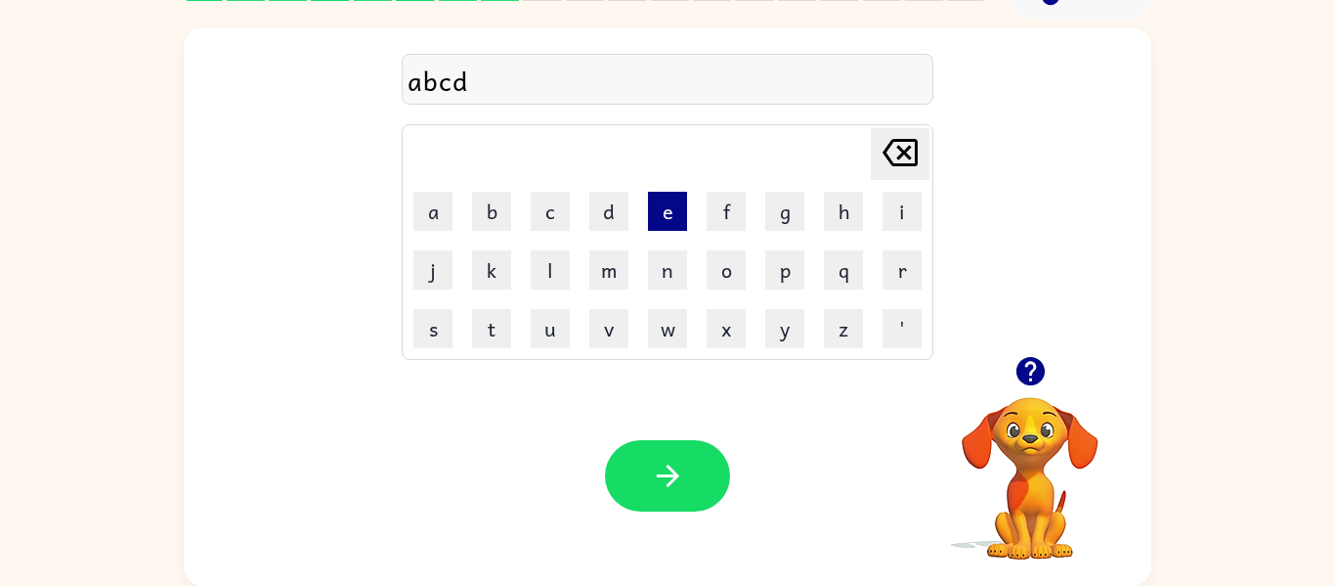
click at [658, 198] on button "e" at bounding box center [667, 211] width 39 height 39
click at [728, 210] on button "f" at bounding box center [726, 211] width 39 height 39
click at [777, 211] on button "g" at bounding box center [784, 211] width 39 height 39
click at [843, 210] on button "h" at bounding box center [843, 211] width 39 height 39
click at [889, 213] on button "i" at bounding box center [902, 211] width 39 height 39
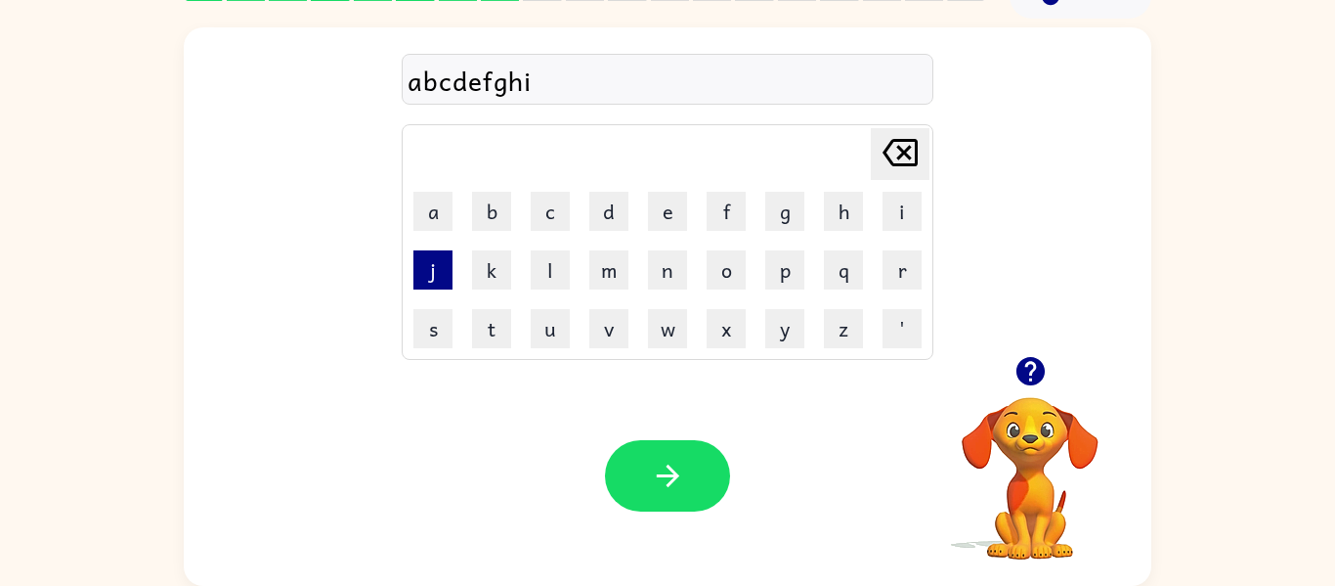
click at [437, 260] on button "j" at bounding box center [432, 269] width 39 height 39
click at [479, 275] on button "k" at bounding box center [491, 269] width 39 height 39
click at [539, 273] on button "l" at bounding box center [550, 269] width 39 height 39
click at [611, 270] on button "m" at bounding box center [608, 269] width 39 height 39
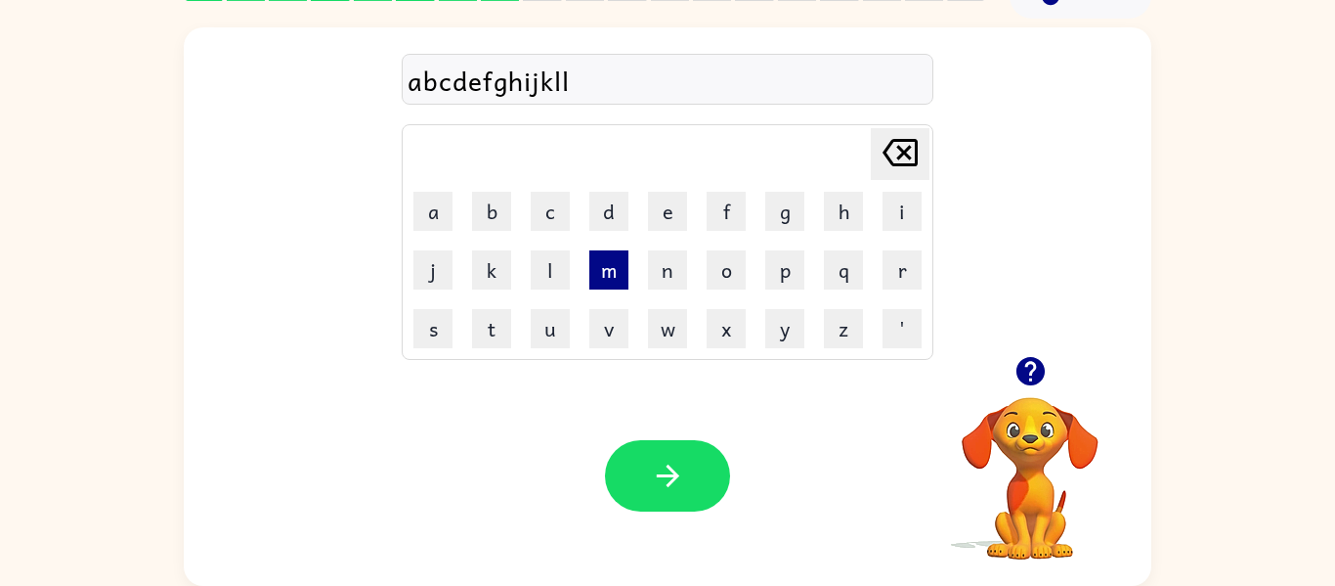
click at [611, 270] on button "m" at bounding box center [608, 269] width 39 height 39
click at [648, 271] on button "n" at bounding box center [667, 269] width 39 height 39
click at [733, 270] on button "o" at bounding box center [726, 269] width 39 height 39
click at [790, 275] on button "p" at bounding box center [784, 269] width 39 height 39
click at [837, 275] on button "q" at bounding box center [843, 269] width 39 height 39
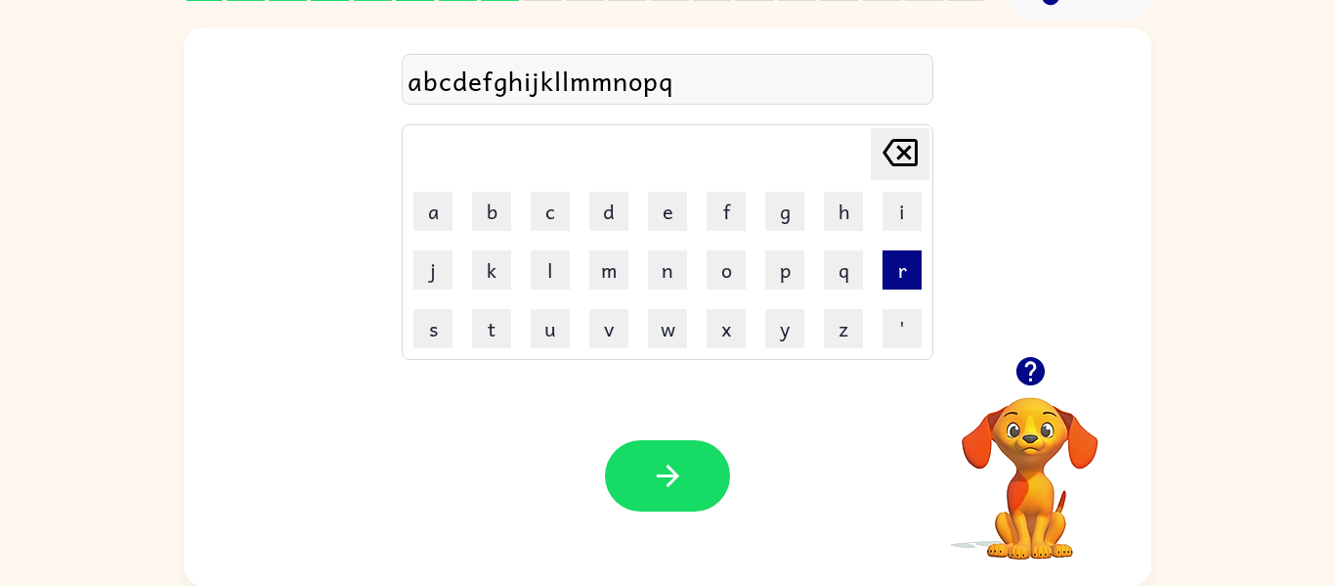
click at [910, 257] on button "r" at bounding box center [902, 269] width 39 height 39
click at [427, 320] on button "s" at bounding box center [432, 328] width 39 height 39
click at [473, 318] on button "t" at bounding box center [491, 328] width 39 height 39
click at [558, 327] on button "u" at bounding box center [550, 328] width 39 height 39
click at [596, 329] on button "v" at bounding box center [608, 328] width 39 height 39
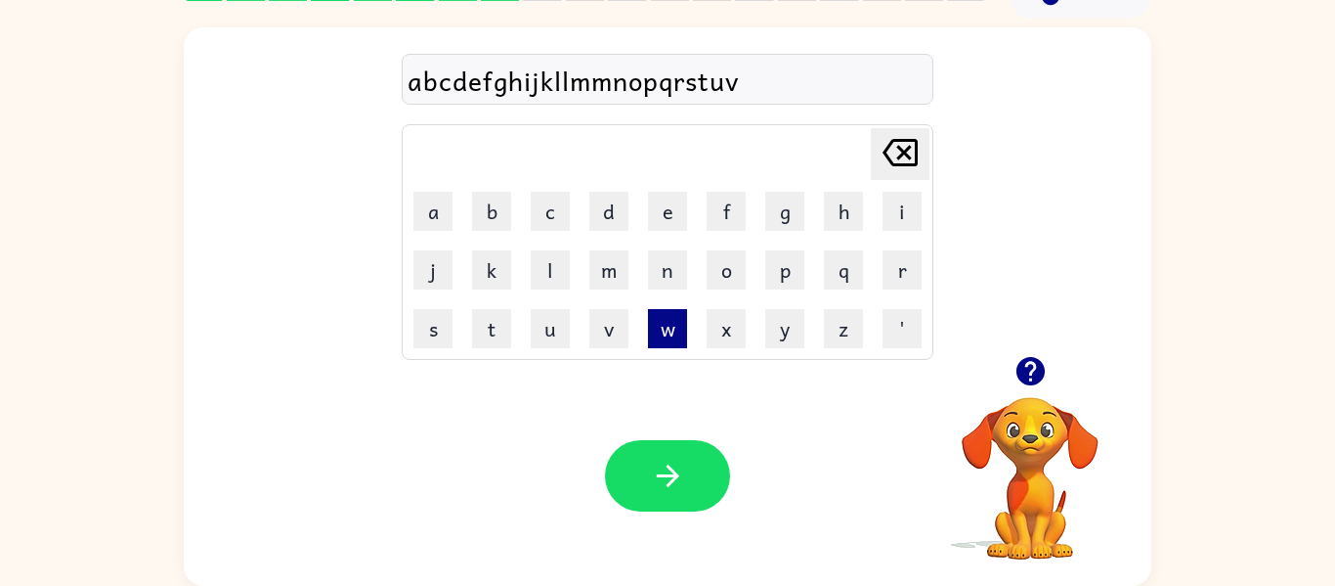
click at [664, 343] on button "w" at bounding box center [667, 328] width 39 height 39
click at [729, 315] on button "x" at bounding box center [726, 328] width 39 height 39
click at [771, 325] on button "y" at bounding box center [784, 328] width 39 height 39
click at [835, 337] on button "z" at bounding box center [843, 328] width 39 height 39
click at [908, 325] on button "'" at bounding box center [902, 328] width 39 height 39
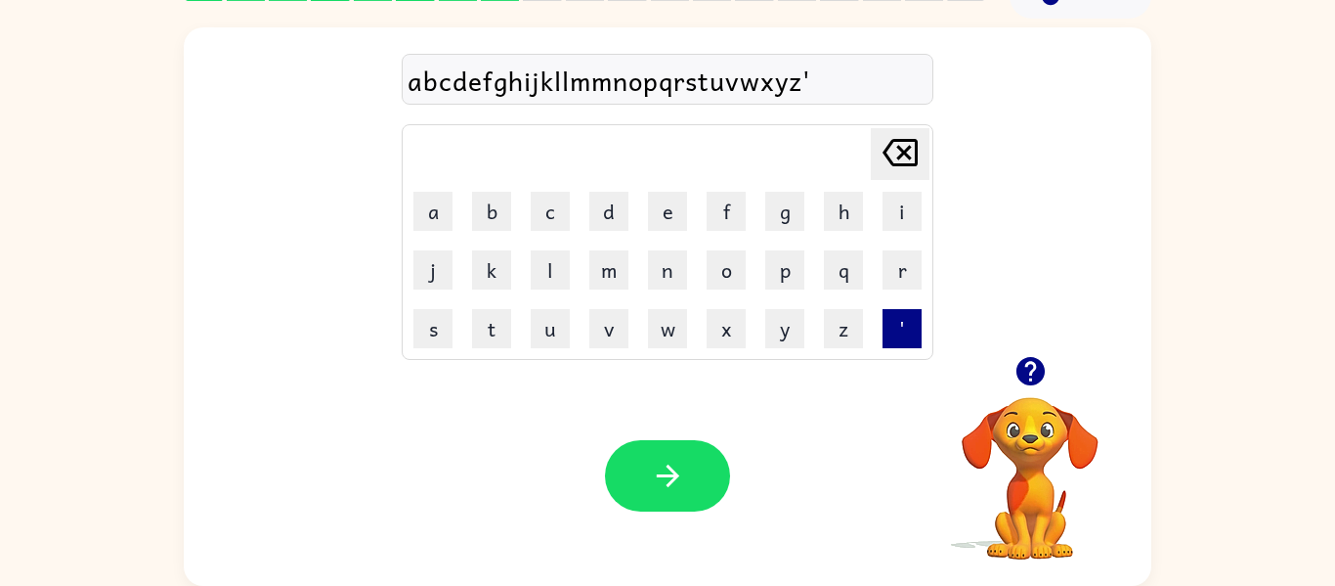
click at [908, 325] on button "'" at bounding box center [902, 328] width 39 height 39
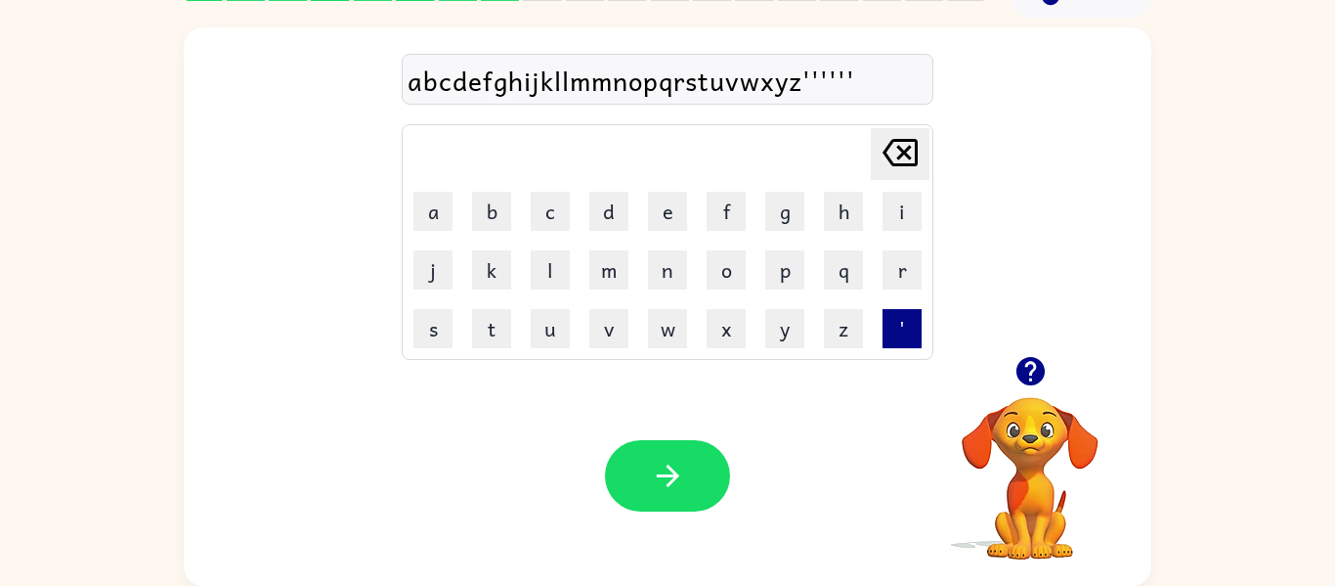
click at [908, 325] on button "'" at bounding box center [902, 328] width 39 height 39
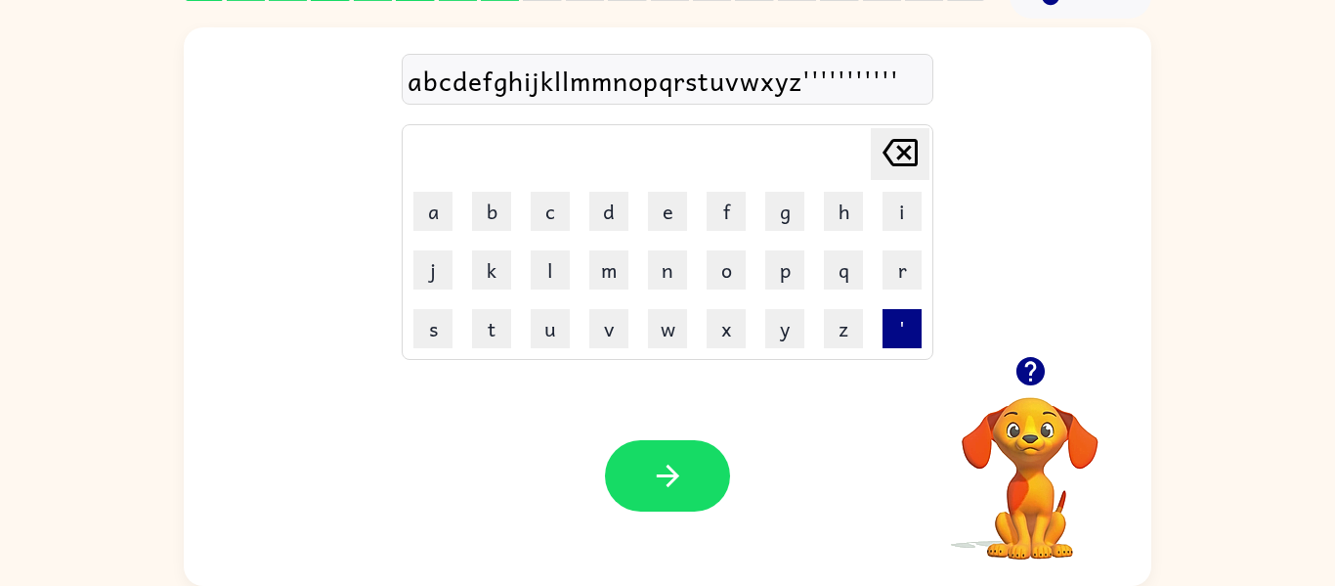
click at [908, 325] on button "'" at bounding box center [902, 328] width 39 height 39
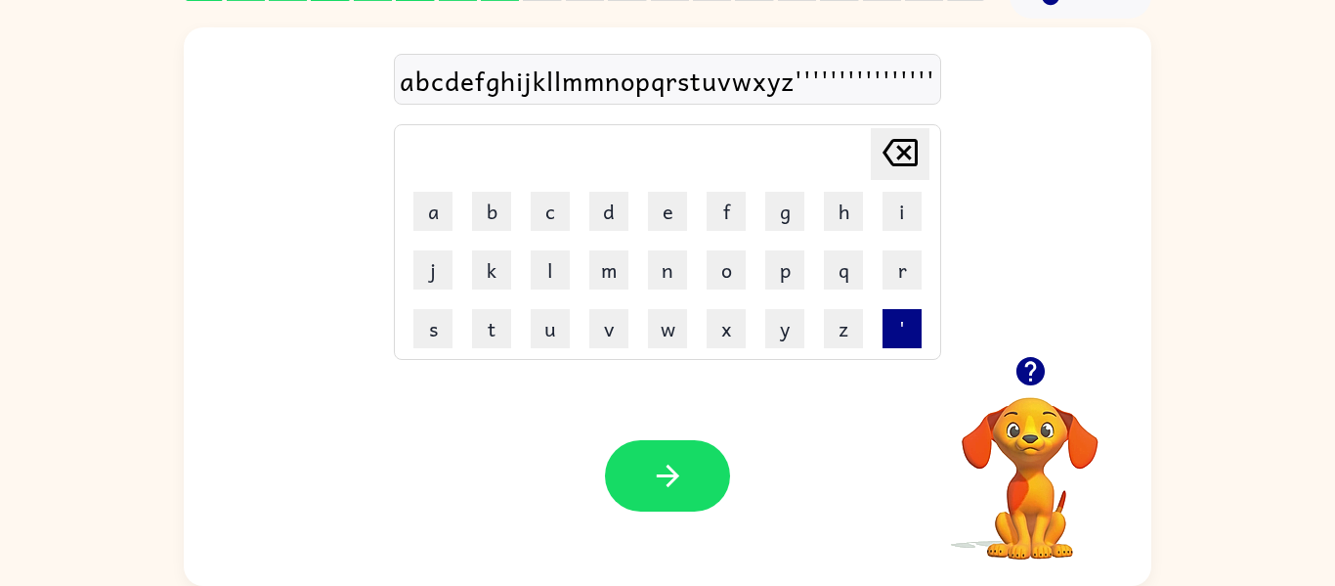
click at [908, 325] on button "'" at bounding box center [902, 328] width 39 height 39
click at [905, 320] on button "'" at bounding box center [902, 328] width 39 height 39
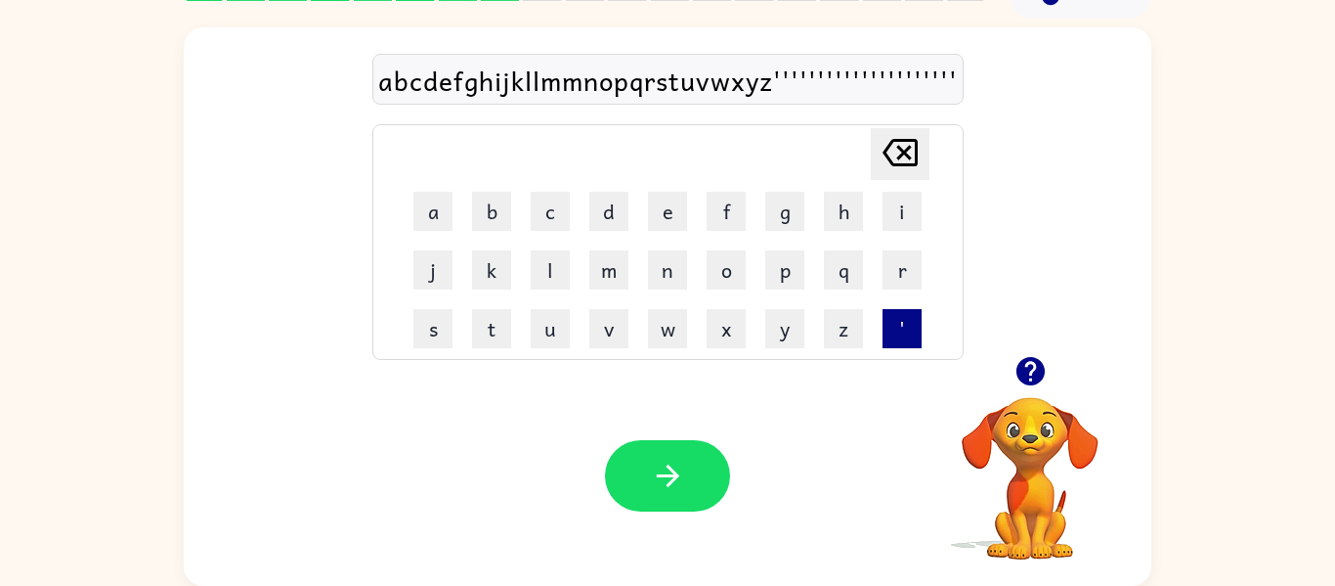
click at [905, 320] on button "'" at bounding box center [902, 328] width 39 height 39
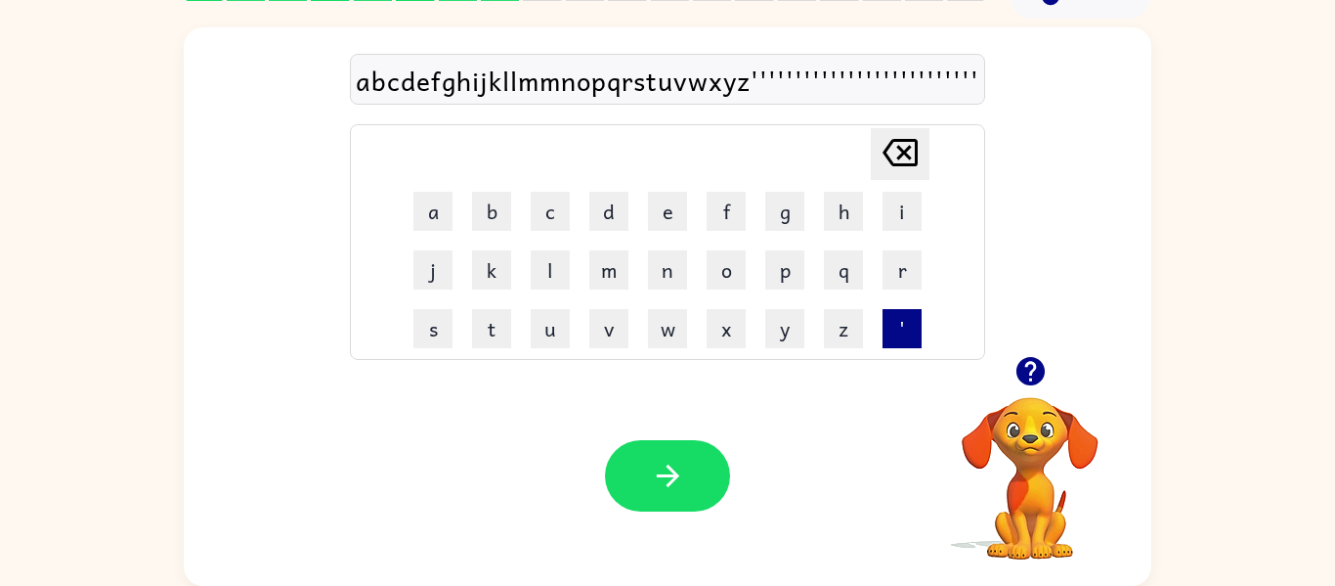
click at [905, 320] on button "'" at bounding box center [902, 328] width 39 height 39
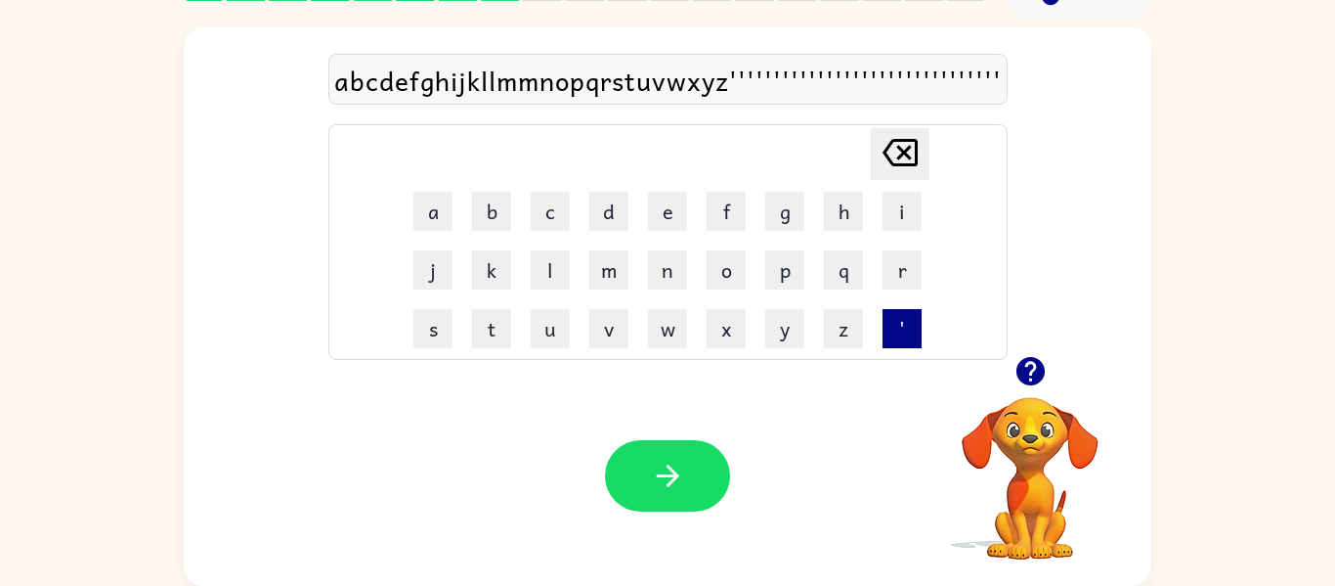
click at [905, 320] on button "'" at bounding box center [902, 328] width 39 height 39
click at [905, 321] on button "'" at bounding box center [902, 328] width 39 height 39
click at [904, 321] on button "'" at bounding box center [902, 328] width 39 height 39
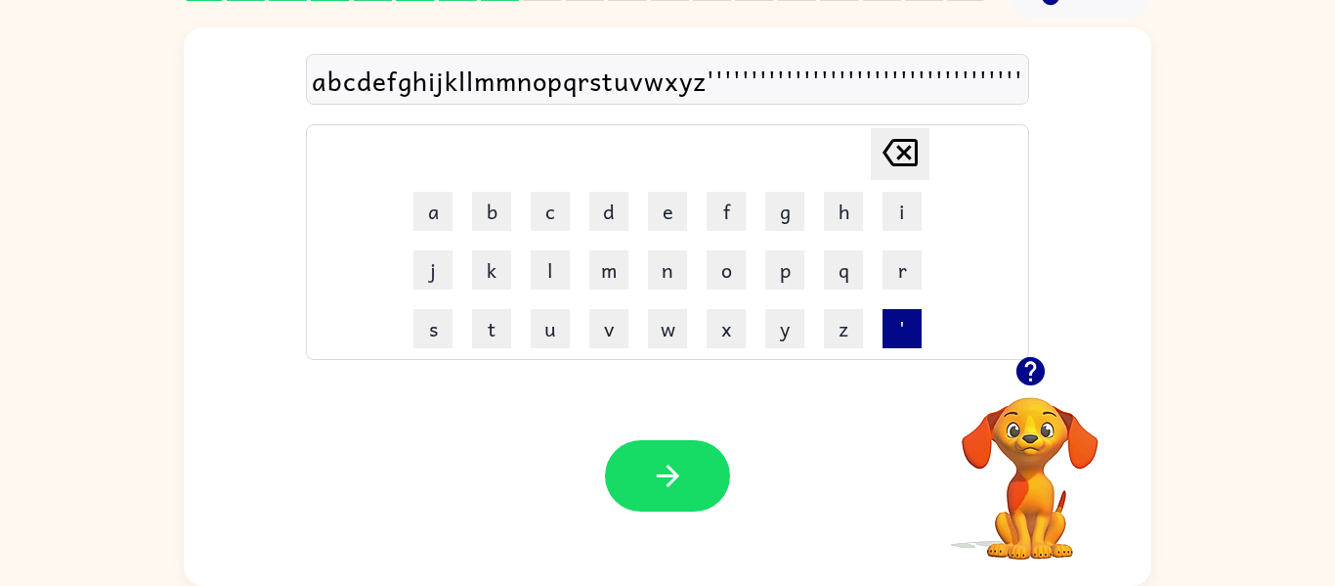
click at [904, 322] on button "'" at bounding box center [902, 328] width 39 height 39
click at [903, 322] on button "'" at bounding box center [902, 328] width 39 height 39
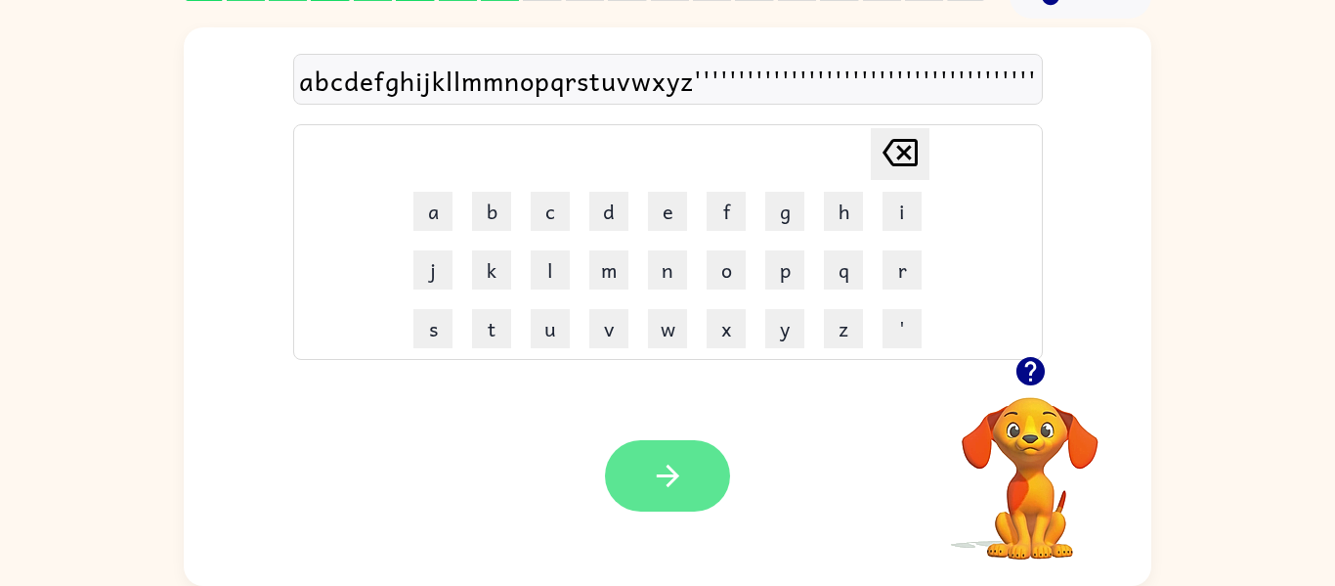
click at [721, 461] on button "button" at bounding box center [667, 475] width 125 height 71
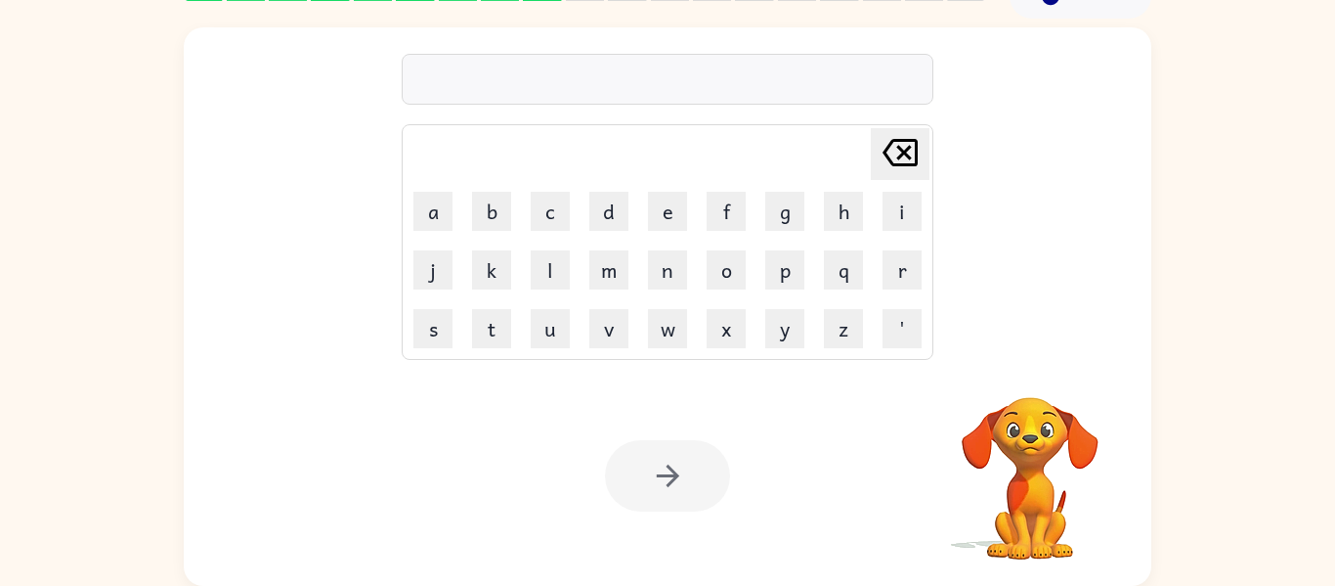
click at [721, 461] on div at bounding box center [667, 475] width 125 height 71
click at [889, 313] on button "'" at bounding box center [902, 328] width 39 height 39
click at [890, 314] on button "'" at bounding box center [902, 328] width 39 height 39
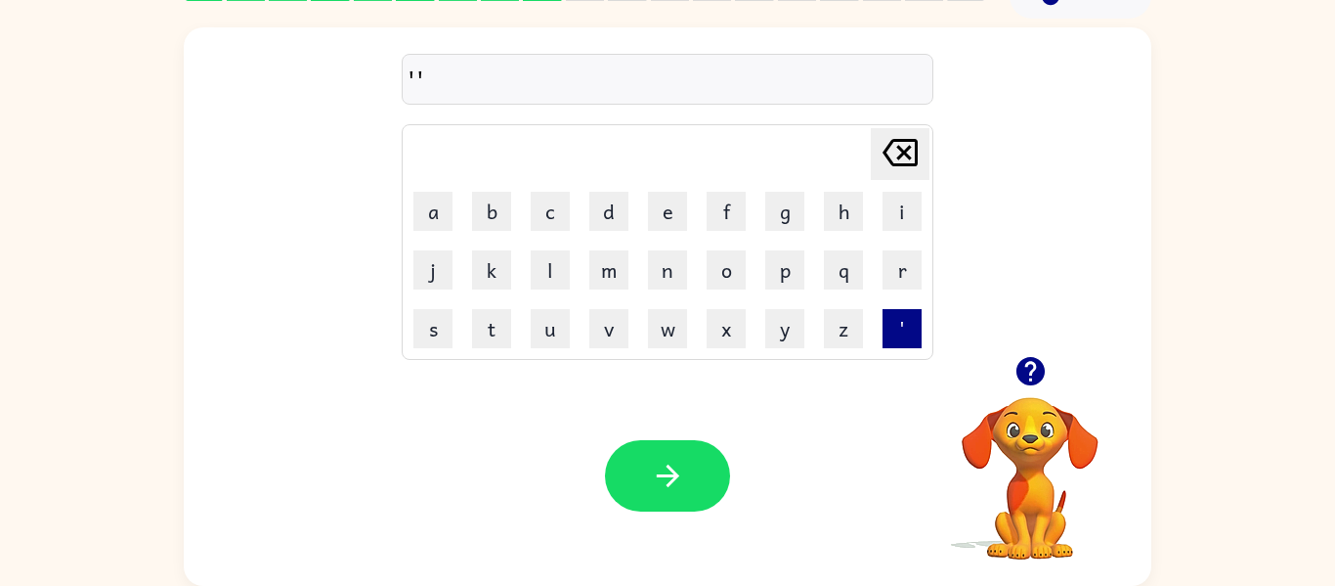
click at [890, 314] on button "'" at bounding box center [902, 328] width 39 height 39
click at [788, 325] on button "y" at bounding box center [784, 328] width 39 height 39
click at [896, 335] on button "'" at bounding box center [902, 328] width 39 height 39
click at [793, 338] on button "y" at bounding box center [784, 328] width 39 height 39
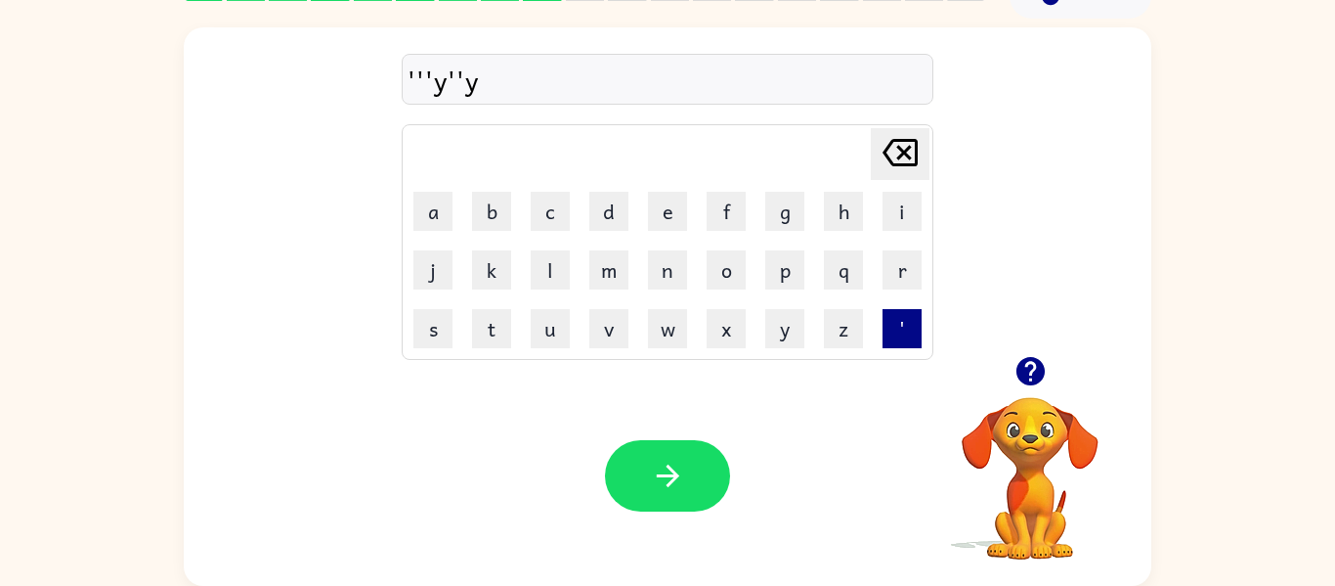
click at [897, 329] on button "'" at bounding box center [902, 328] width 39 height 39
click at [791, 333] on button "y" at bounding box center [784, 328] width 39 height 39
click at [900, 328] on button "'" at bounding box center [902, 328] width 39 height 39
click at [788, 337] on button "y" at bounding box center [784, 328] width 39 height 39
click at [894, 325] on button "'" at bounding box center [902, 328] width 39 height 39
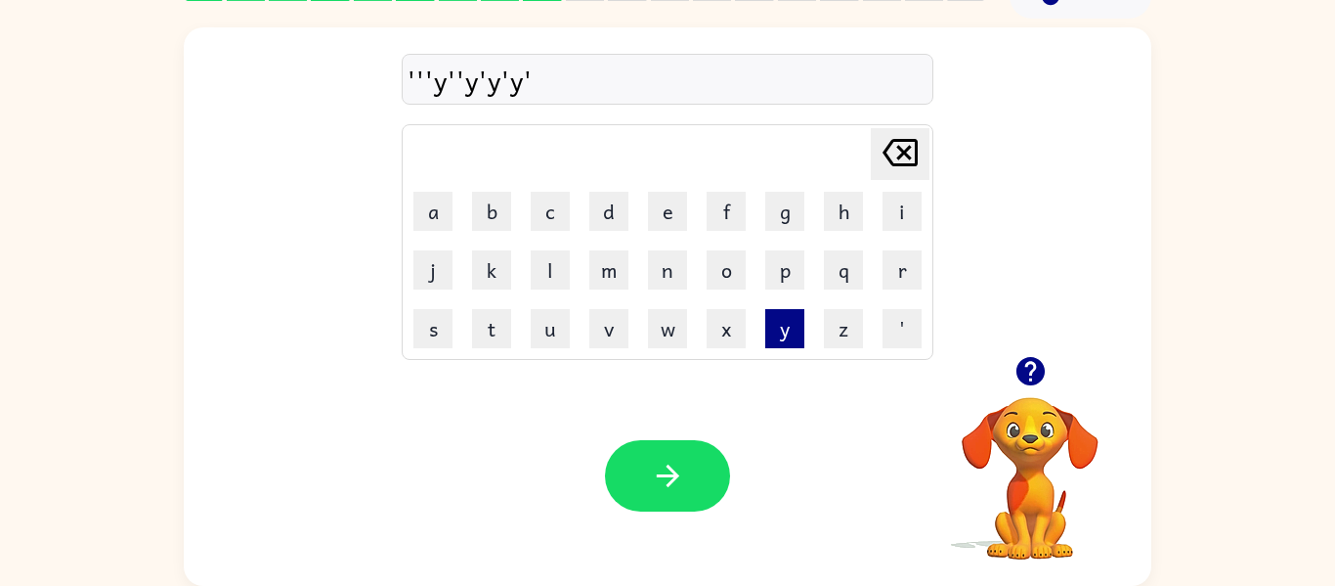
click at [768, 344] on button "y" at bounding box center [784, 328] width 39 height 39
click at [884, 319] on button "'" at bounding box center [902, 328] width 39 height 39
click at [793, 328] on button "y" at bounding box center [784, 328] width 39 height 39
click at [920, 310] on button "'" at bounding box center [902, 328] width 39 height 39
click at [798, 327] on button "y" at bounding box center [784, 328] width 39 height 39
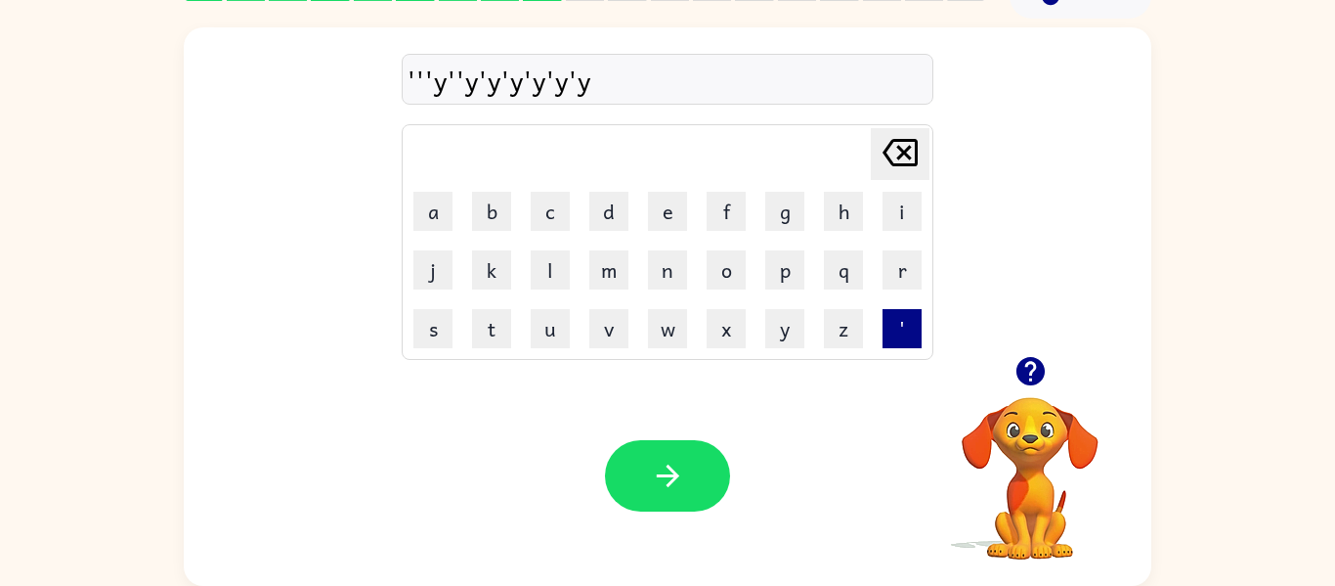
click at [897, 309] on button "'" at bounding box center [902, 328] width 39 height 39
click at [678, 331] on button "w" at bounding box center [667, 328] width 39 height 39
click at [899, 326] on button "'" at bounding box center [902, 328] width 39 height 39
click at [663, 309] on button "w" at bounding box center [667, 328] width 39 height 39
click at [889, 337] on button "'" at bounding box center [902, 328] width 39 height 39
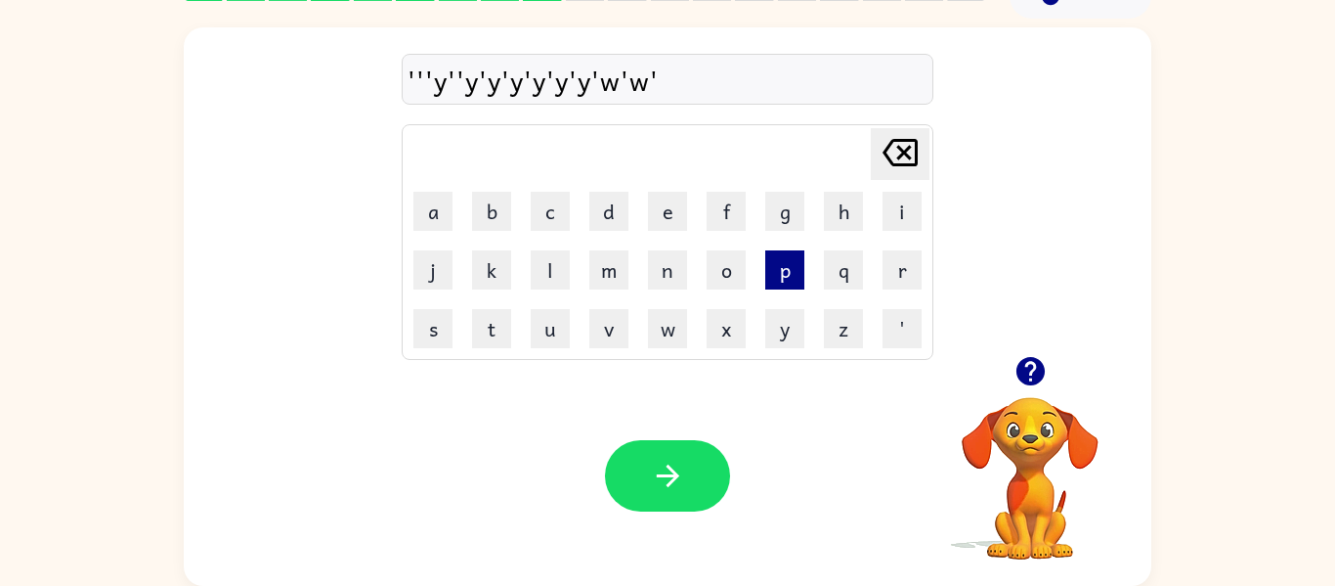
click at [780, 251] on button "p" at bounding box center [784, 269] width 39 height 39
click at [889, 322] on button "'" at bounding box center [902, 328] width 39 height 39
click at [826, 315] on button "z" at bounding box center [843, 328] width 39 height 39
click at [913, 317] on button "'" at bounding box center [902, 328] width 39 height 39
click at [852, 337] on button "z" at bounding box center [843, 328] width 39 height 39
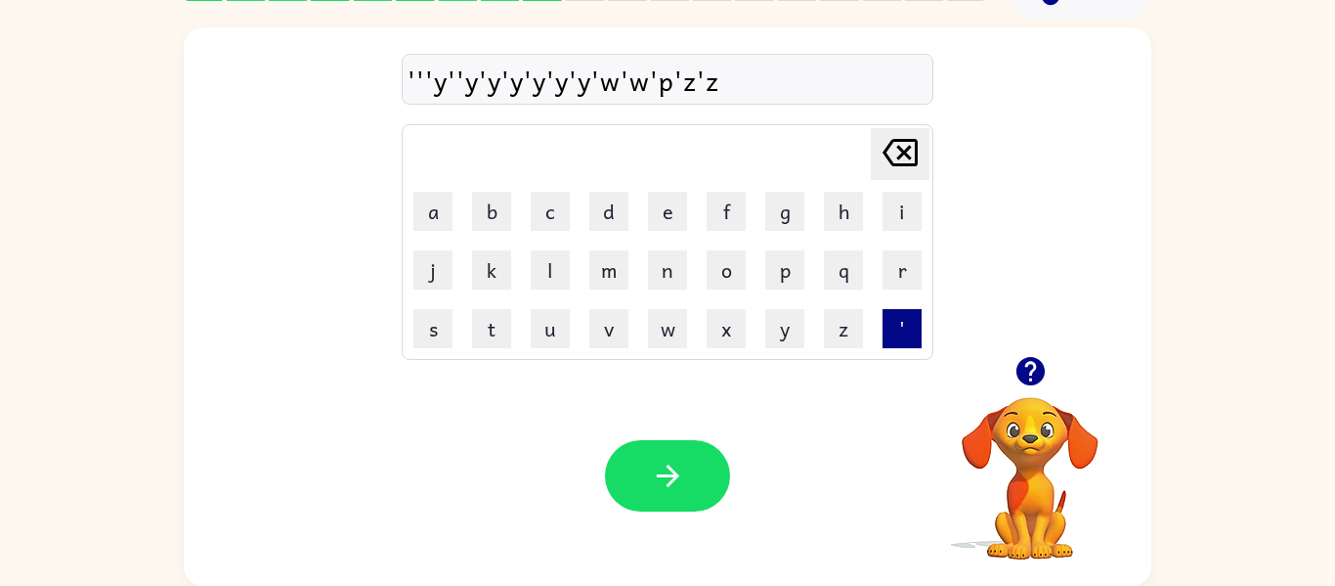
click at [902, 314] on button "'" at bounding box center [902, 328] width 39 height 39
click at [843, 329] on button "z" at bounding box center [843, 328] width 39 height 39
click at [899, 342] on button "'" at bounding box center [902, 328] width 39 height 39
click at [830, 333] on button "z" at bounding box center [843, 328] width 39 height 39
click at [905, 327] on button "'" at bounding box center [902, 328] width 39 height 39
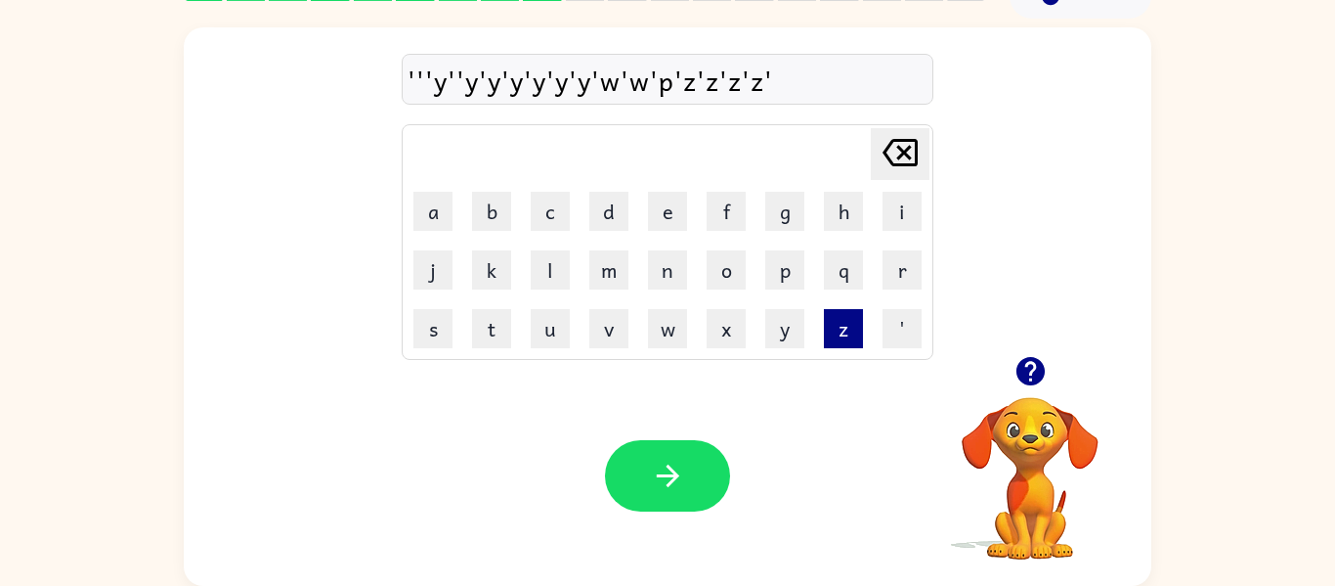
click at [854, 337] on button "z" at bounding box center [843, 328] width 39 height 39
click at [895, 330] on button "'" at bounding box center [902, 328] width 39 height 39
click at [830, 327] on button "z" at bounding box center [843, 328] width 39 height 39
click at [896, 311] on button "'" at bounding box center [902, 328] width 39 height 39
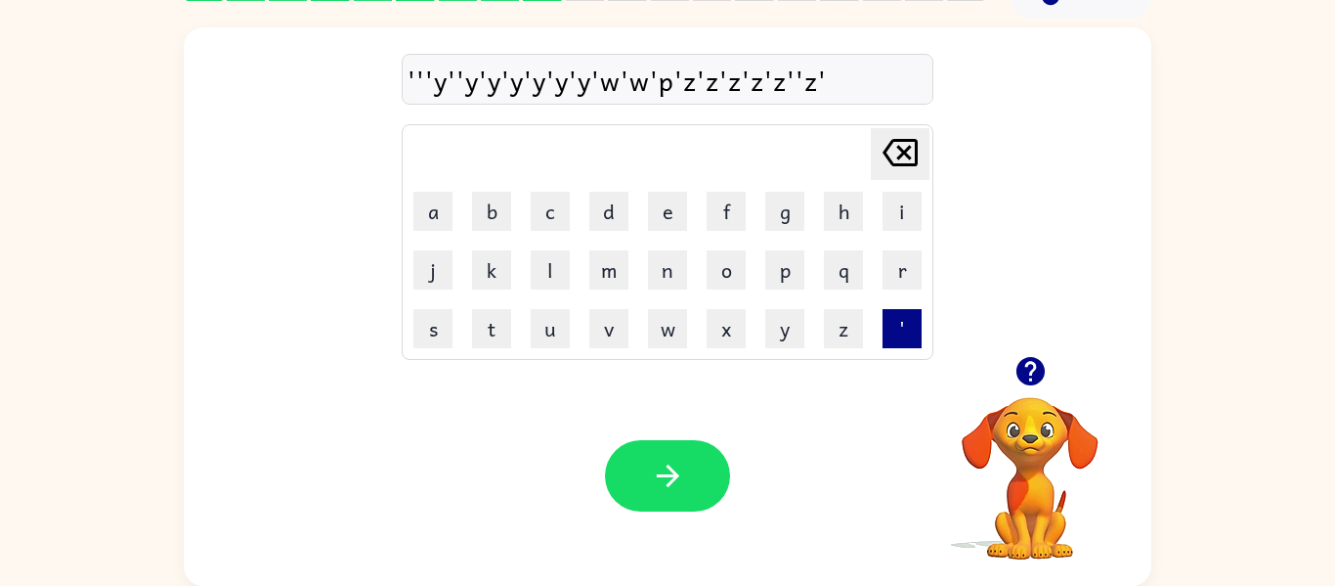
click at [896, 311] on button "'" at bounding box center [902, 328] width 39 height 39
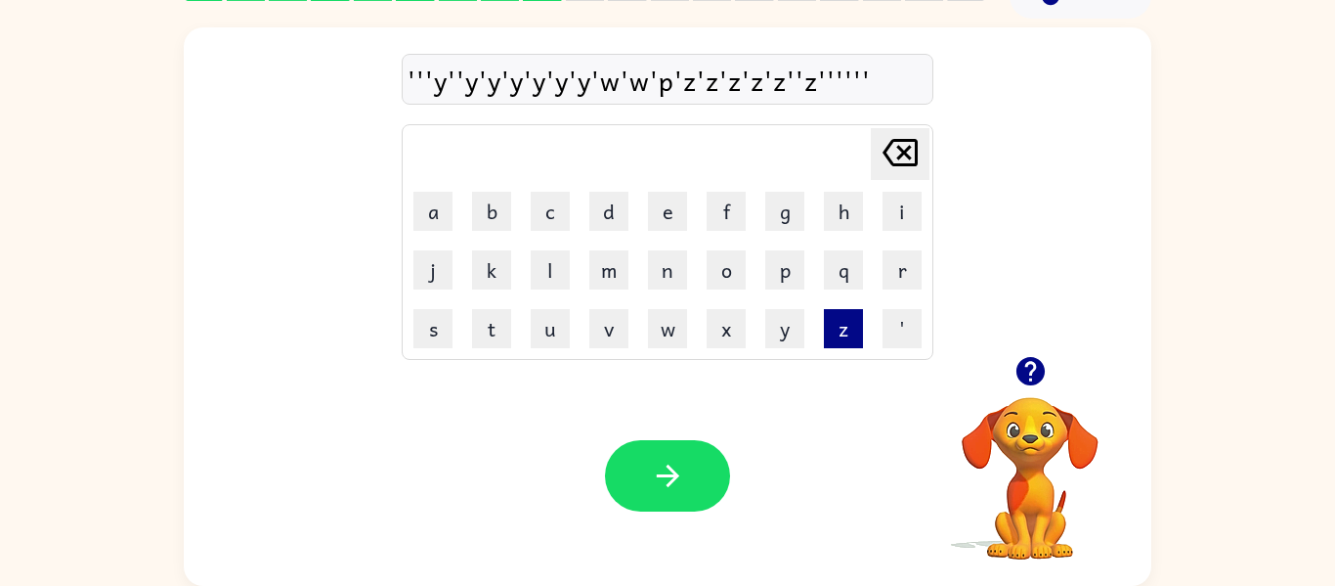
click at [858, 319] on button "z" at bounding box center [843, 328] width 39 height 39
click at [857, 321] on button "z" at bounding box center [843, 328] width 39 height 39
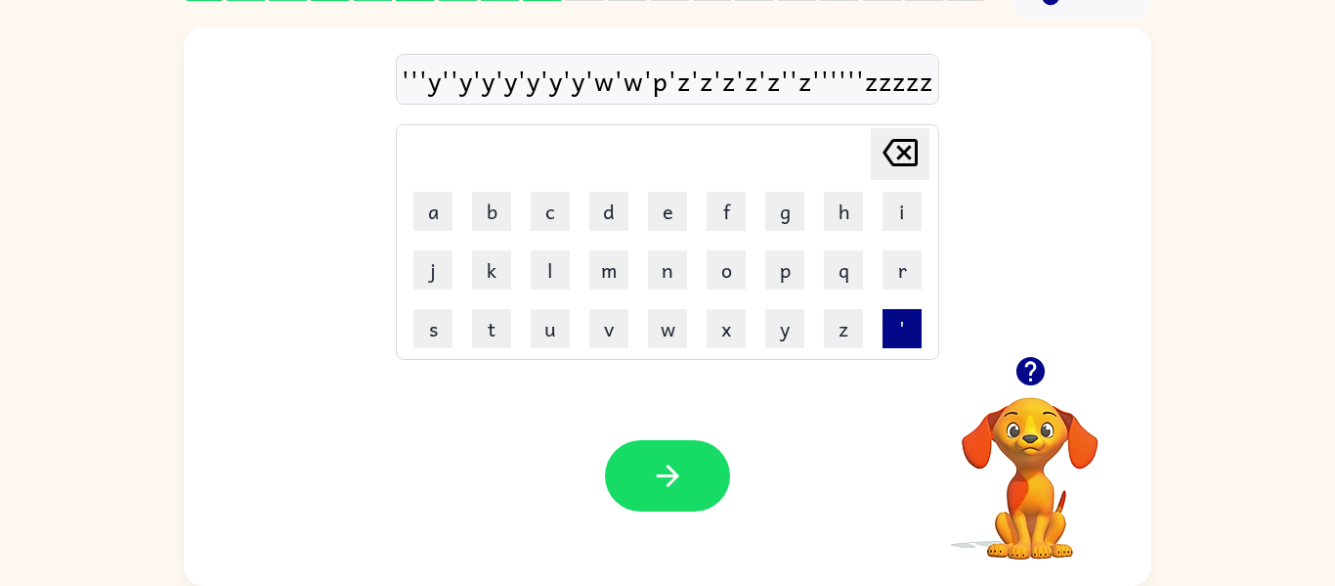
click at [915, 315] on button "'" at bounding box center [902, 328] width 39 height 39
click at [911, 316] on button "'" at bounding box center [902, 328] width 39 height 39
click at [911, 317] on button "'" at bounding box center [902, 328] width 39 height 39
click at [907, 315] on button "'" at bounding box center [902, 328] width 39 height 39
click at [905, 316] on button "'" at bounding box center [902, 328] width 39 height 39
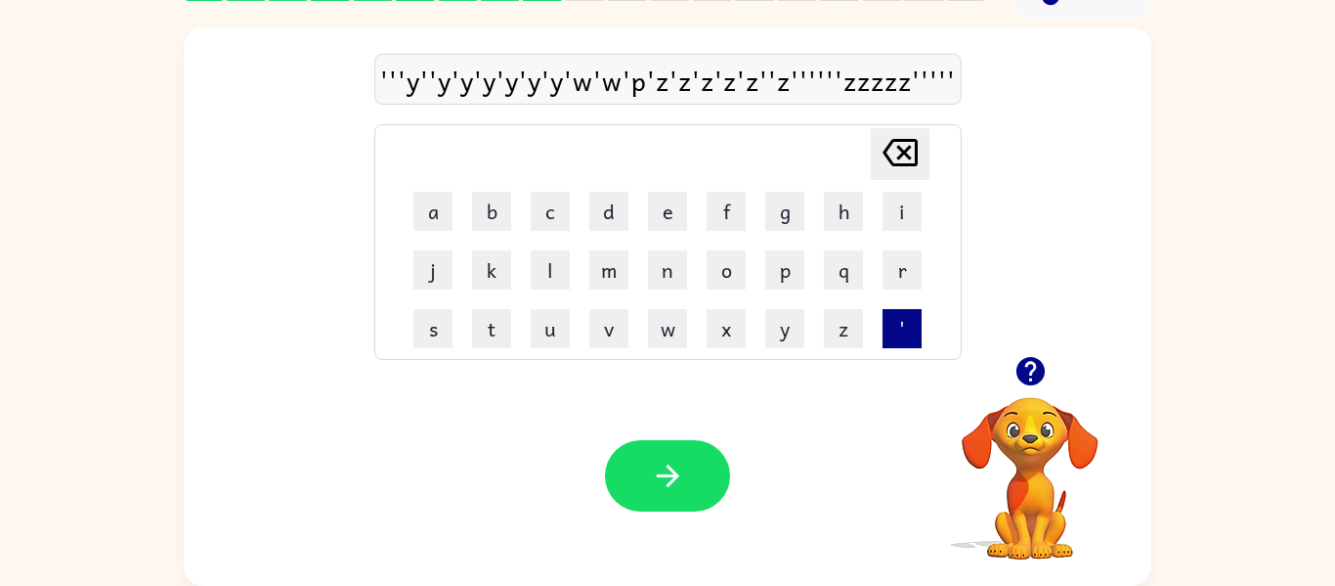
click at [905, 316] on button "'" at bounding box center [902, 328] width 39 height 39
click at [780, 93] on div "'''y''y'y'y'y'y'y'w'w'p'z'z'z'z'z''z''''''zzzzz''''''" at bounding box center [667, 80] width 585 height 41
click at [920, 146] on icon "[PERSON_NAME] last character input" at bounding box center [900, 152] width 47 height 47
click at [898, 150] on icon "[PERSON_NAME] last character input" at bounding box center [900, 152] width 47 height 47
click at [895, 151] on icon "[PERSON_NAME] last character input" at bounding box center [900, 152] width 47 height 47
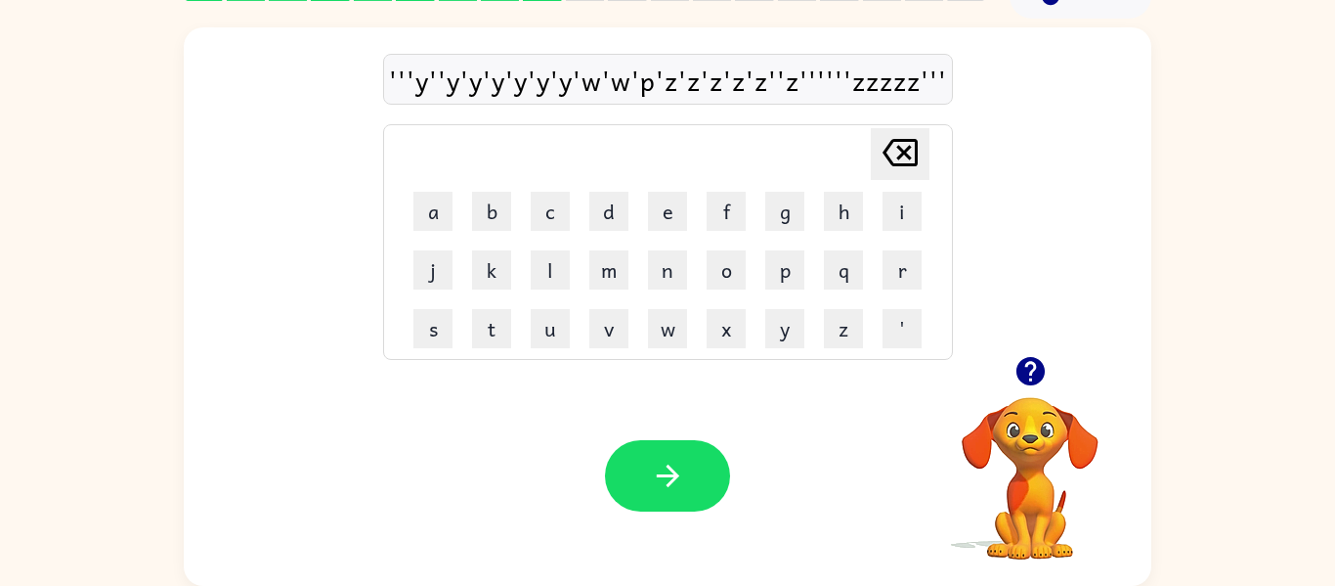
click at [904, 148] on icon "[PERSON_NAME] last character input" at bounding box center [900, 152] width 47 height 47
click at [903, 146] on icon "[PERSON_NAME] last character input" at bounding box center [900, 152] width 47 height 47
click at [906, 149] on icon at bounding box center [900, 152] width 35 height 27
click at [906, 148] on icon at bounding box center [900, 152] width 35 height 27
click at [906, 149] on icon at bounding box center [900, 152] width 35 height 27
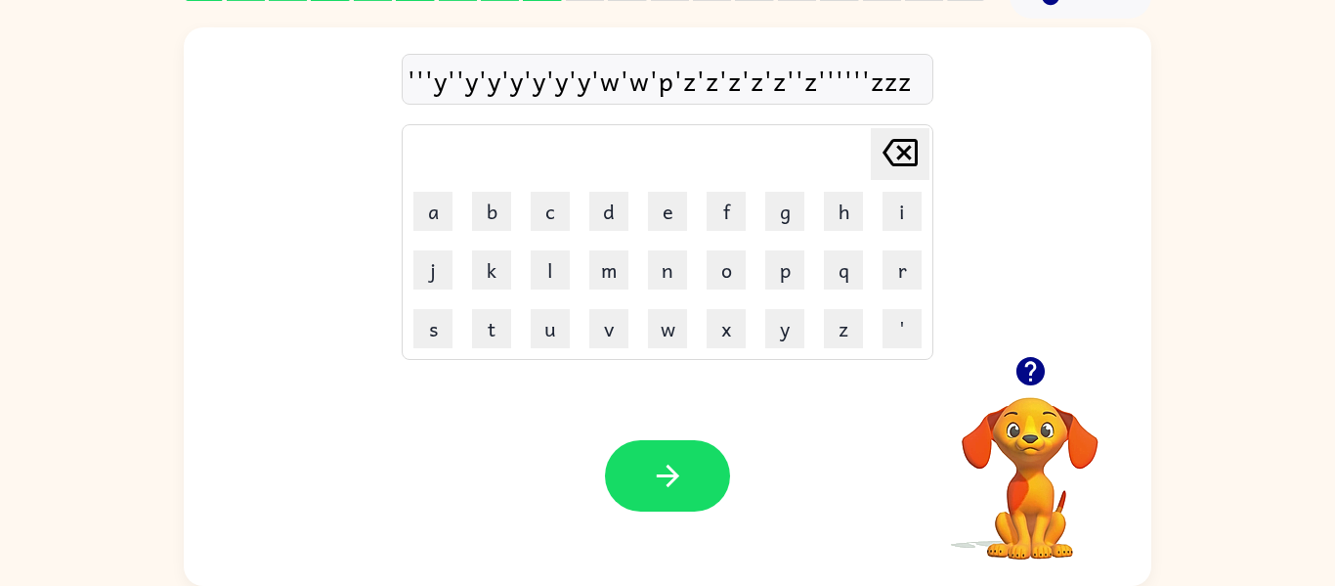
click at [906, 149] on icon at bounding box center [900, 152] width 35 height 27
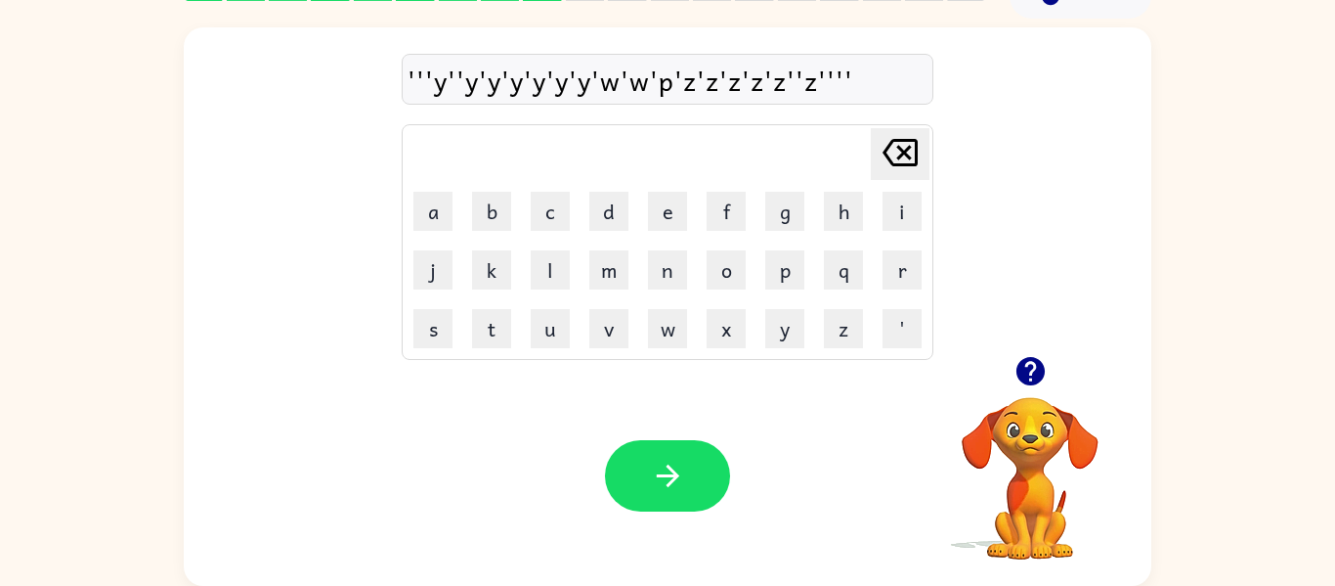
click at [906, 149] on icon at bounding box center [900, 152] width 35 height 27
click at [836, 336] on button "z" at bounding box center [843, 328] width 39 height 39
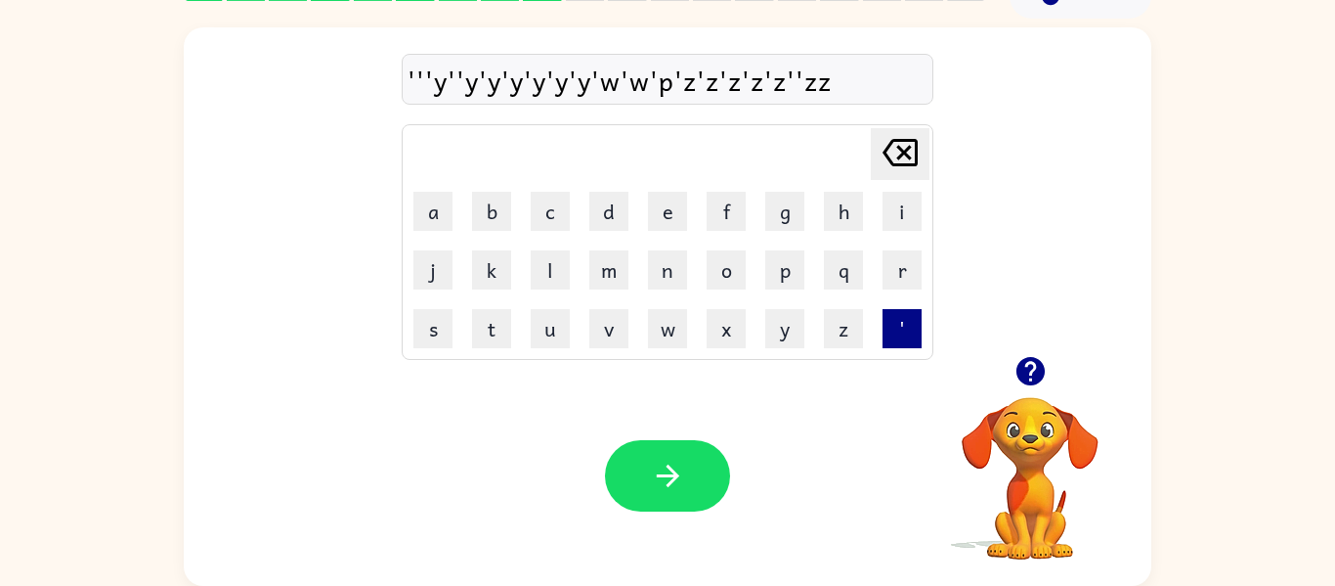
click at [890, 315] on button "'" at bounding box center [902, 328] width 39 height 39
click at [824, 332] on button "z" at bounding box center [843, 328] width 39 height 39
click at [880, 322] on td "'" at bounding box center [902, 328] width 57 height 57
click at [903, 325] on button "'" at bounding box center [902, 328] width 39 height 39
click at [826, 326] on button "z" at bounding box center [843, 328] width 39 height 39
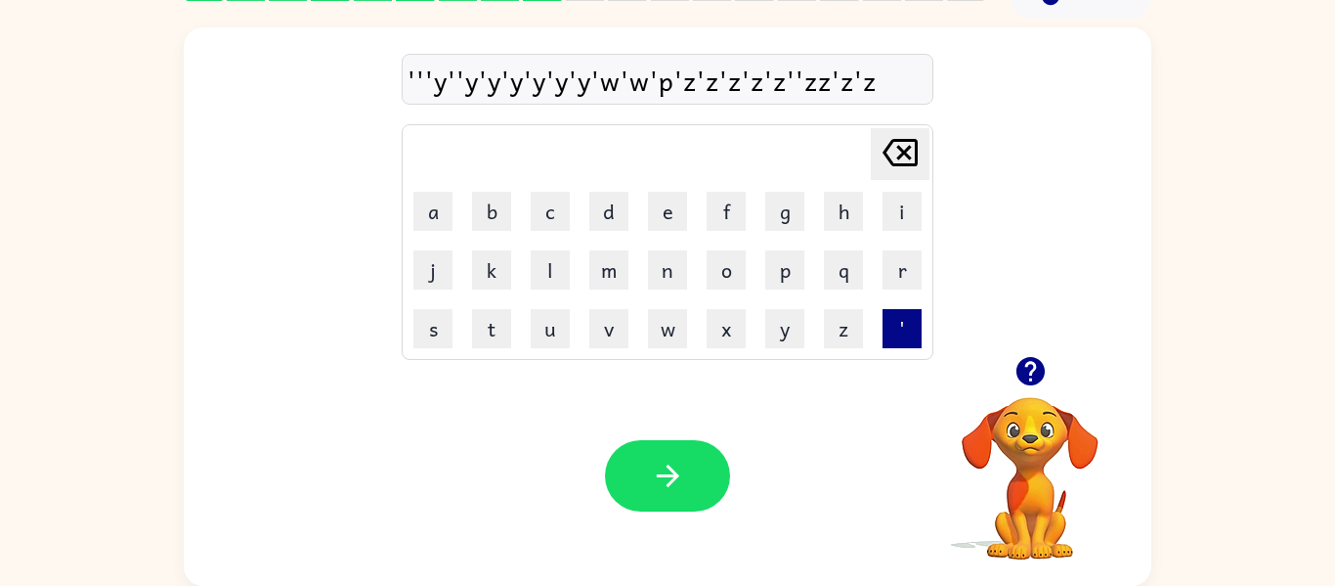
click at [889, 330] on button "'" at bounding box center [902, 328] width 39 height 39
click at [846, 330] on button "z" at bounding box center [843, 328] width 39 height 39
click at [909, 320] on button "'" at bounding box center [902, 328] width 39 height 39
click at [852, 316] on button "z" at bounding box center [843, 328] width 39 height 39
click at [906, 316] on button "'" at bounding box center [902, 328] width 39 height 39
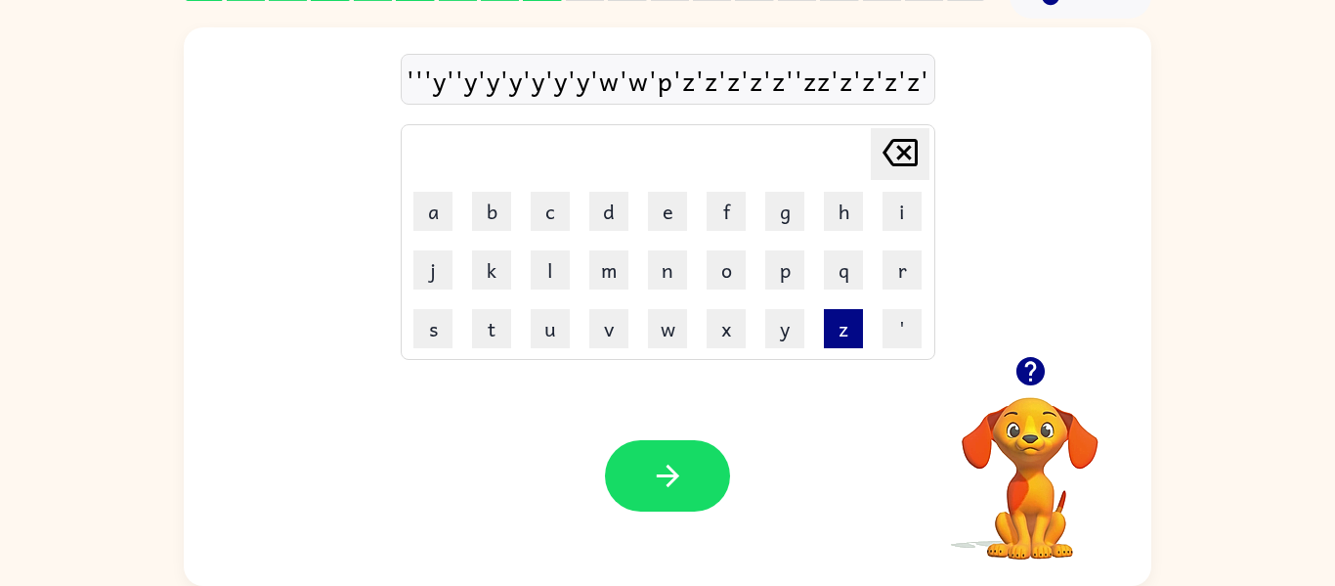
click at [847, 324] on button "z" at bounding box center [843, 328] width 39 height 39
click at [900, 330] on button "'" at bounding box center [902, 328] width 39 height 39
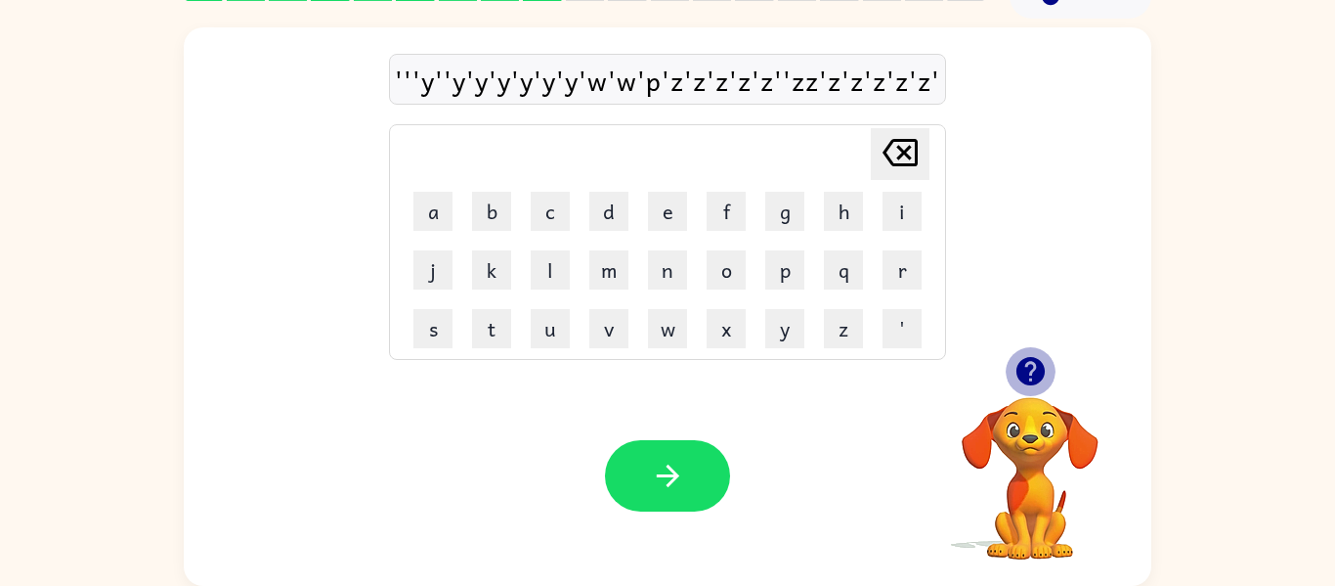
click at [1034, 377] on icon "button" at bounding box center [1030, 371] width 28 height 28
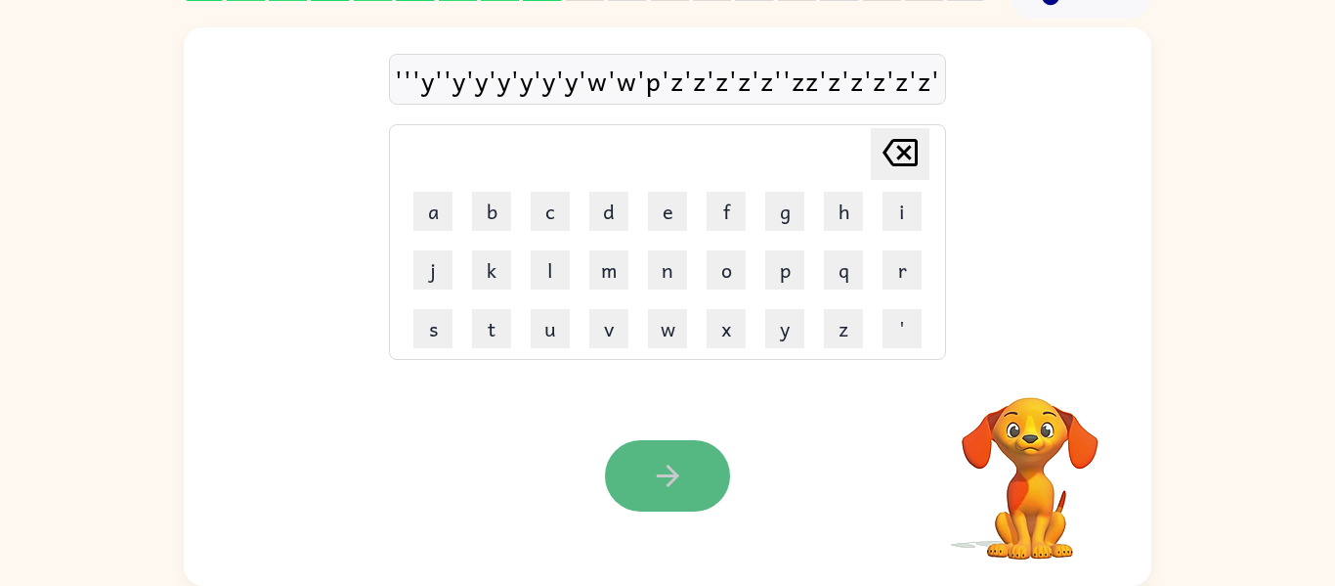
click at [653, 496] on button "button" at bounding box center [667, 475] width 125 height 71
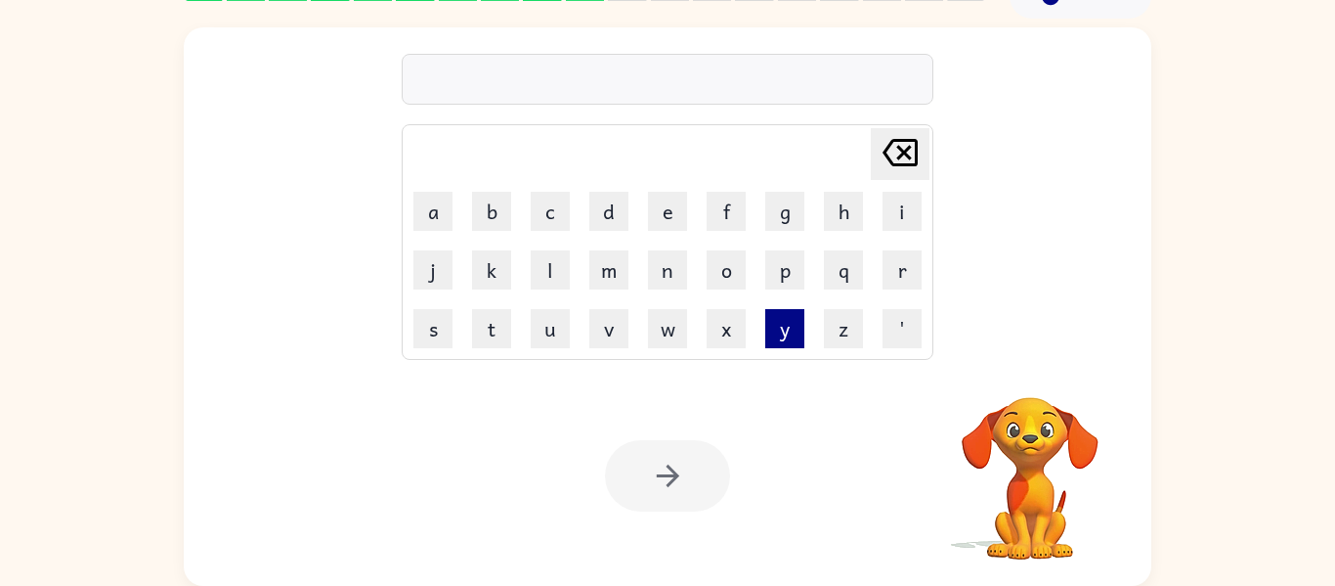
click at [777, 319] on button "y" at bounding box center [784, 328] width 39 height 39
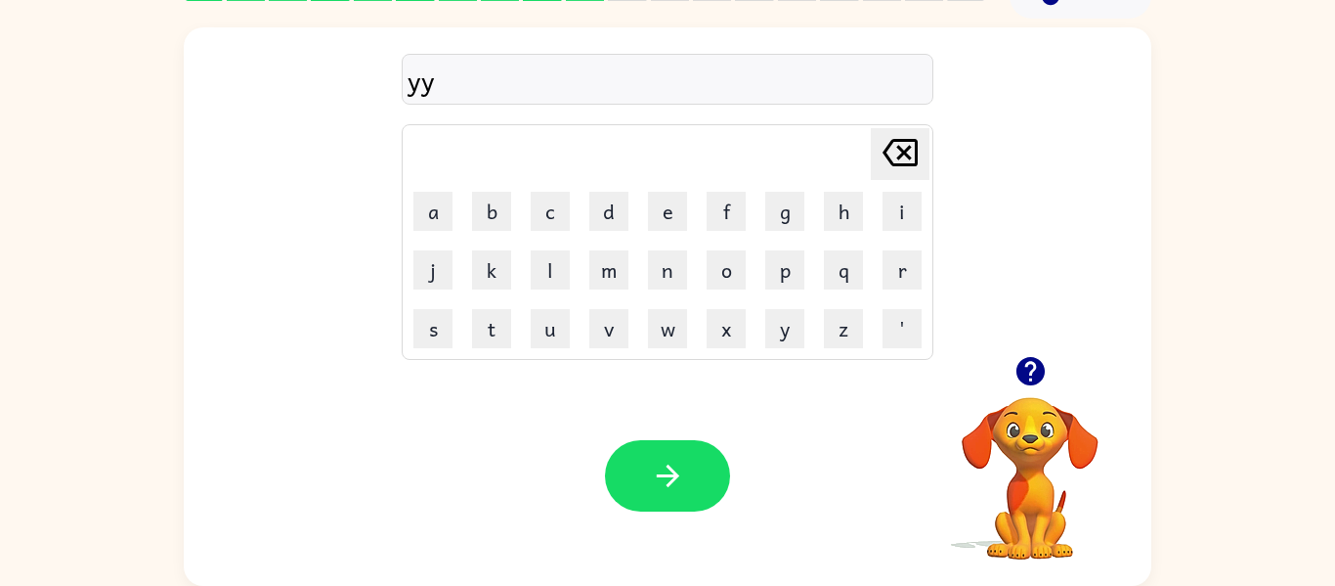
click at [901, 152] on icon at bounding box center [900, 152] width 35 height 27
click at [677, 208] on button "e" at bounding box center [667, 211] width 39 height 39
click at [716, 208] on button "f" at bounding box center [726, 211] width 39 height 39
click at [501, 269] on button "k" at bounding box center [491, 269] width 39 height 39
click at [546, 266] on button "l" at bounding box center [550, 269] width 39 height 39
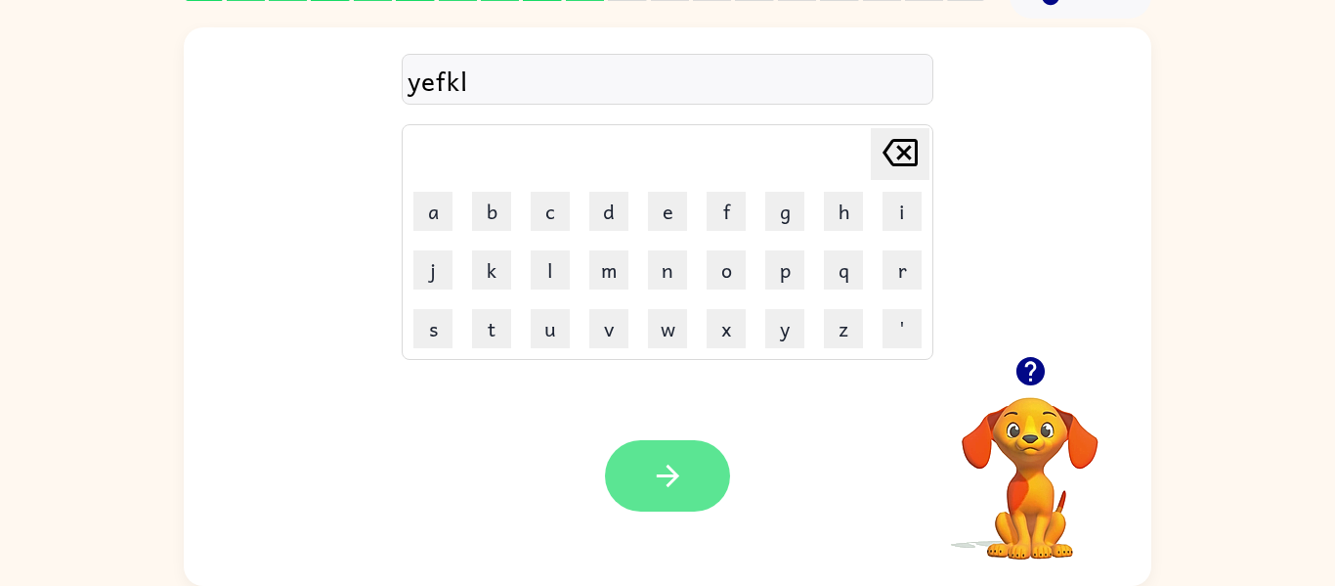
click at [689, 500] on button "button" at bounding box center [667, 475] width 125 height 71
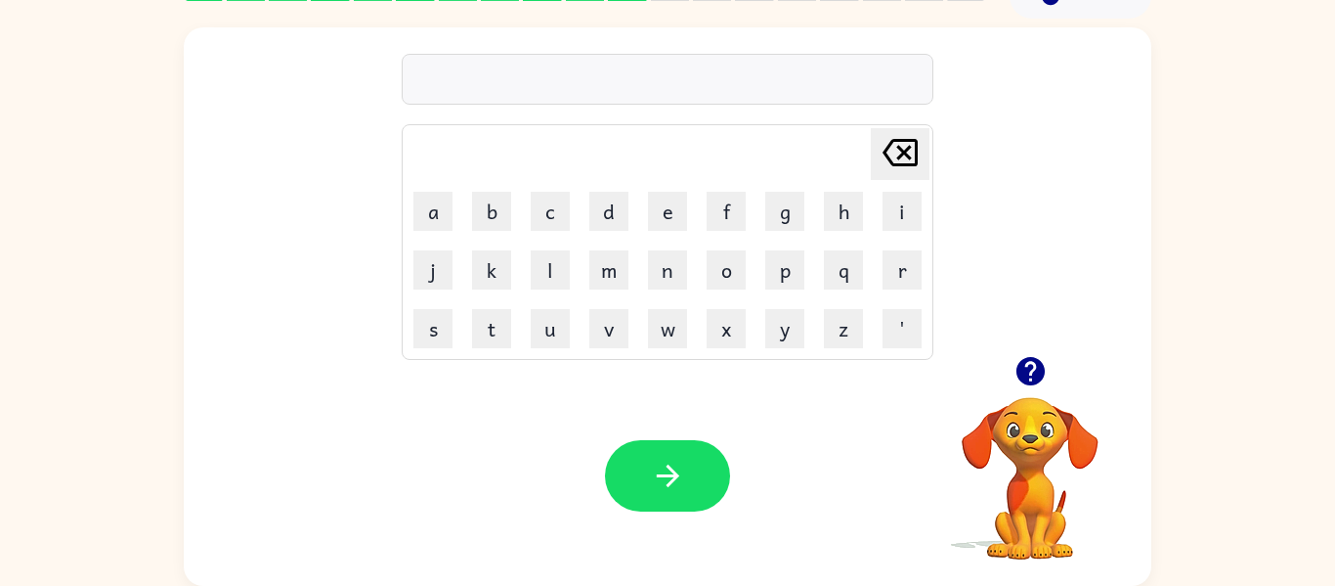
click at [870, 294] on td "q" at bounding box center [843, 269] width 57 height 57
click at [1034, 361] on icon "button" at bounding box center [1030, 371] width 28 height 28
click at [664, 468] on icon "button" at bounding box center [668, 475] width 34 height 34
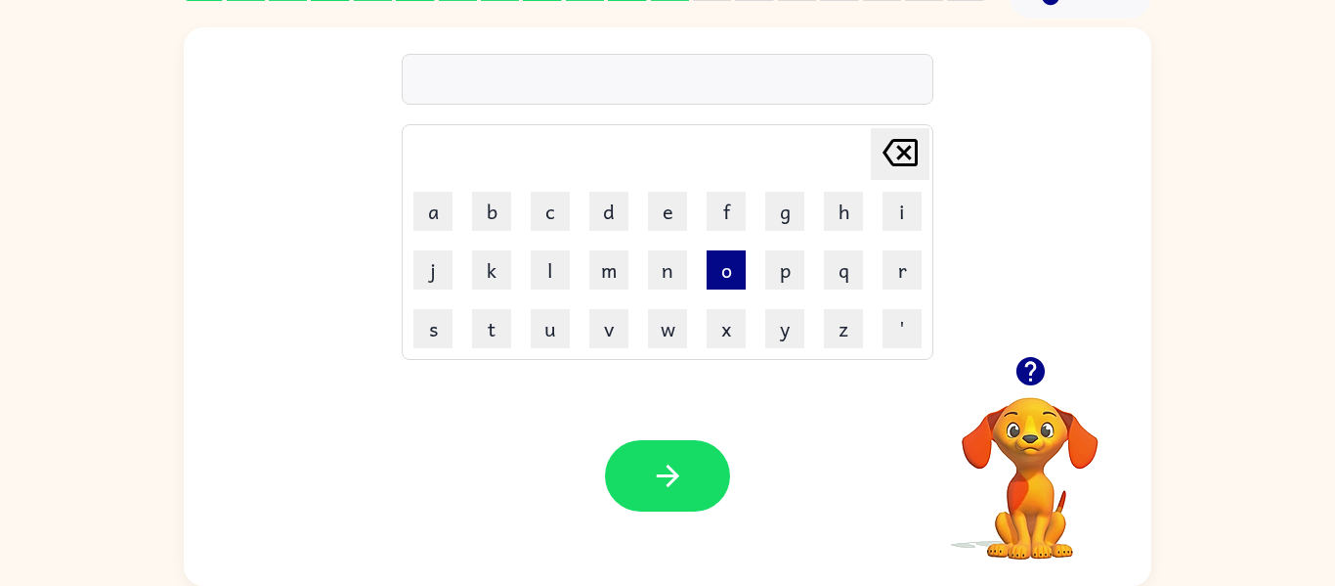
click at [742, 269] on button "o" at bounding box center [726, 269] width 39 height 39
click at [788, 271] on button "p" at bounding box center [784, 269] width 39 height 39
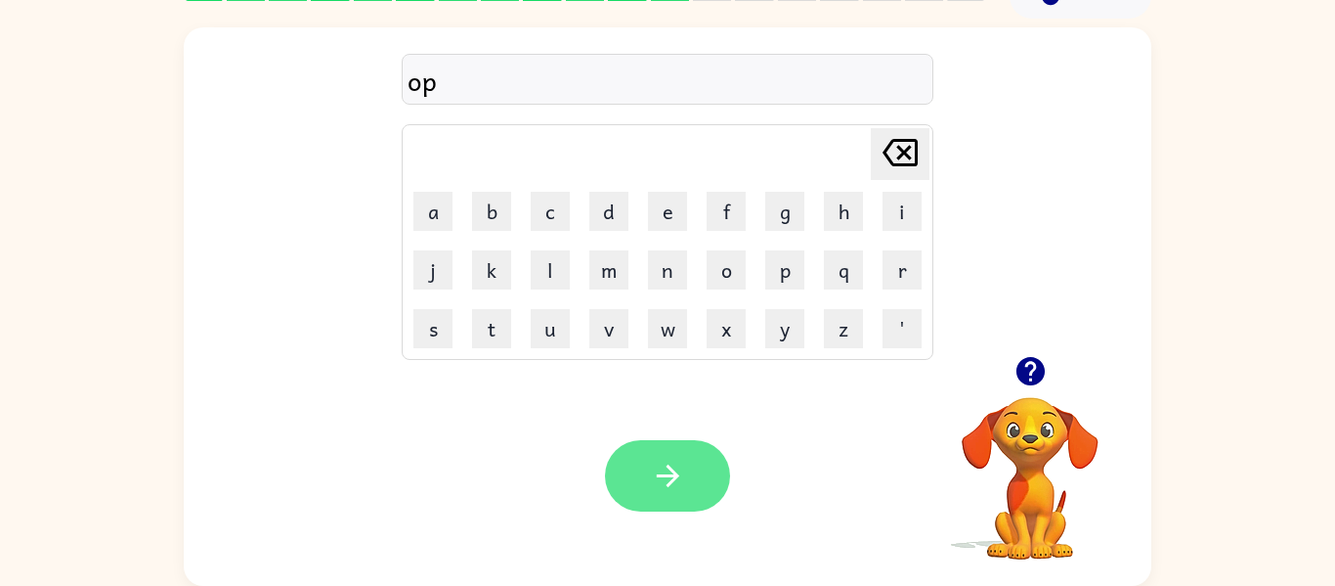
click at [672, 465] on icon "button" at bounding box center [668, 475] width 34 height 34
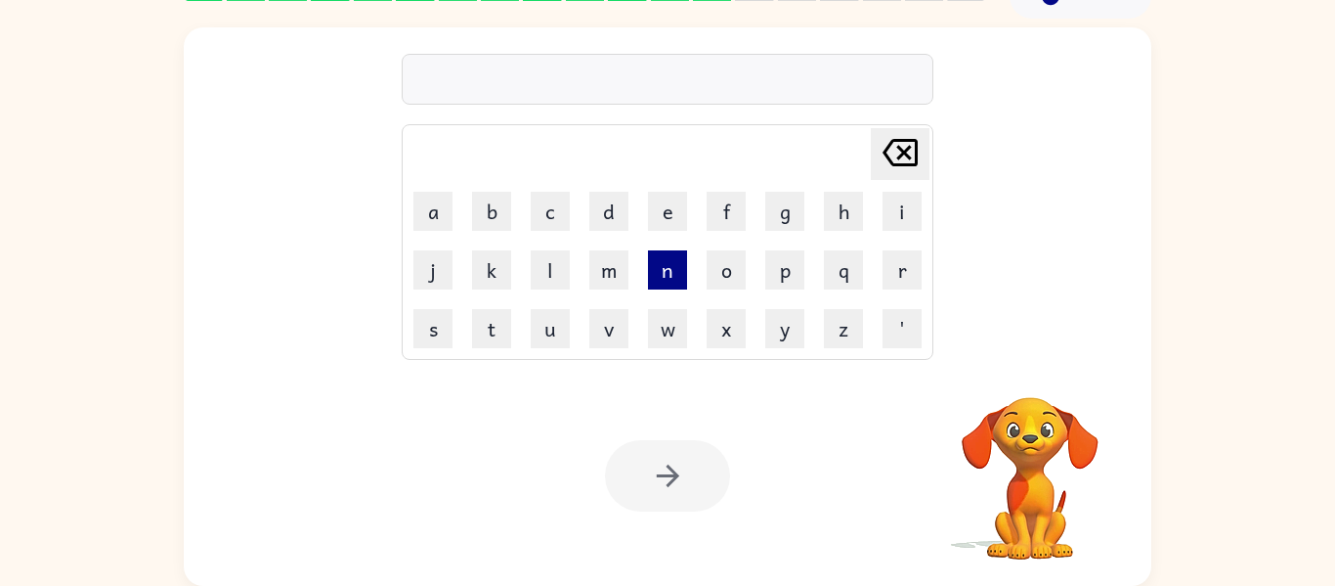
click at [657, 271] on button "n" at bounding box center [667, 269] width 39 height 39
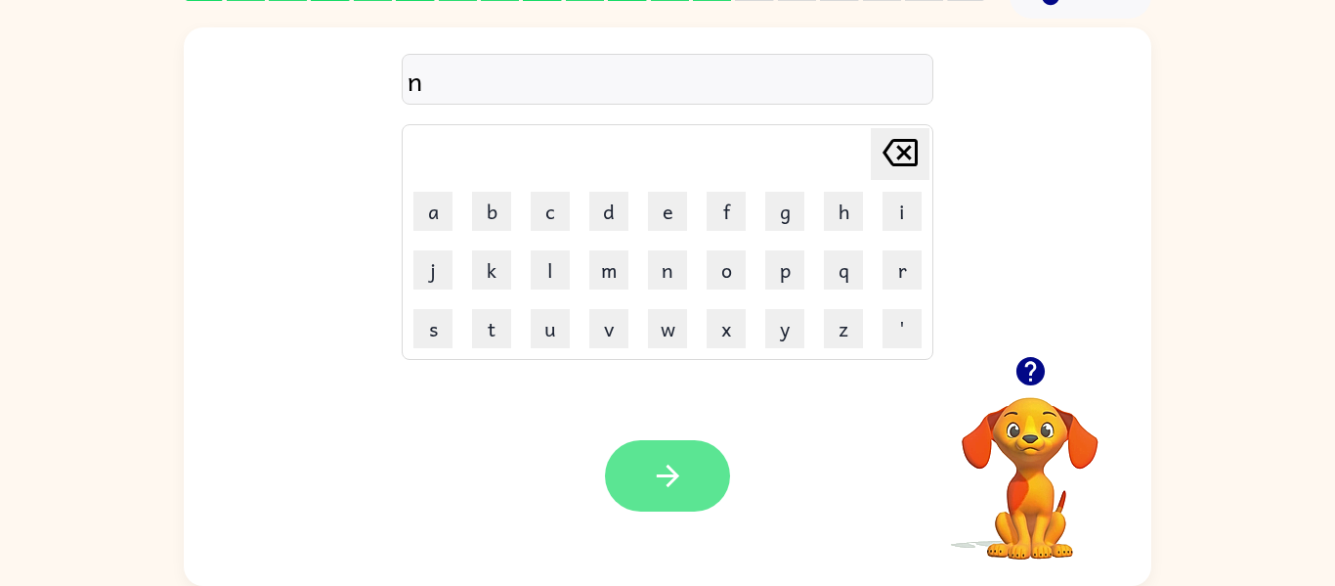
click at [676, 456] on button "button" at bounding box center [667, 475] width 125 height 71
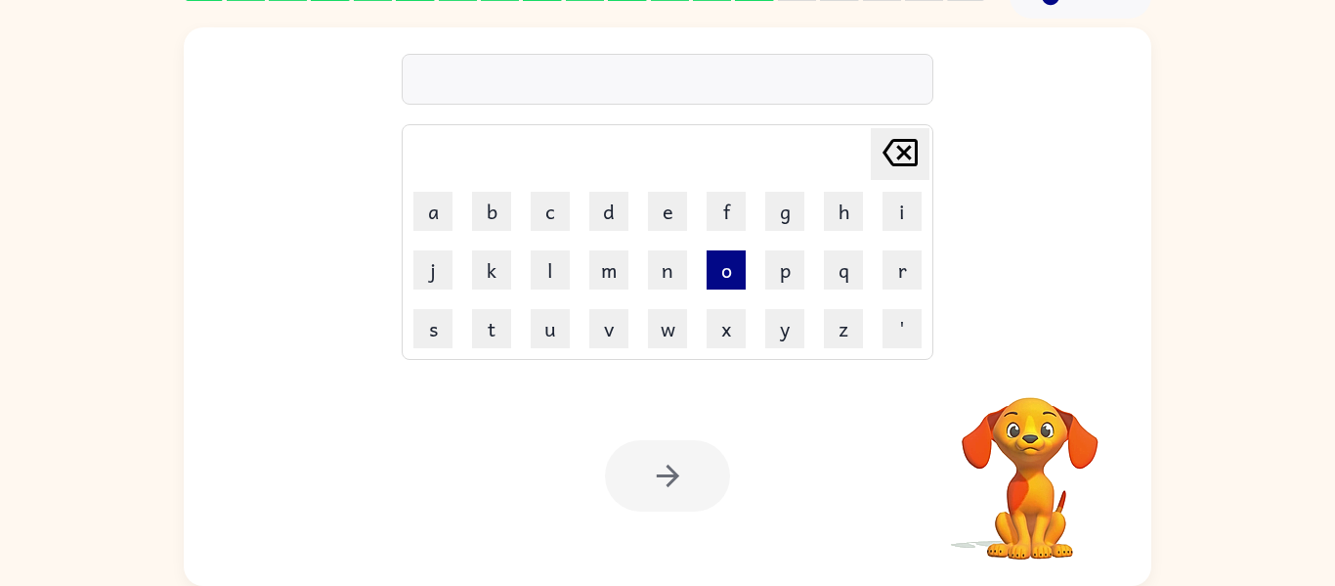
click at [713, 277] on button "o" at bounding box center [726, 269] width 39 height 39
click at [696, 465] on div at bounding box center [667, 475] width 125 height 71
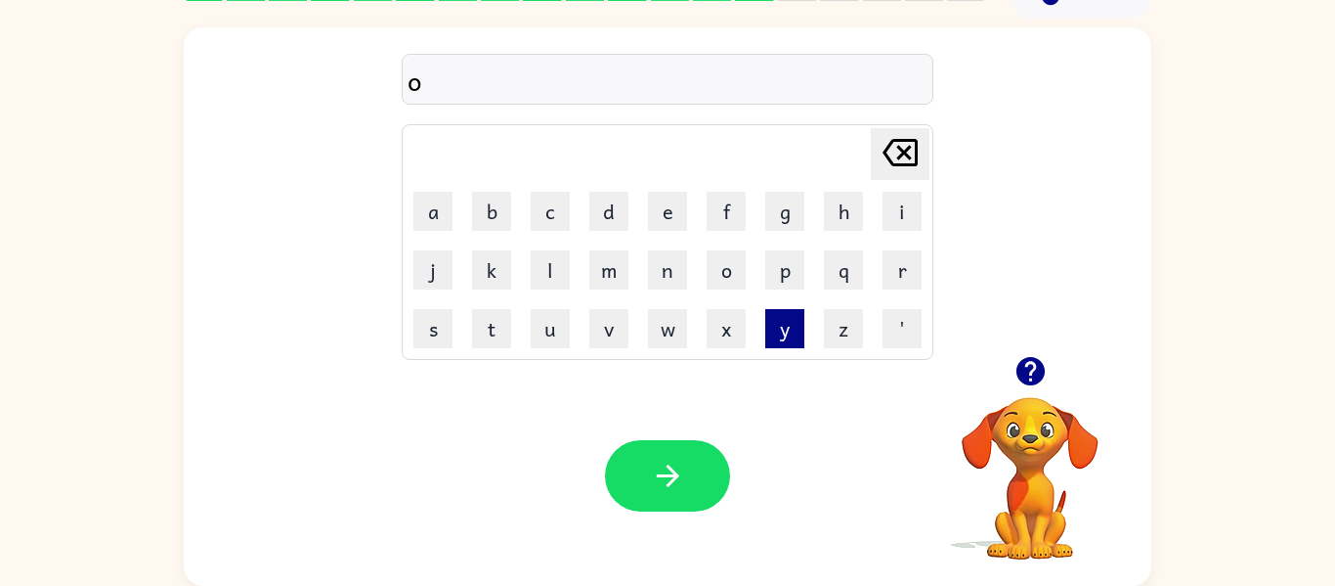
click at [771, 315] on button "y" at bounding box center [784, 328] width 39 height 39
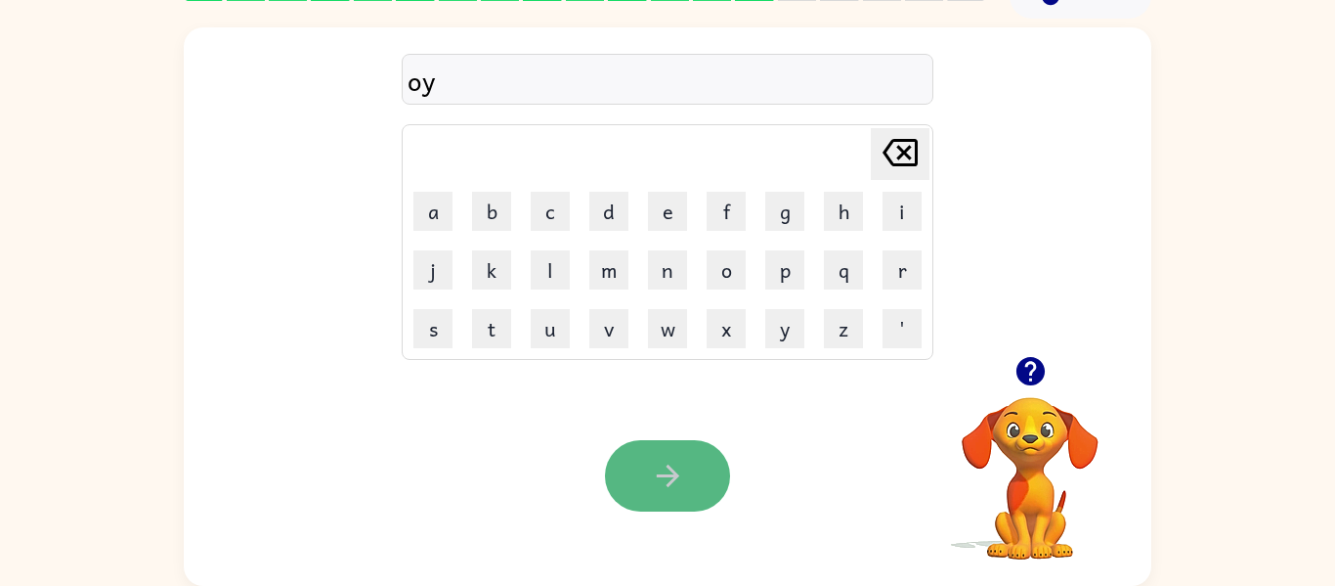
click at [715, 477] on button "button" at bounding box center [667, 475] width 125 height 71
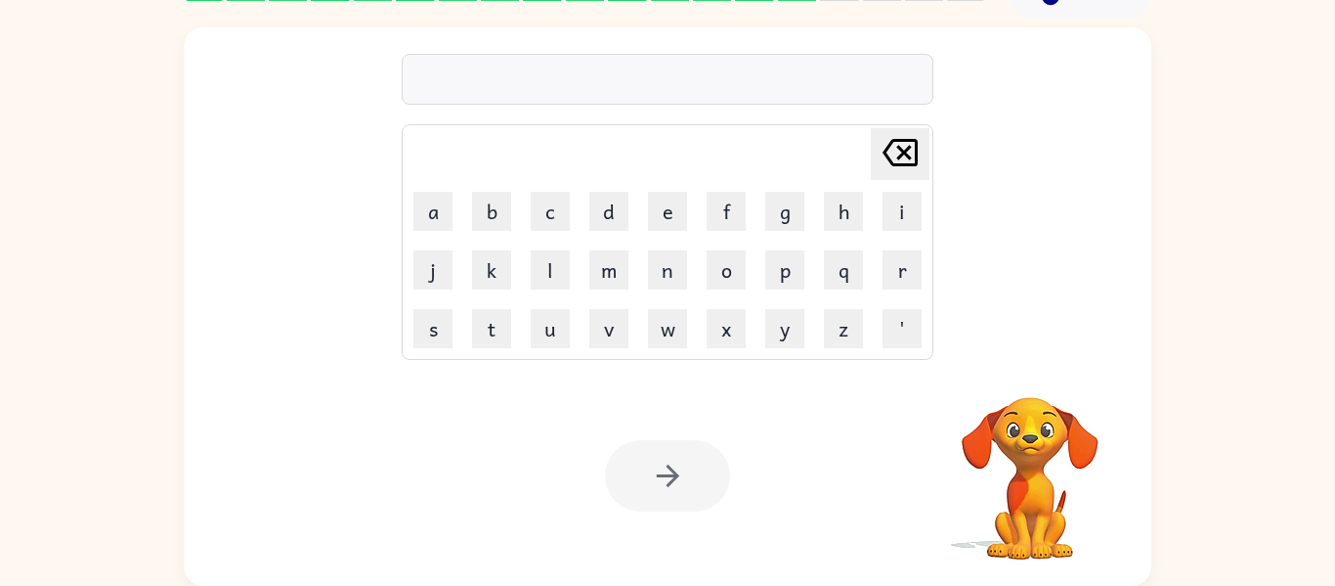
click at [715, 477] on div at bounding box center [667, 475] width 125 height 71
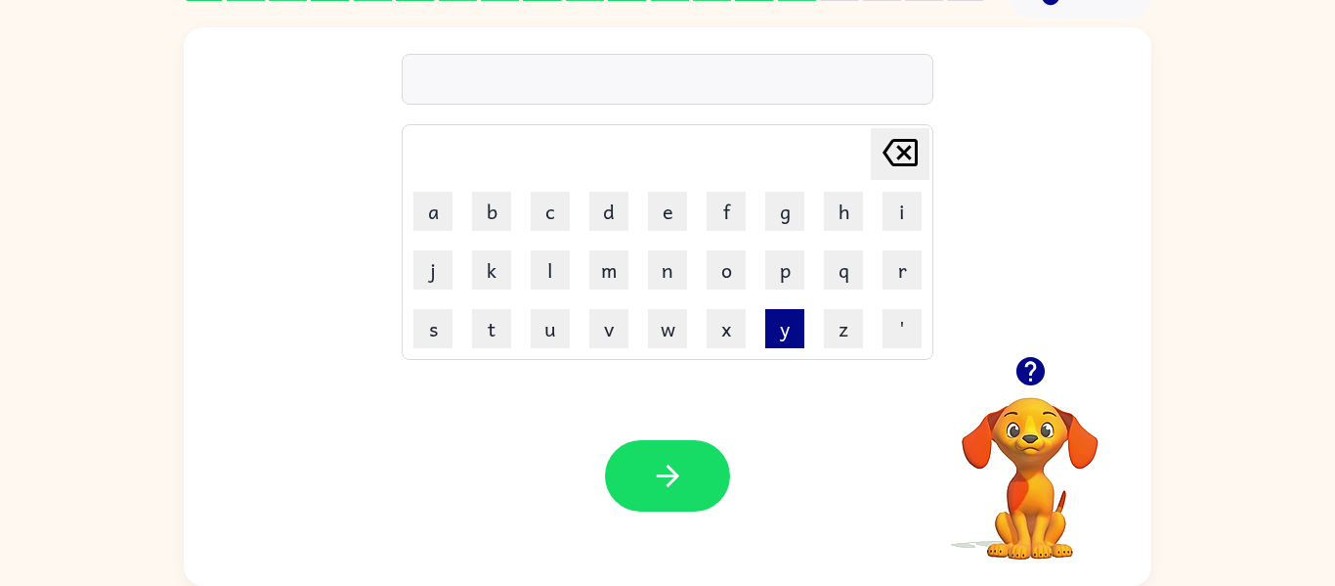
click at [768, 310] on button "y" at bounding box center [784, 328] width 39 height 39
click at [740, 329] on button "x" at bounding box center [726, 328] width 39 height 39
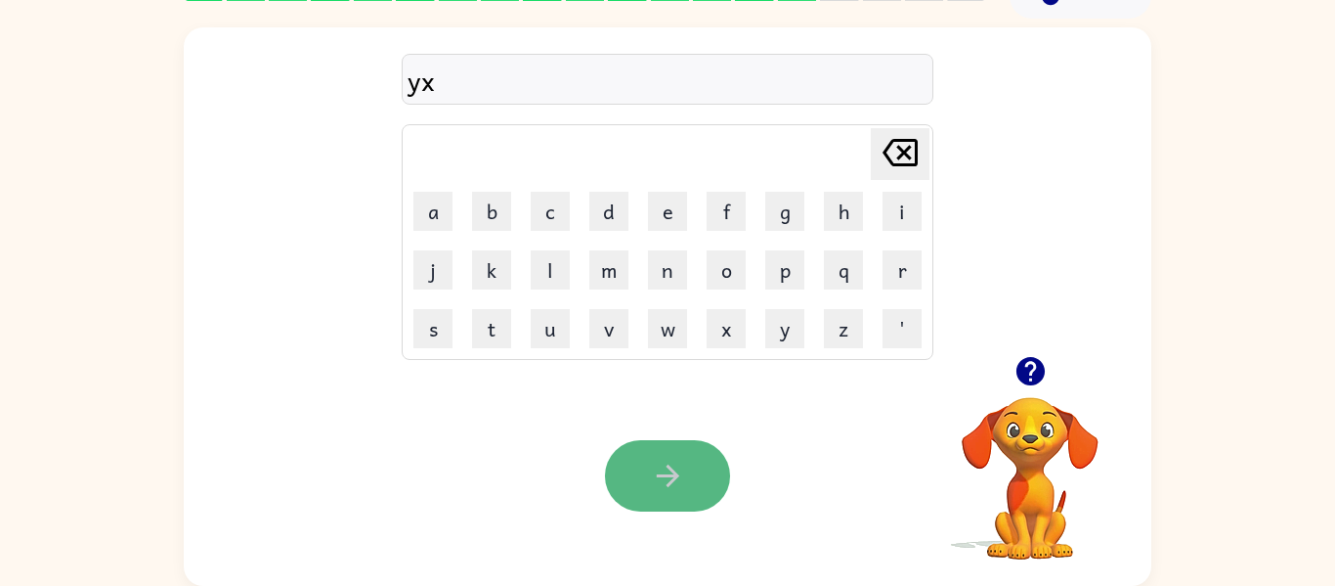
click at [674, 487] on icon "button" at bounding box center [668, 475] width 34 height 34
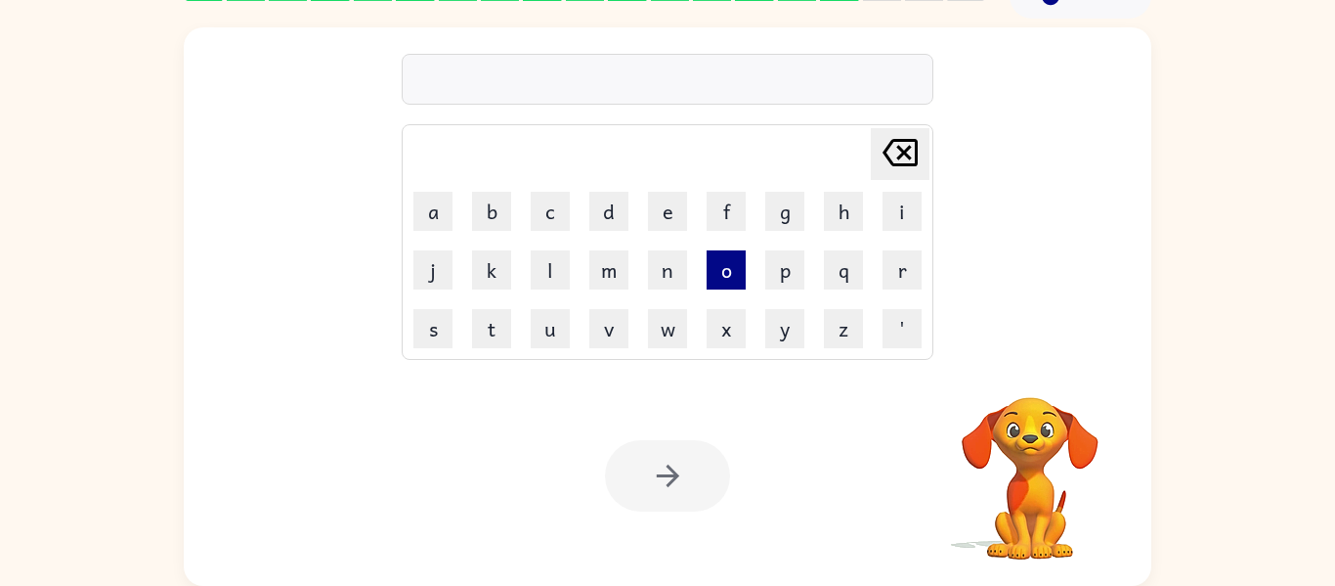
click at [719, 272] on button "o" at bounding box center [726, 269] width 39 height 39
click at [681, 454] on div at bounding box center [667, 475] width 125 height 71
click at [680, 454] on div at bounding box center [667, 475] width 125 height 71
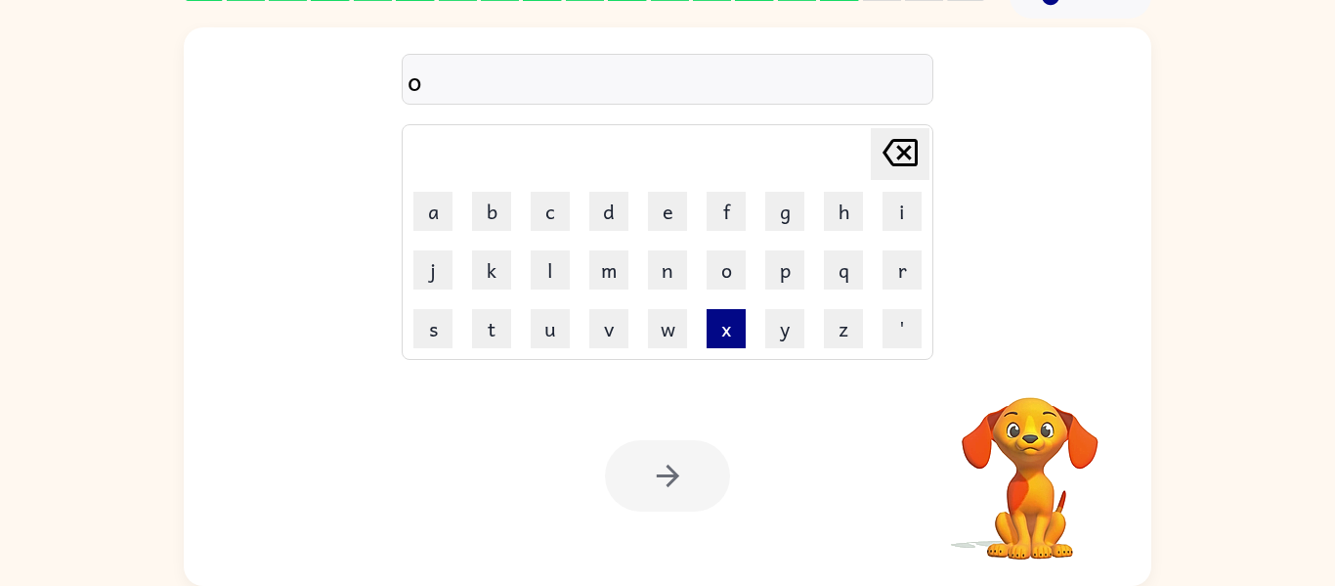
click at [717, 325] on button "x" at bounding box center [726, 328] width 39 height 39
click at [667, 326] on button "w" at bounding box center [667, 328] width 39 height 39
click at [612, 327] on button "v" at bounding box center [608, 328] width 39 height 39
click at [637, 280] on table "[PERSON_NAME] last character input a b c d e f g h i j k l m n o p q r s t u v …" at bounding box center [668, 242] width 530 height 234
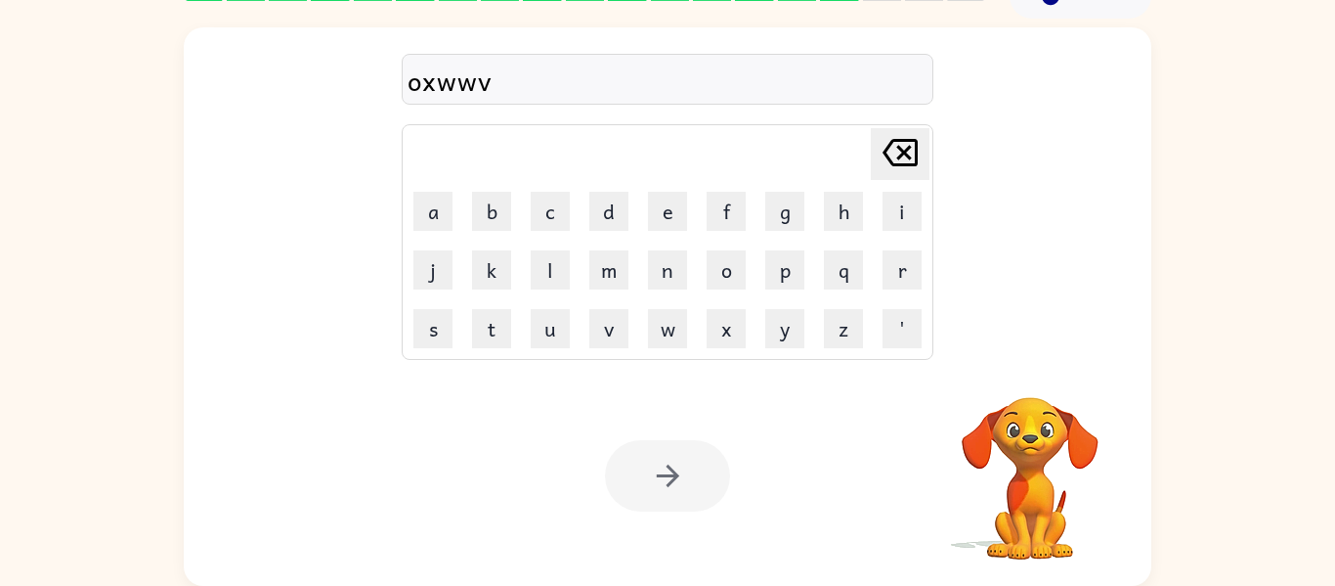
click at [894, 147] on icon "[PERSON_NAME] last character input" at bounding box center [900, 152] width 47 height 47
click at [893, 148] on icon "[PERSON_NAME] last character input" at bounding box center [900, 152] width 47 height 47
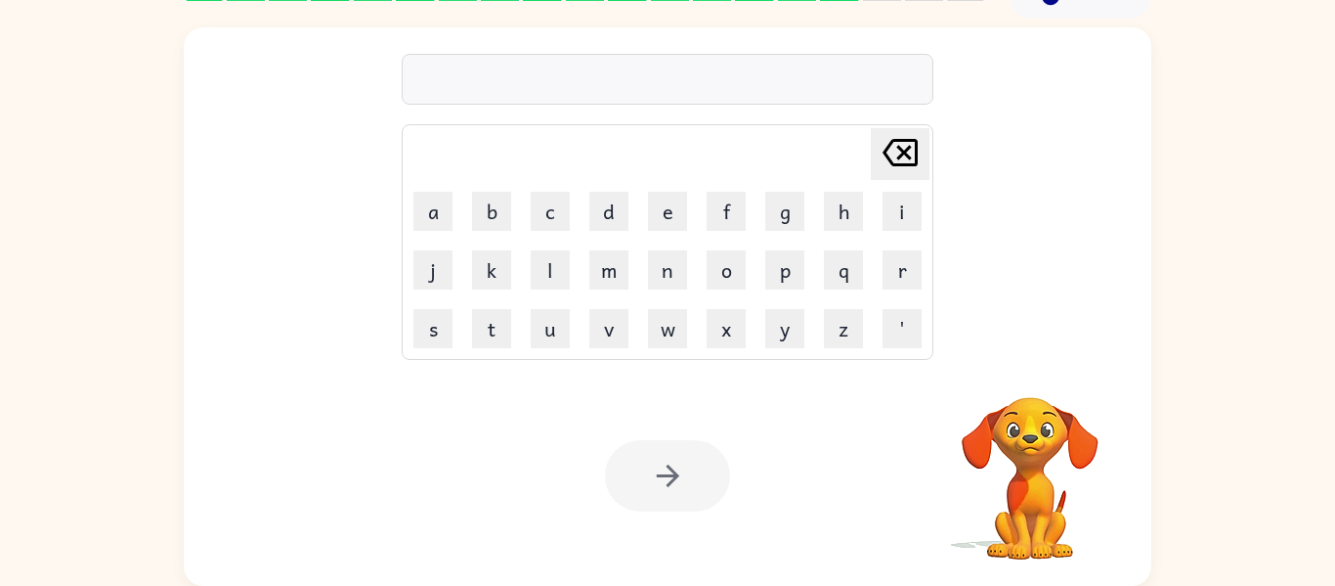
click at [894, 149] on icon "[PERSON_NAME] last character input" at bounding box center [900, 152] width 47 height 47
click at [894, 152] on icon "[PERSON_NAME] last character input" at bounding box center [900, 152] width 47 height 47
click at [893, 168] on icon "[PERSON_NAME] last character input" at bounding box center [900, 152] width 47 height 47
click at [768, 318] on button "y" at bounding box center [784, 328] width 39 height 39
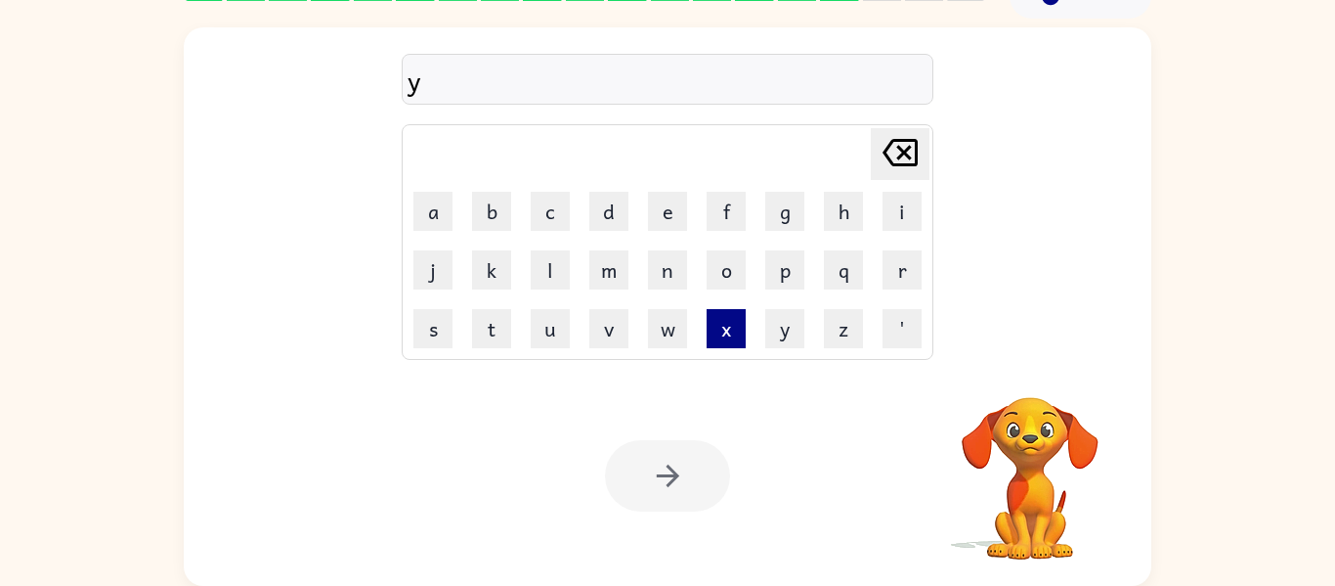
click at [724, 322] on button "x" at bounding box center [726, 328] width 39 height 39
click at [719, 276] on button "o" at bounding box center [726, 269] width 39 height 39
click at [666, 479] on div at bounding box center [667, 475] width 125 height 71
click at [408, 345] on div "yxoo Delete Delete last character input a b c d e f g h i j k l m n o p q r s t…" at bounding box center [668, 306] width 968 height 558
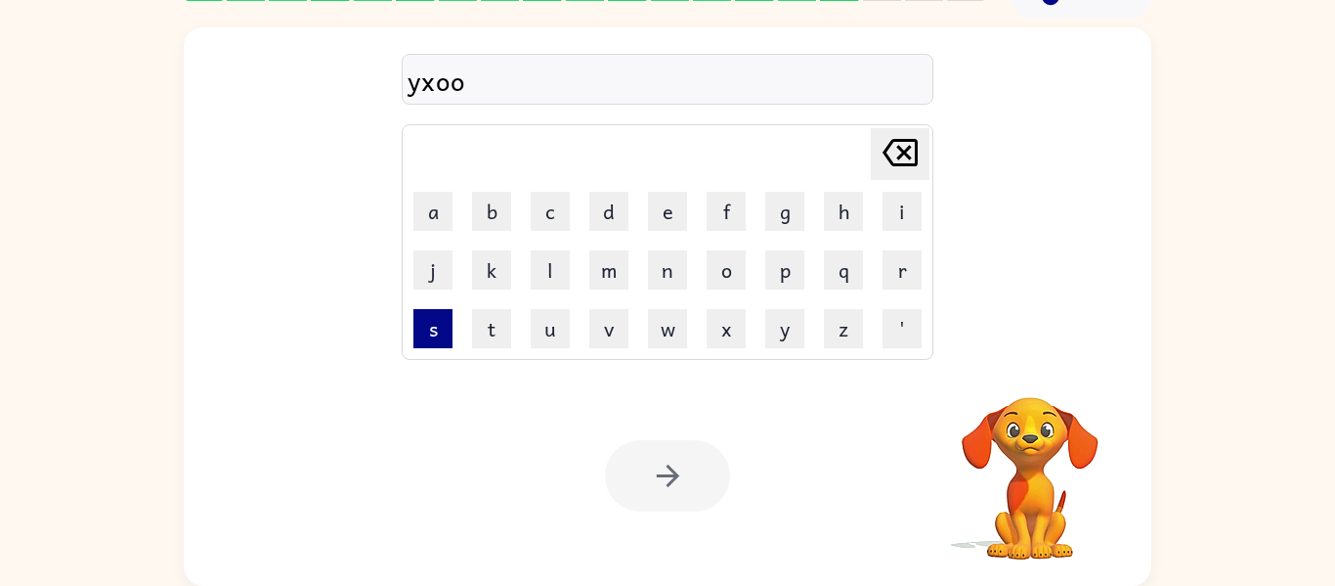
click at [434, 338] on button "s" at bounding box center [432, 328] width 39 height 39
click at [698, 495] on div at bounding box center [667, 475] width 125 height 71
click at [693, 492] on div at bounding box center [667, 475] width 125 height 71
click at [658, 320] on button "w" at bounding box center [667, 328] width 39 height 39
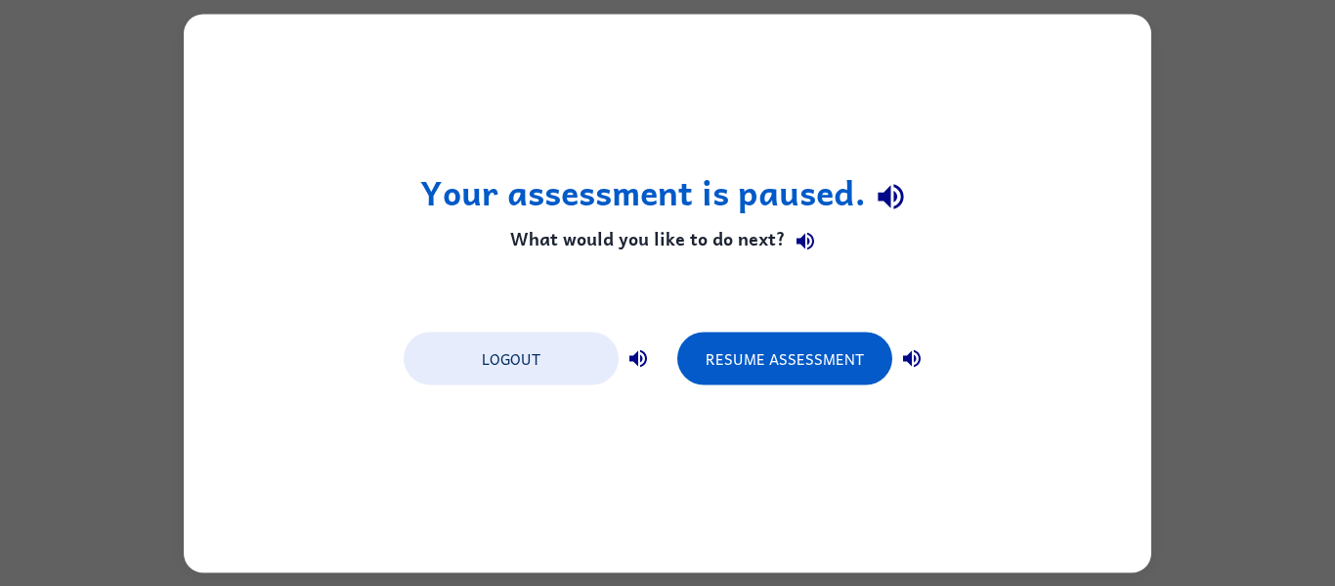
scroll to position [0, 0]
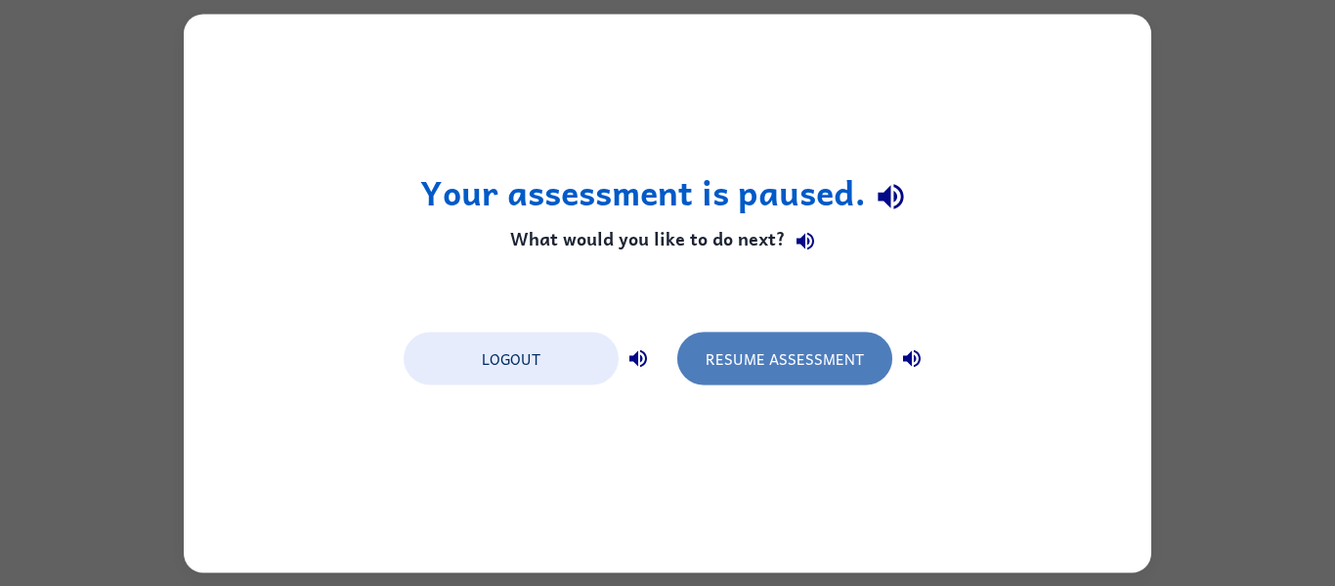
click at [694, 362] on button "Resume Assessment" at bounding box center [784, 357] width 215 height 53
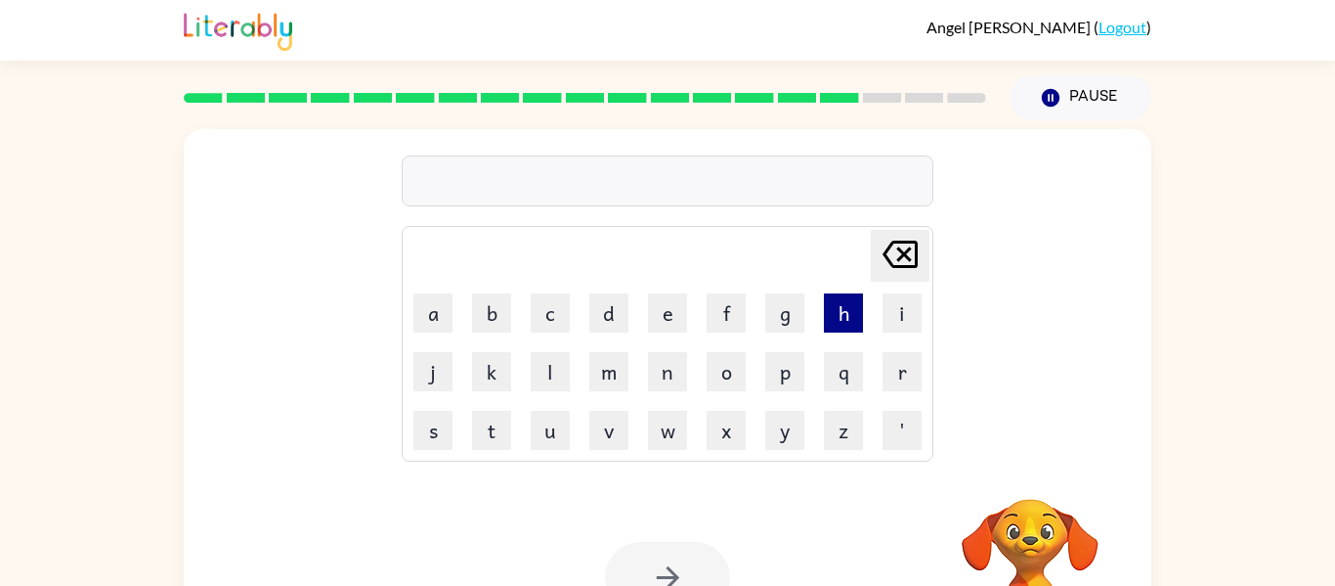
click at [839, 321] on button "h" at bounding box center [843, 312] width 39 height 39
click at [770, 344] on td "p" at bounding box center [785, 371] width 57 height 57
click at [777, 369] on button "p" at bounding box center [784, 371] width 39 height 39
click at [783, 328] on button "g" at bounding box center [784, 312] width 39 height 39
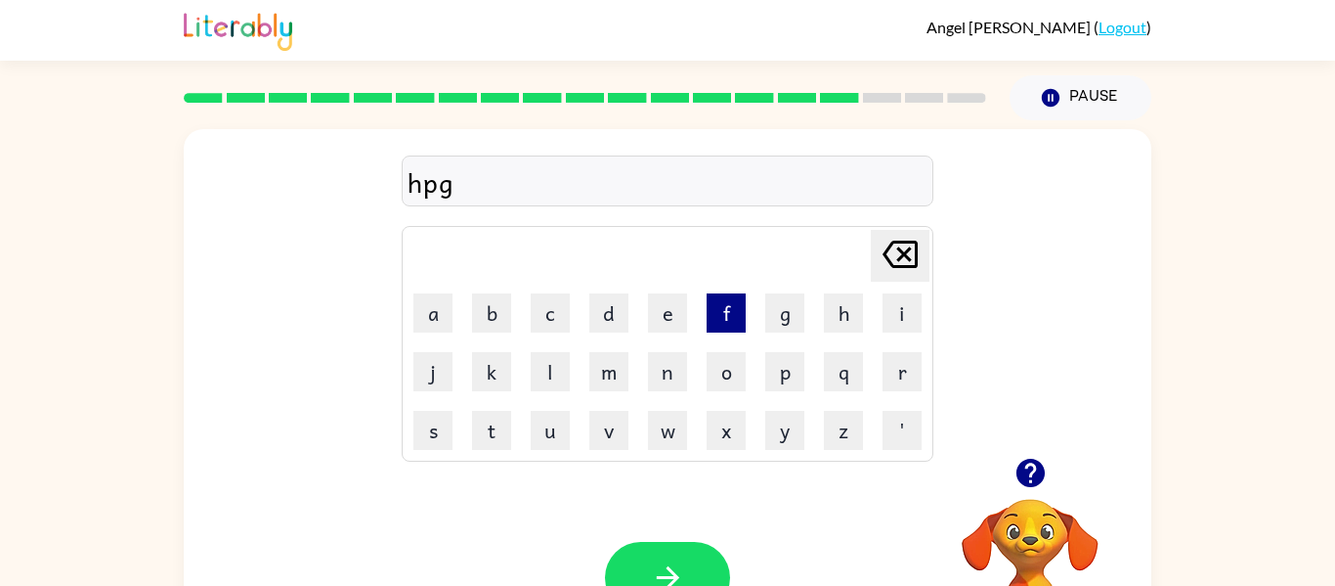
click at [728, 301] on button "f" at bounding box center [726, 312] width 39 height 39
drag, startPoint x: 671, startPoint y: 525, endPoint x: 670, endPoint y: 538, distance: 12.7
click at [670, 538] on div "Your browser must support playing .mp4 files to use Literably. Please try using…" at bounding box center [668, 577] width 968 height 220
click at [670, 575] on icon "button" at bounding box center [668, 577] width 34 height 34
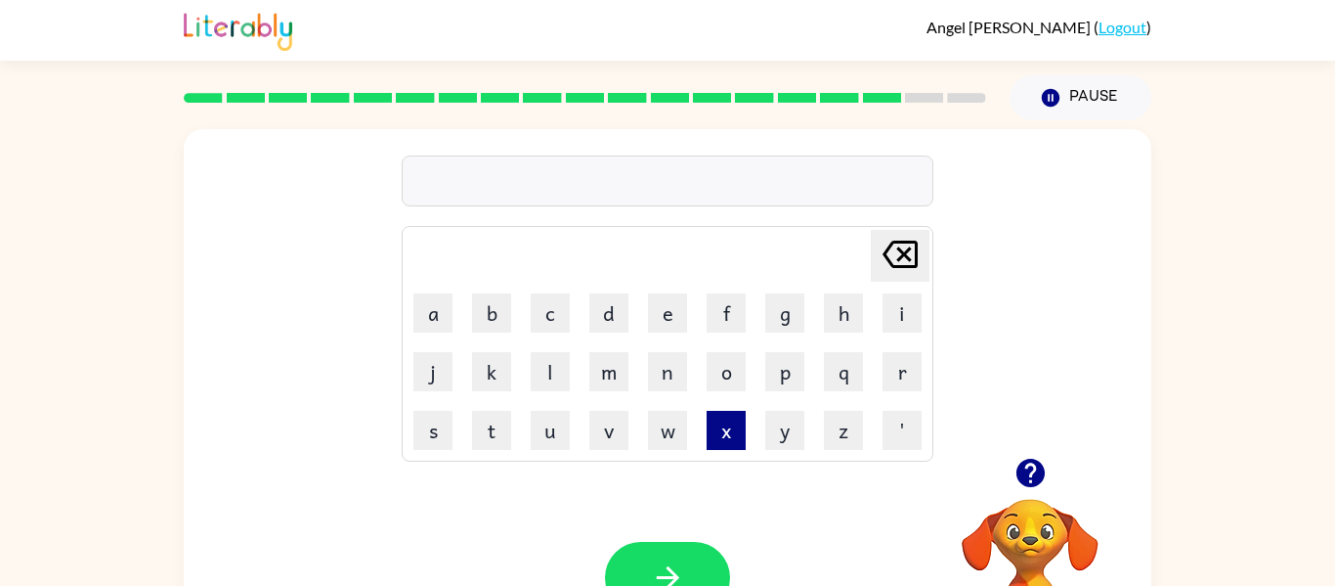
click at [738, 418] on button "x" at bounding box center [726, 430] width 39 height 39
click at [649, 558] on button "button" at bounding box center [667, 577] width 125 height 71
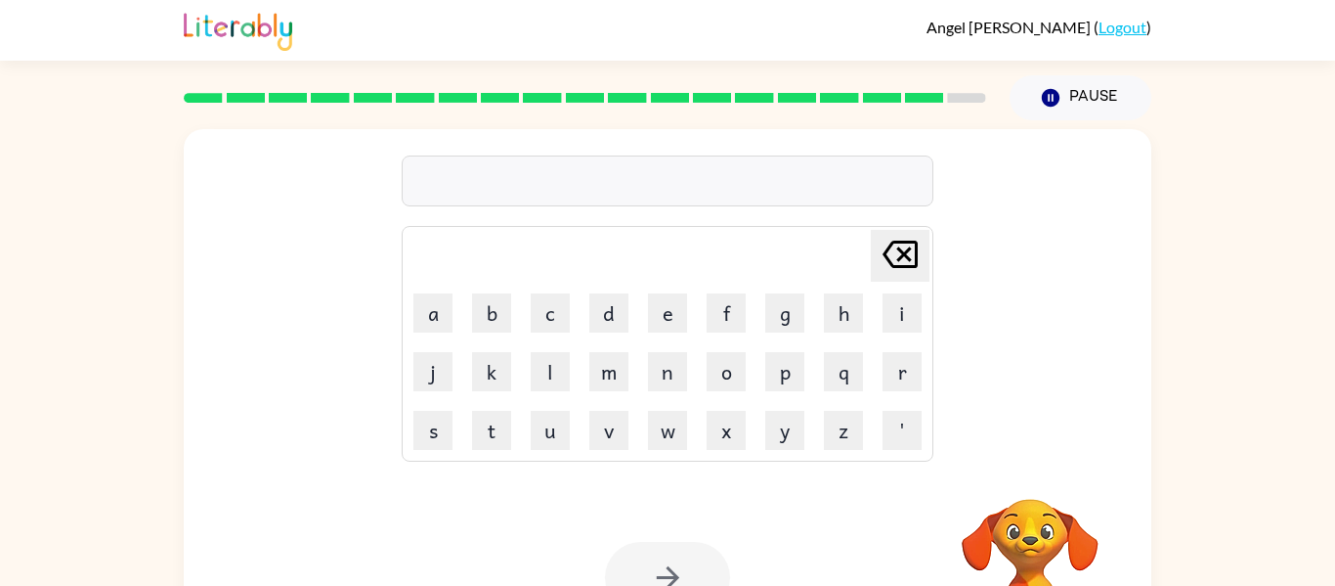
click at [815, 428] on td "z" at bounding box center [843, 430] width 57 height 57
click at [822, 431] on td "z" at bounding box center [843, 430] width 57 height 57
click at [837, 426] on button "z" at bounding box center [843, 430] width 39 height 39
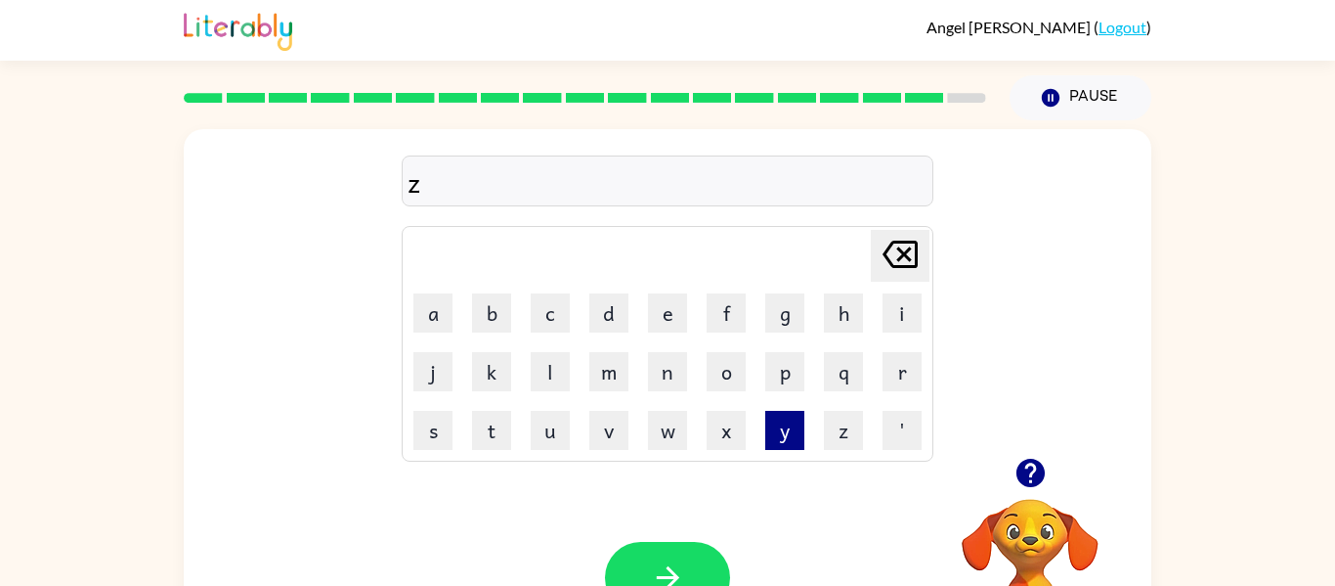
click at [787, 421] on button "y" at bounding box center [784, 430] width 39 height 39
click at [1330, 85] on html "[PERSON_NAME] ( Logout ) Pause Pause zy Delete Delete last character input a b …" at bounding box center [667, 343] width 1335 height 687
click at [874, 325] on td "i" at bounding box center [902, 312] width 57 height 57
click at [894, 306] on button "i" at bounding box center [902, 312] width 39 height 39
click at [673, 555] on button "button" at bounding box center [667, 577] width 125 height 71
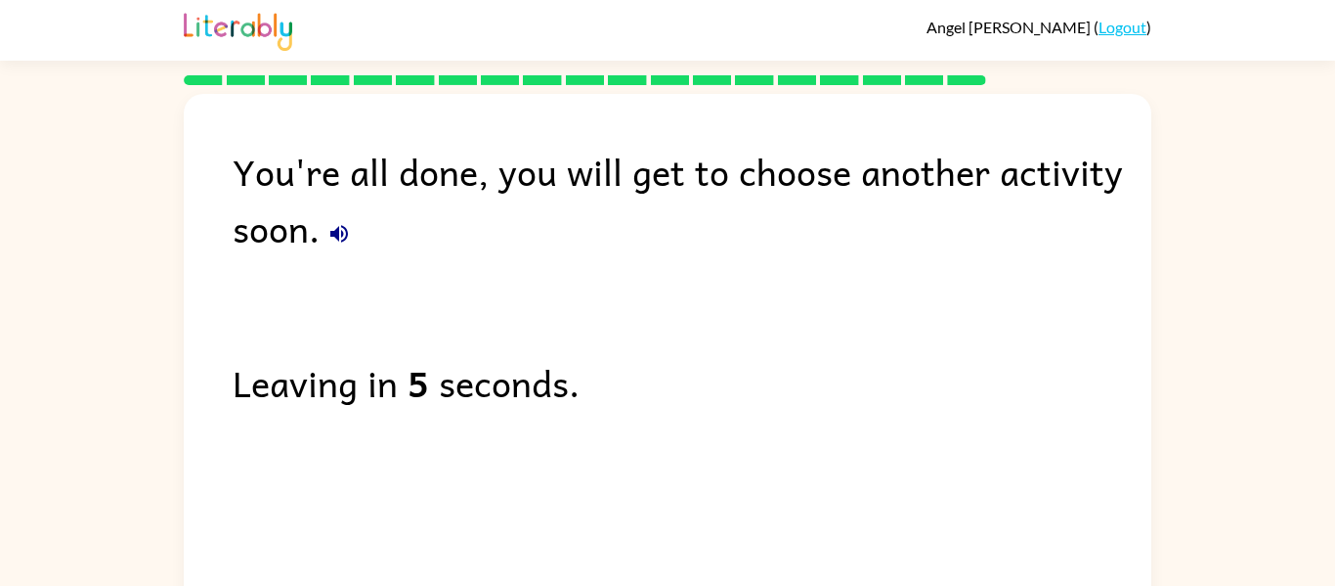
click at [673, 555] on div "You're all done, you will get to choose another activity soon. Leaving in 5 sec…" at bounding box center [668, 368] width 968 height 548
click at [345, 238] on icon "button" at bounding box center [339, 234] width 18 height 18
